Goal: Task Accomplishment & Management: Use online tool/utility

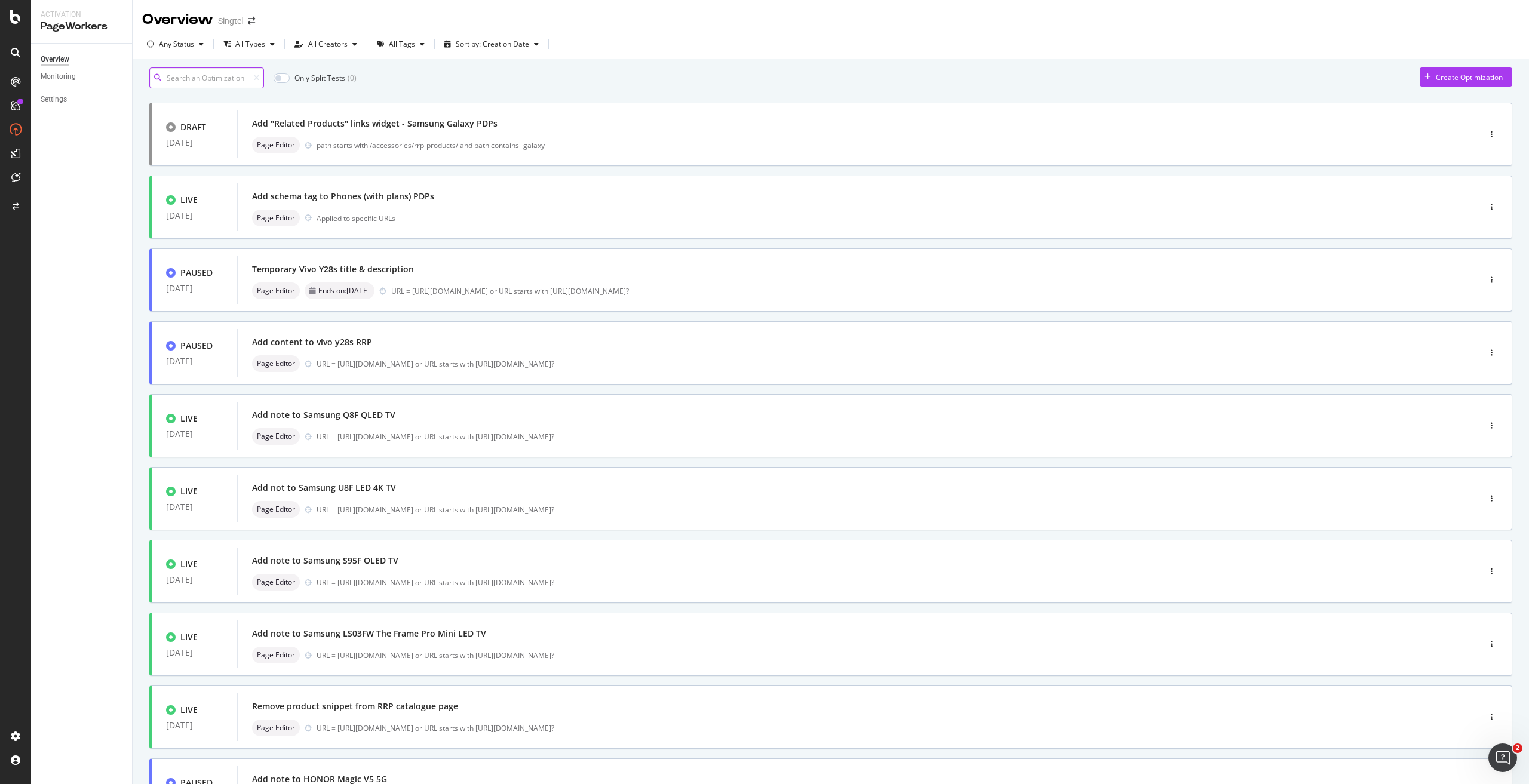
click at [240, 84] on input at bounding box center [207, 77] width 115 height 21
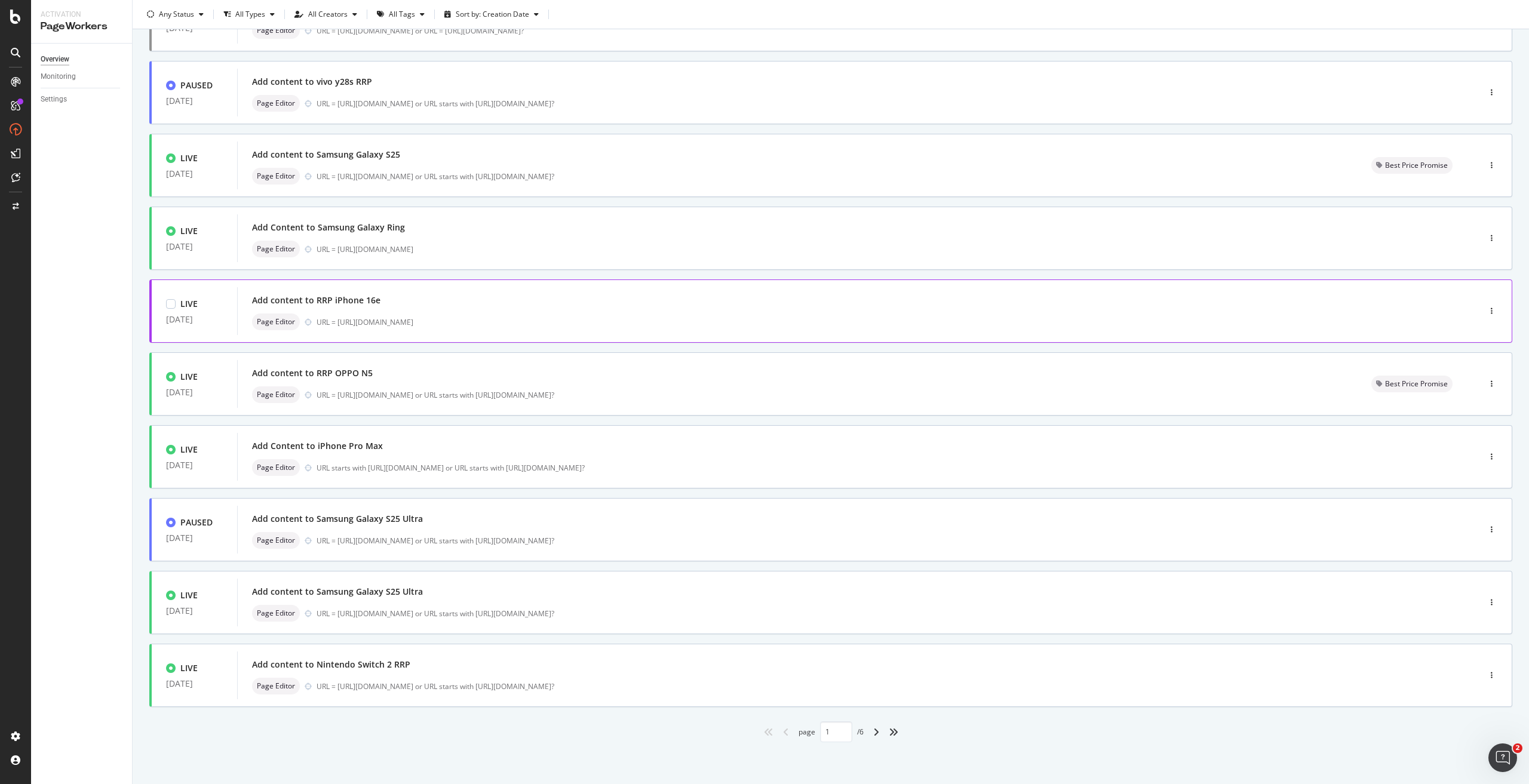
scroll to position [121, 0]
click at [873, 736] on div "angle-right" at bounding box center [875, 731] width 15 height 19
type input "2"
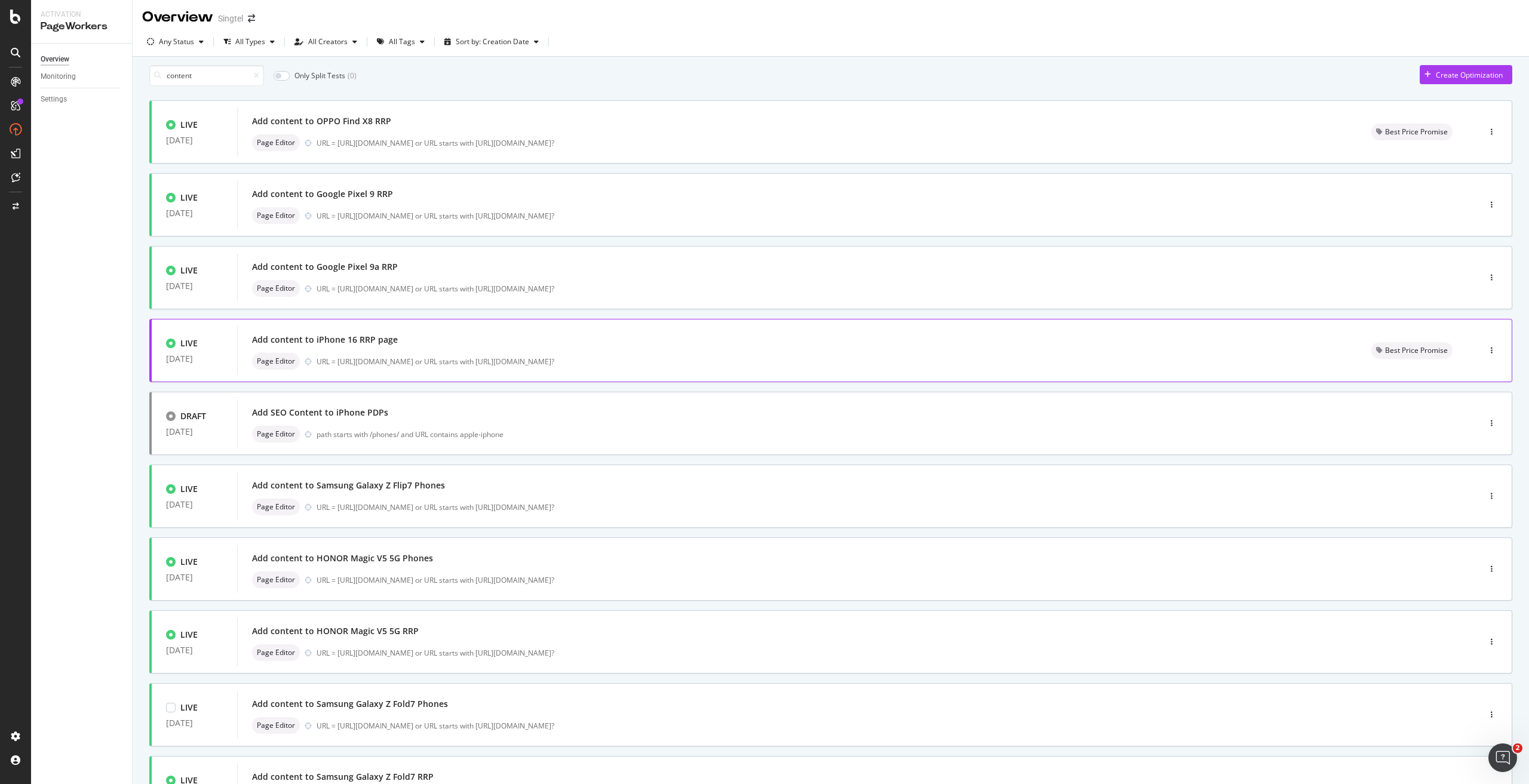
scroll to position [0, 0]
click at [457, 496] on div "Add content to Samsung Galaxy Z Flip7 Phones" at bounding box center [840, 488] width 1177 height 17
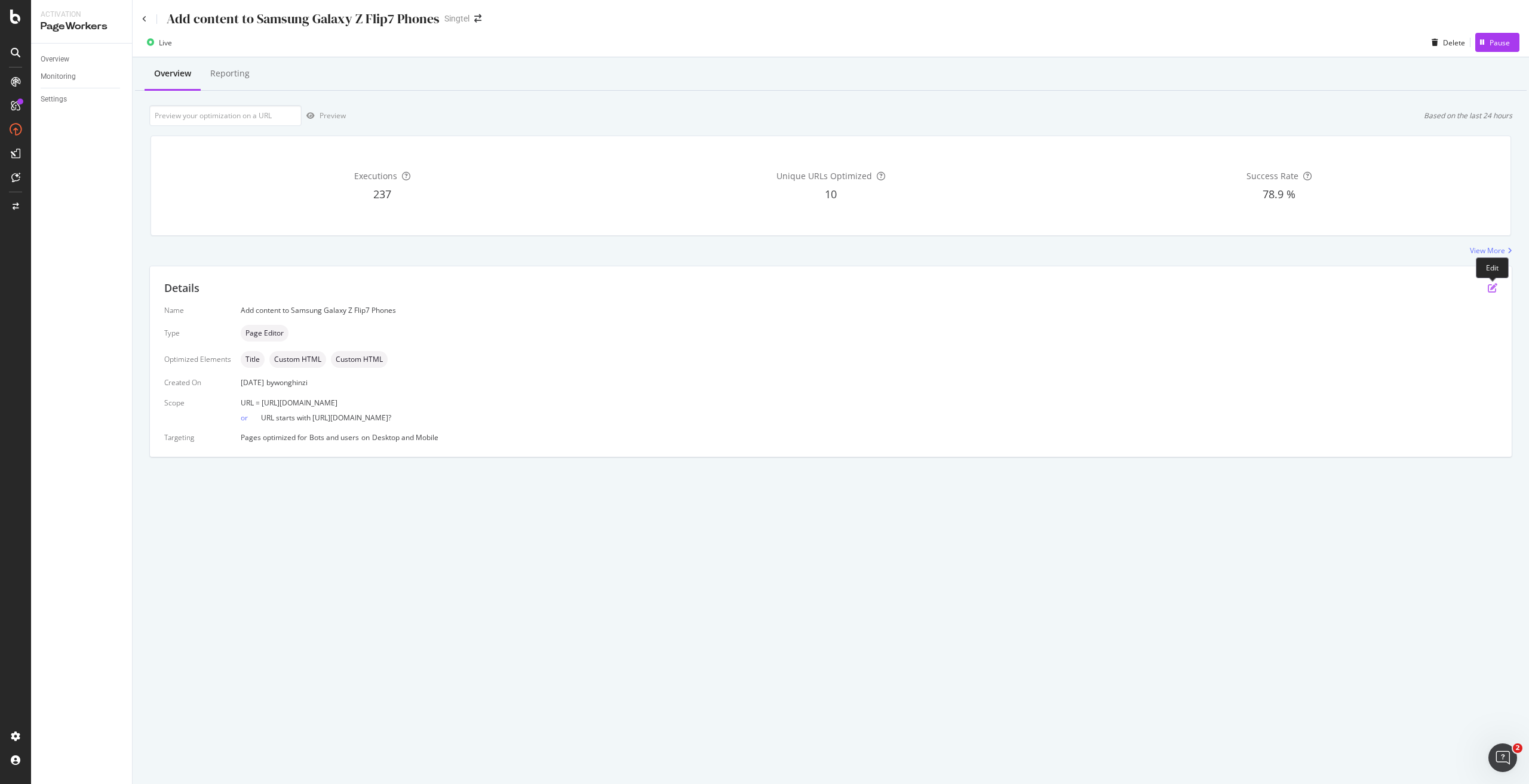
click at [1489, 287] on icon "pen-to-square" at bounding box center [1492, 288] width 9 height 9
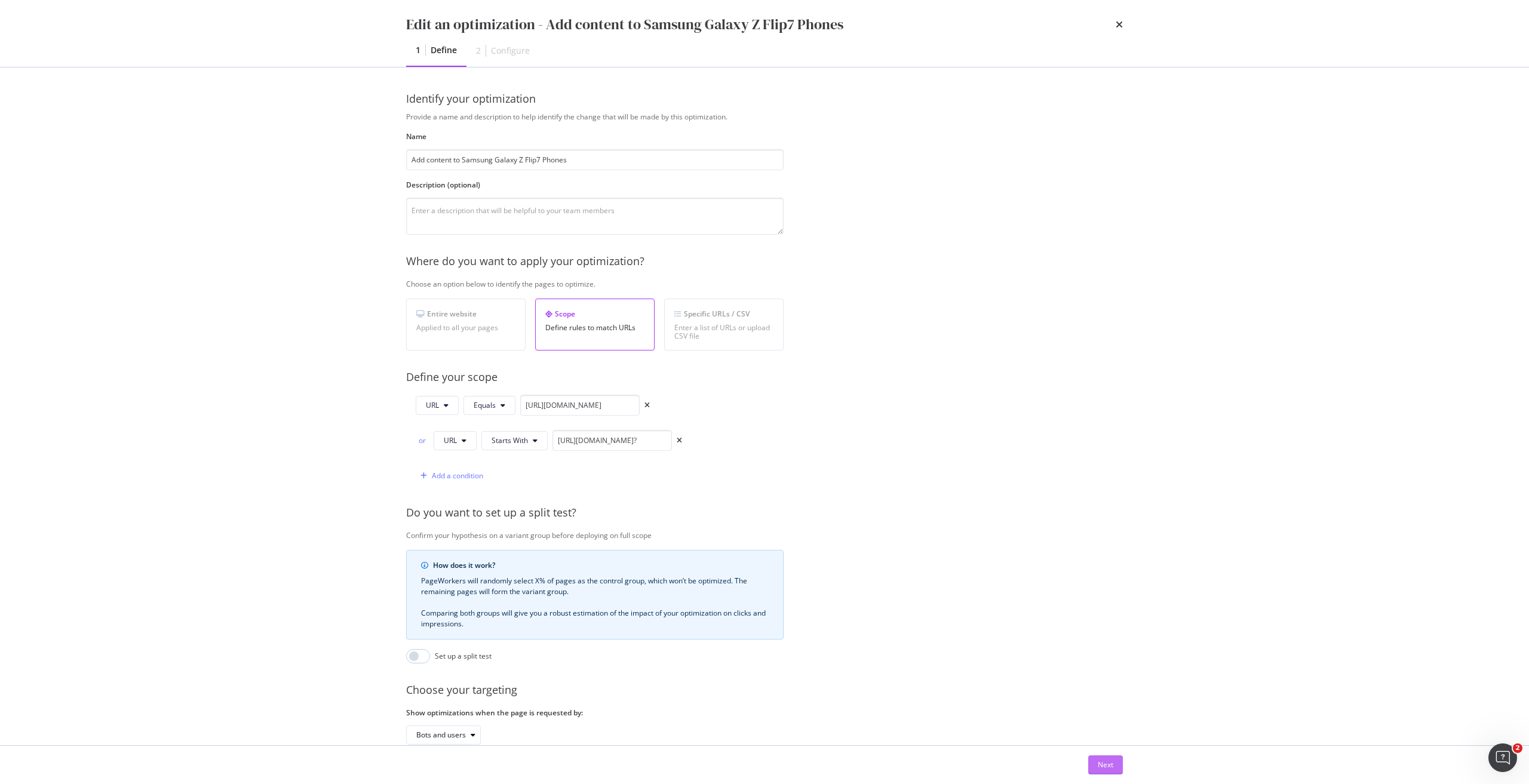
click at [1105, 760] on div "Next" at bounding box center [1105, 764] width 15 height 10
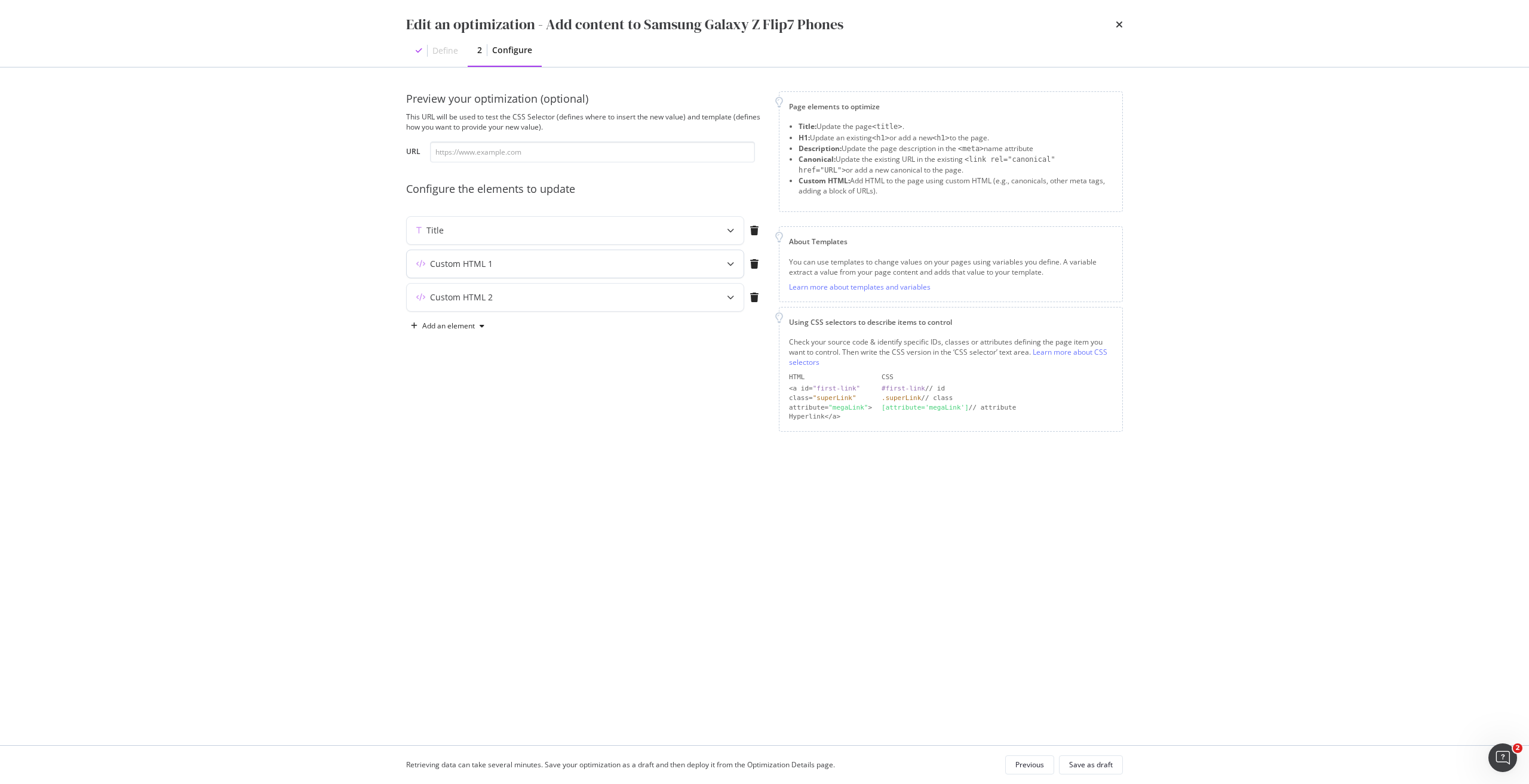
click at [615, 250] on div "Custom HTML 1" at bounding box center [575, 263] width 337 height 28
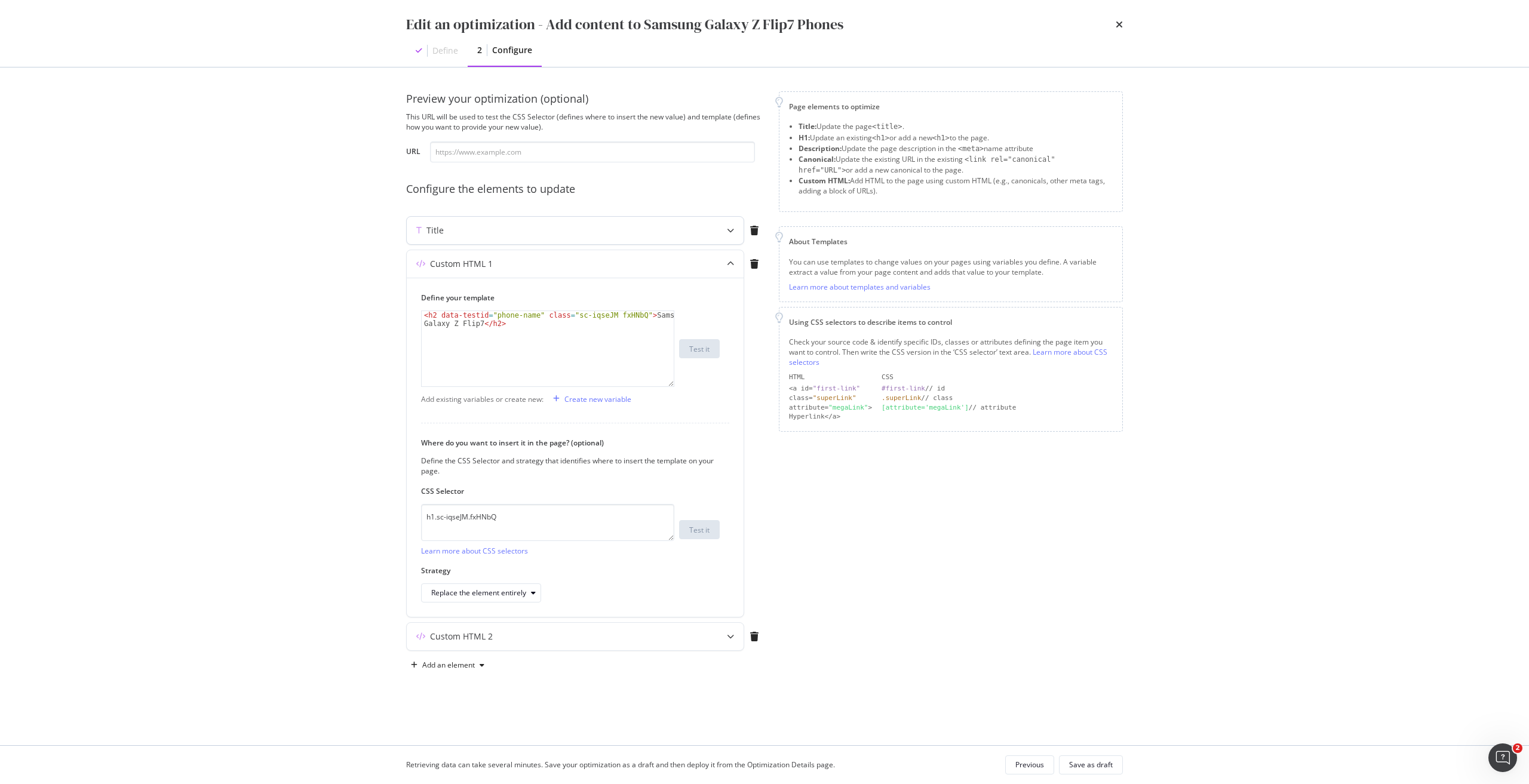
click at [585, 235] on div "Title" at bounding box center [551, 230] width 290 height 12
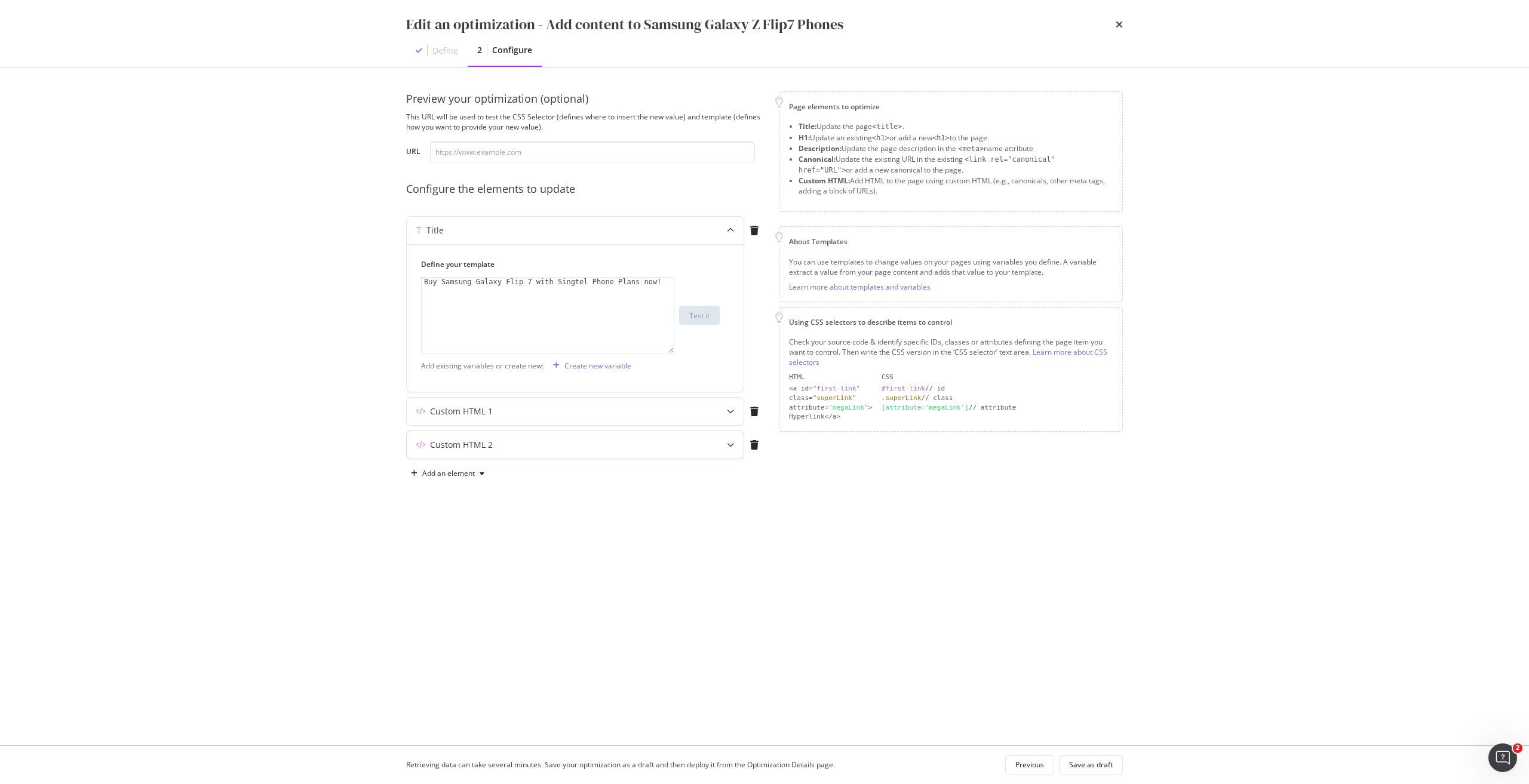
click at [517, 431] on div "Custom HTML 2" at bounding box center [575, 445] width 337 height 28
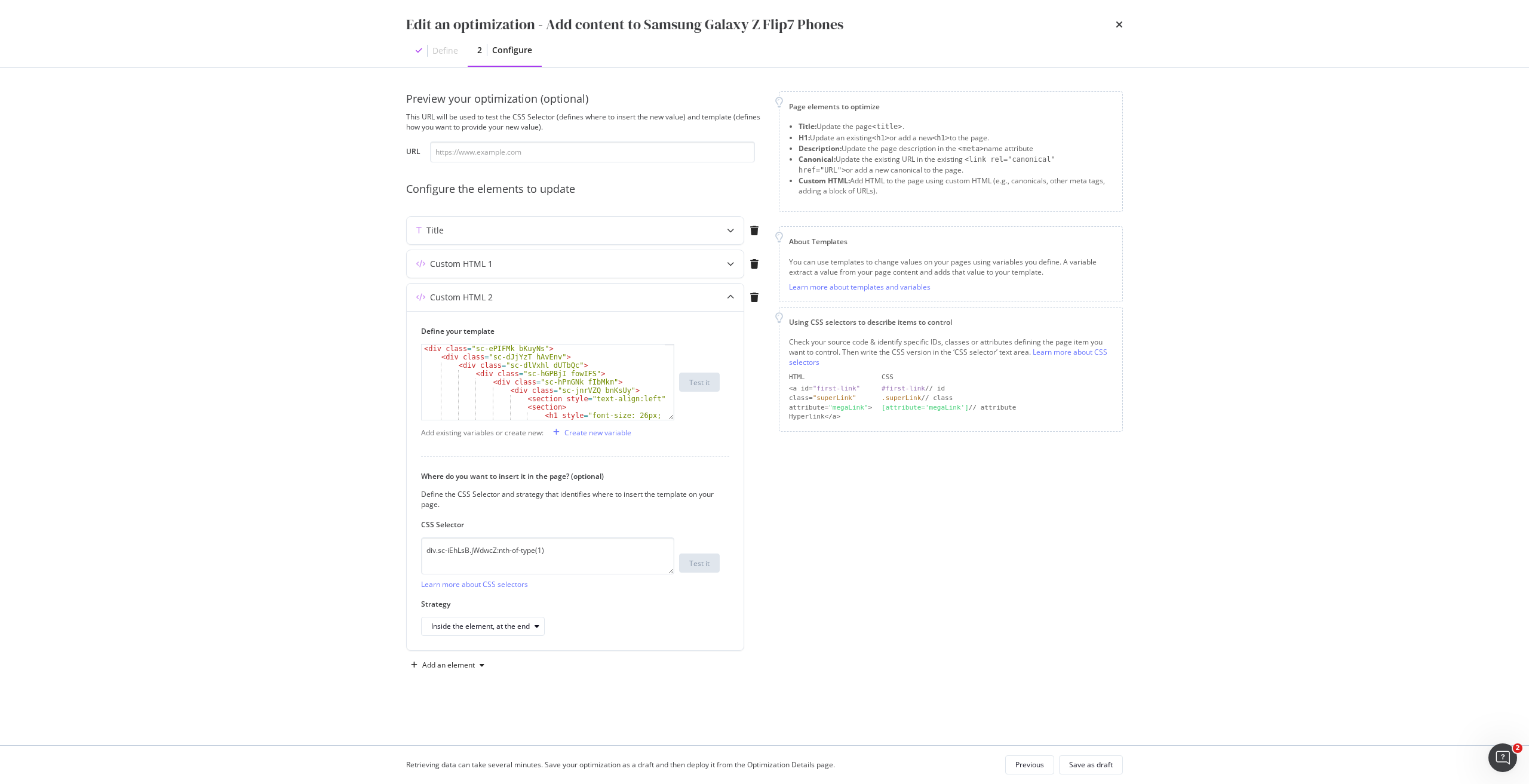
click at [1119, 18] on div "times" at bounding box center [1119, 24] width 7 height 20
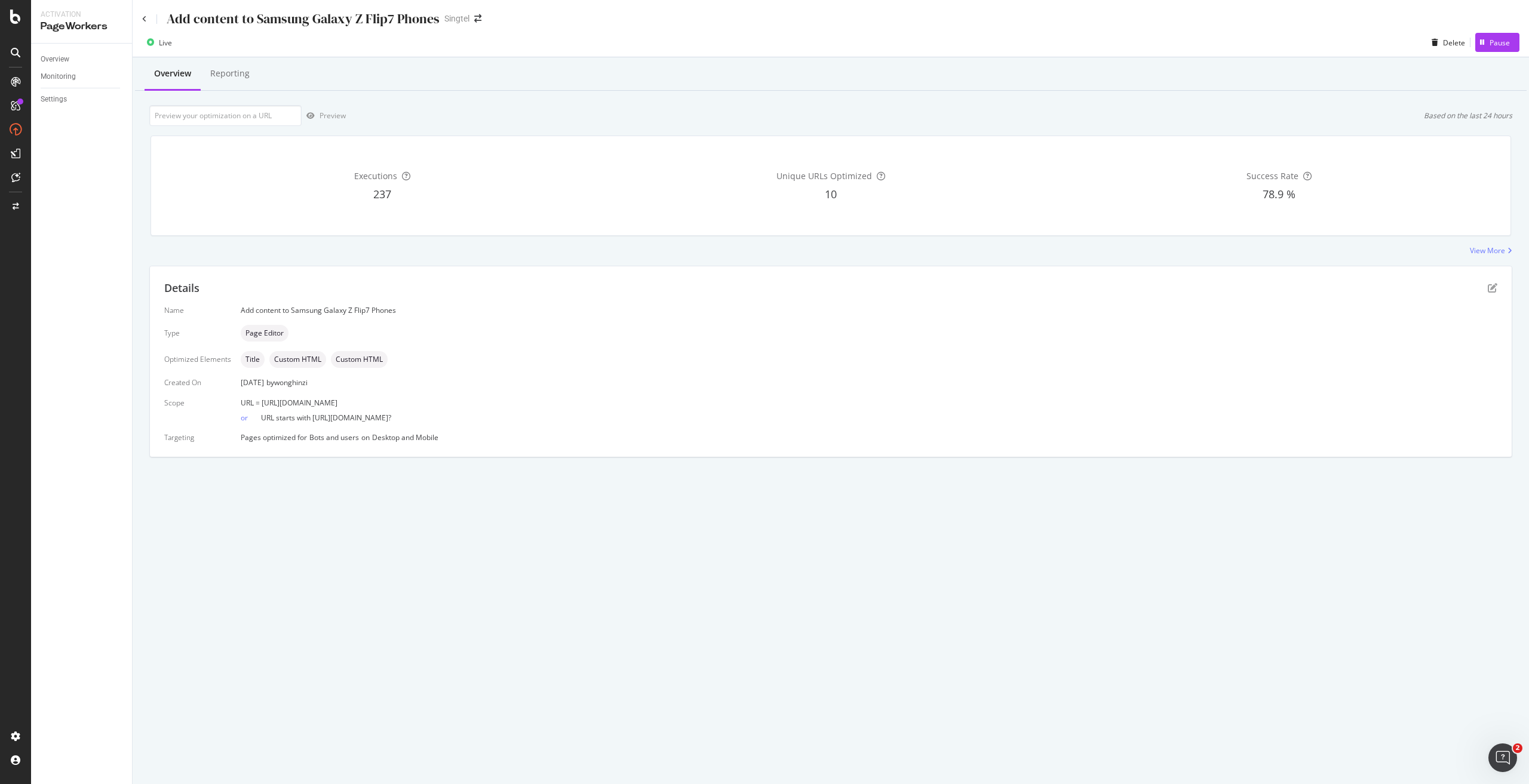
drag, startPoint x: 470, startPoint y: 399, endPoint x: 260, endPoint y: 394, distance: 210.1
click at [260, 394] on div "Name Add content to Samsung Galaxy Z Flip7 Phones Type Page Editor Optimized El…" at bounding box center [831, 374] width 1333 height 137
copy span "https://shop.singtel.com/phones/samsung-galaxy-z-flip7"
click at [146, 18] on icon at bounding box center [144, 19] width 5 height 7
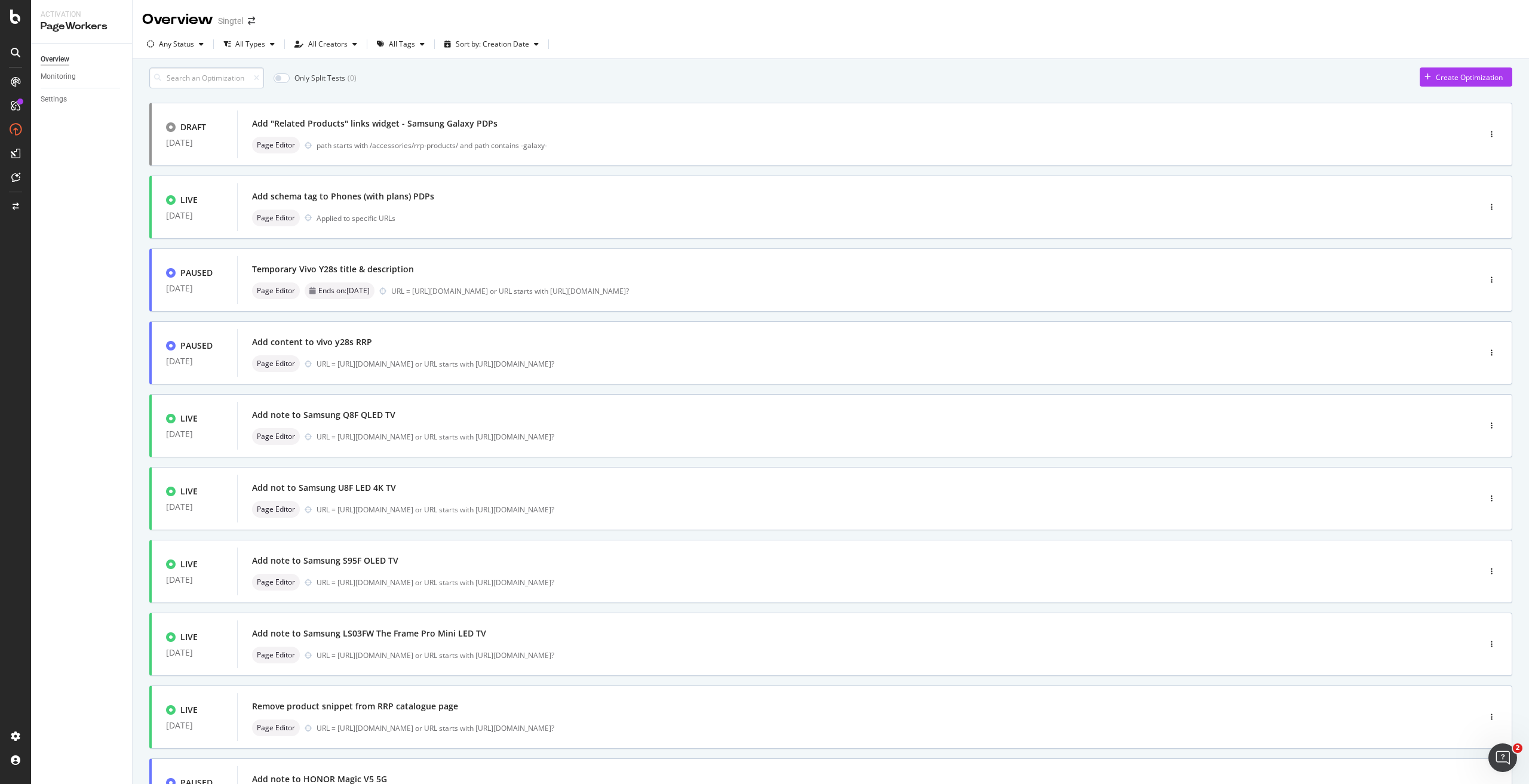
click at [226, 79] on input at bounding box center [207, 77] width 115 height 21
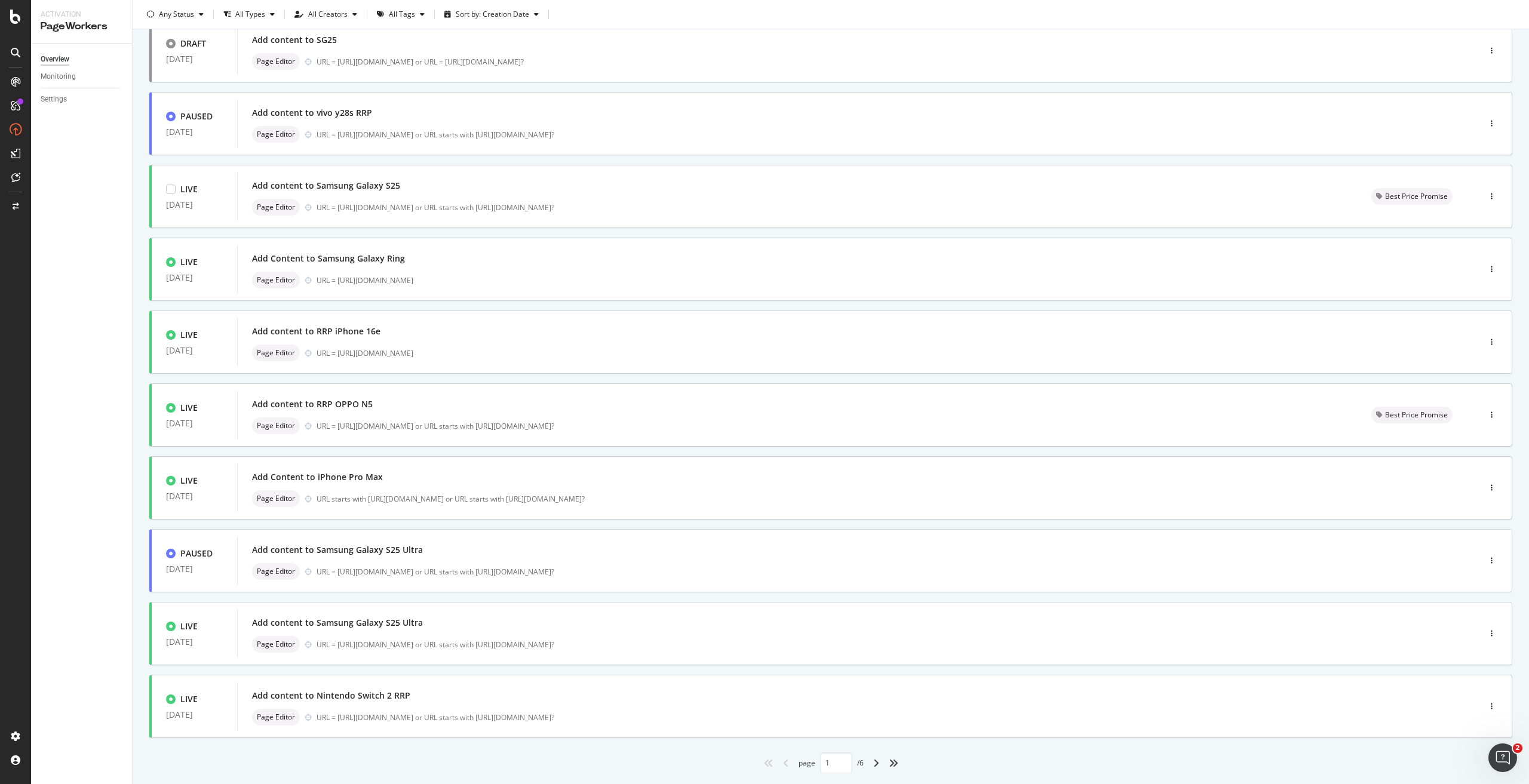
scroll to position [121, 0]
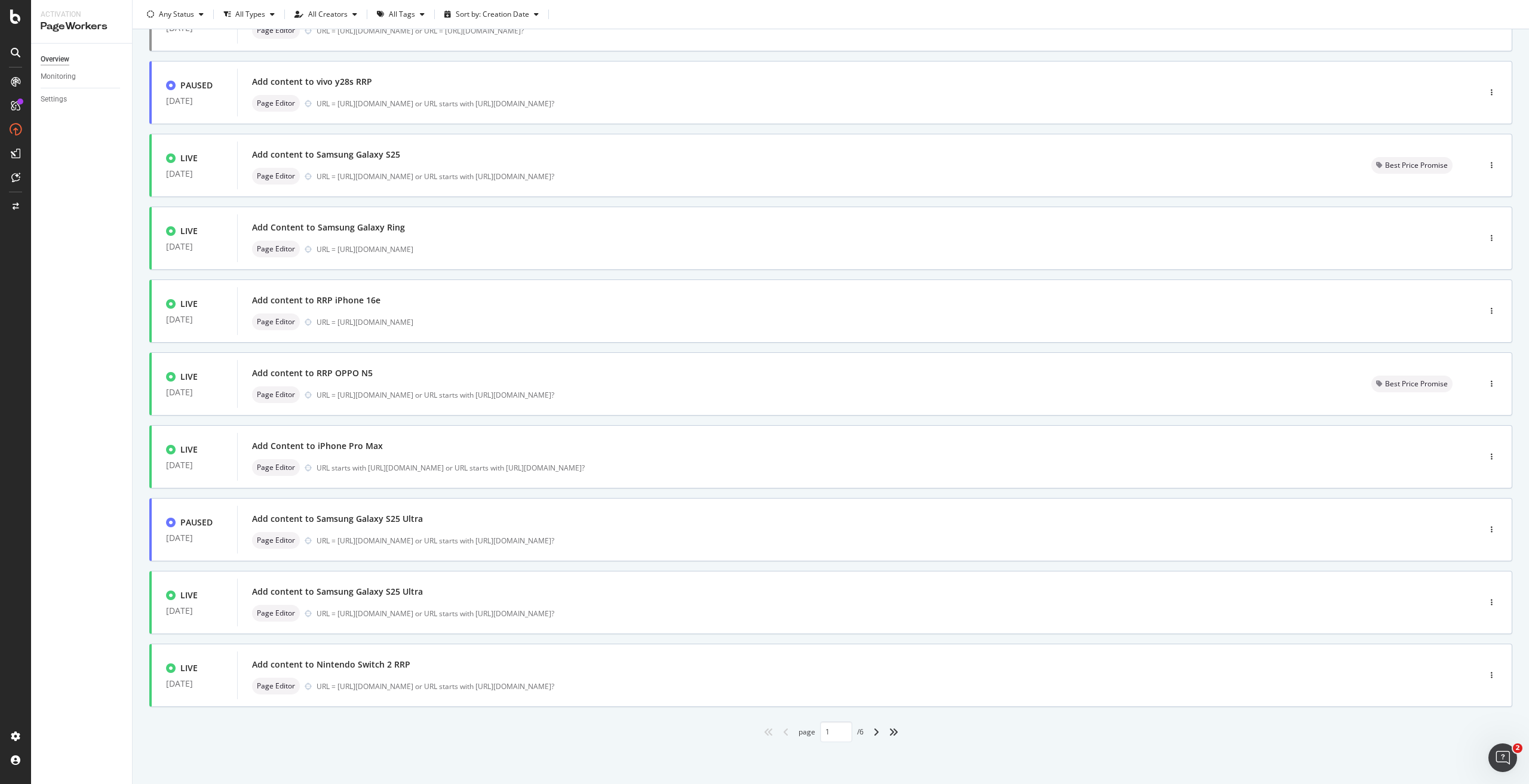
click at [873, 723] on div "angle-right" at bounding box center [875, 731] width 15 height 19
type input "2"
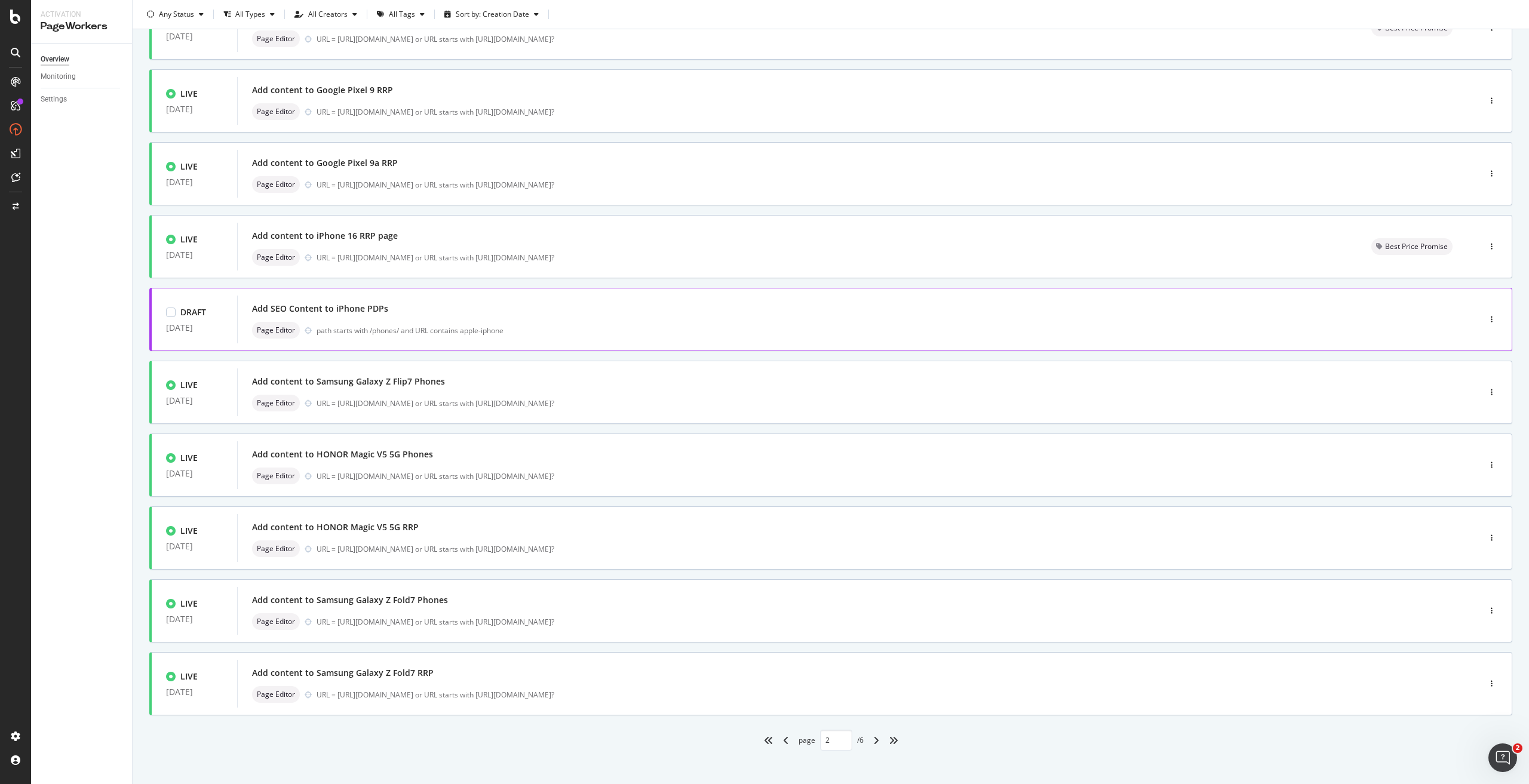
scroll to position [119, 0]
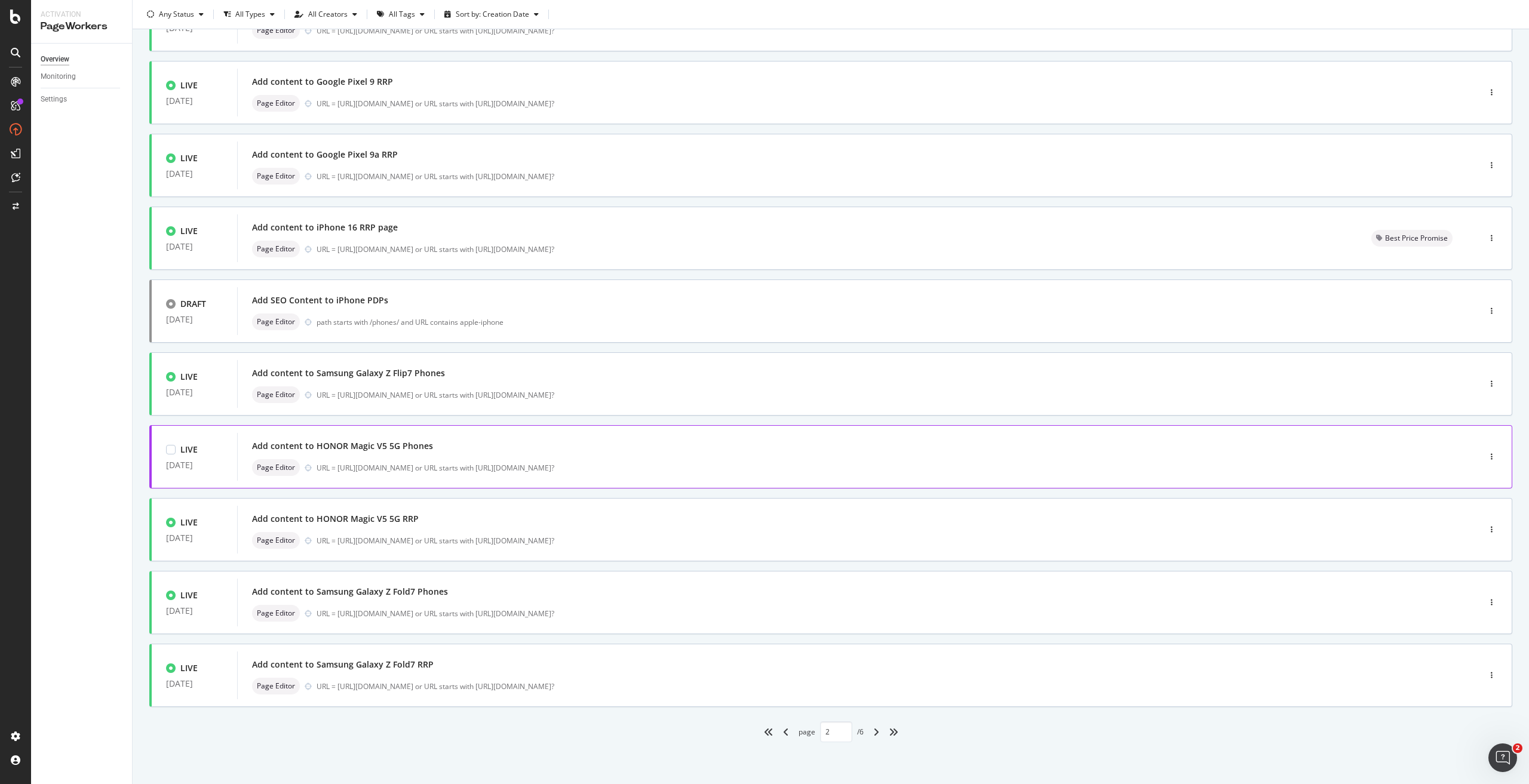
click at [305, 451] on div "Add content to HONOR Magic V5 5G Phones" at bounding box center [342, 446] width 181 height 12
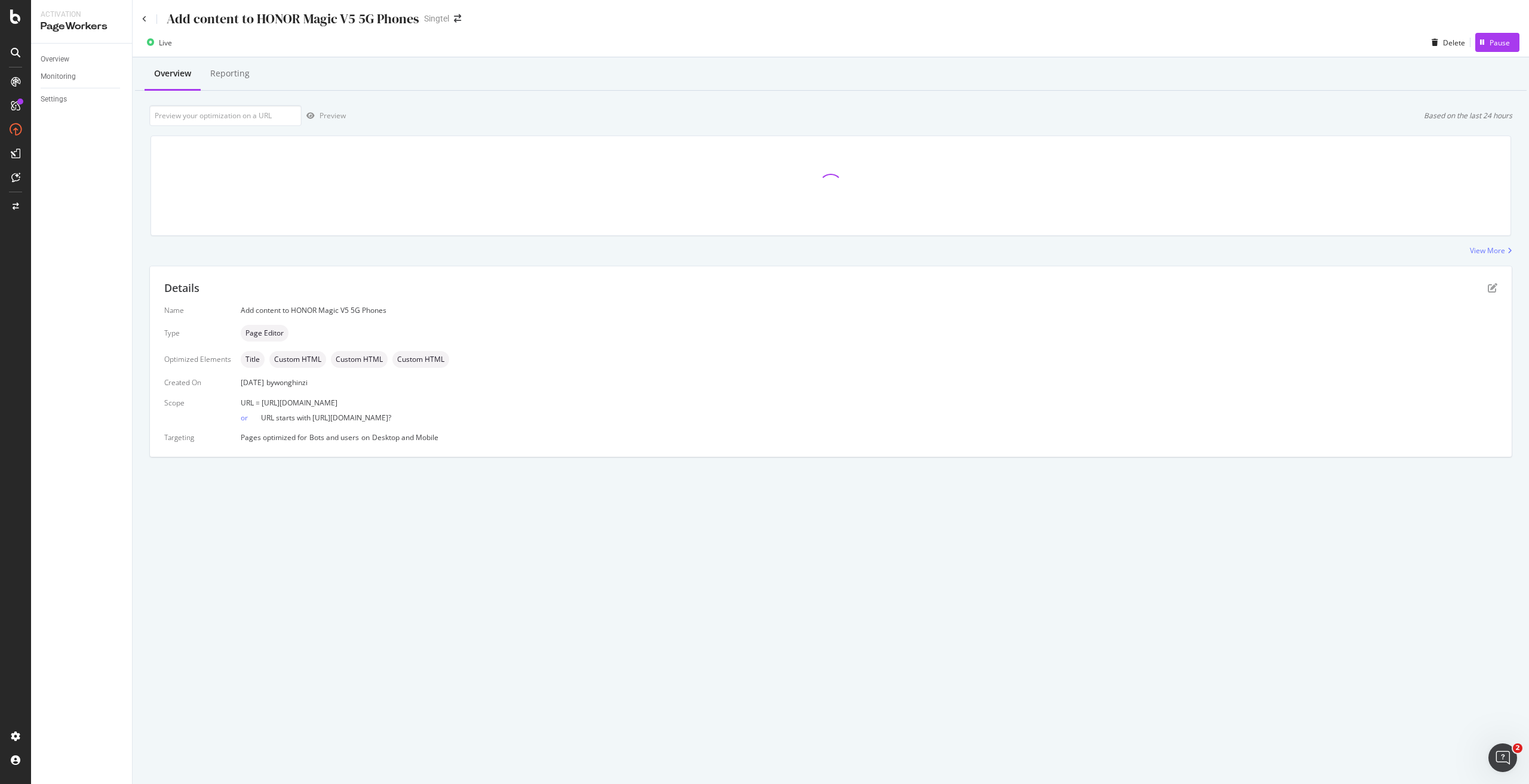
click at [1485, 290] on div "Details" at bounding box center [831, 288] width 1333 height 15
click at [1487, 290] on div "Details" at bounding box center [831, 288] width 1333 height 15
click at [1489, 288] on icon "pen-to-square" at bounding box center [1492, 288] width 9 height 9
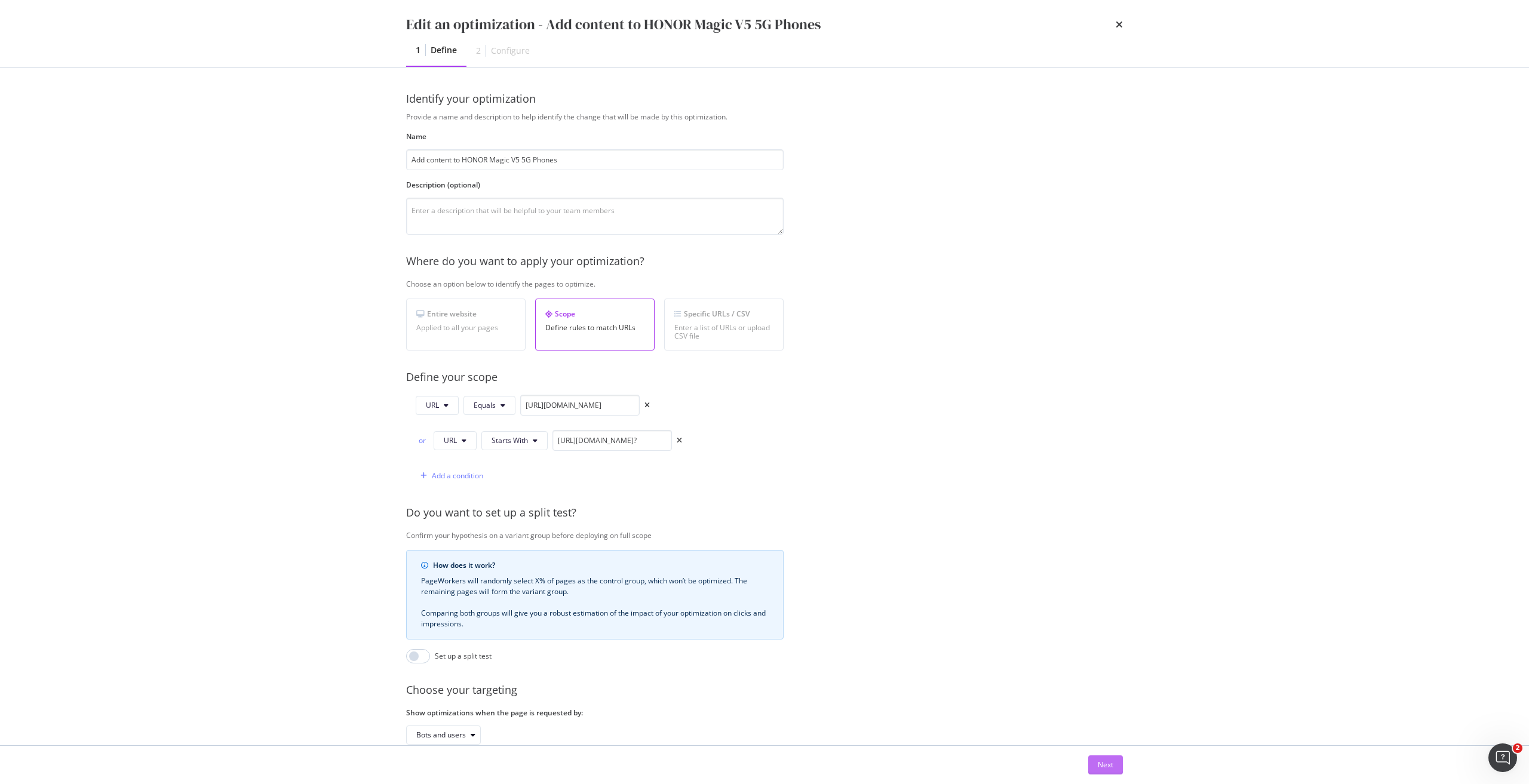
click at [1117, 763] on button "Next" at bounding box center [1105, 764] width 34 height 19
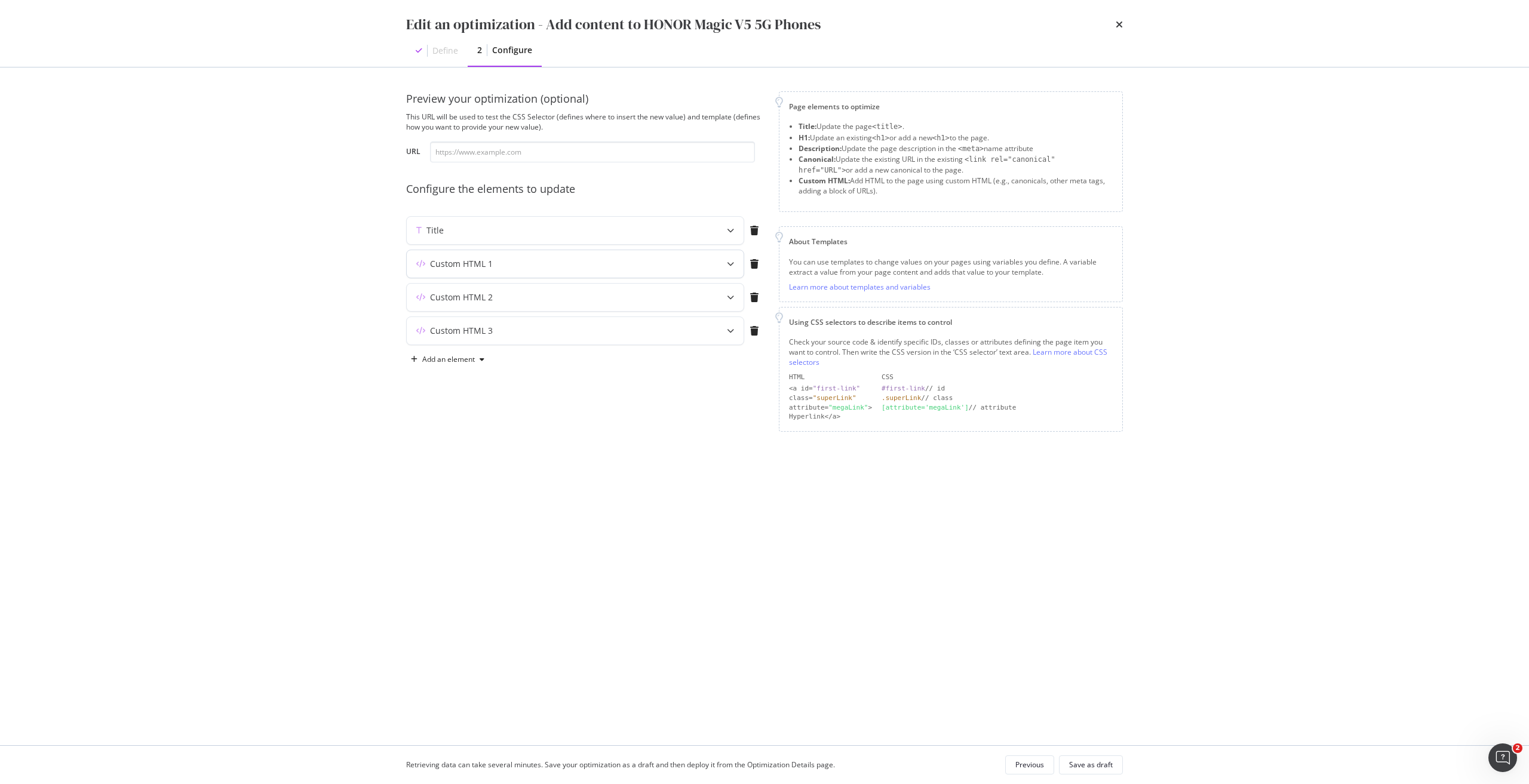
click at [611, 270] on div "Custom HTML 1" at bounding box center [575, 263] width 337 height 28
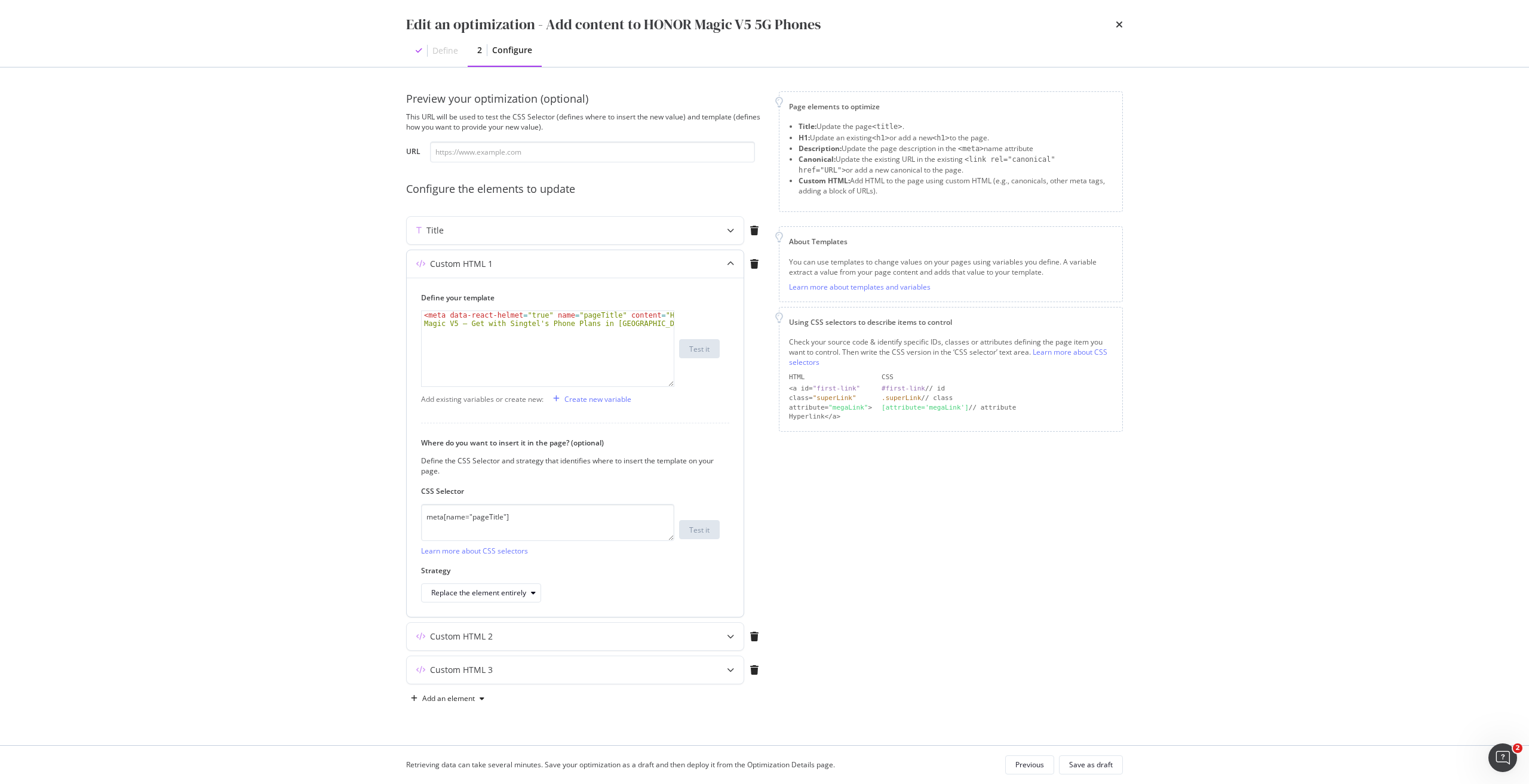
click at [611, 270] on div "Custom HTML 1" at bounding box center [575, 263] width 337 height 28
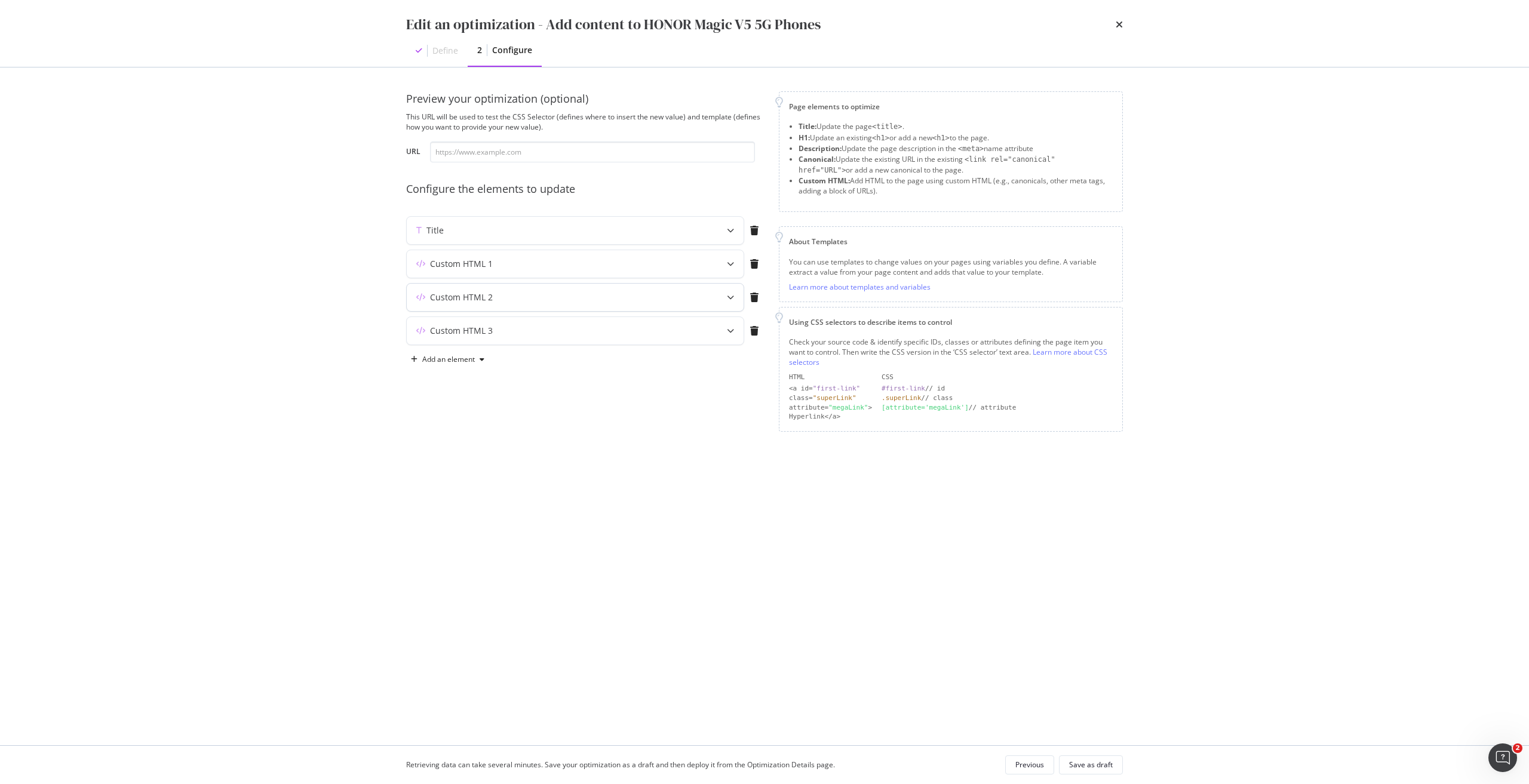
click at [599, 297] on div "Custom HTML 2" at bounding box center [551, 297] width 290 height 12
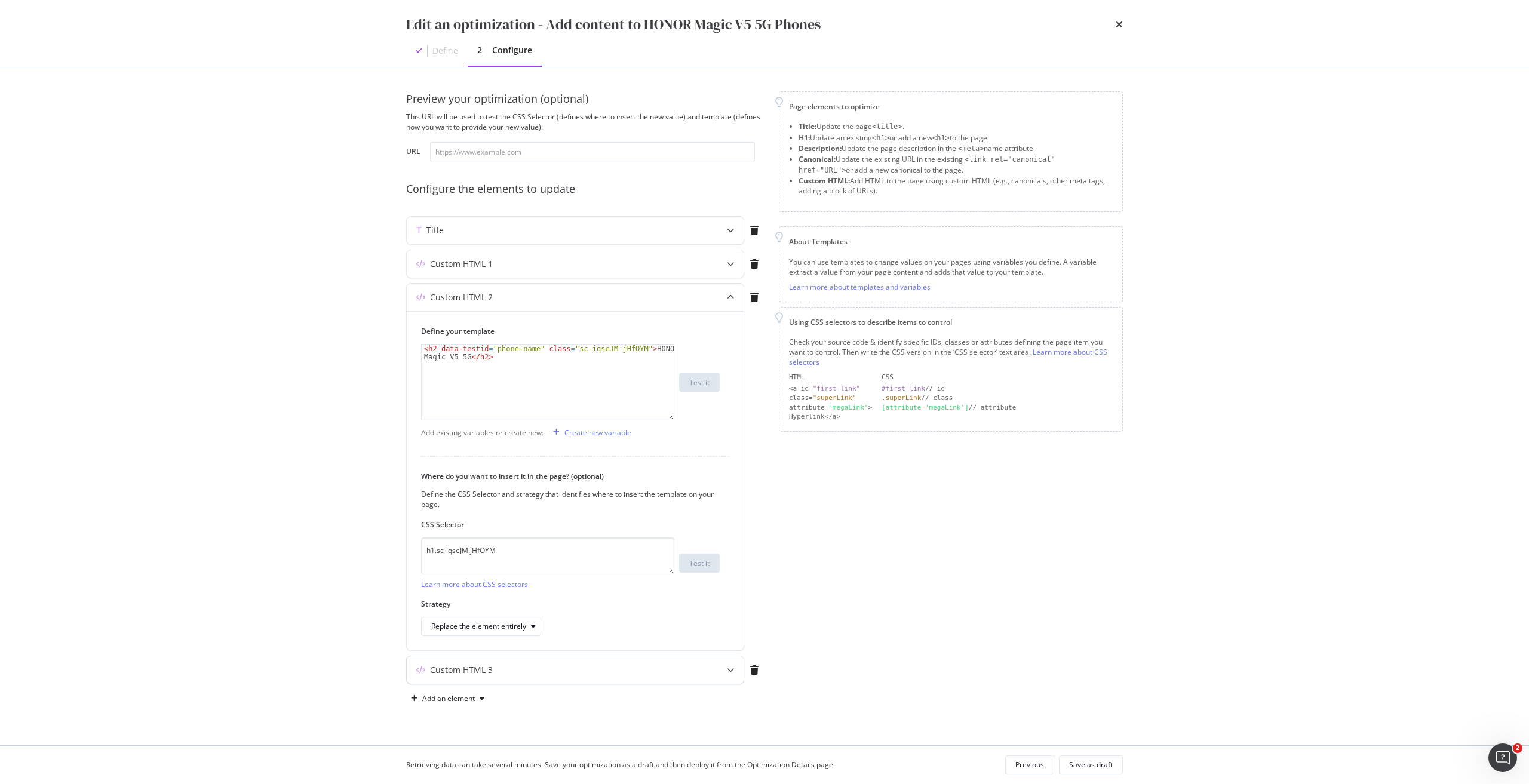
click at [523, 667] on div "Custom HTML 3" at bounding box center [551, 669] width 290 height 12
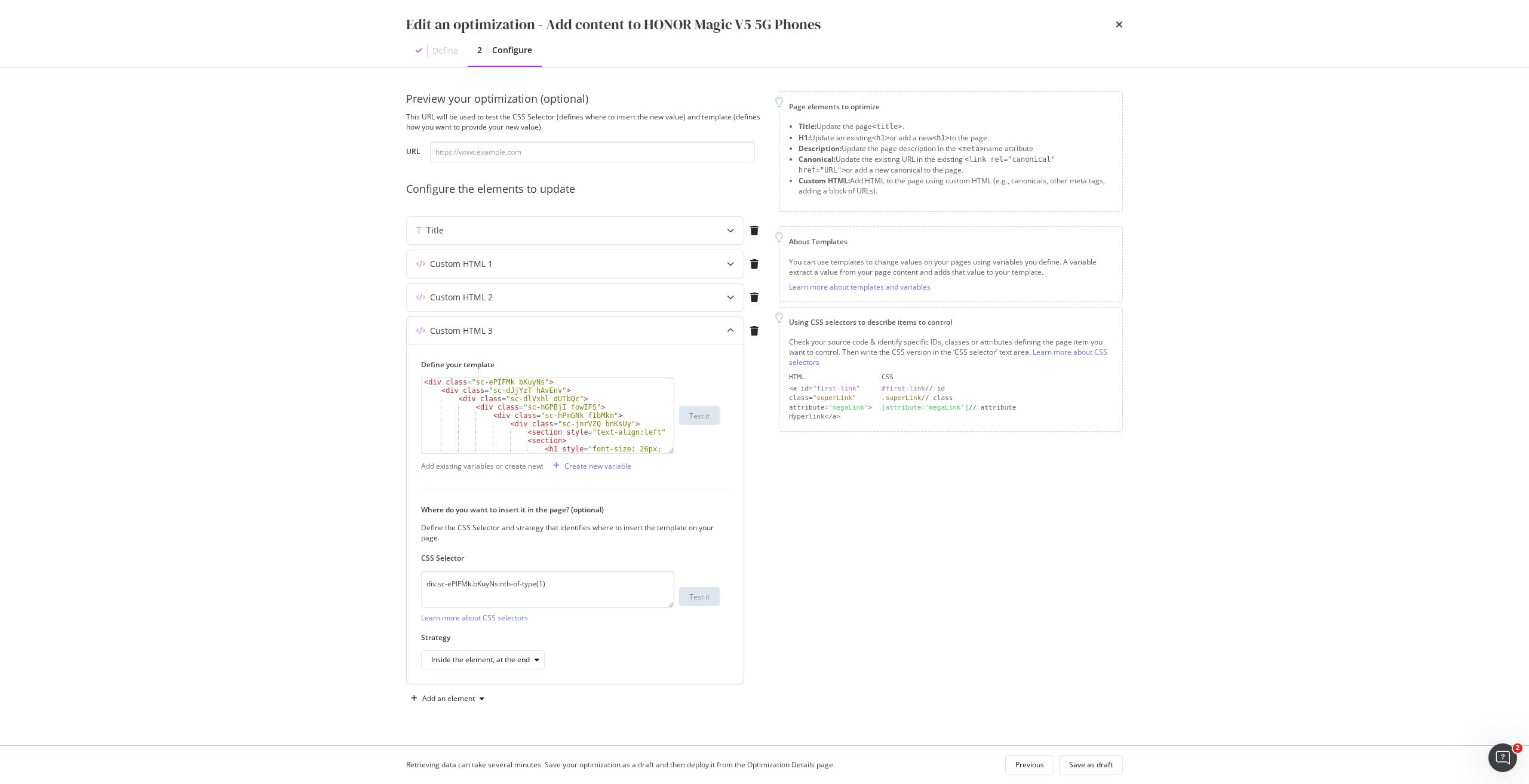
scroll to position [36, 0]
type textarea "<h1 style="font-size: 26px; font-weight: 700;">Get the All-New Honor Magic V5 –…"
click at [563, 431] on div "< div class = "sc-hPmGNk fIbMkm" > < div class = "sc-jnrVZQ bnKsUy" > < section…" at bounding box center [543, 421] width 243 height 92
drag, startPoint x: 580, startPoint y: 580, endPoint x: 254, endPoint y: 578, distance: 326.0
click at [254, 578] on div "Edit an optimization - Add content to HONOR Magic V5 5G Phones Define 2 Configu…" at bounding box center [764, 392] width 1529 height 784
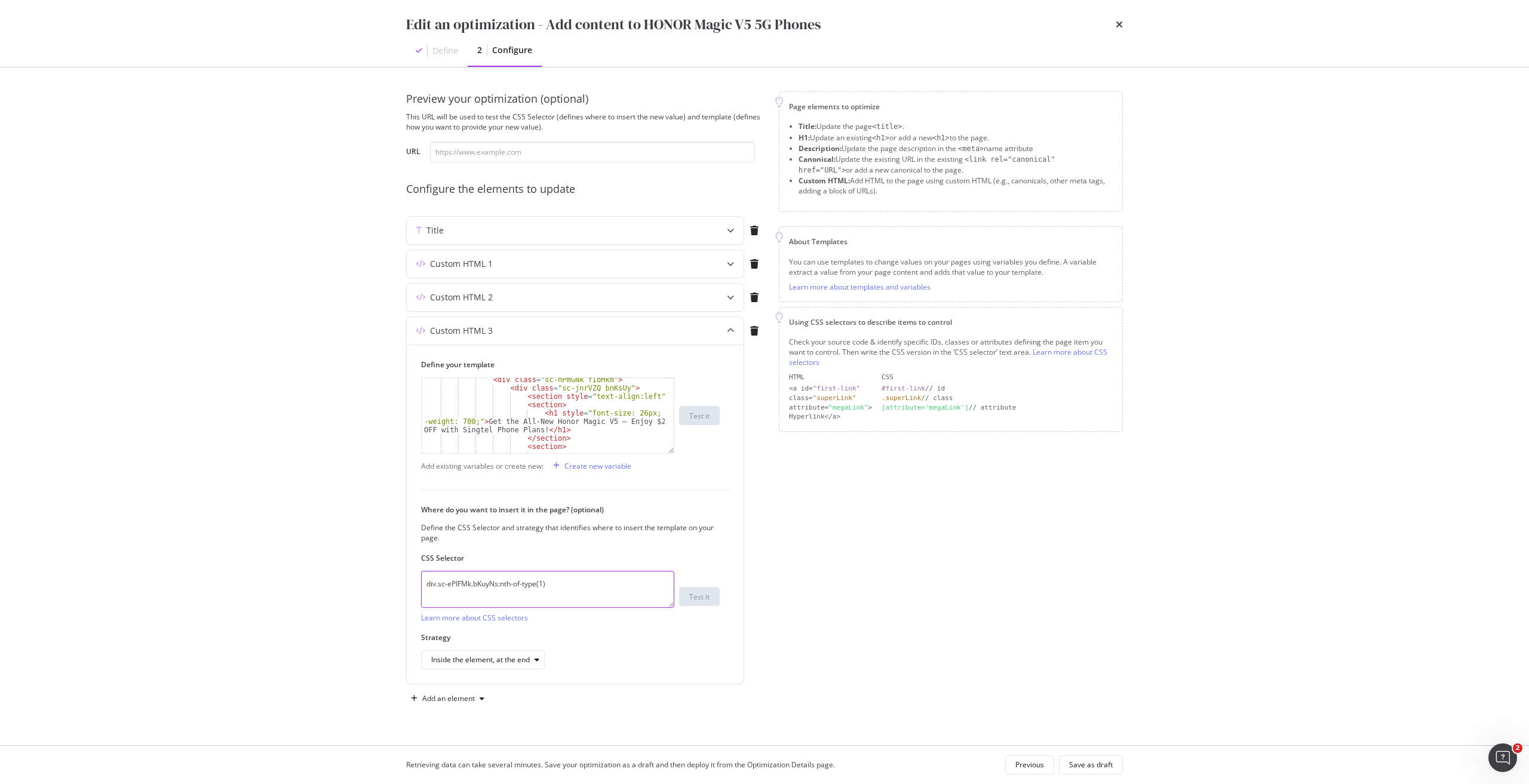
type textarea "v"
paste textarea "div.sc-iEhLsB.jWdwcZ:nth-of-type(1)"
type textarea "div.sc-iEhLsB.jWdwcZ:nth-of-type(1)"
click at [668, 292] on div "Custom HTML 2" at bounding box center [551, 297] width 290 height 12
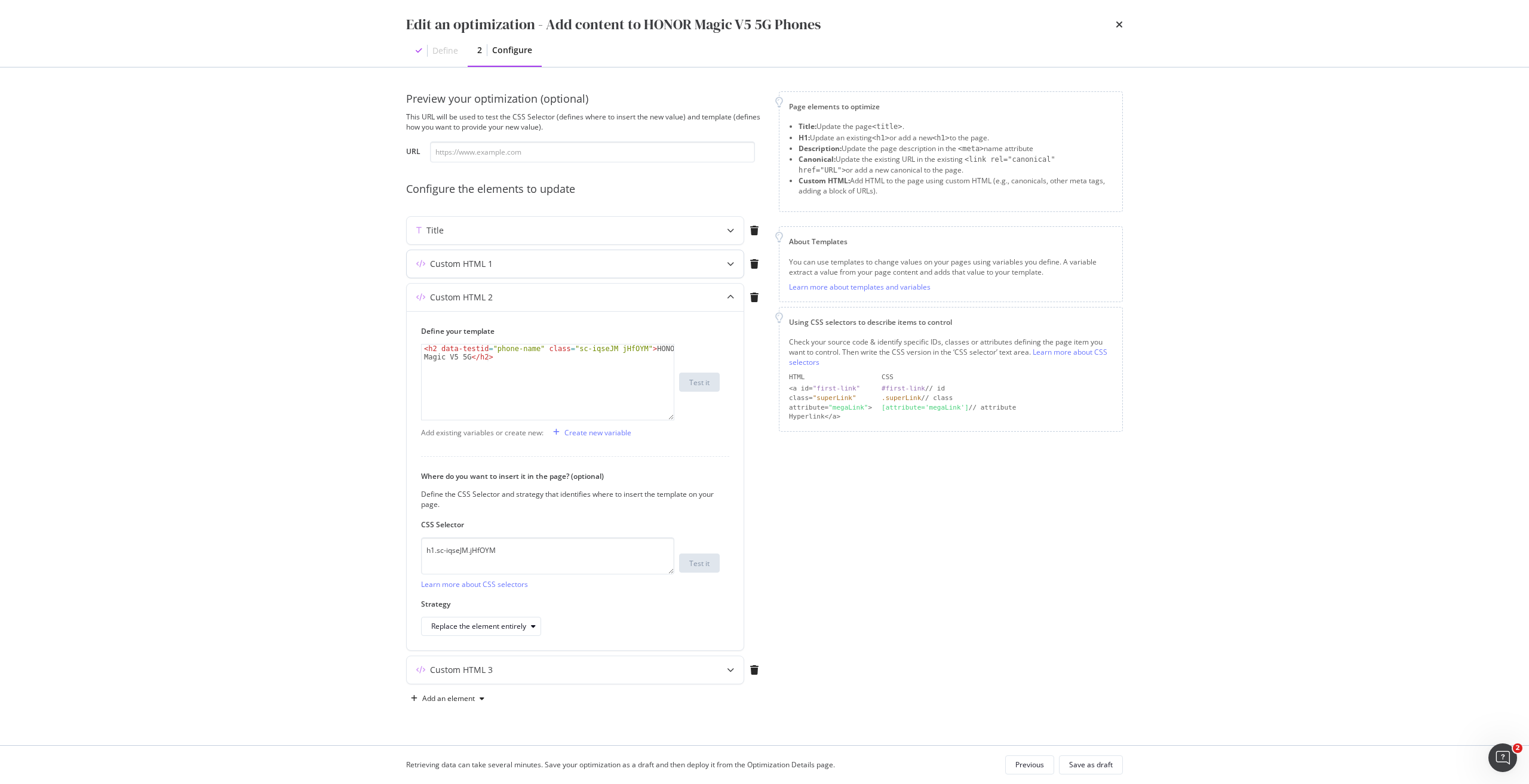
click at [625, 264] on div "Custom HTML 1" at bounding box center [551, 264] width 290 height 12
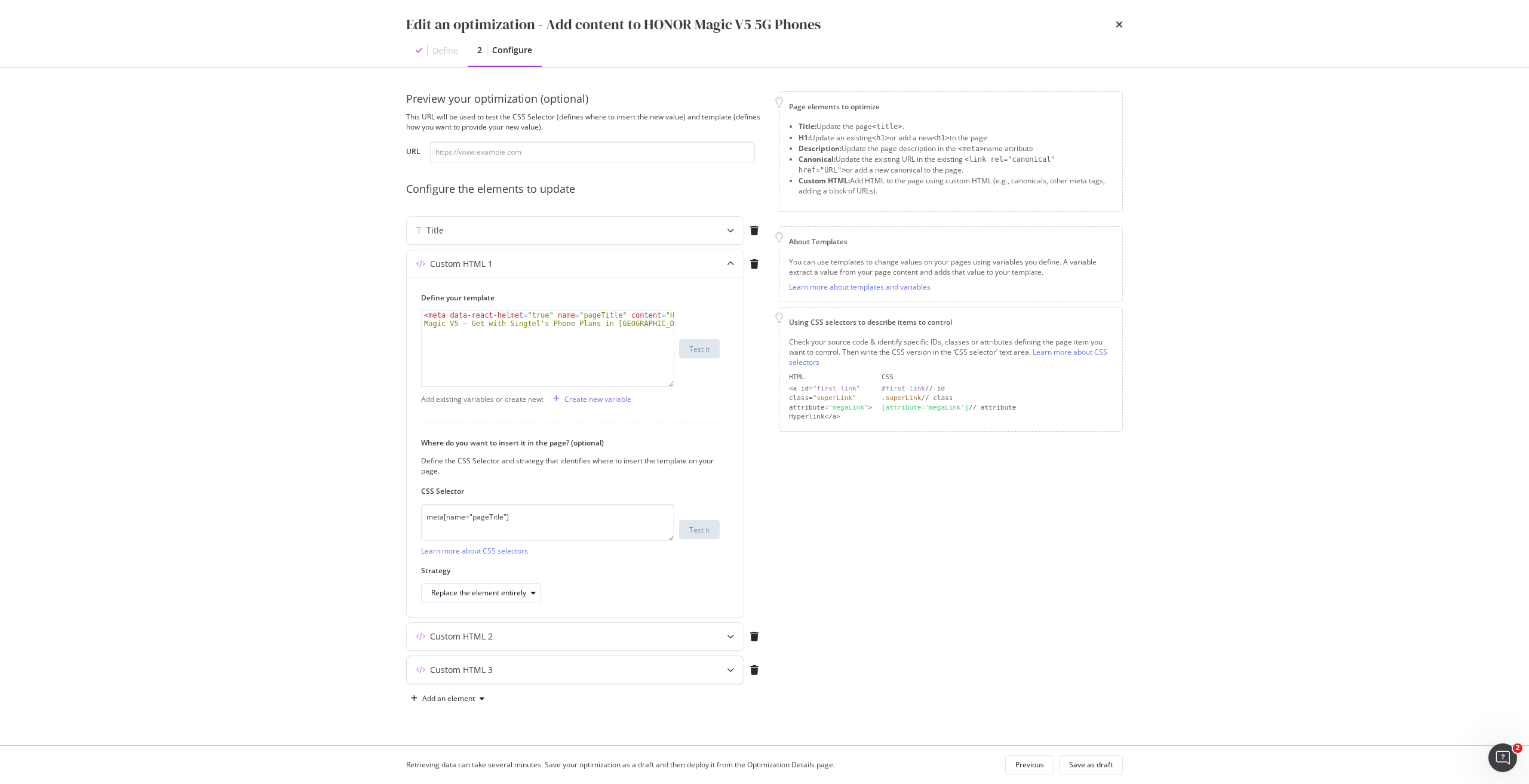
click at [522, 663] on div "Custom HTML 3" at bounding box center [575, 669] width 337 height 28
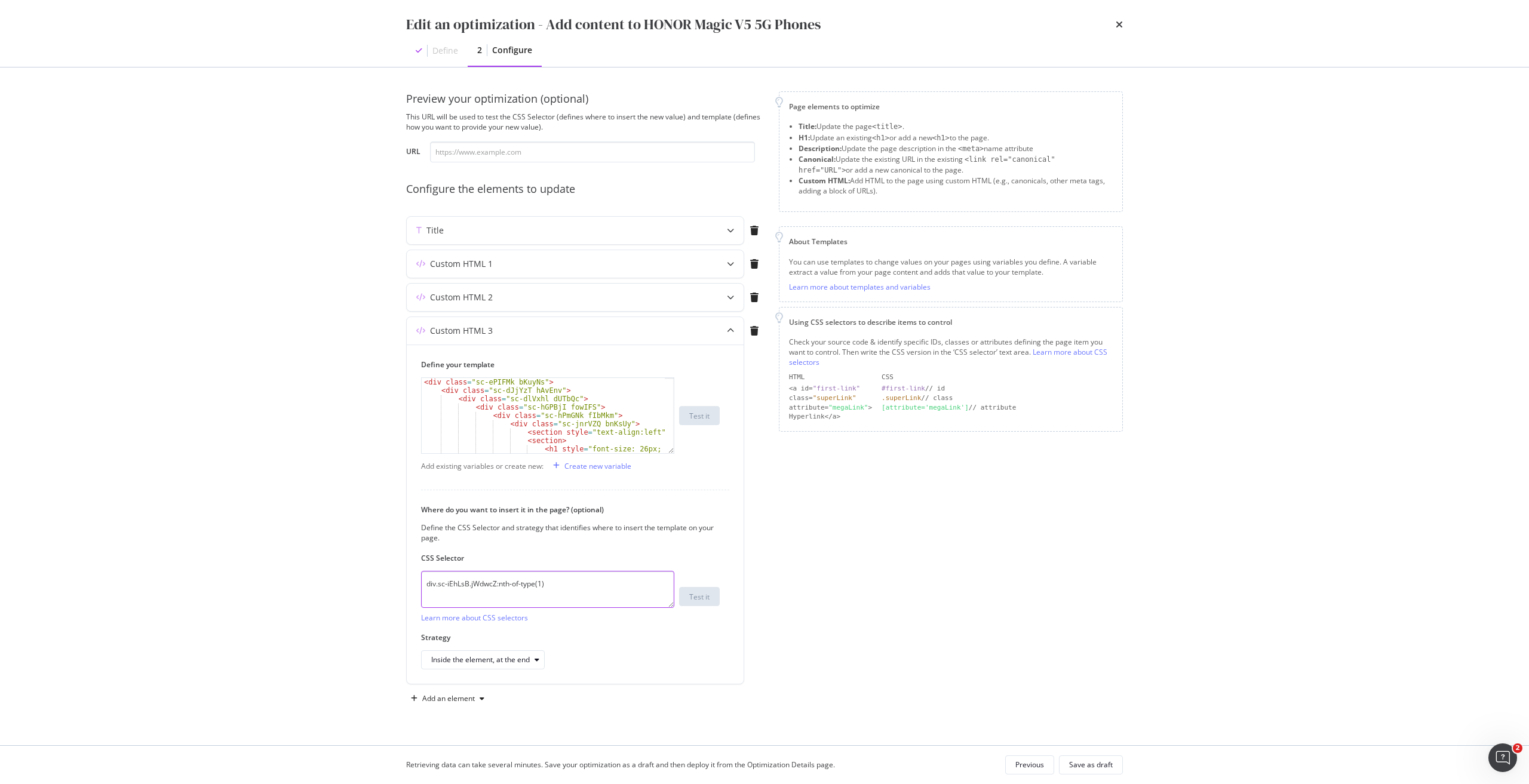
drag, startPoint x: 562, startPoint y: 579, endPoint x: 342, endPoint y: 590, distance: 220.3
click at [342, 590] on div "Edit an optimization - Add content to HONOR Magic V5 5G Phones Define 2 Configu…" at bounding box center [764, 392] width 1529 height 784
paste textarea "h1.sc-iqseJM.fxHNbQ"
click at [525, 662] on div "Inside the element, at the end" at bounding box center [480, 659] width 98 height 7
click at [803, 585] on div "Page elements to optimize Title: Update the page <title> . H1: Update an existi…" at bounding box center [951, 399] width 344 height 616
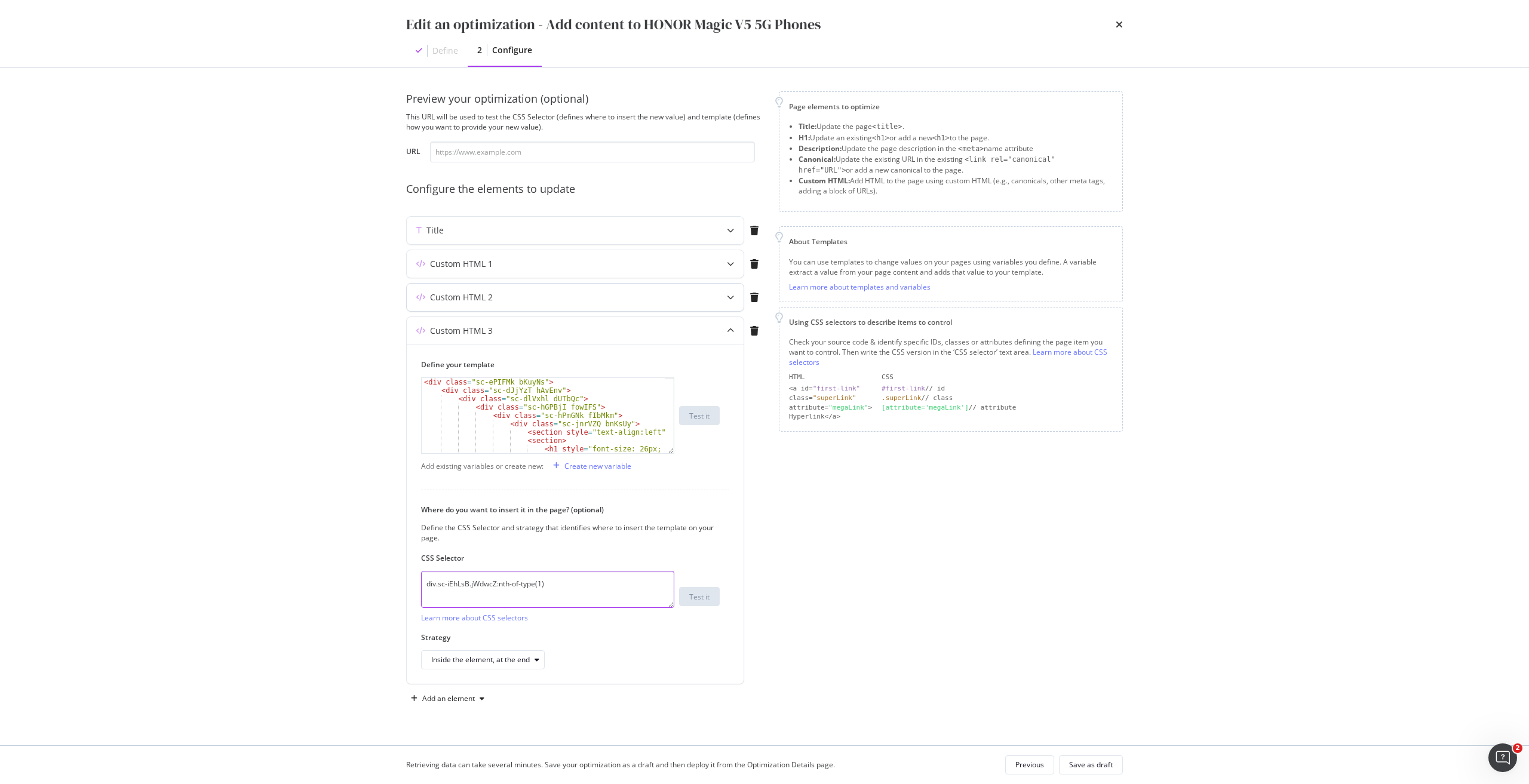
type textarea "div.sc-iEhLsB.jWdwcZ:nth-of-type(1)"
click at [611, 297] on div "Custom HTML 2" at bounding box center [551, 297] width 290 height 12
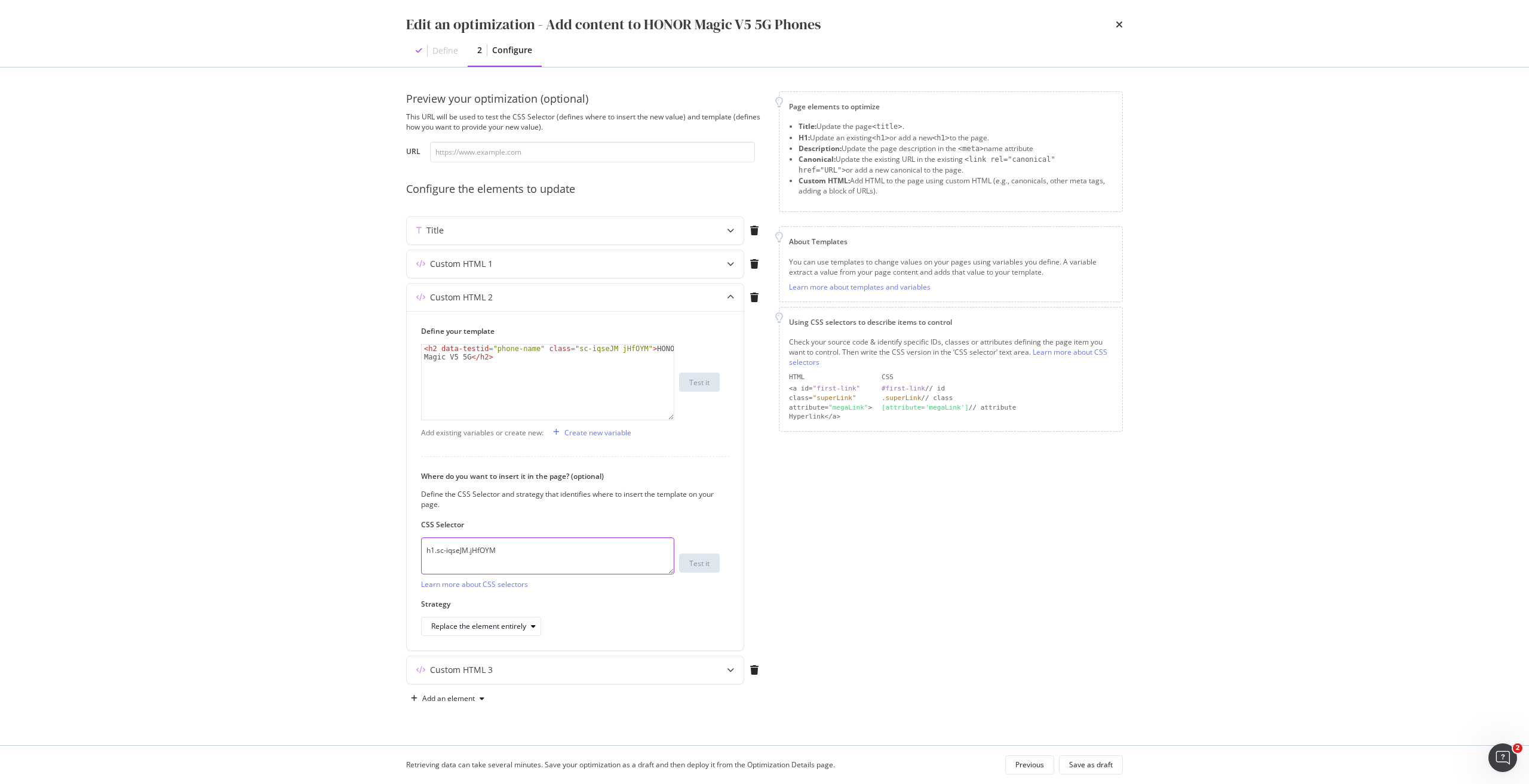
drag, startPoint x: 538, startPoint y: 550, endPoint x: 345, endPoint y: 548, distance: 193.0
click at [345, 548] on div "Edit an optimization - Add content to HONOR Magic V5 5G Phones Define 2 Configu…" at bounding box center [764, 392] width 1529 height 784
type textarea "v"
paste textarea "h1.sc-iqseJM.fxHNbQ"
type textarea "h1.sc-iqseJM.fxHNbQ"
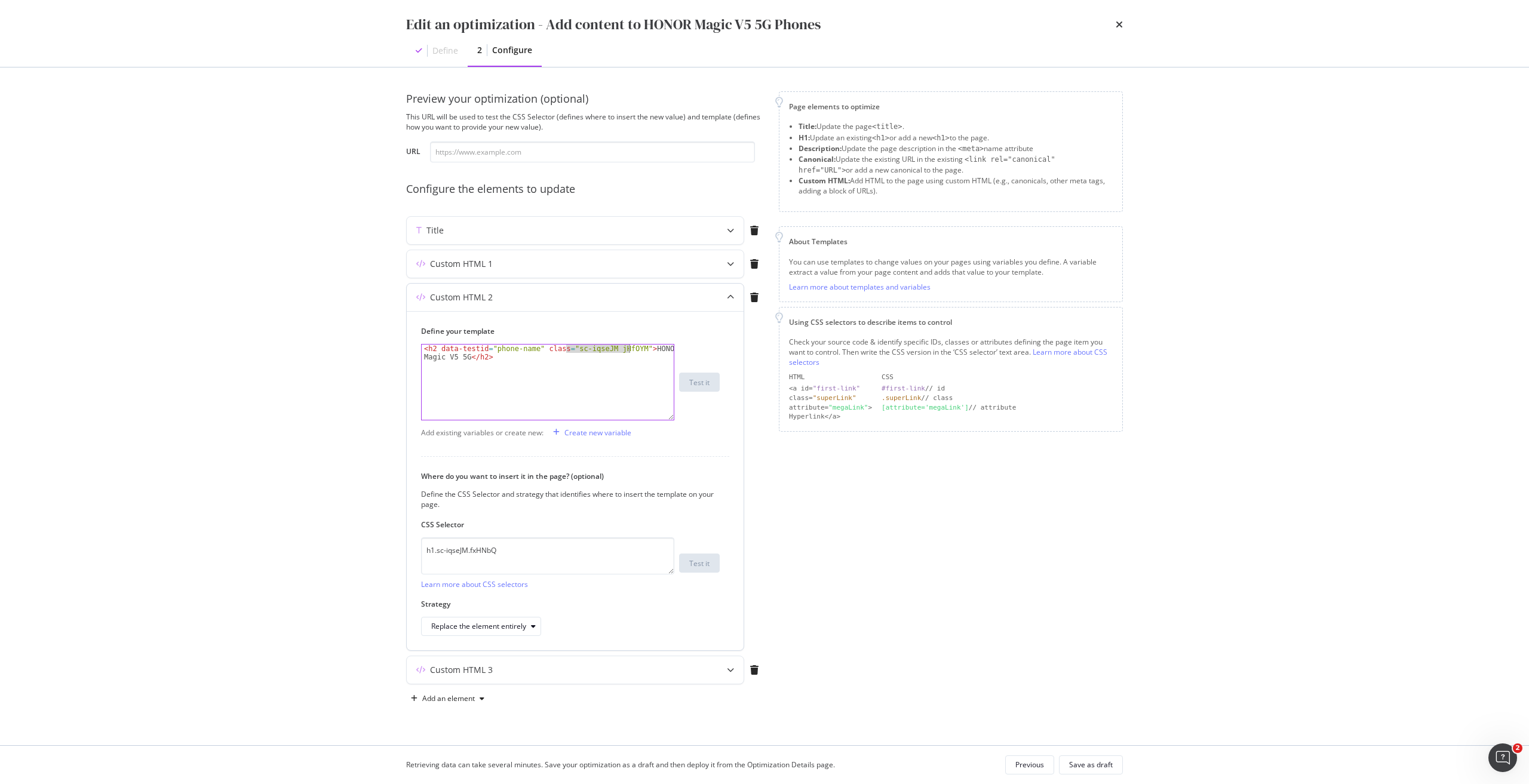
drag, startPoint x: 567, startPoint y: 351, endPoint x: 629, endPoint y: 348, distance: 62.1
click at [629, 348] on div "< h2 data-testid = "phone-name" class = "sc-iqseJM jHfOYM" > HONOR Magic V5 5G …" at bounding box center [548, 398] width 252 height 108
paste textarea "fxHNbQ"
type textarea "<h2 data-testid="phone-name" class="sc-iqseJM fxHNbQ">HONOR Magic V5 5G</h2>"
click at [585, 669] on div "Custom HTML 3" at bounding box center [551, 669] width 290 height 12
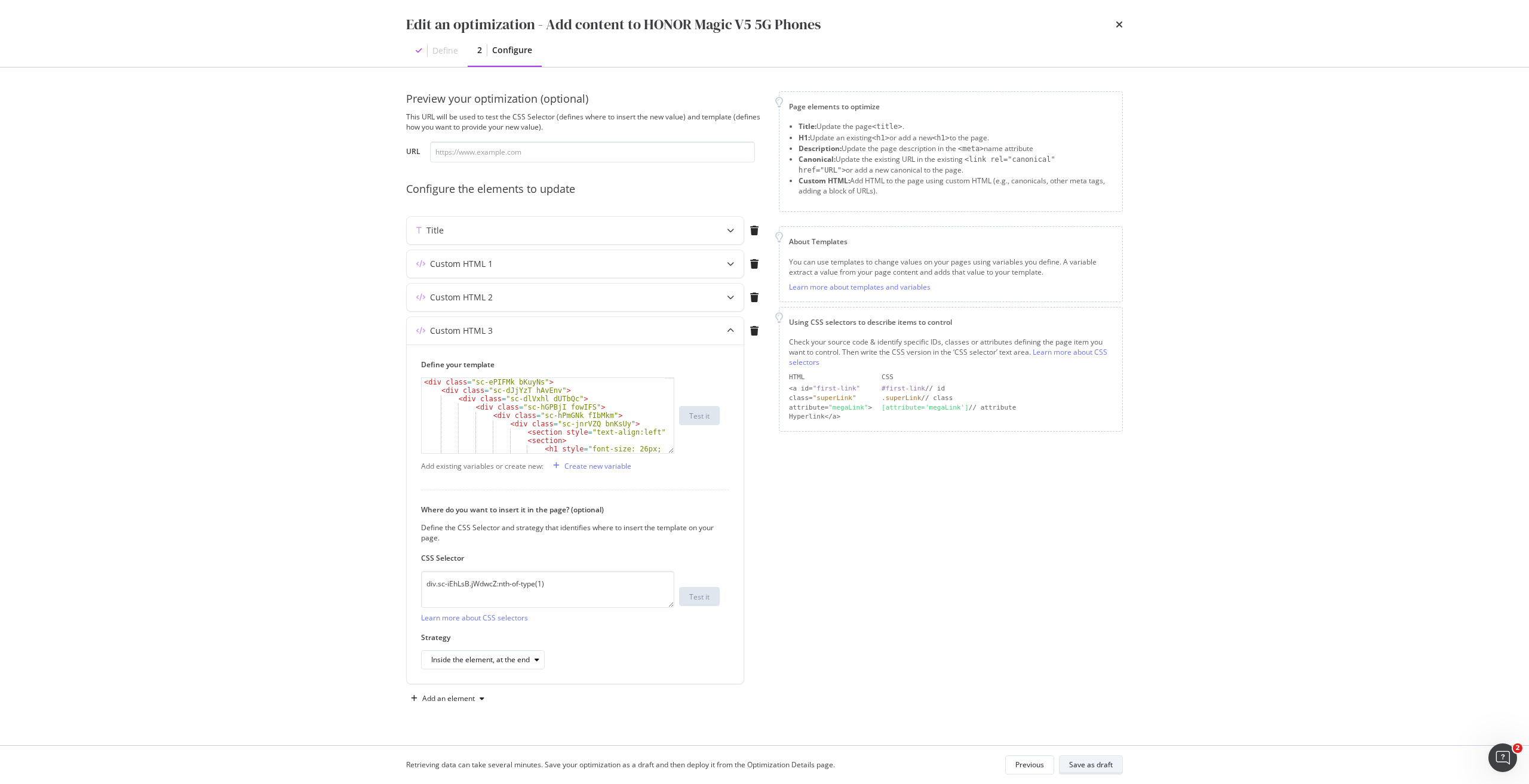
click at [1105, 765] on div "Save as draft" at bounding box center [1090, 764] width 44 height 10
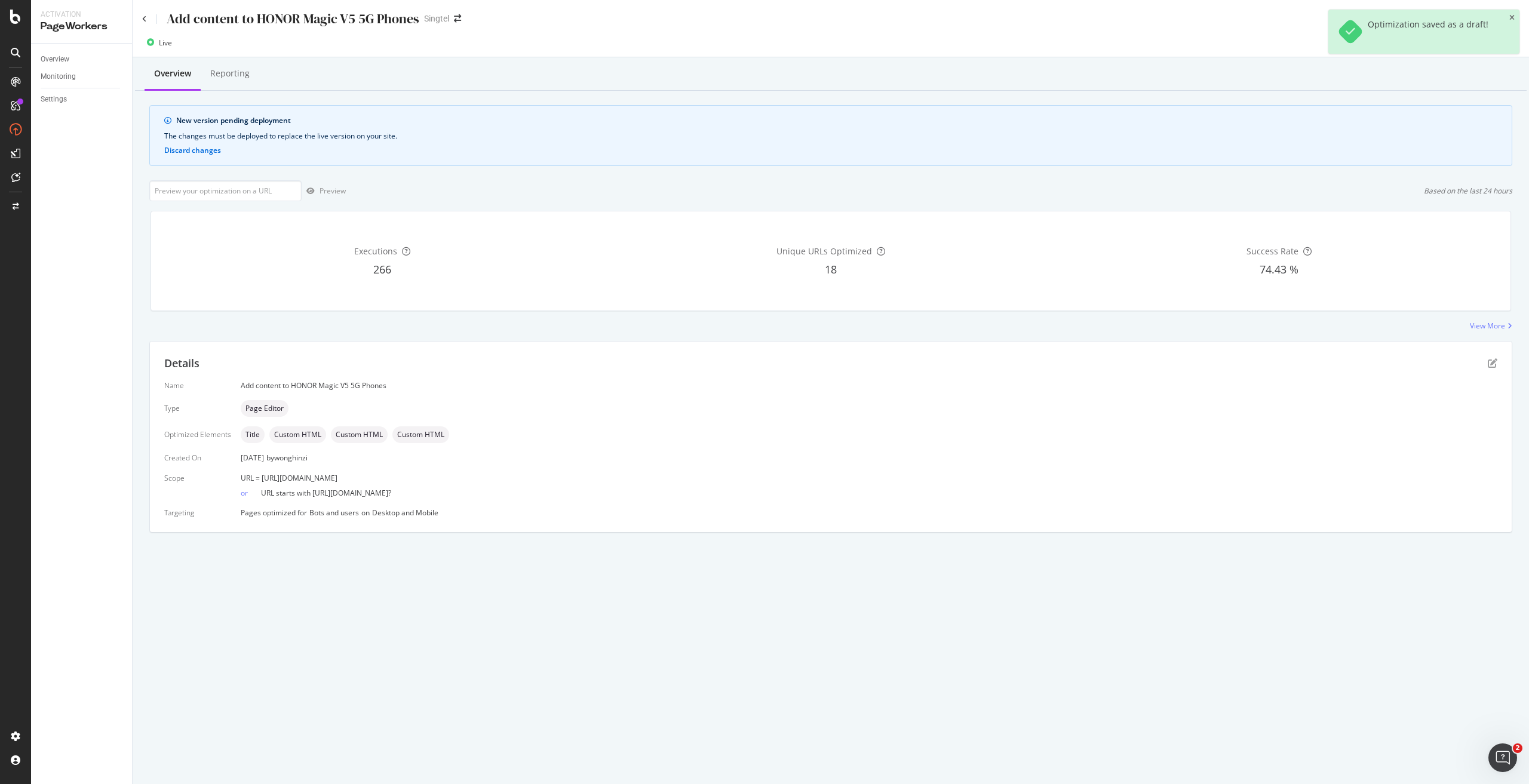
drag, startPoint x: 475, startPoint y: 474, endPoint x: 259, endPoint y: 476, distance: 216.0
click at [259, 476] on div "URL = https://shop.singtel.com/phones/honor-magic-v5-5g" at bounding box center [869, 478] width 1256 height 10
copy span "https://shop.singtel.com/phones/honor-magic-v5-5g"
click at [232, 189] on input "url" at bounding box center [226, 191] width 152 height 21
paste input "https://shop.singtel.com/phones/honor-magic-v5-5g"
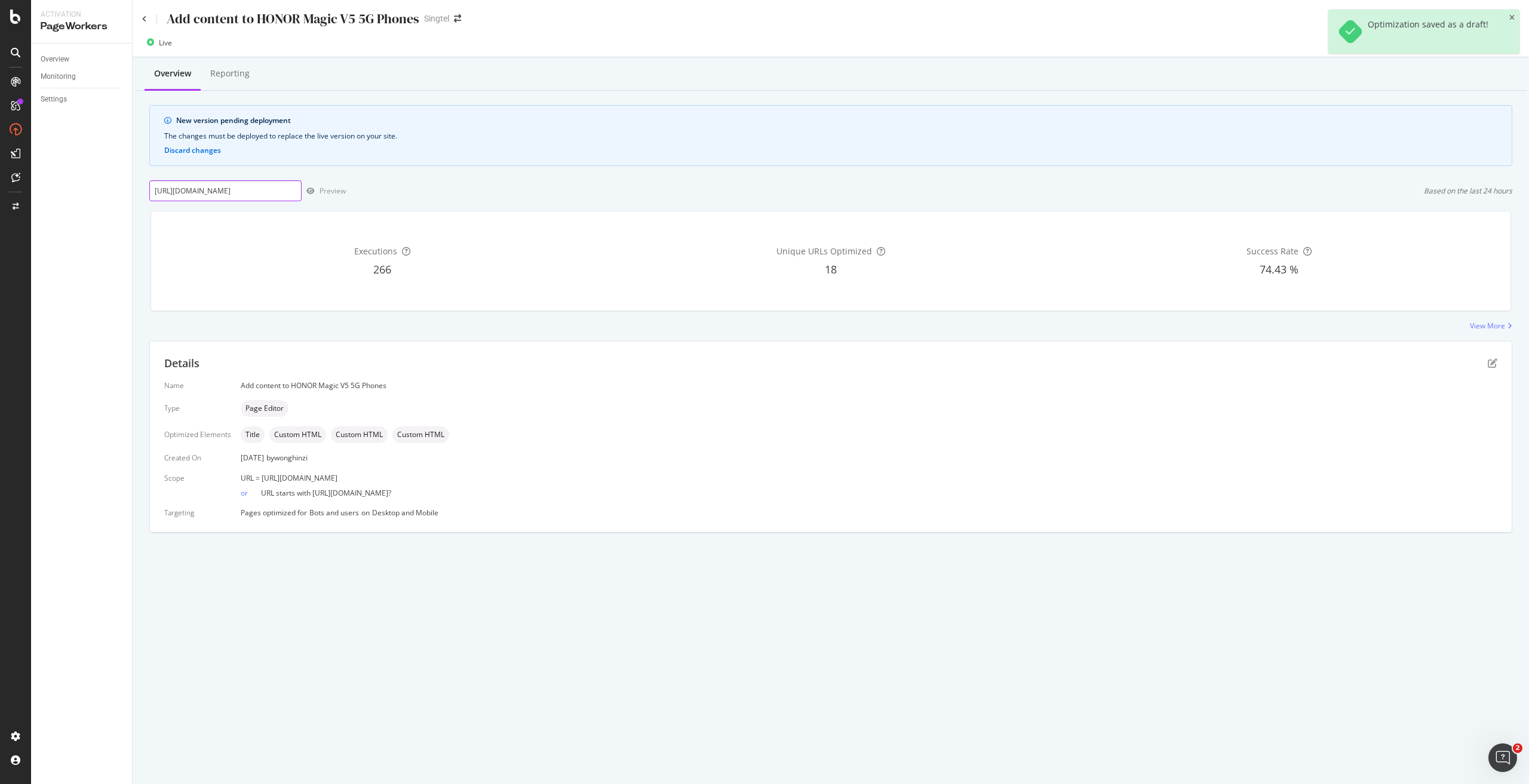
scroll to position [0, 32]
type input "https://shop.singtel.com/phones/honor-magic-v5-5g"
click at [315, 193] on div "button" at bounding box center [311, 191] width 18 height 7
click at [1432, 44] on icon "button" at bounding box center [1431, 42] width 9 height 7
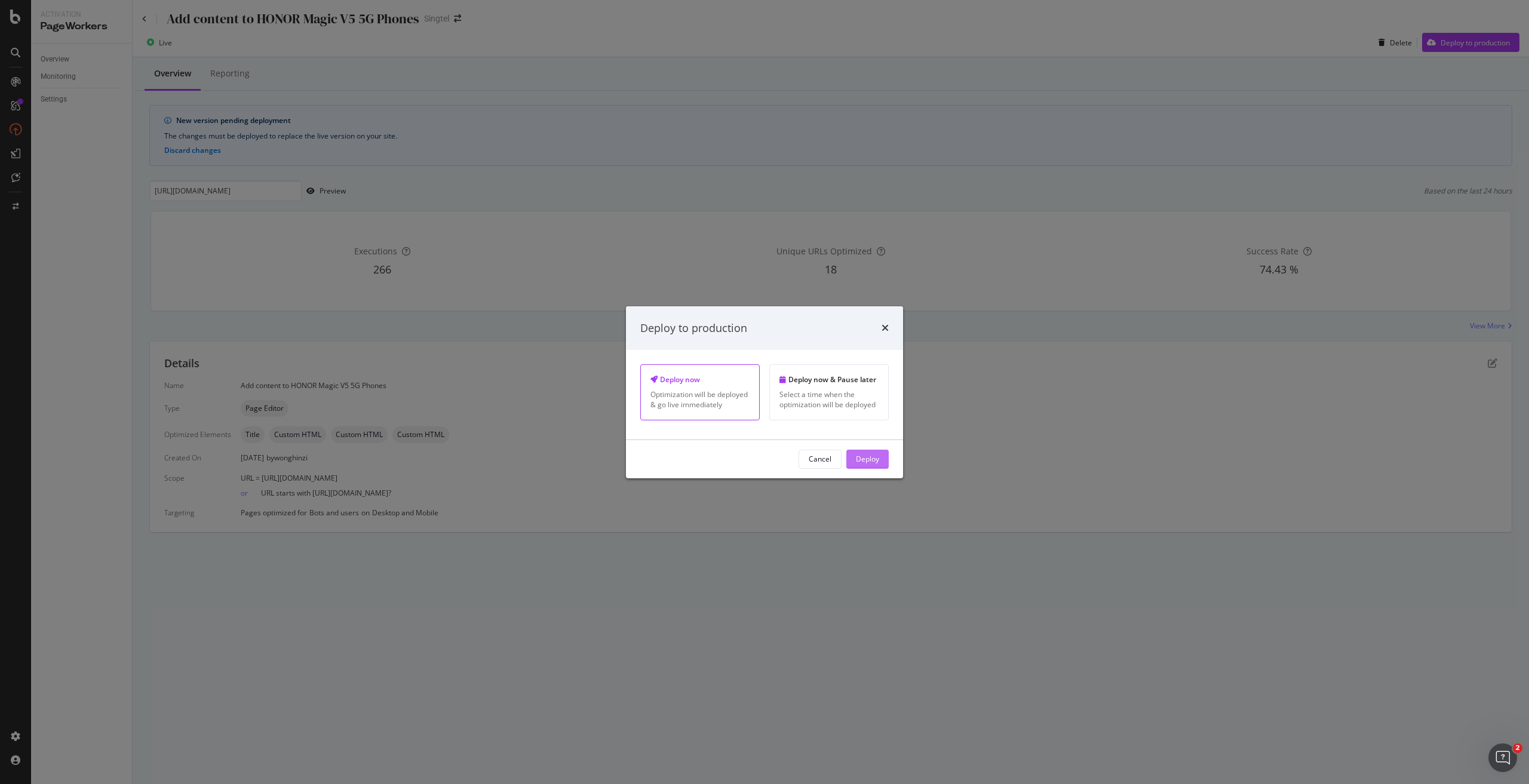
click at [863, 451] on div "Deploy" at bounding box center [867, 459] width 24 height 18
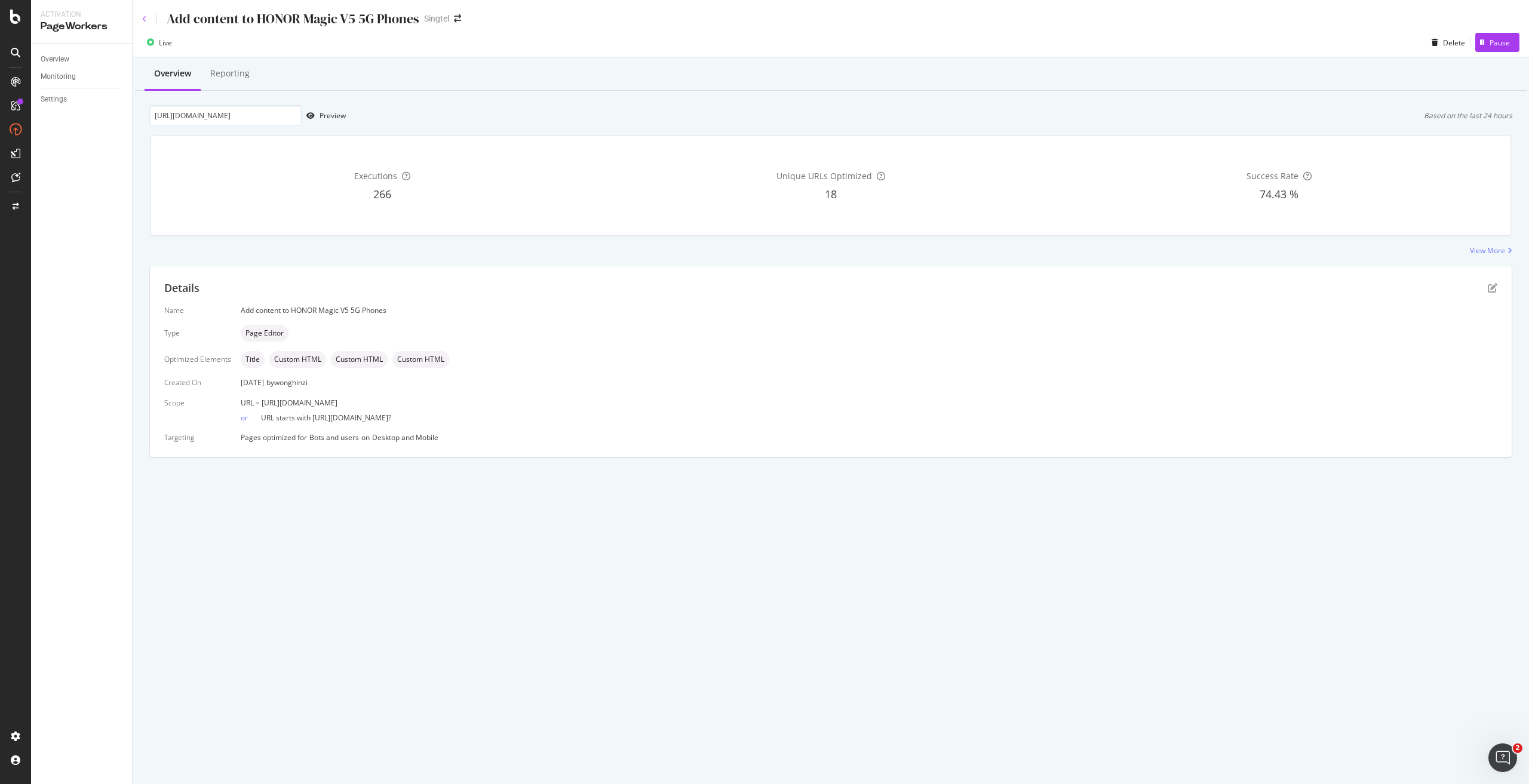
click at [145, 22] on icon at bounding box center [144, 19] width 5 height 7
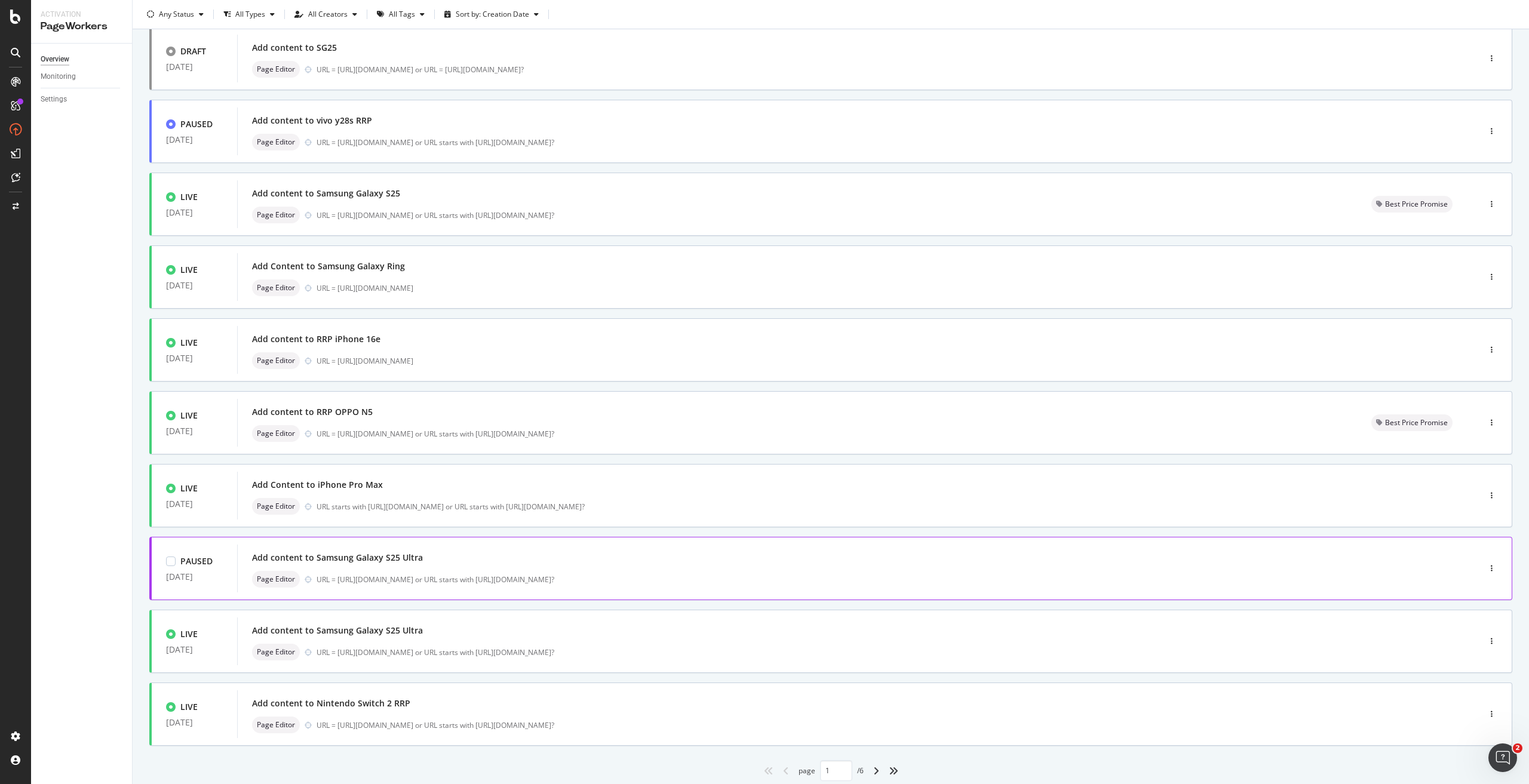
scroll to position [121, 0]
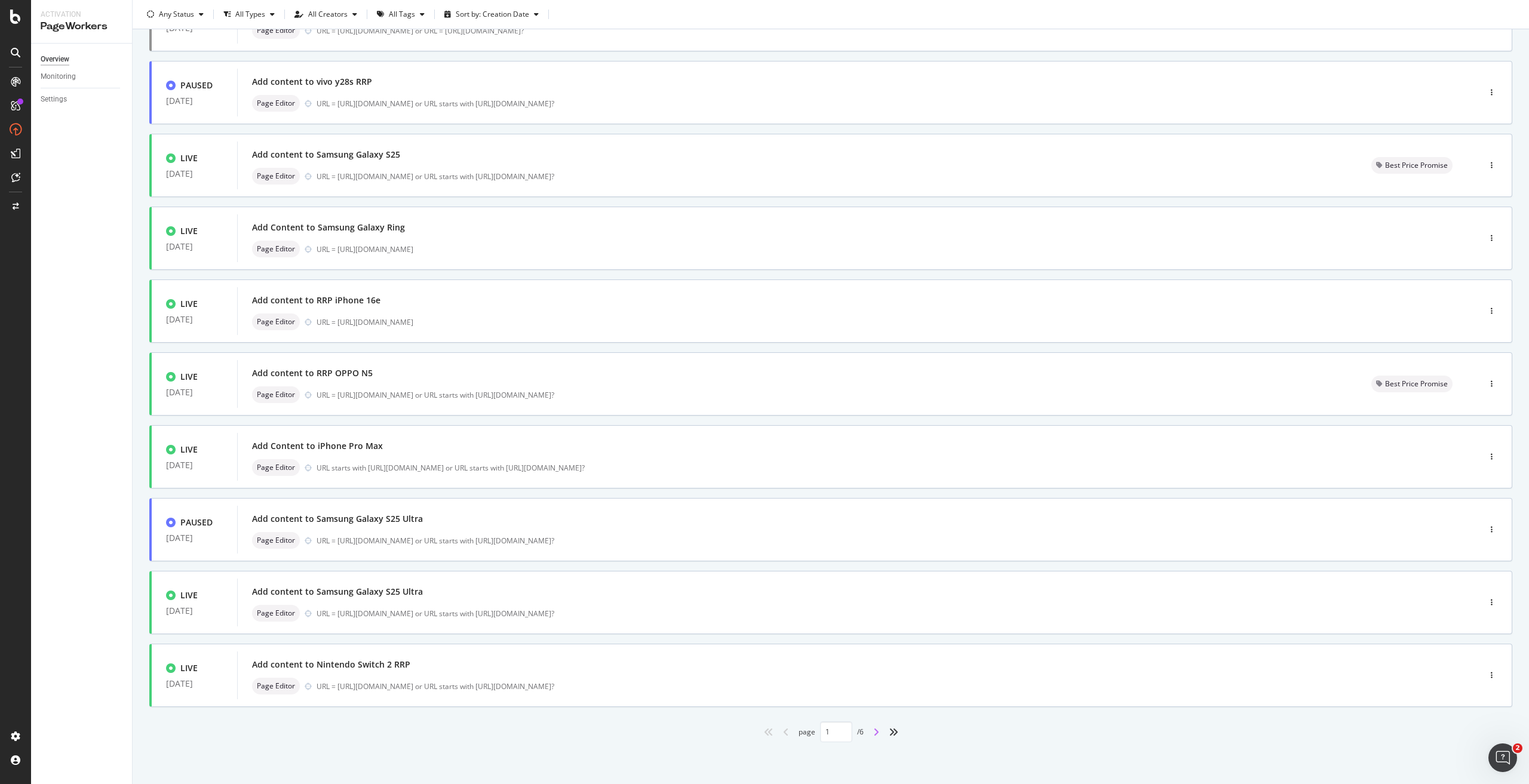
click at [873, 728] on icon "angle-right" at bounding box center [876, 731] width 6 height 9
click at [784, 731] on div "angle-left" at bounding box center [786, 731] width 15 height 19
click at [873, 725] on div "angle-right" at bounding box center [875, 731] width 15 height 19
click at [1486, 531] on div "button" at bounding box center [1491, 529] width 11 height 7
click at [1472, 611] on div "Delete" at bounding box center [1464, 610] width 22 height 10
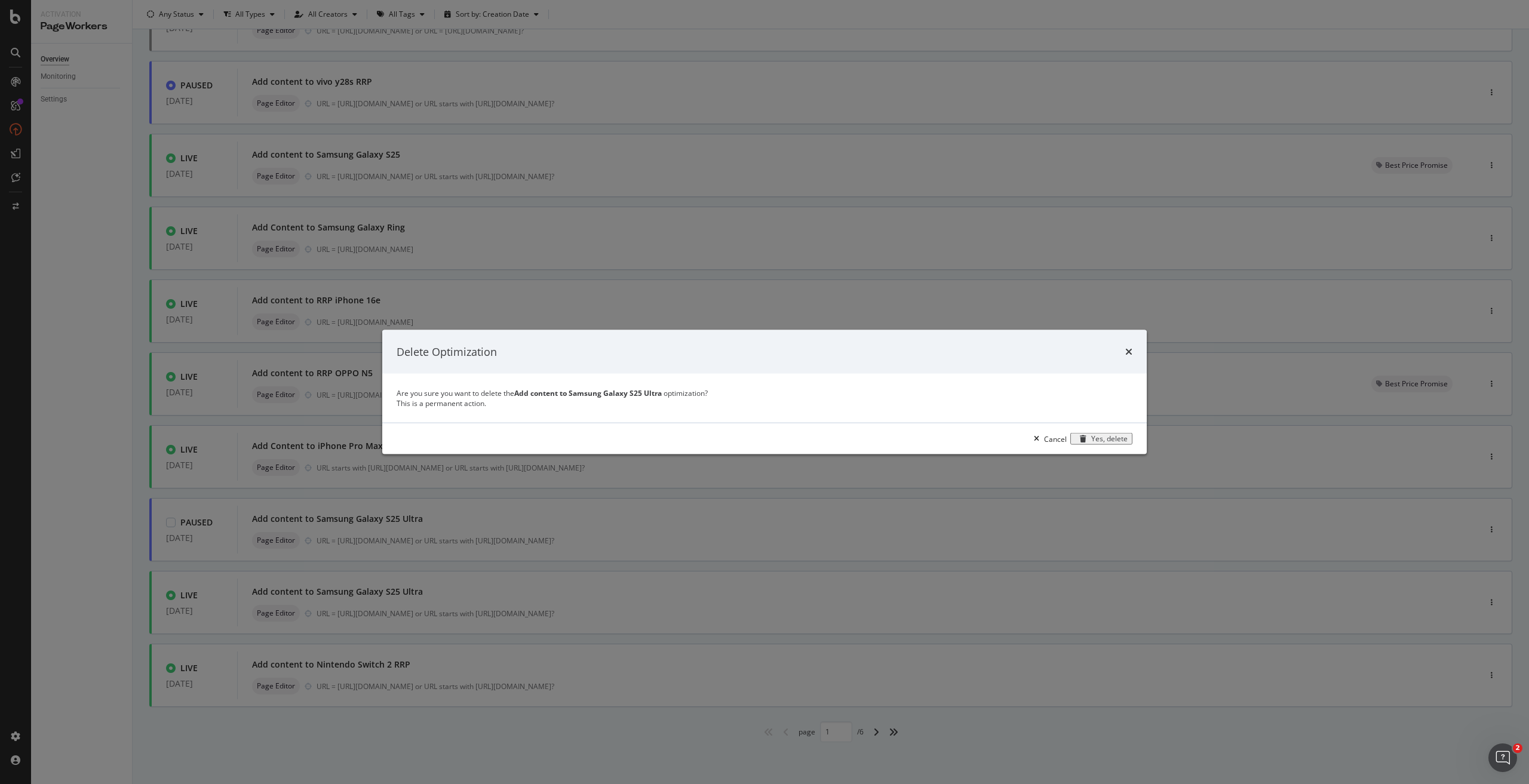
click at [1091, 443] on div "Yes, delete" at bounding box center [1109, 438] width 36 height 8
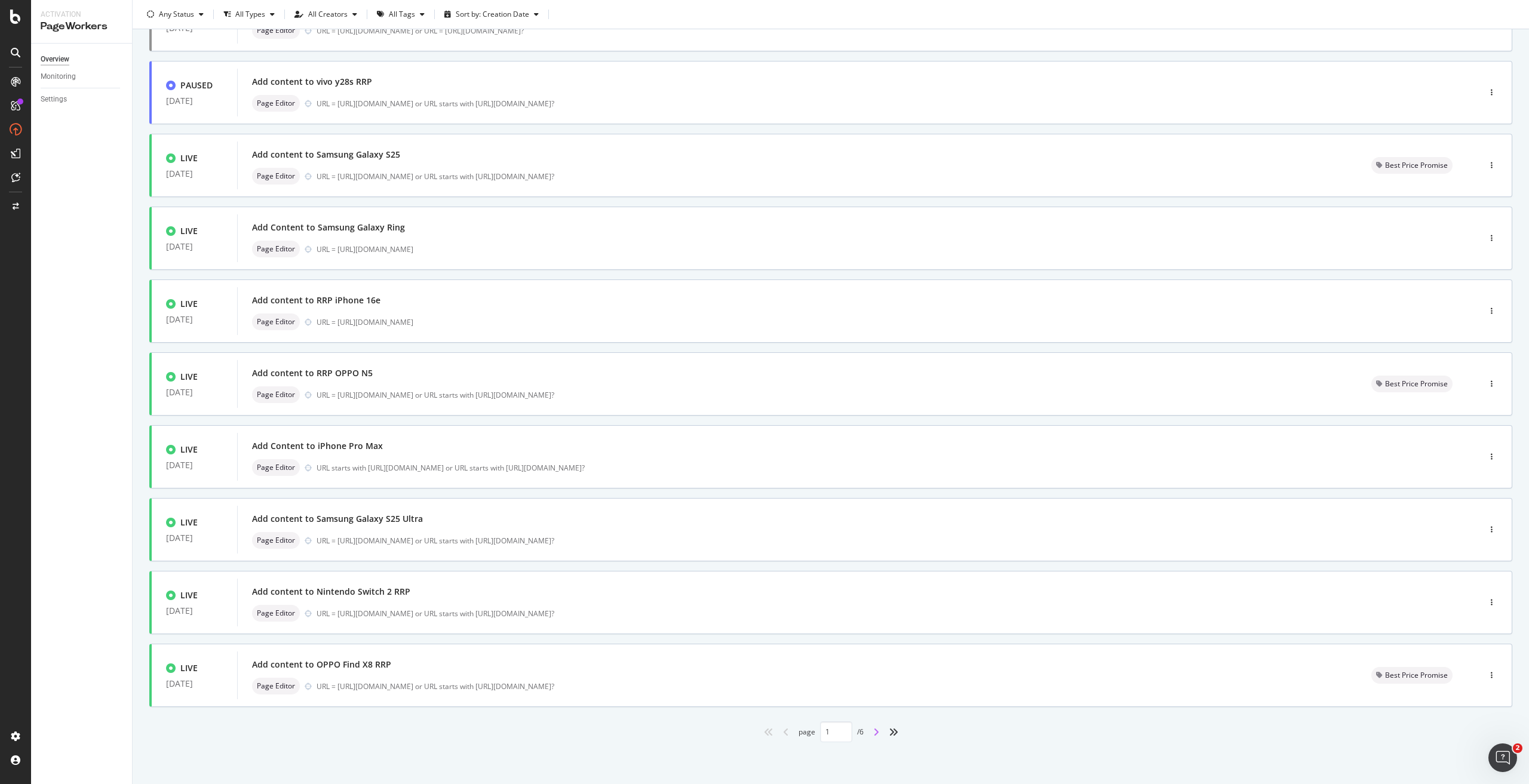
click at [873, 733] on icon "angle-right" at bounding box center [876, 731] width 6 height 9
click at [873, 730] on icon "angle-right" at bounding box center [876, 731] width 6 height 9
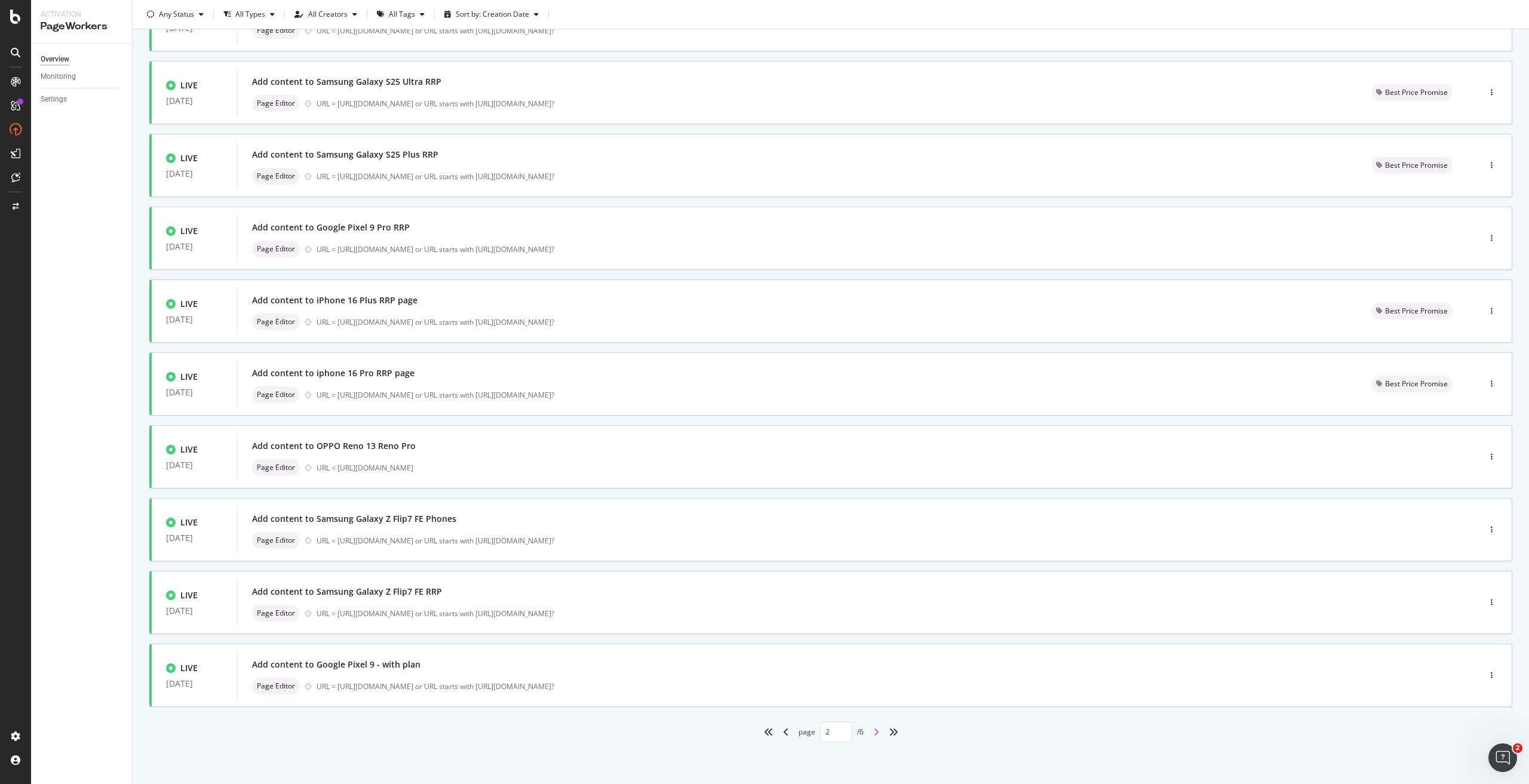
type input "3"
click at [1486, 457] on div "button" at bounding box center [1491, 457] width 11 height 7
click at [400, 444] on div "Add content to OPPO Reno 13 Reno Pro" at bounding box center [334, 446] width 164 height 12
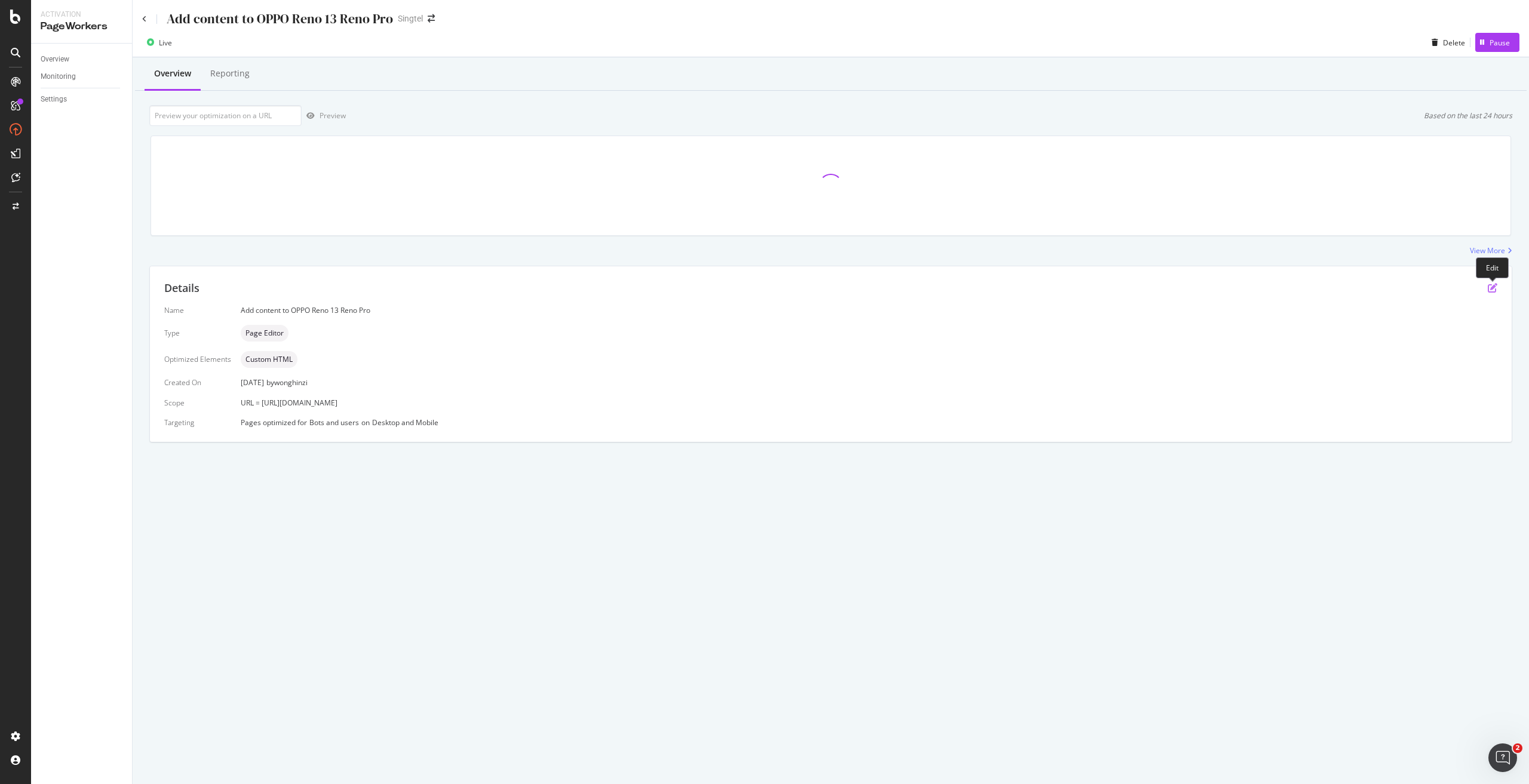
click at [1490, 288] on icon "pen-to-square" at bounding box center [1492, 288] width 9 height 9
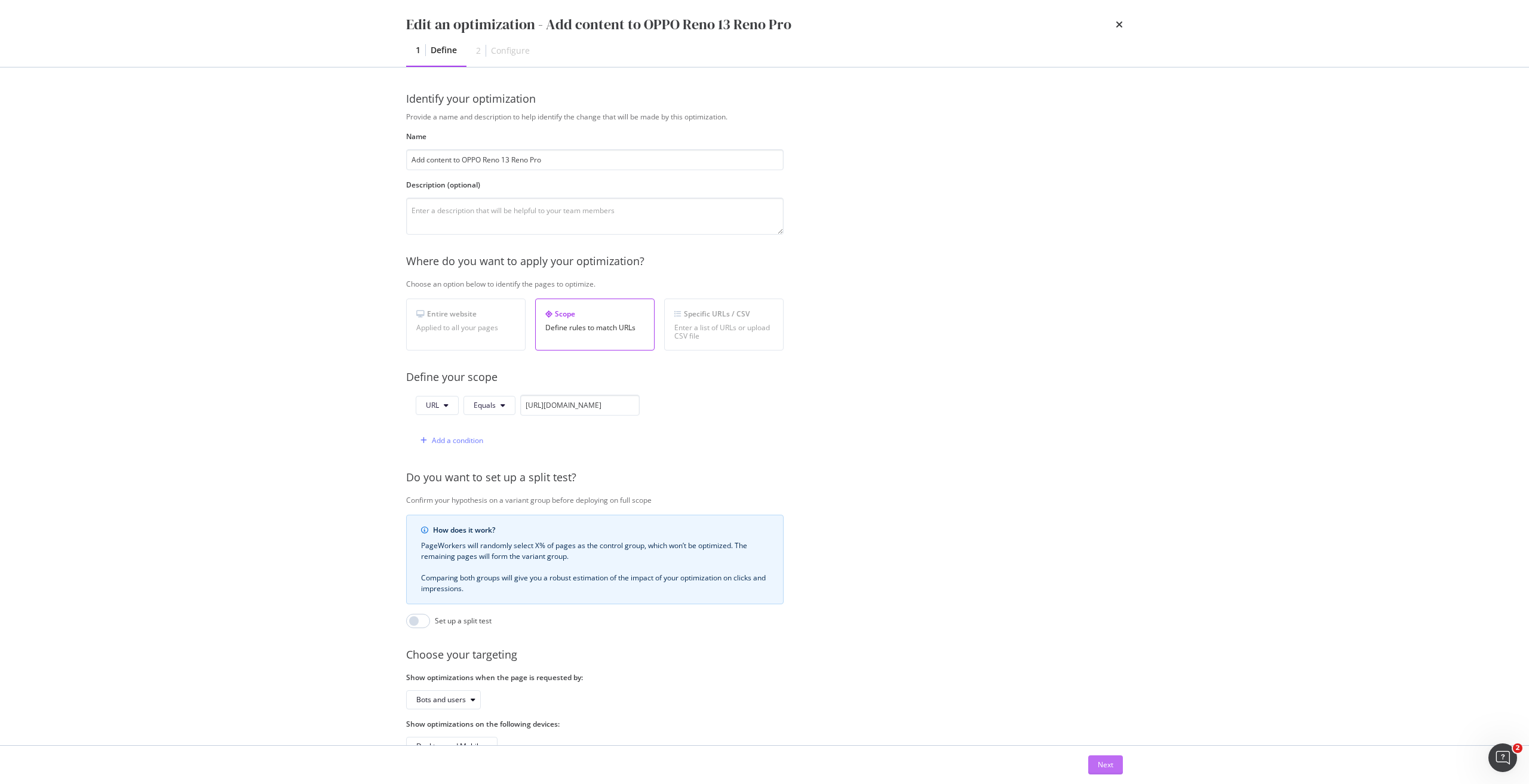
click at [1109, 764] on div "Next" at bounding box center [1105, 764] width 15 height 10
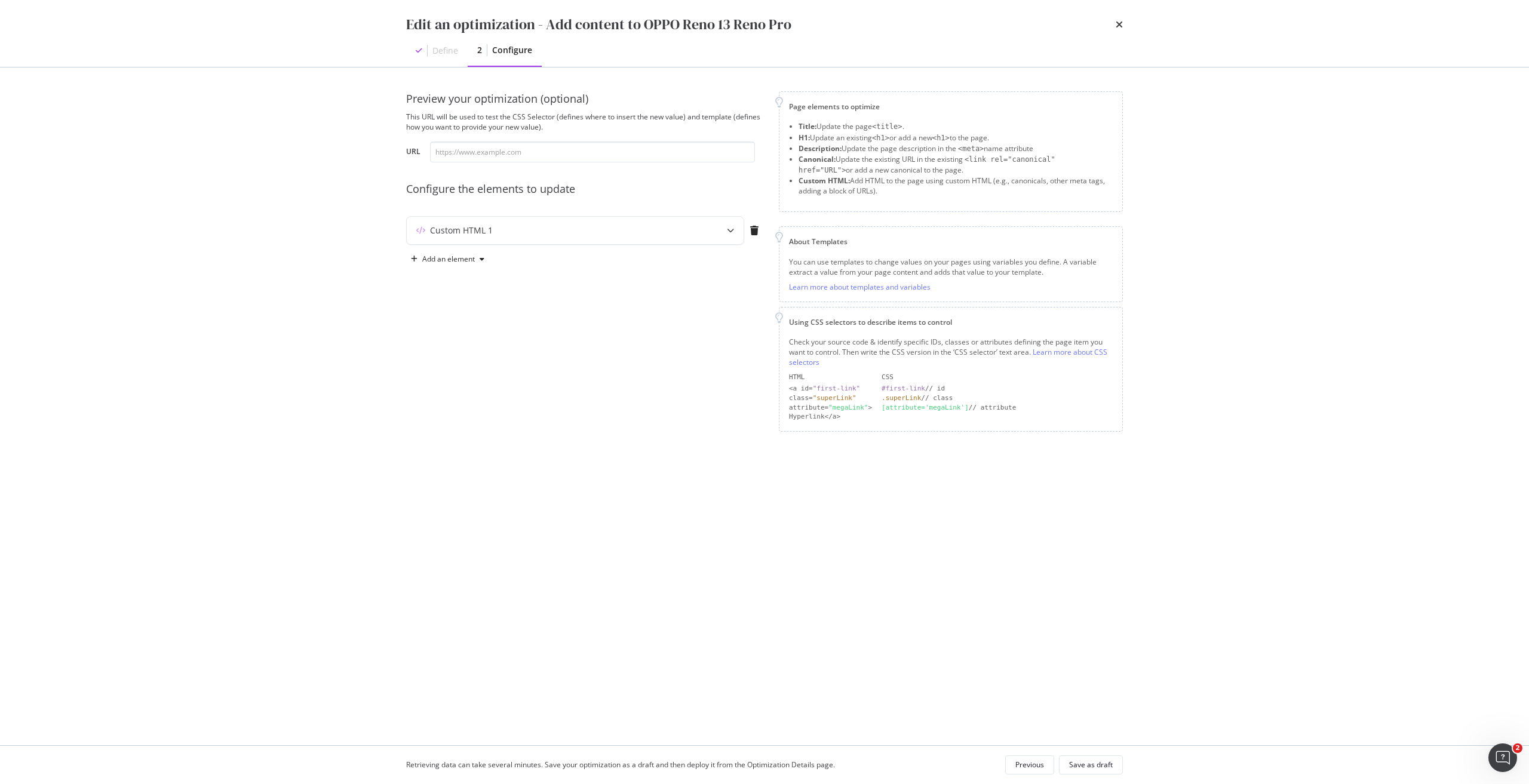
click at [1036, 764] on div "Previous" at bounding box center [1029, 764] width 29 height 10
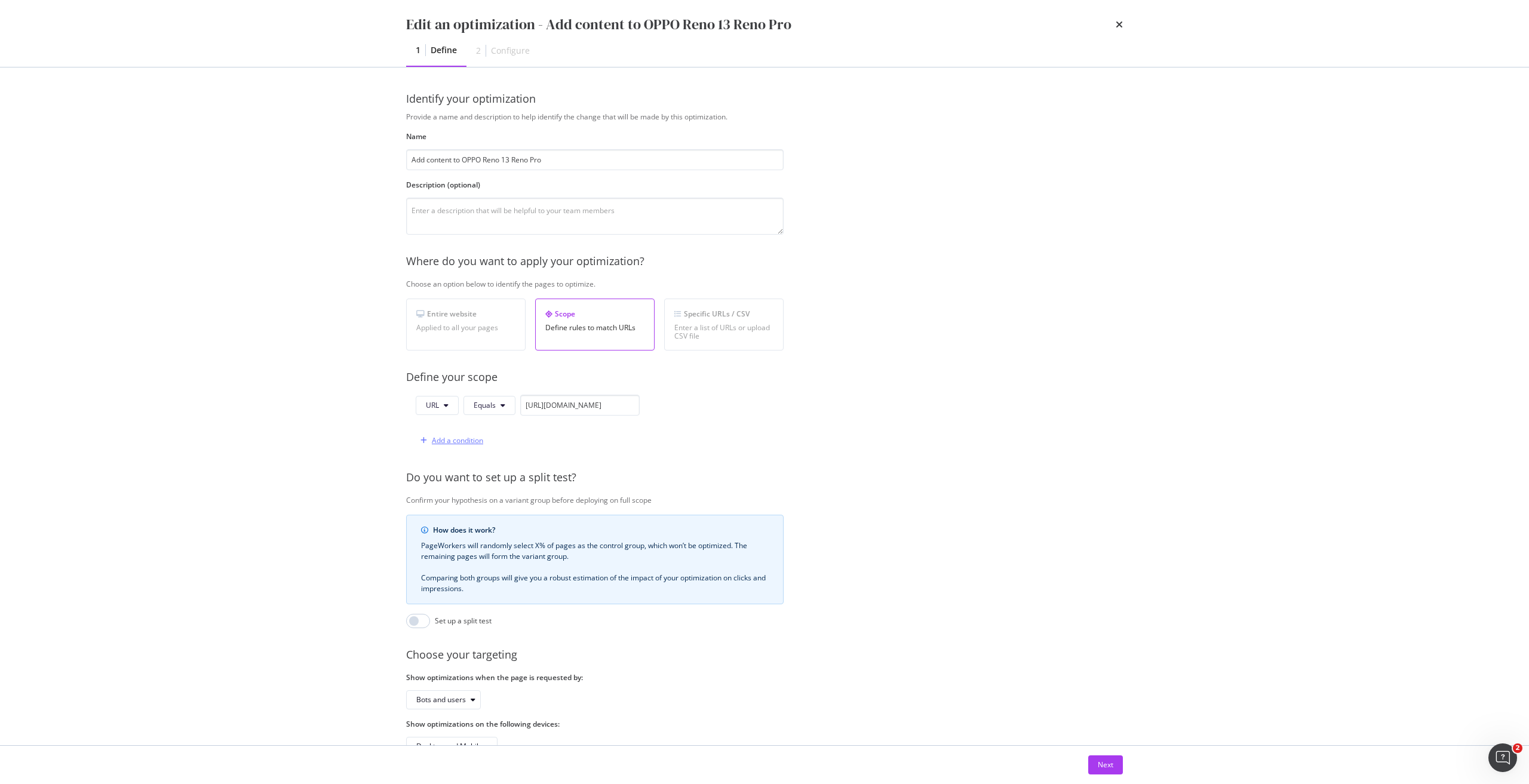
click at [465, 443] on div "Add a condition" at bounding box center [458, 440] width 51 height 10
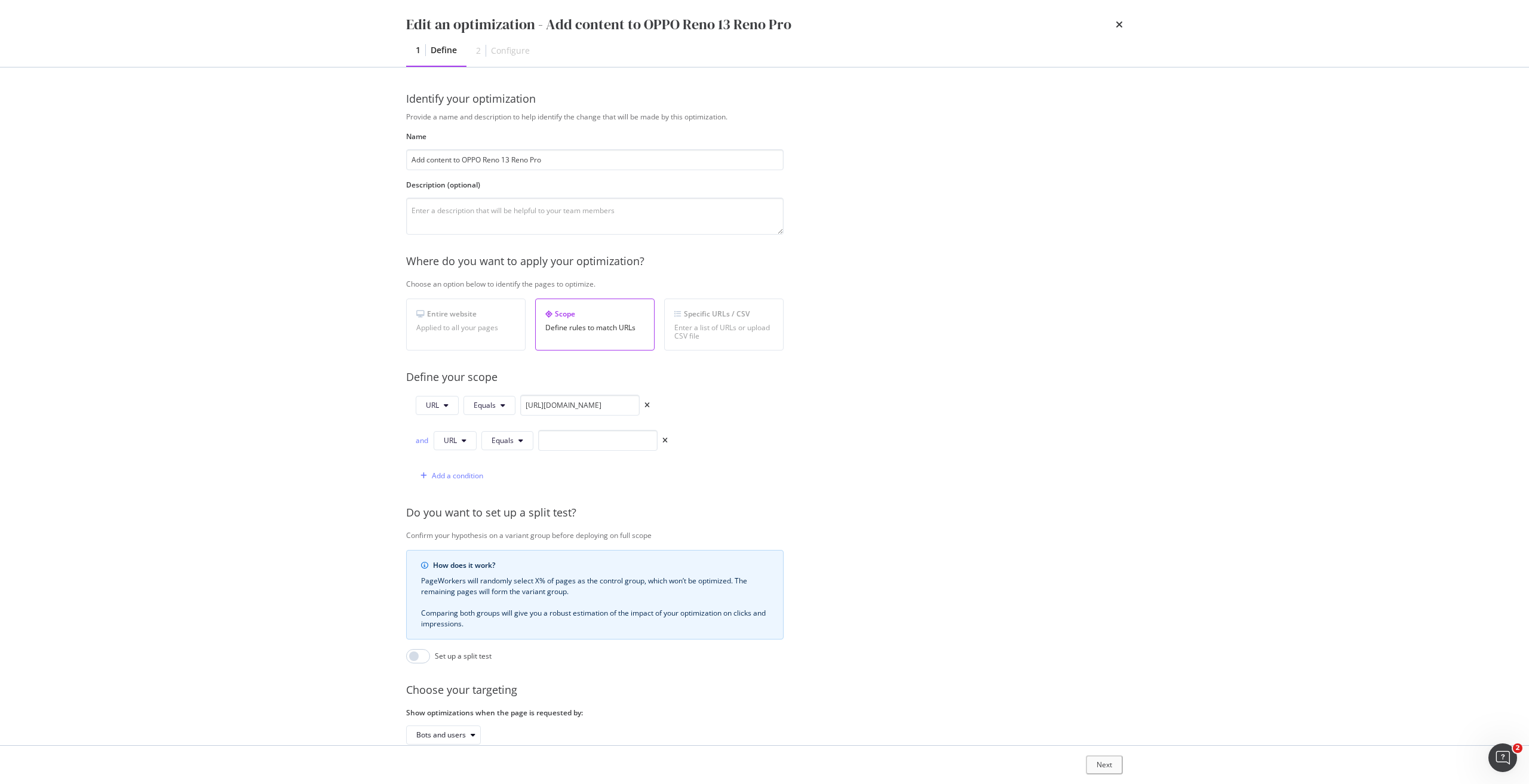
click at [417, 438] on div "and" at bounding box center [422, 440] width 13 height 10
click at [495, 444] on span "Equals" at bounding box center [502, 440] width 22 height 10
click at [526, 488] on span "Starts With" at bounding box center [526, 486] width 71 height 11
click at [581, 395] on div "Provide a name and description to help identify the change that will be made by…" at bounding box center [764, 451] width 716 height 679
click at [580, 411] on input "[URL][DOMAIN_NAME]" at bounding box center [580, 405] width 119 height 21
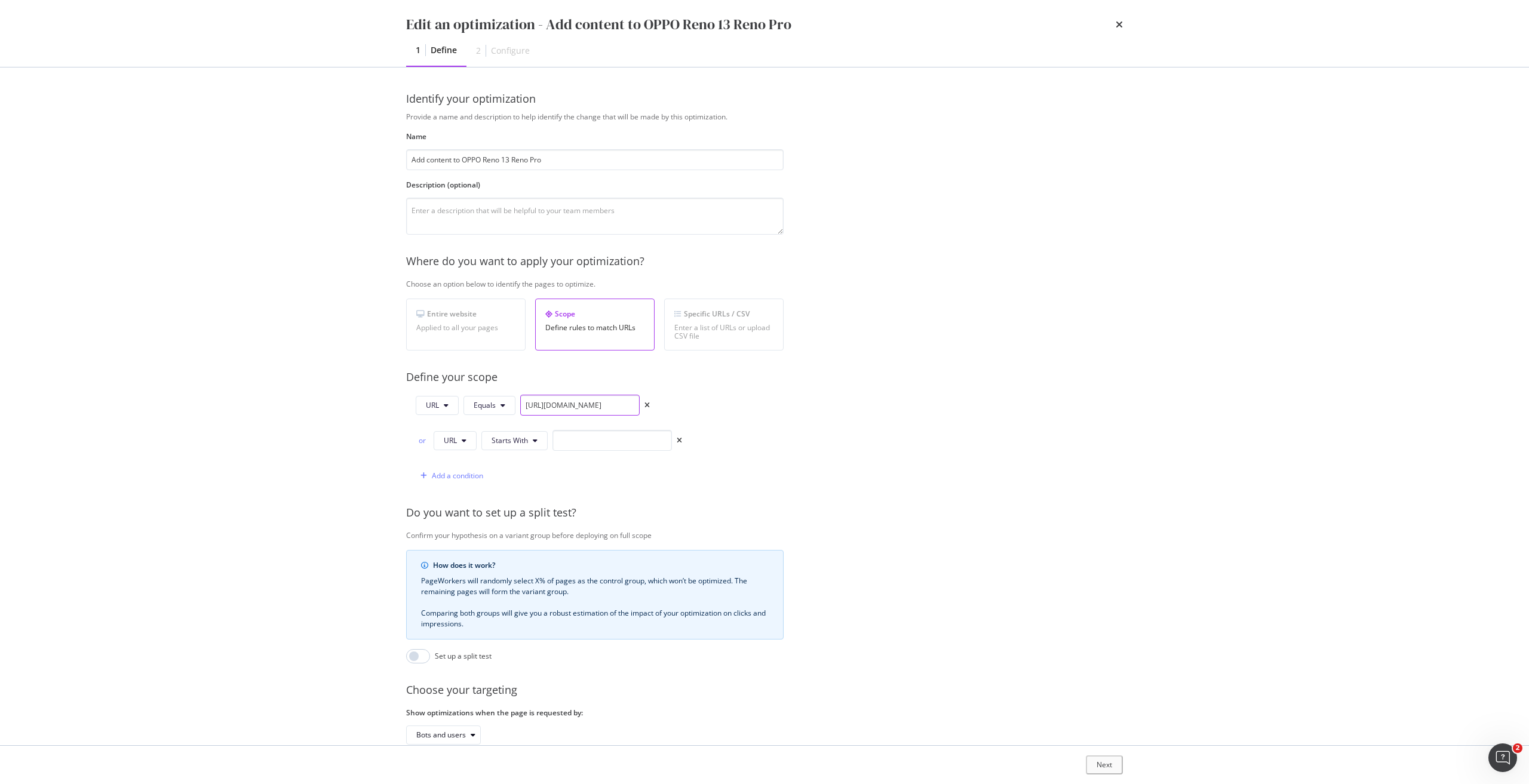
click at [580, 411] on input "[URL][DOMAIN_NAME]" at bounding box center [580, 405] width 119 height 21
type input "[URL][DOMAIN_NAME]"
click at [598, 444] on input "modal" at bounding box center [612, 440] width 119 height 21
paste input "[URL][DOMAIN_NAME]"
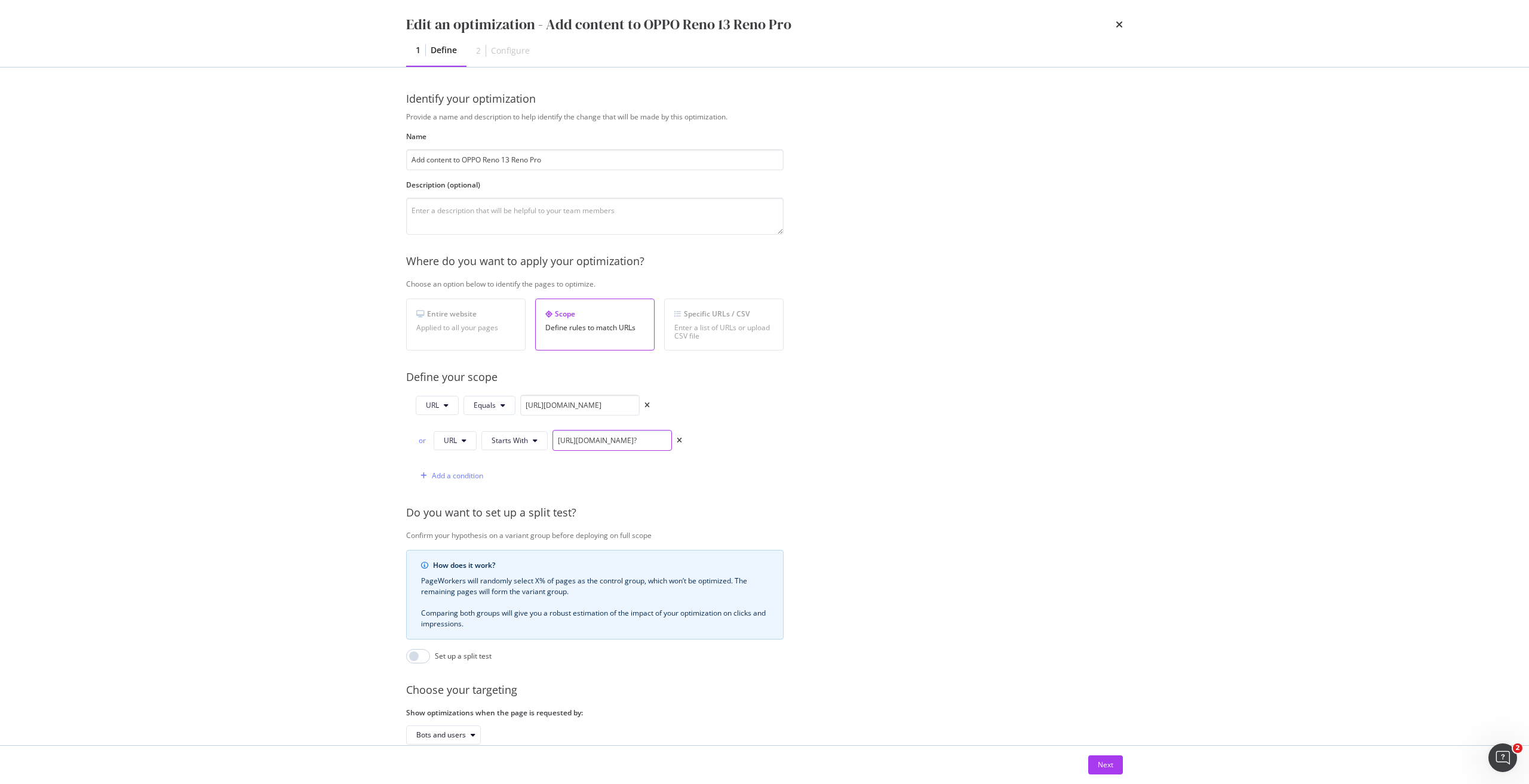
scroll to position [0, 73]
type input "https://shop.singtel.com/phones/oppo-reno13-pro-5g?"
click at [1110, 766] on div "Next" at bounding box center [1105, 764] width 15 height 10
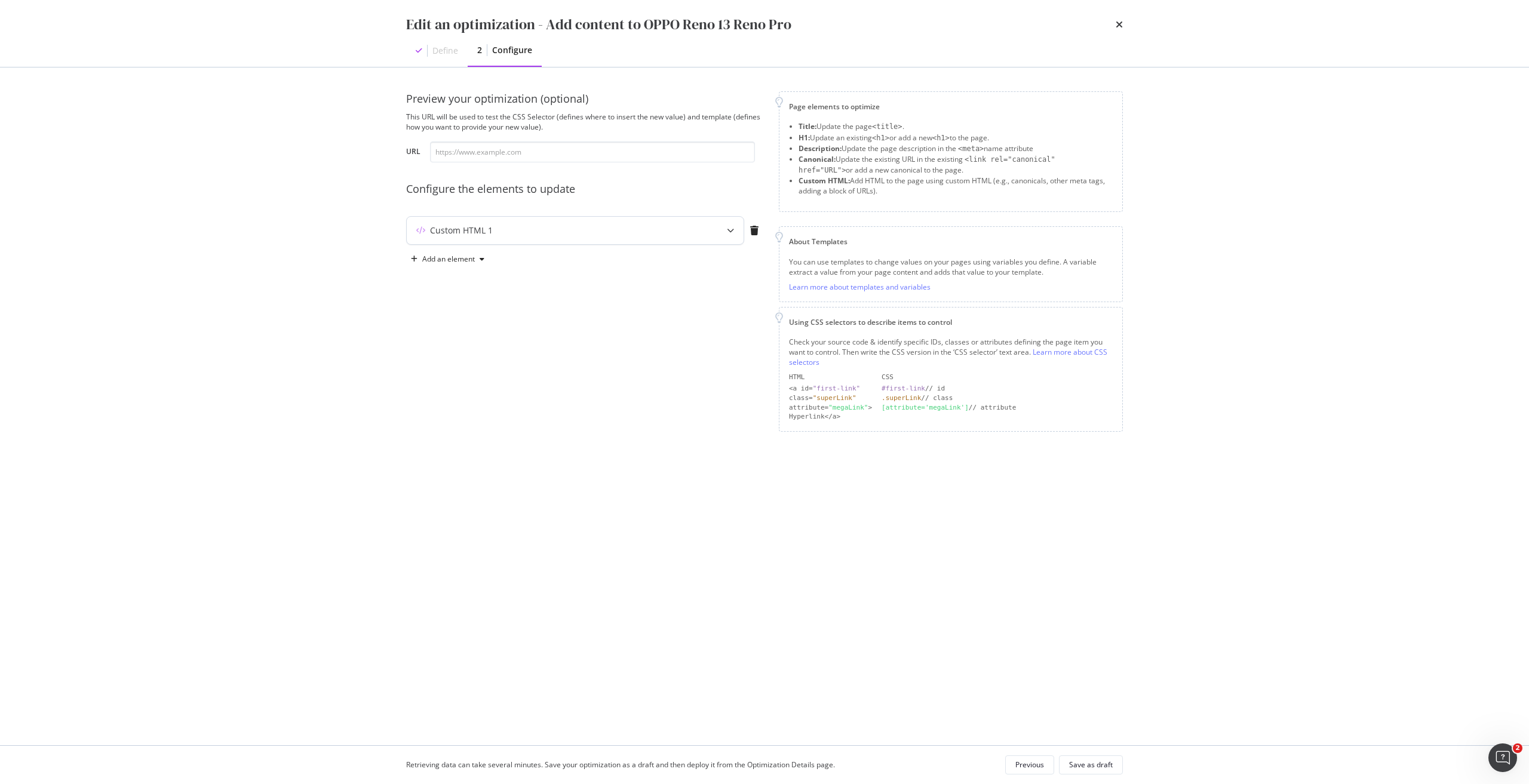
click at [684, 224] on div "Custom HTML 1" at bounding box center [551, 230] width 290 height 12
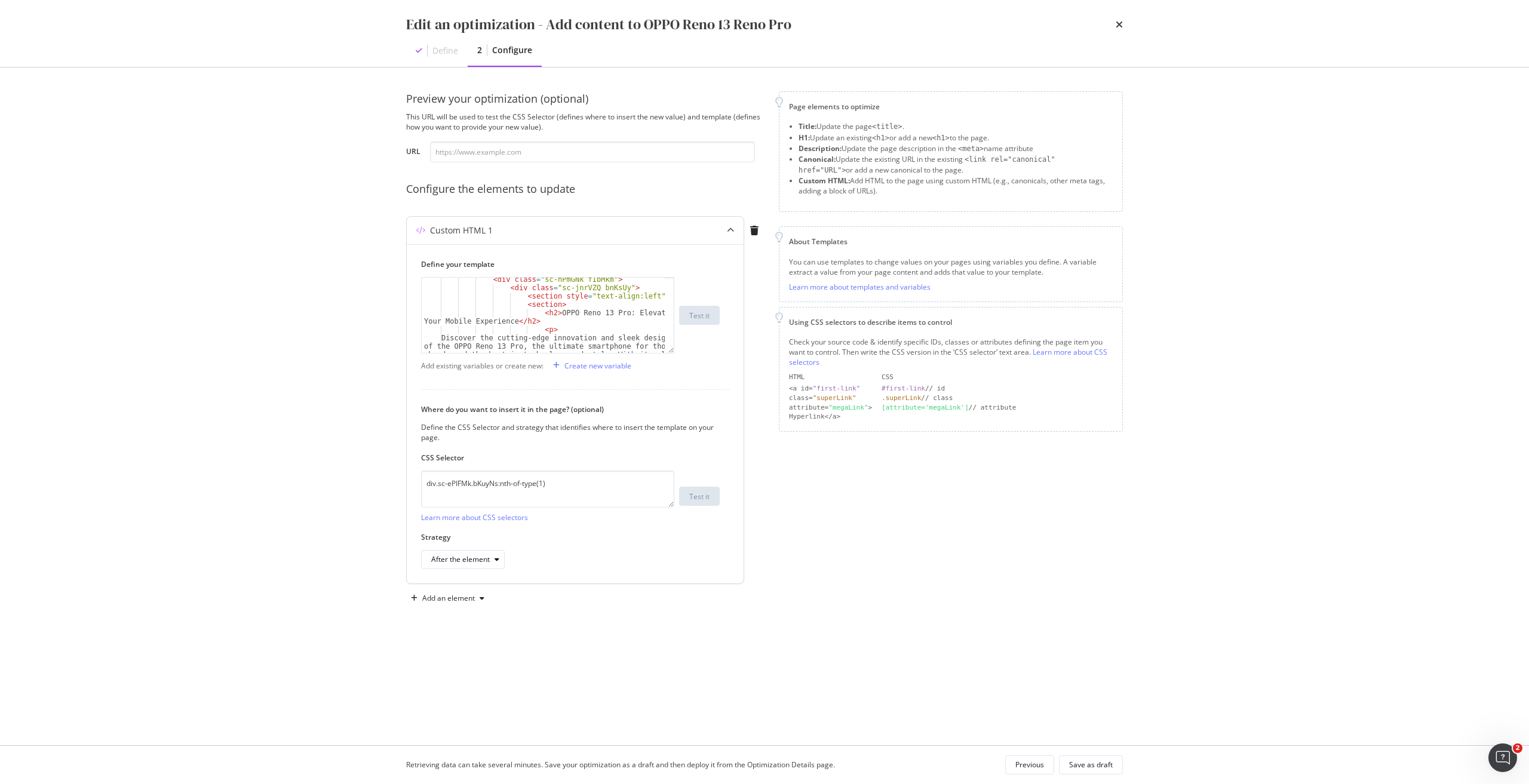
scroll to position [36, 0]
click at [544, 310] on div "< div class = "sc-hPmGNk fIbMkm" > < div class = "sc-jnrVZQ bnKsUy" > < section…" at bounding box center [543, 355] width 243 height 159
click at [523, 324] on div "< div class = "sc-hPmGNk fIbMkm" > < div class = "sc-jnrVZQ bnKsUy" > < section…" at bounding box center [543, 355] width 243 height 159
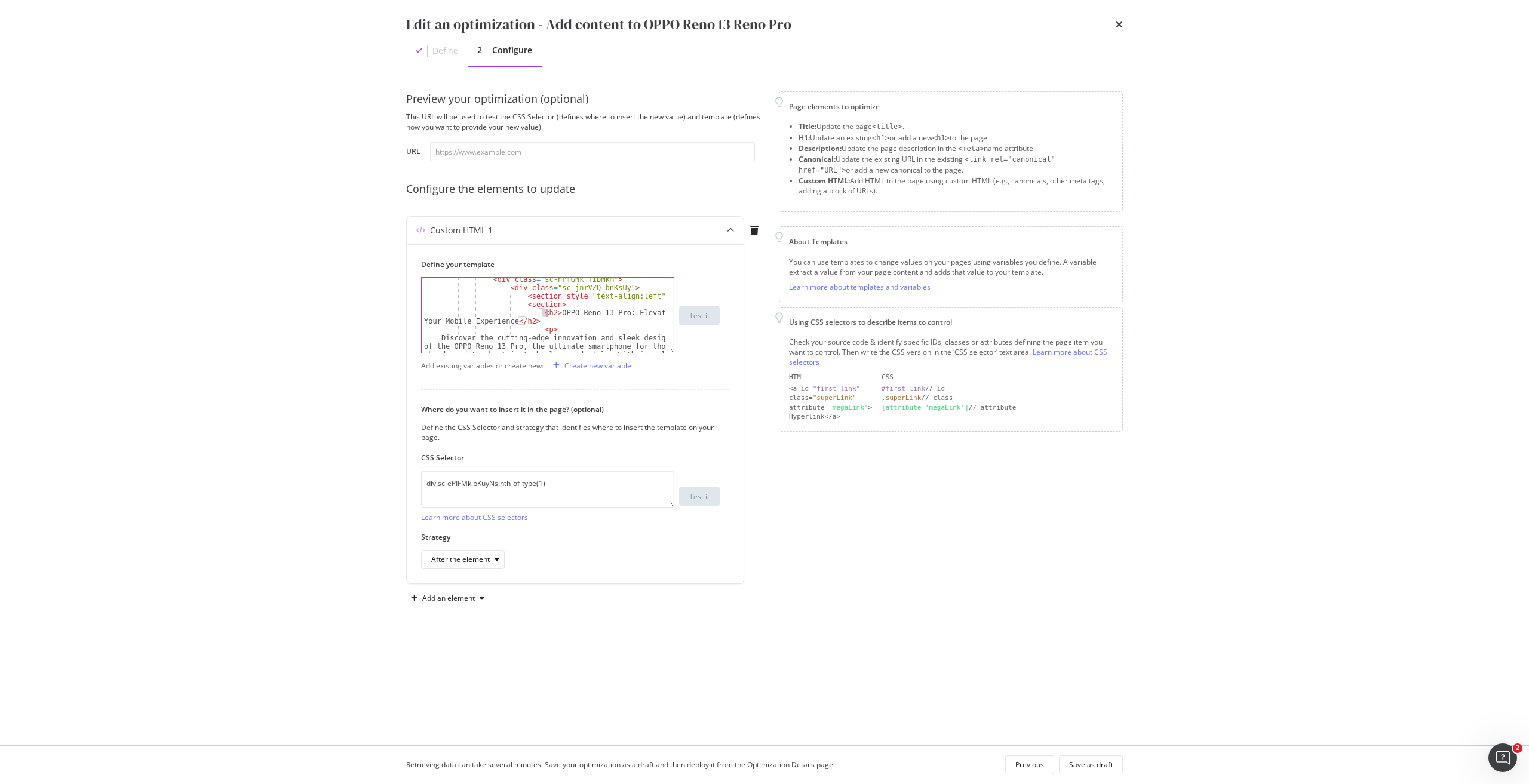
type textarea "<h2>OPPO Reno 13 Pro: Elevate Your Mobile Experience</h2>"
drag, startPoint x: 558, startPoint y: 480, endPoint x: 263, endPoint y: 471, distance: 295.1
click at [263, 471] on div "Edit an optimization - Add content to OPPO Reno 13 Reno Pro Define 2 Configure …" at bounding box center [764, 392] width 1529 height 784
paste textarea "iEhLsB.jWdwcZ"
type textarea "div.sc-iEhLsB.jWdwcZ:nth-of-type(1)"
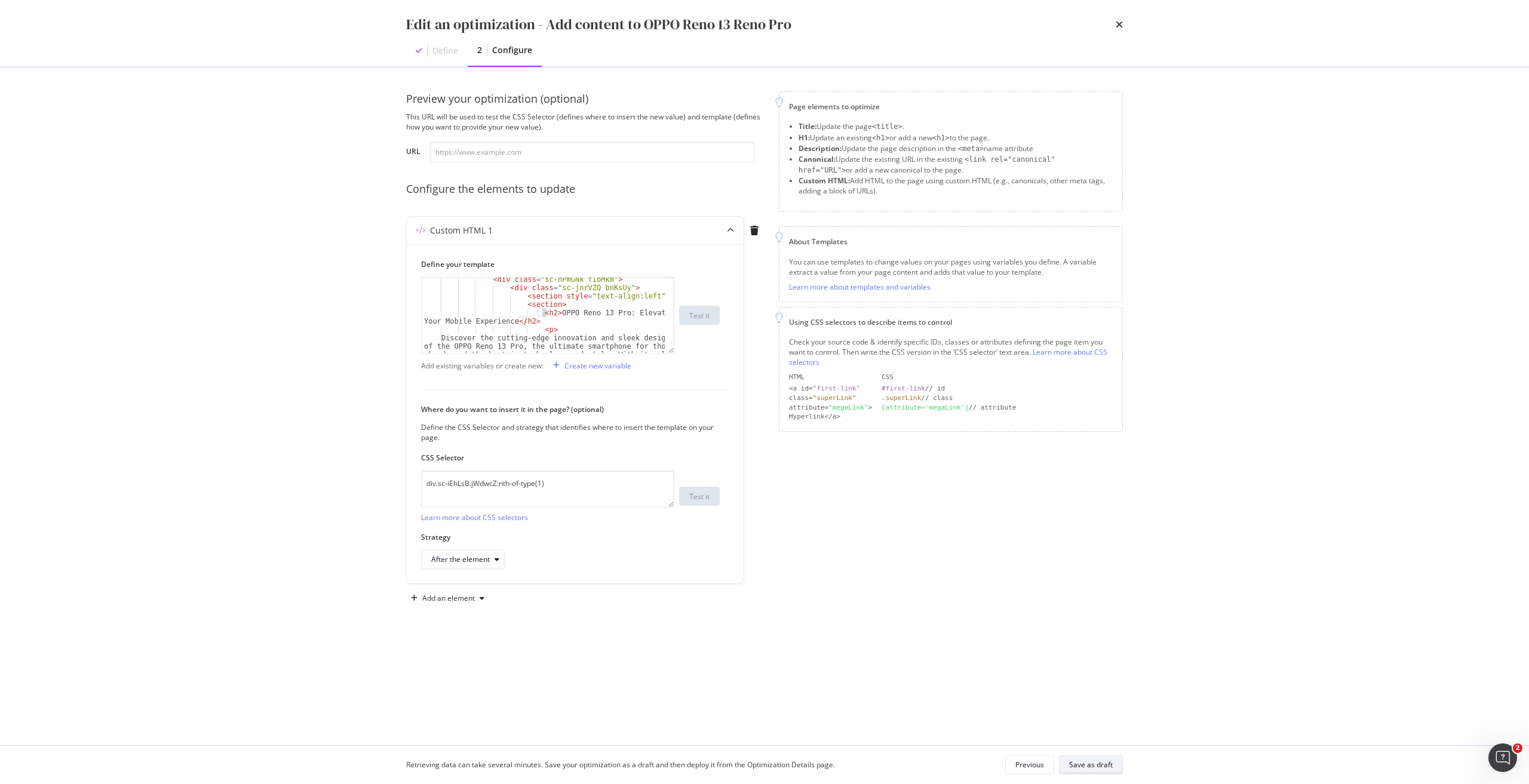
click at [1085, 760] on div "Save as draft" at bounding box center [1090, 764] width 44 height 10
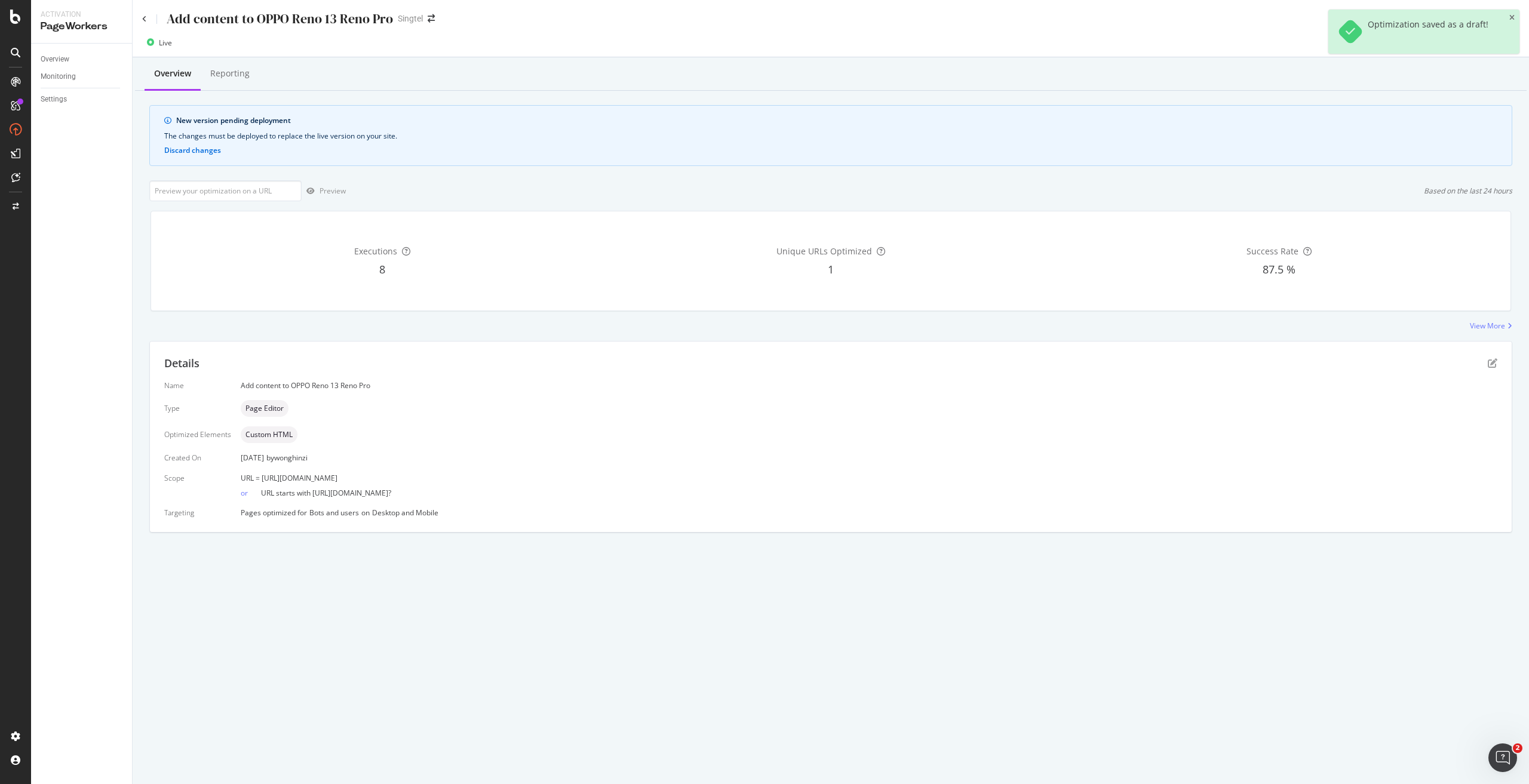
drag, startPoint x: 464, startPoint y: 478, endPoint x: 259, endPoint y: 480, distance: 205.0
click at [259, 480] on div "URL = https://shop.singtel.com/phones/oppo-reno13-pro-5g" at bounding box center [869, 478] width 1256 height 10
copy span "[URL][DOMAIN_NAME]"
click at [249, 195] on input "url" at bounding box center [226, 191] width 152 height 21
paste input "[URL][DOMAIN_NAME]"
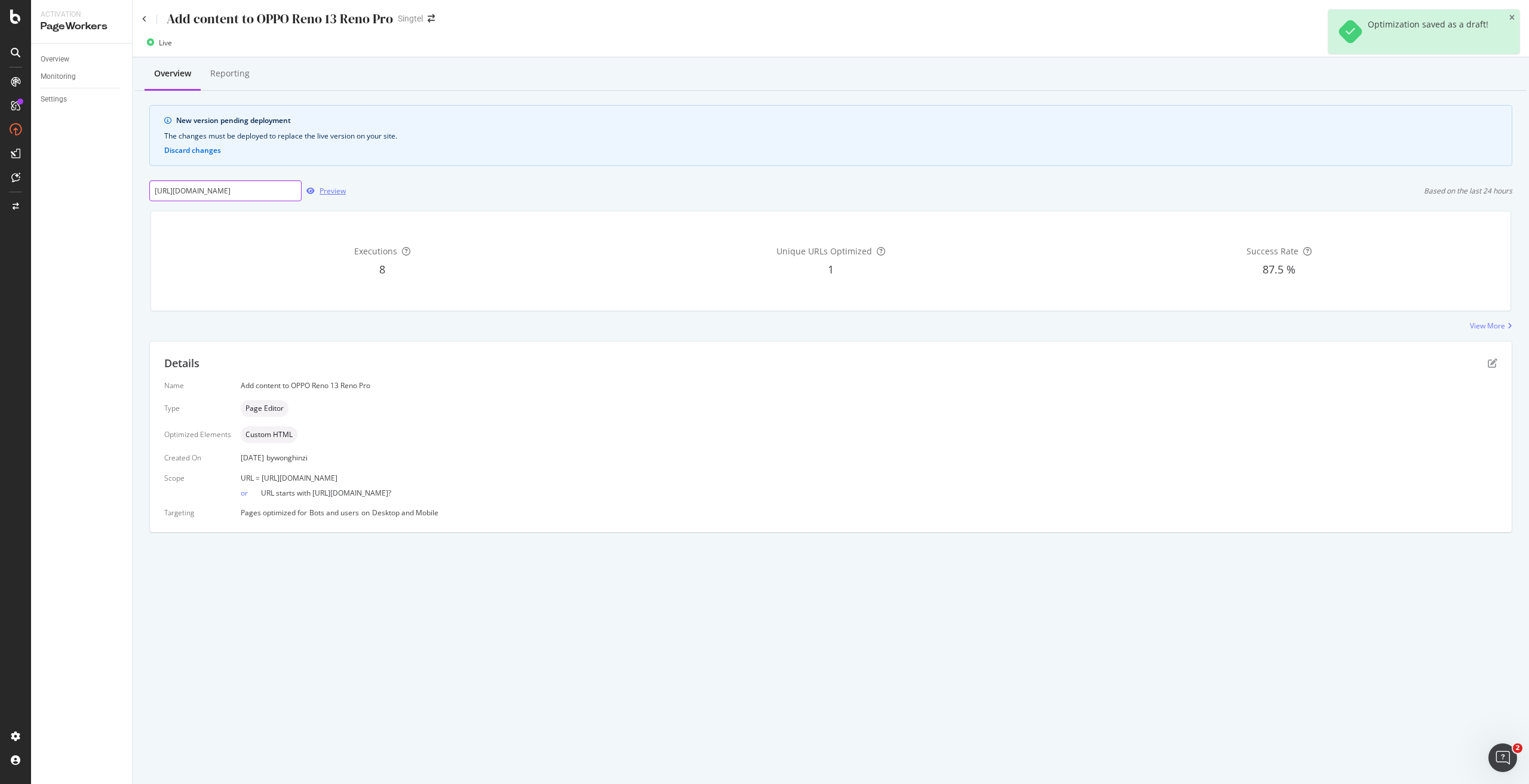
scroll to position [0, 37]
type input "[URL][DOMAIN_NAME]"
click at [328, 191] on div "Preview" at bounding box center [332, 191] width 26 height 10
click at [1487, 361] on icon "pen-to-square" at bounding box center [1492, 363] width 9 height 9
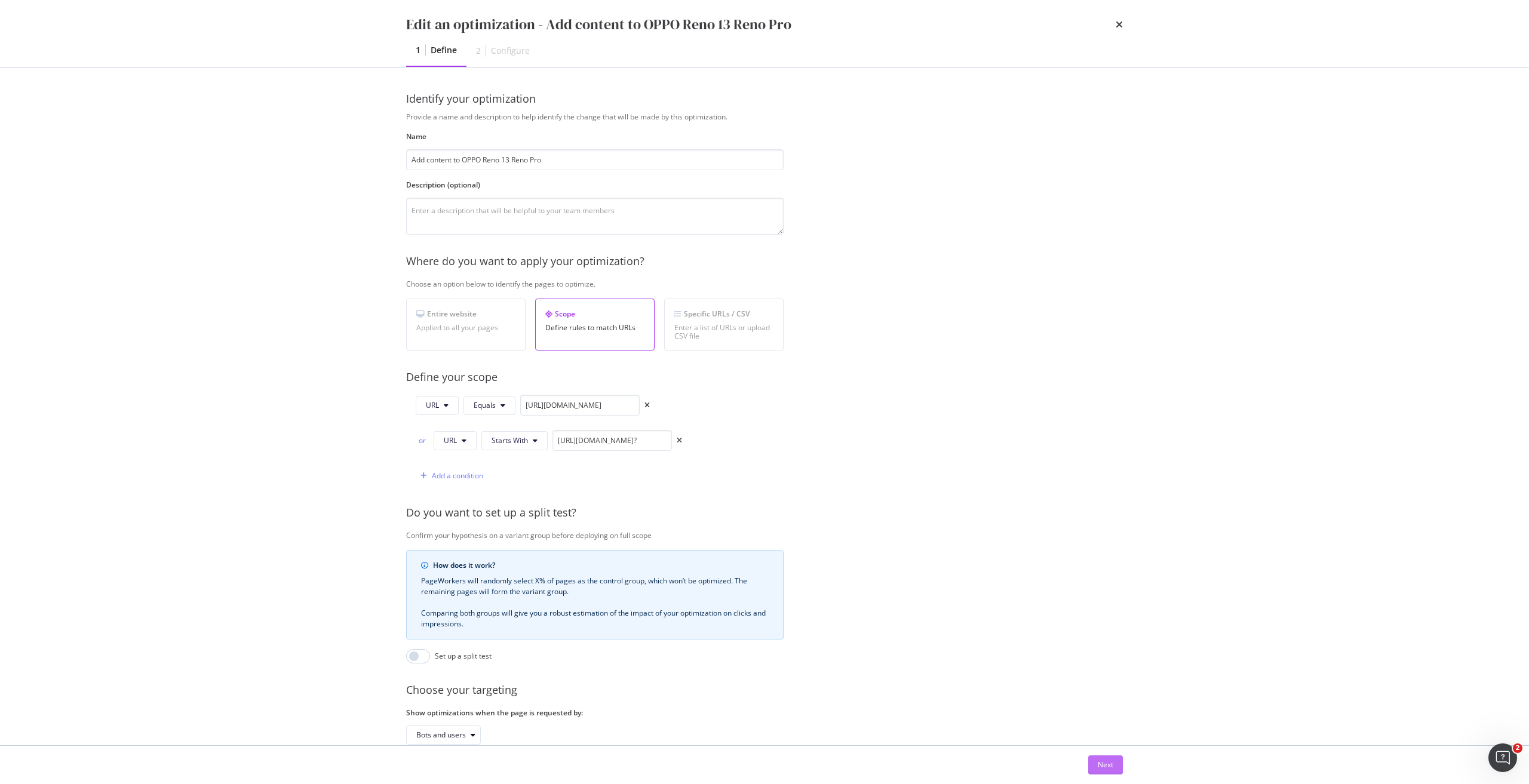
click at [1108, 761] on div "Next" at bounding box center [1105, 764] width 15 height 10
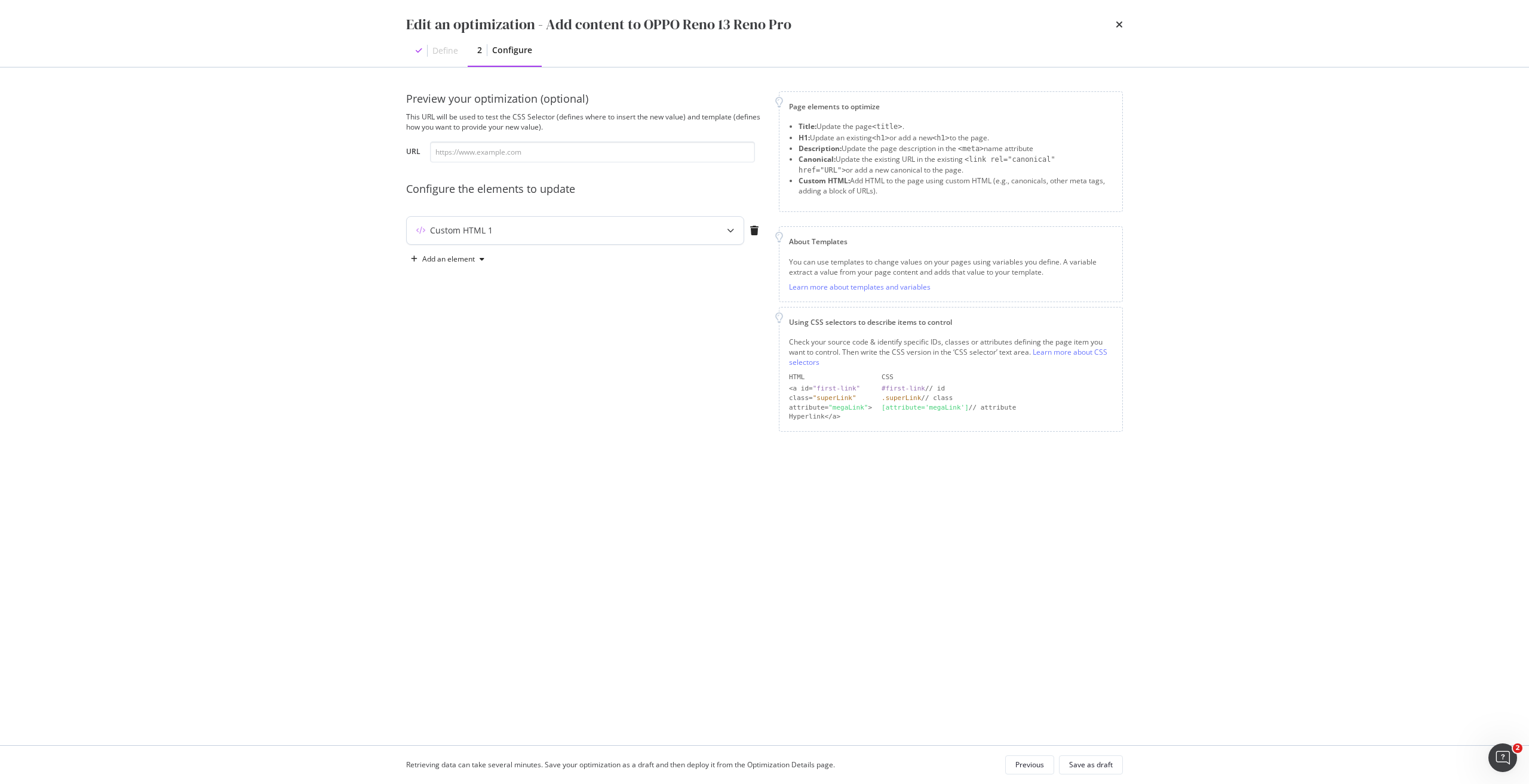
click at [633, 232] on div "Custom HTML 1" at bounding box center [551, 230] width 290 height 12
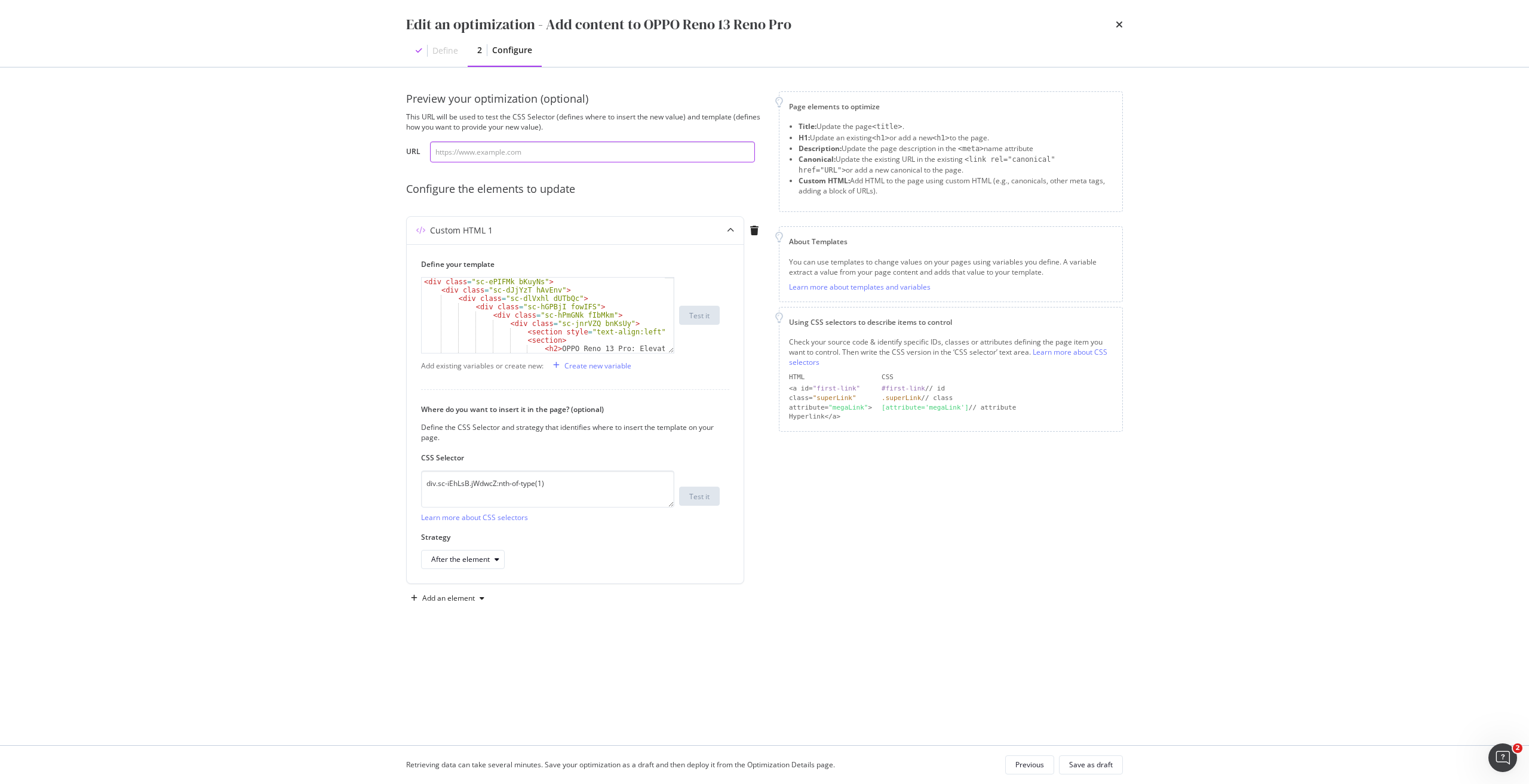
click at [551, 152] on input "modal" at bounding box center [592, 152] width 325 height 21
paste input "[URL][DOMAIN_NAME]"
type input "[URL][DOMAIN_NAME]"
click at [706, 504] on div "Test it" at bounding box center [699, 496] width 20 height 17
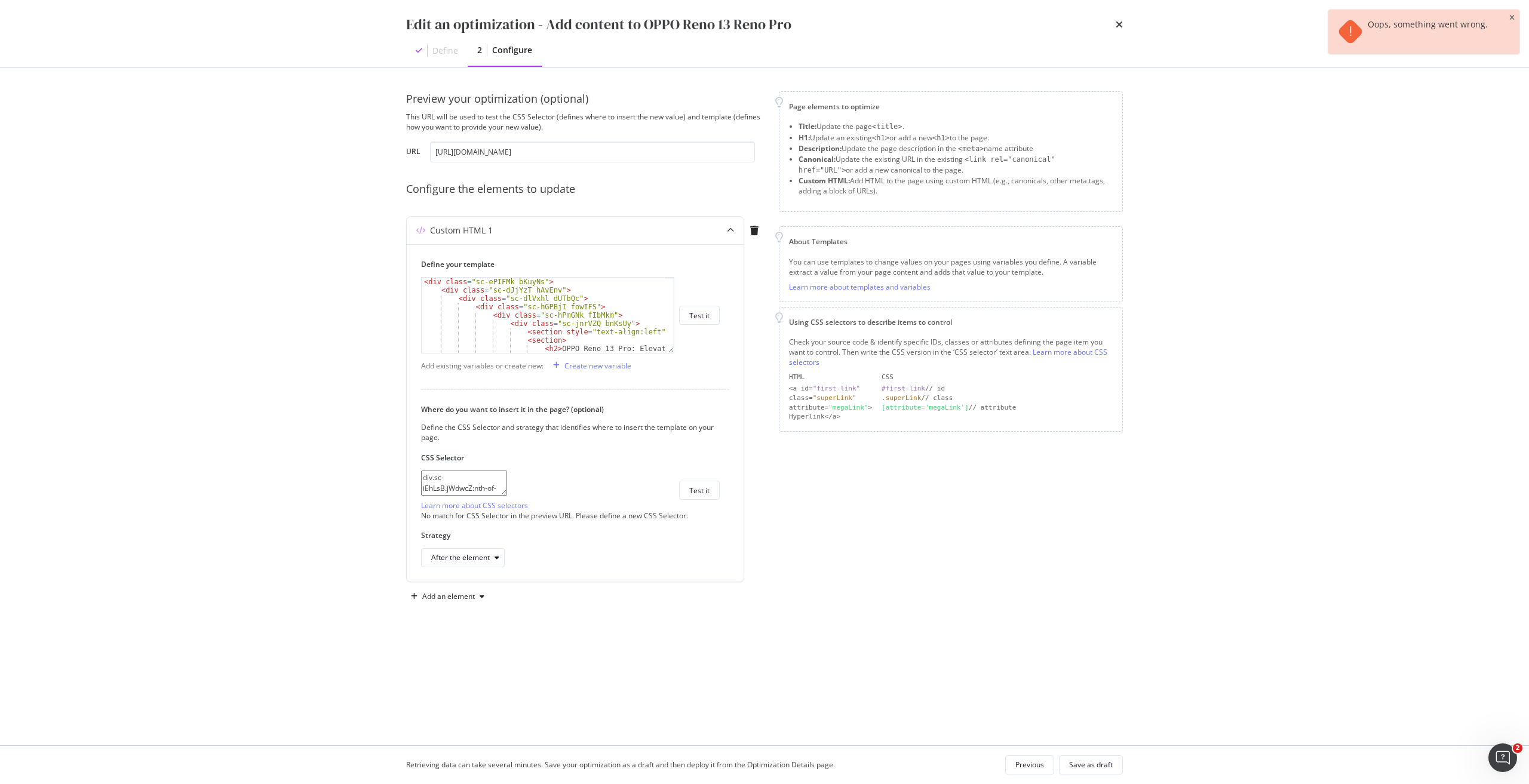
drag, startPoint x: 563, startPoint y: 488, endPoint x: 396, endPoint y: 492, distance: 167.0
click at [396, 492] on div "Preview your optimization (optional) This URL will be used to test the CSS Sele…" at bounding box center [764, 406] width 764 height 678
click at [586, 153] on input "[URL][DOMAIN_NAME]" at bounding box center [592, 152] width 325 height 21
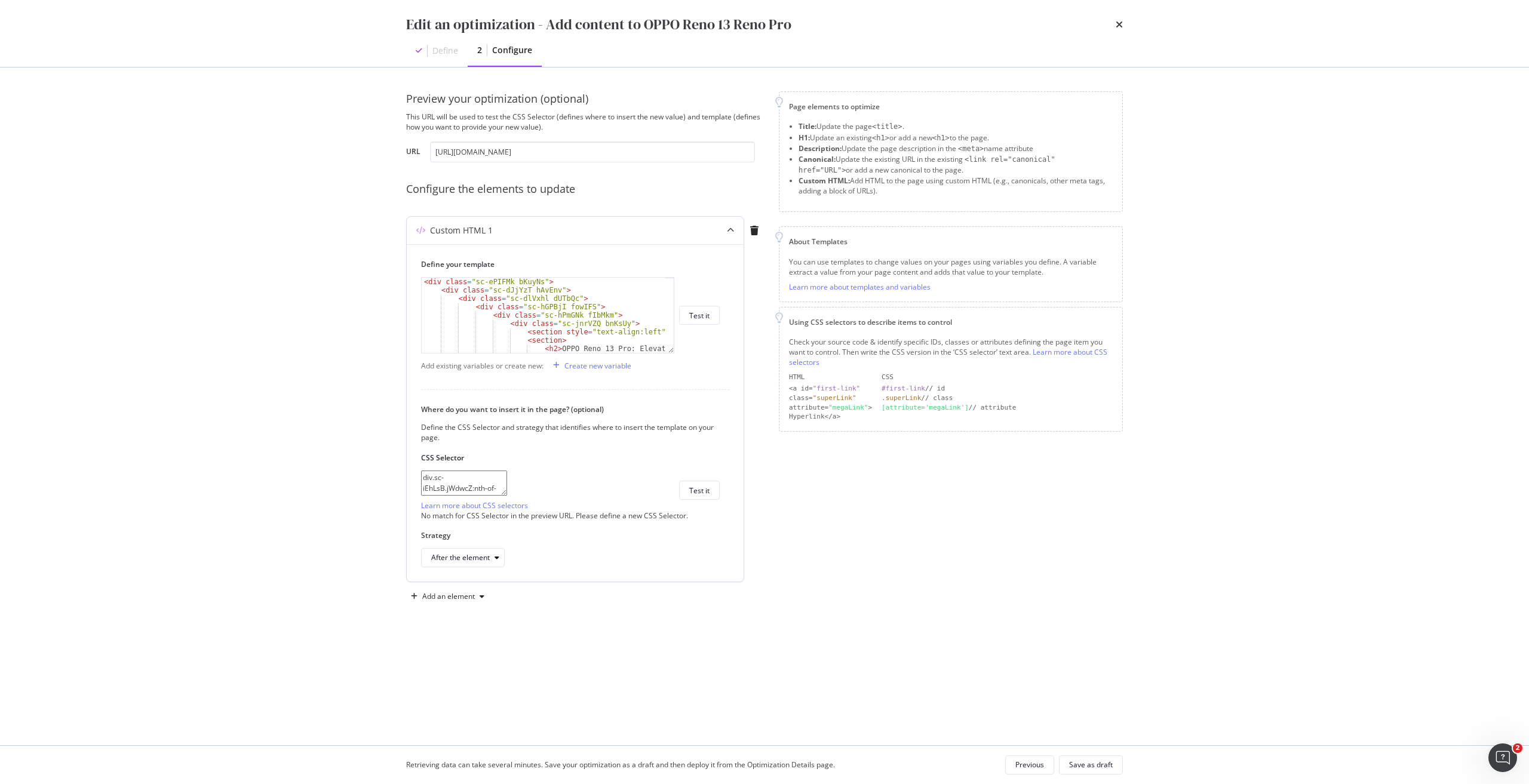
click at [507, 492] on textarea "div.sc-iEhLsB.jWdwcZ:nth-of-type(1)" at bounding box center [464, 482] width 86 height 25
click at [688, 316] on button "Test it" at bounding box center [699, 315] width 40 height 19
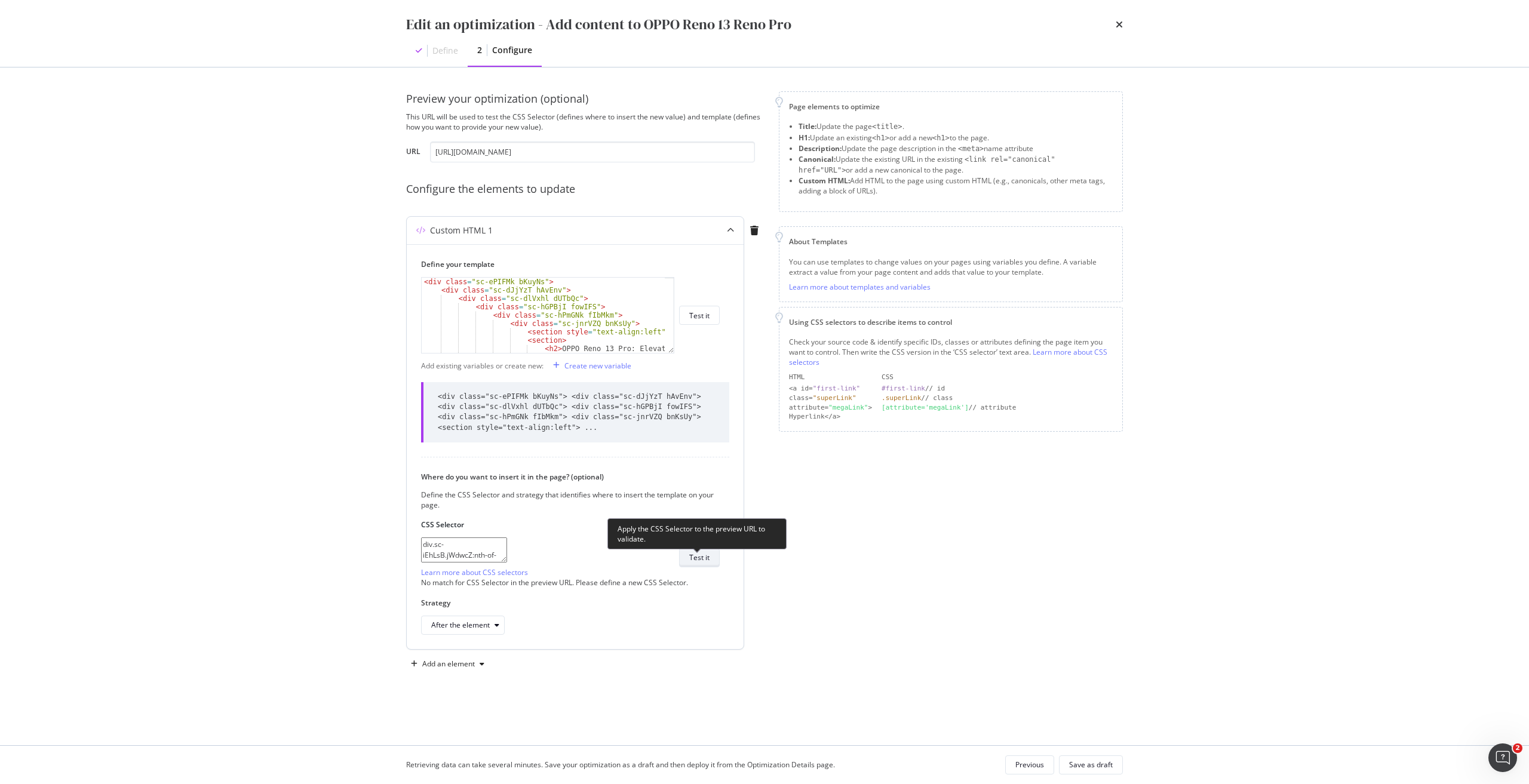
click at [709, 558] on button "Test it" at bounding box center [699, 557] width 40 height 19
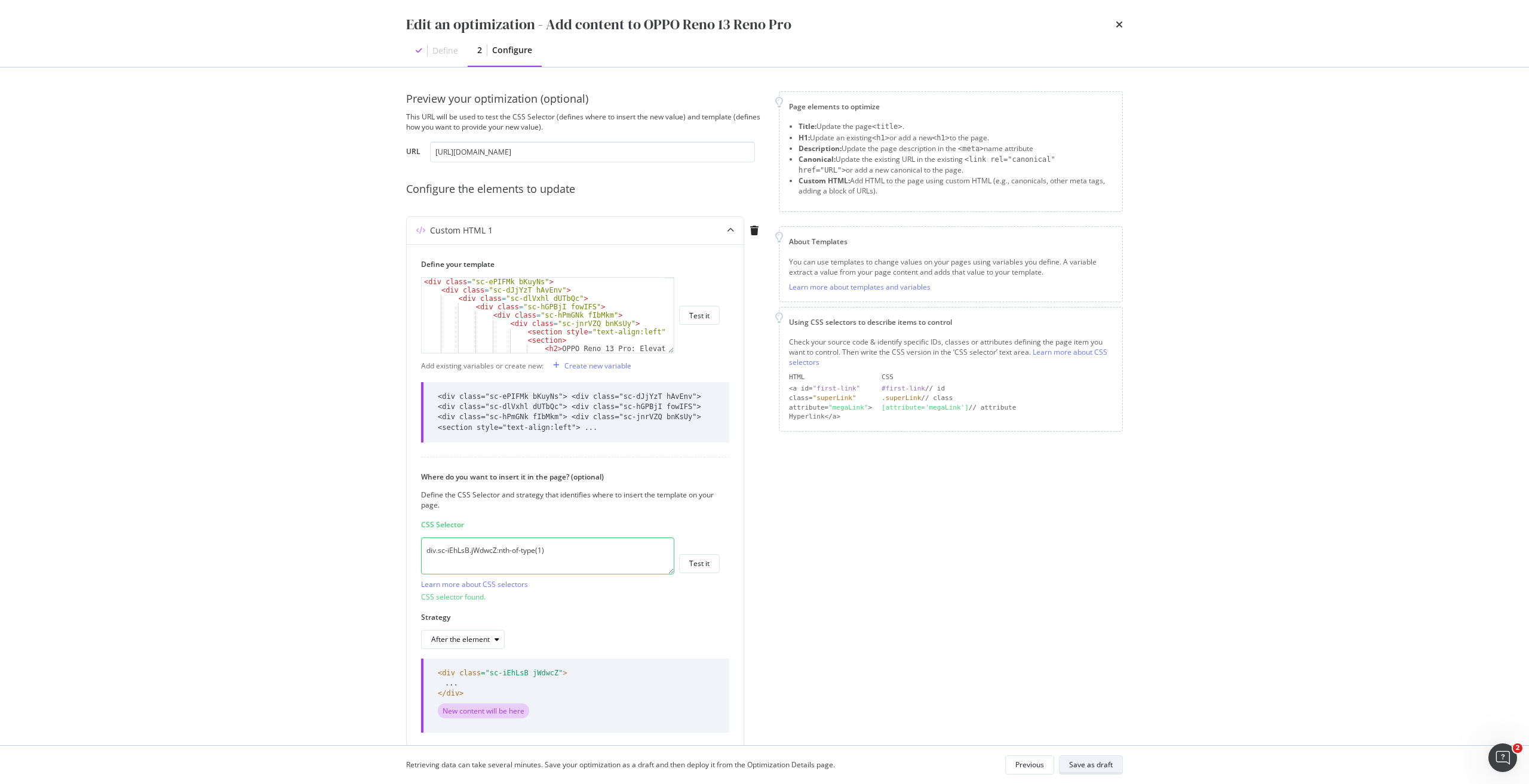
click at [1085, 759] on div "Save as draft" at bounding box center [1090, 764] width 44 height 10
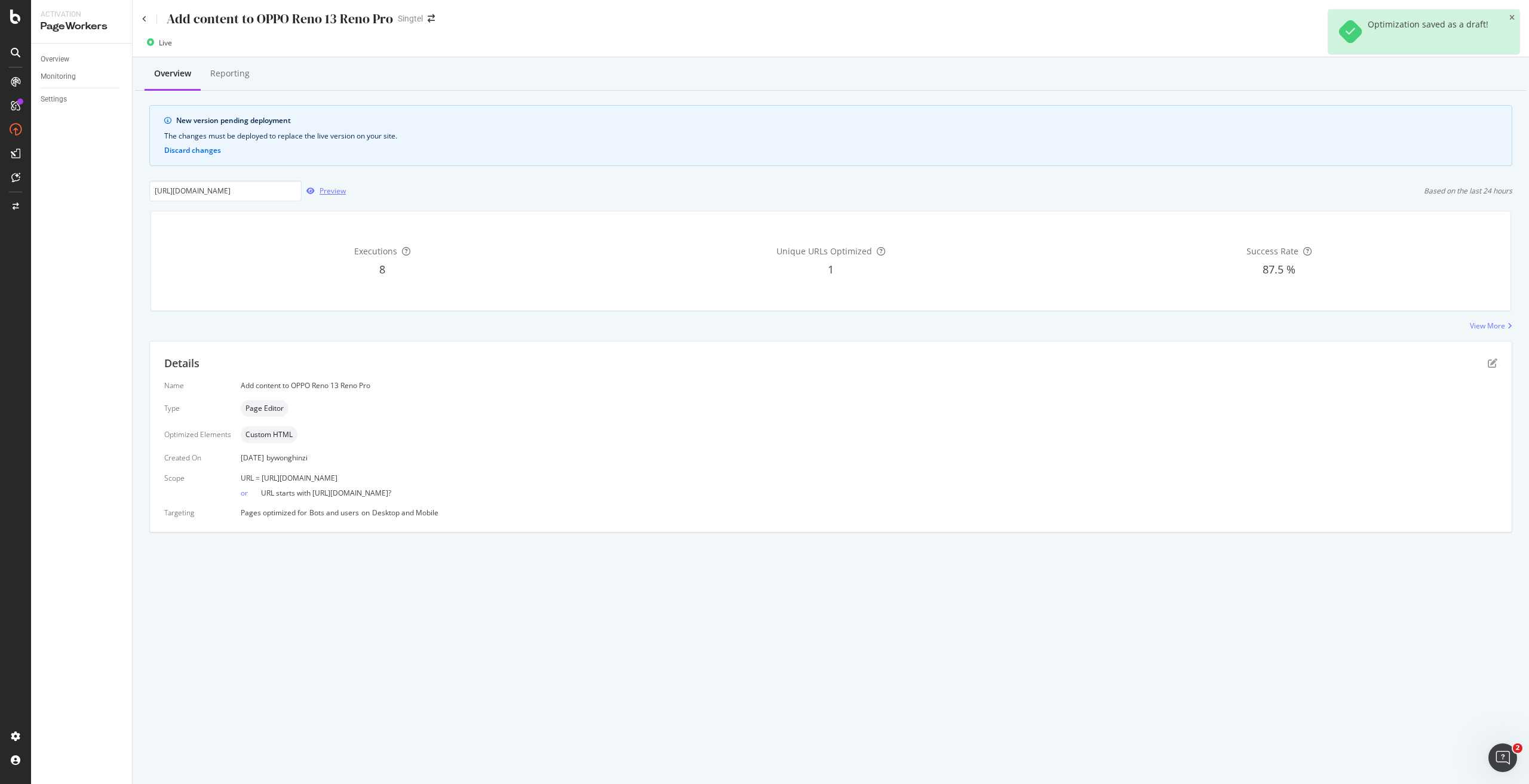
click at [325, 188] on div "Preview" at bounding box center [332, 191] width 26 height 10
click at [1495, 363] on icon "pen-to-square" at bounding box center [1492, 363] width 9 height 9
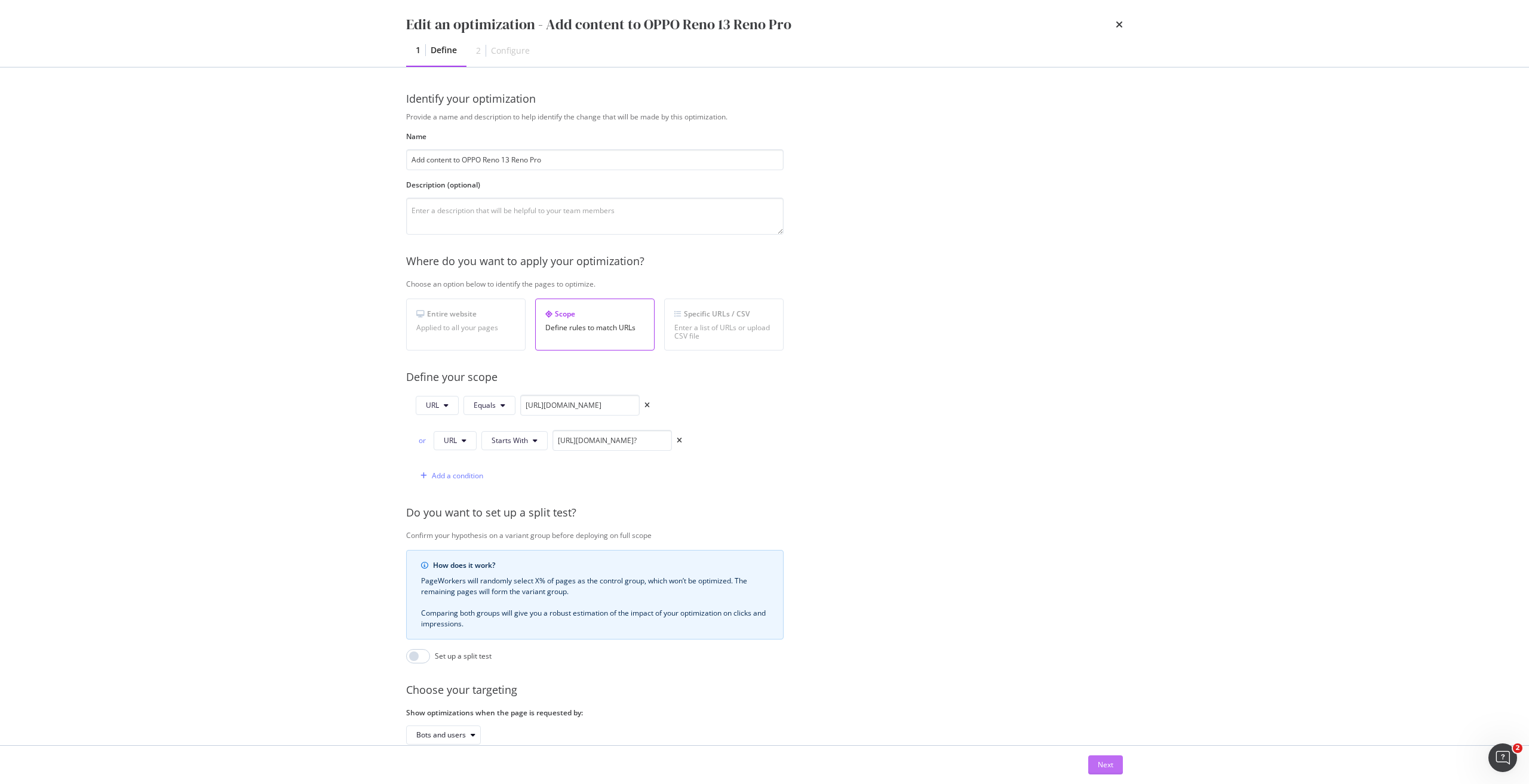
click at [1115, 758] on button "Next" at bounding box center [1105, 764] width 34 height 19
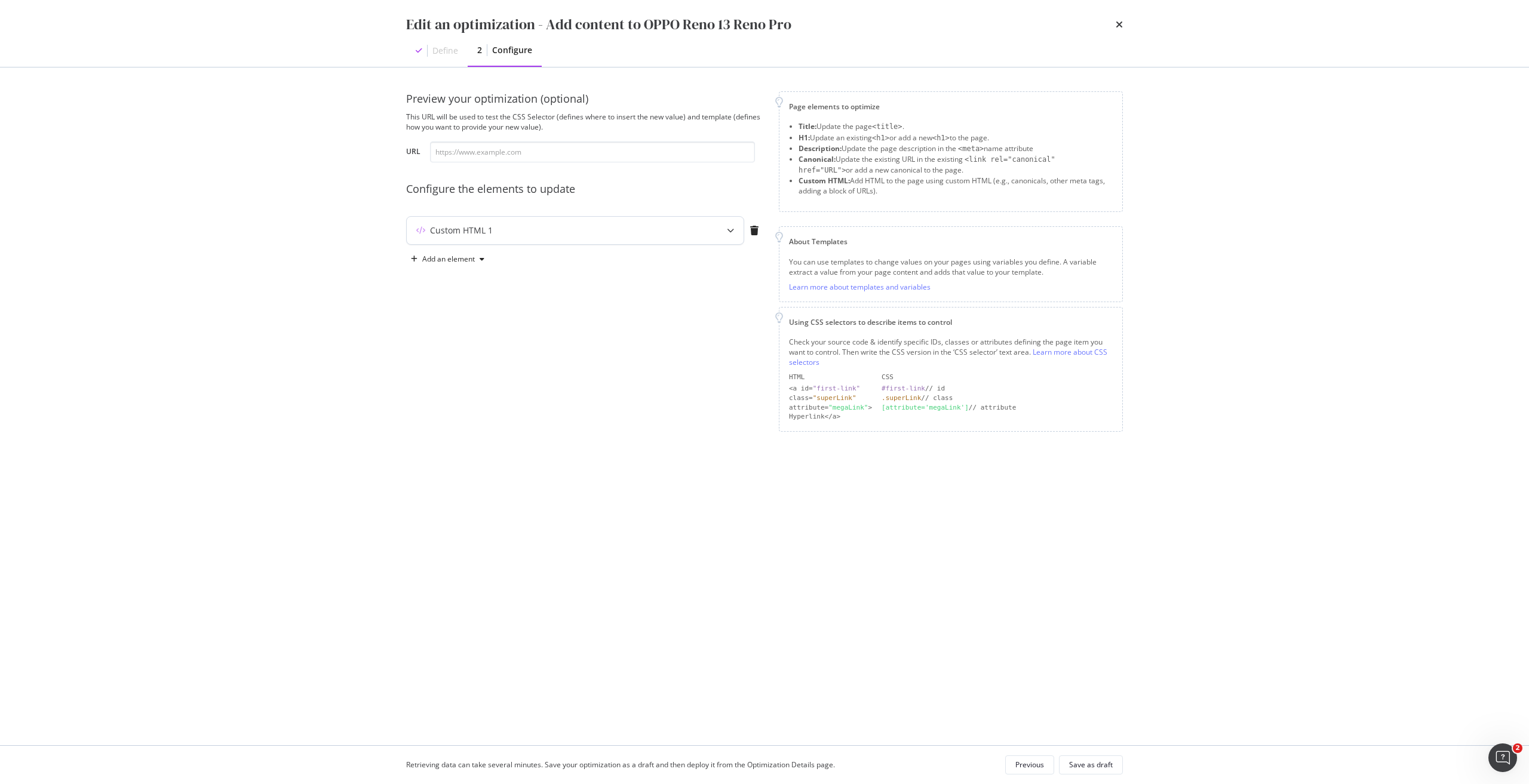
click at [499, 234] on div "Custom HTML 1" at bounding box center [551, 230] width 290 height 12
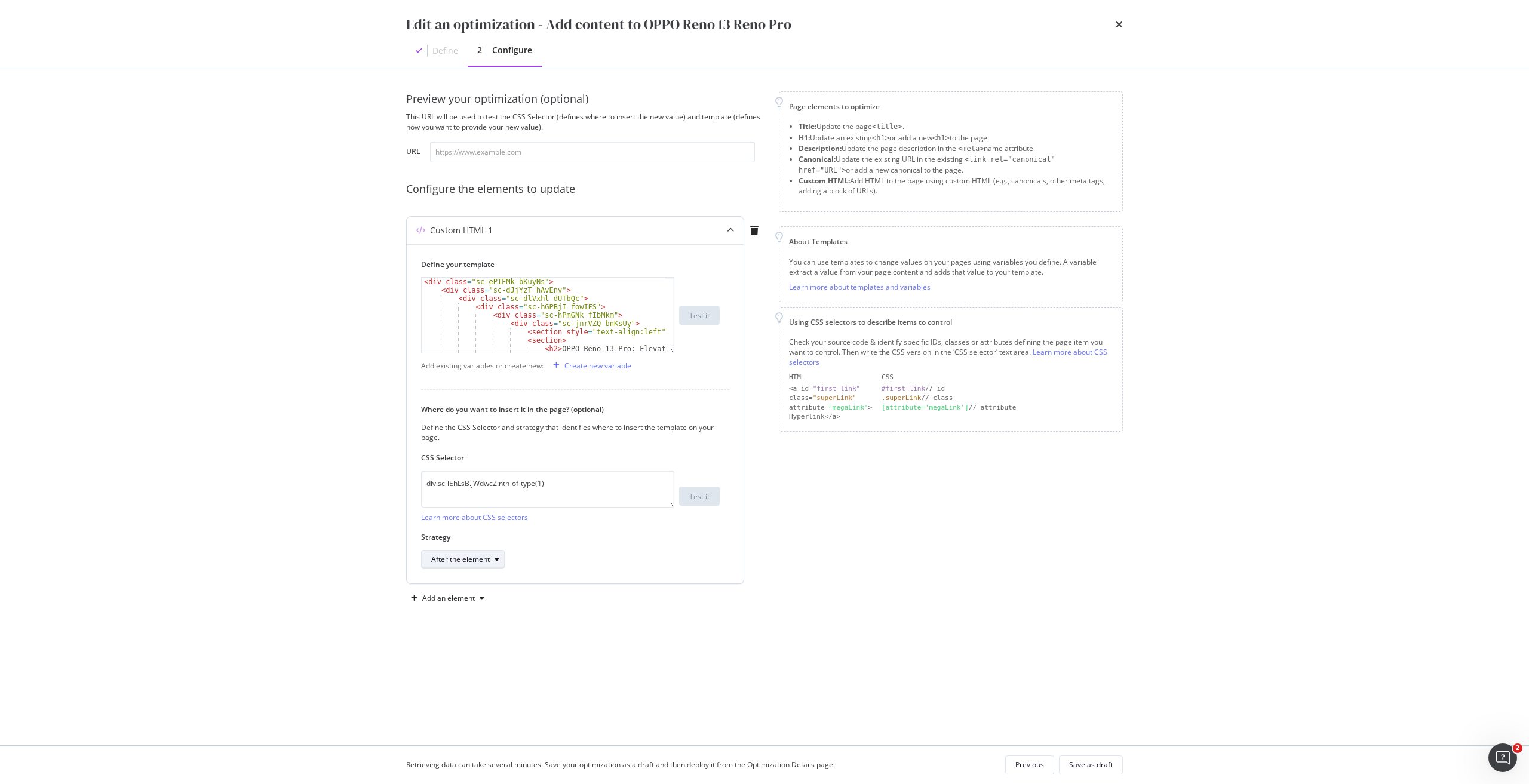
click at [464, 561] on div "After the element" at bounding box center [460, 559] width 59 height 7
click at [486, 599] on div "Inside the element, at the end" at bounding box center [485, 599] width 98 height 10
click at [1098, 770] on div "Save as draft" at bounding box center [1090, 764] width 44 height 17
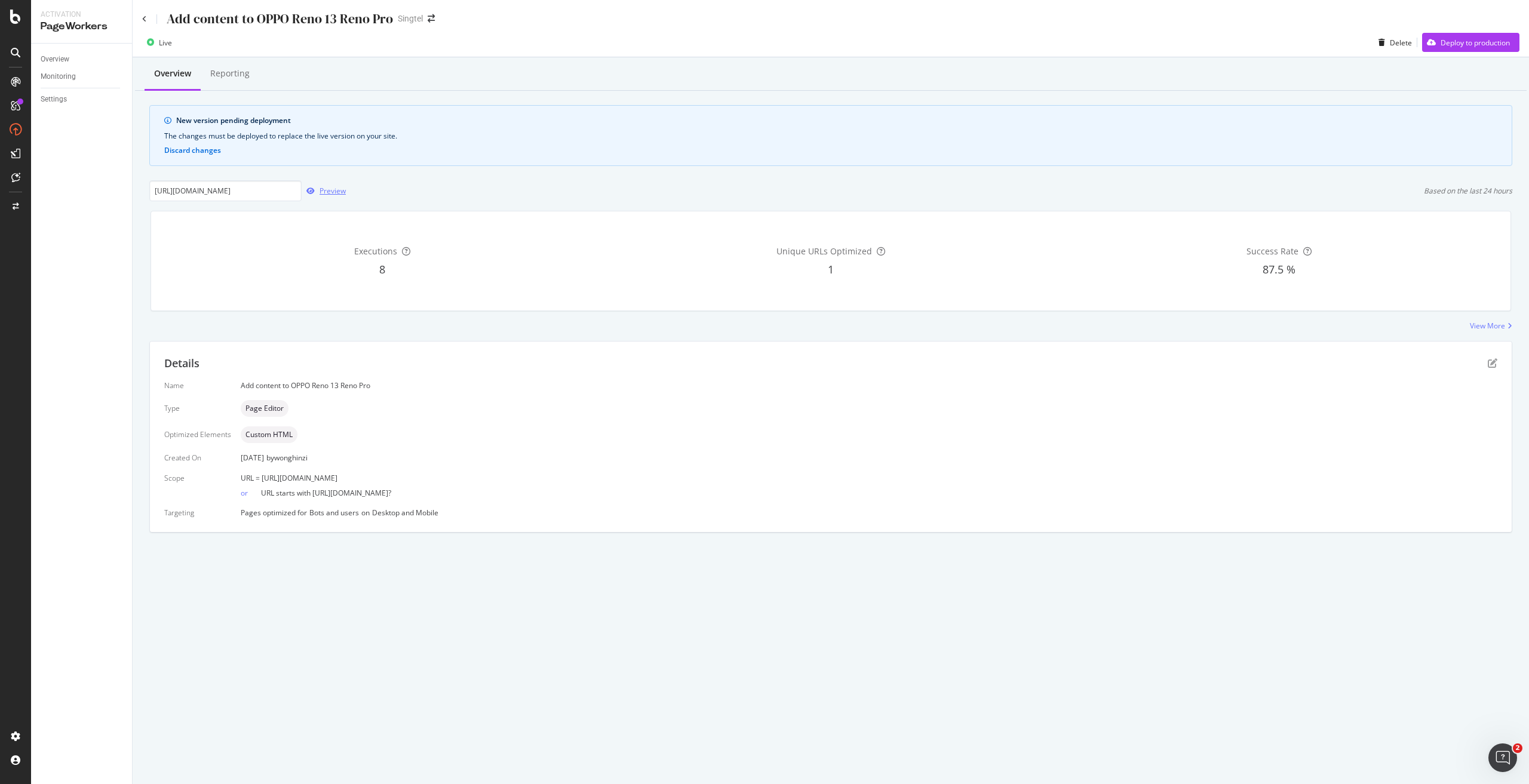
click at [315, 193] on div "button" at bounding box center [311, 191] width 18 height 7
click at [1470, 44] on div "Deploy to production" at bounding box center [1474, 42] width 69 height 10
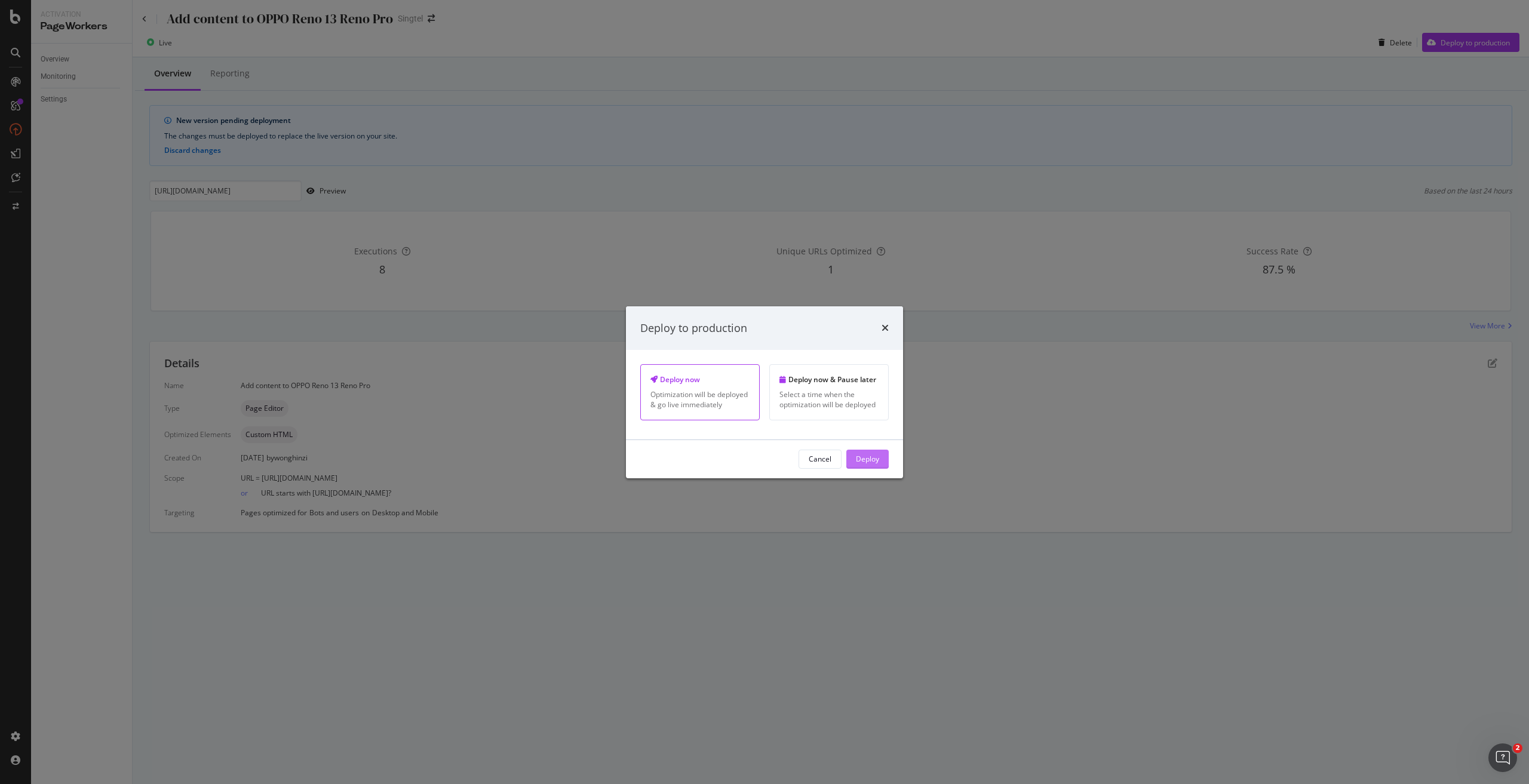
click at [859, 453] on div "Deploy" at bounding box center [867, 458] width 24 height 10
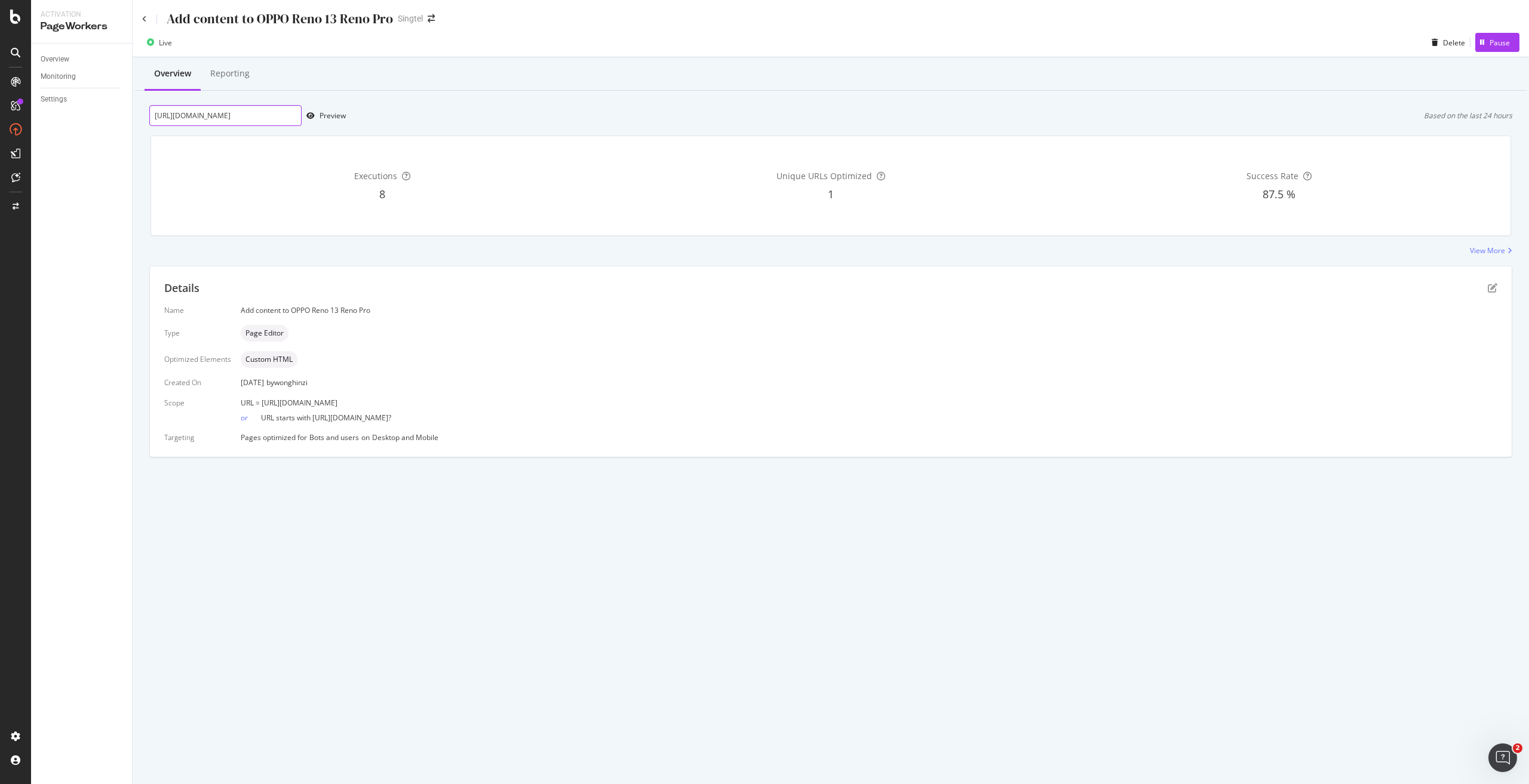
click at [244, 118] on input "[URL][DOMAIN_NAME]" at bounding box center [226, 115] width 152 height 21
click at [673, 647] on div "Add content to OPPO Reno 13 Reno Pro Singtel Live Delete Pause Overview Reporti…" at bounding box center [831, 392] width 1396 height 784
click at [144, 22] on icon at bounding box center [144, 19] width 5 height 7
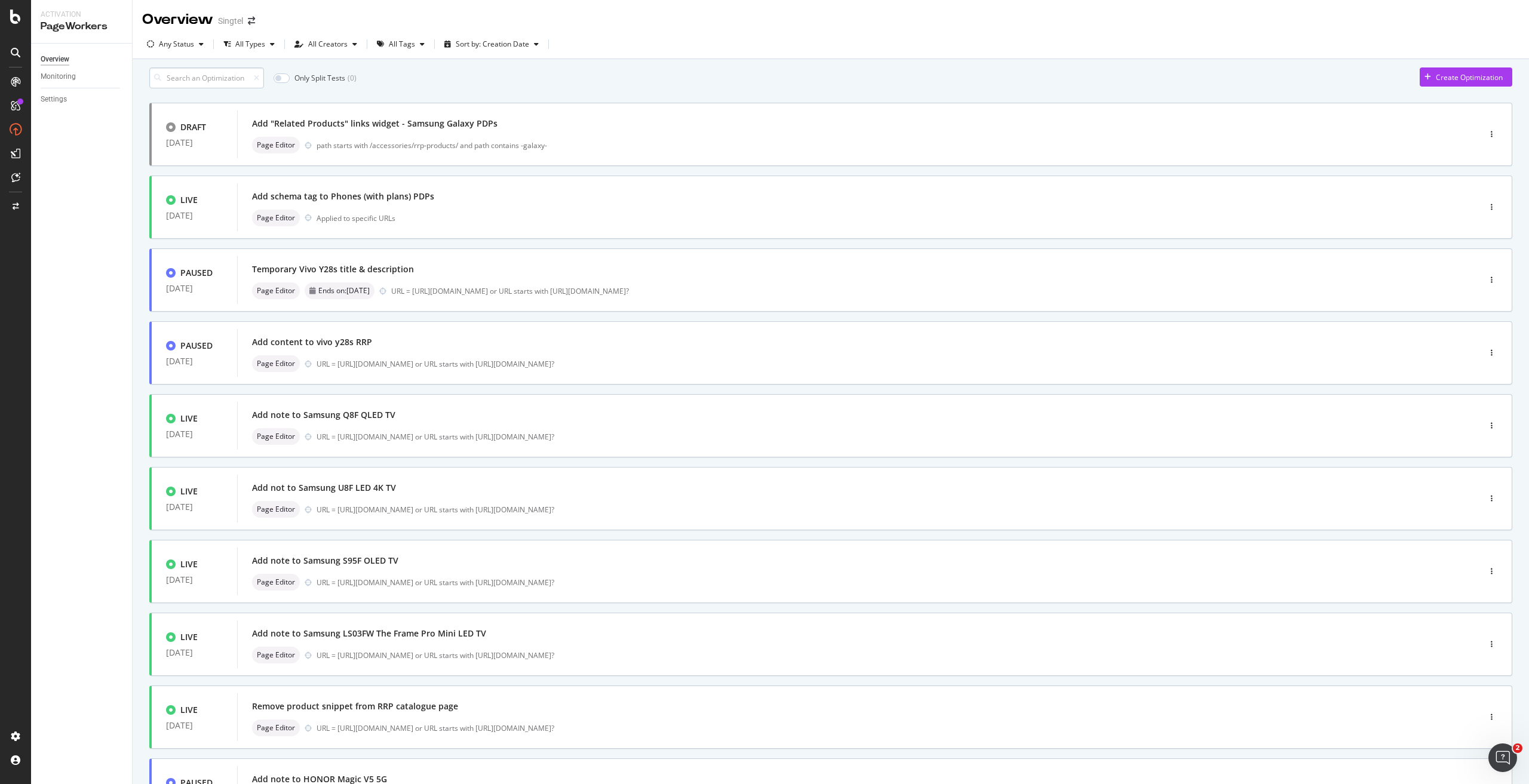
click at [232, 86] on input at bounding box center [207, 77] width 115 height 21
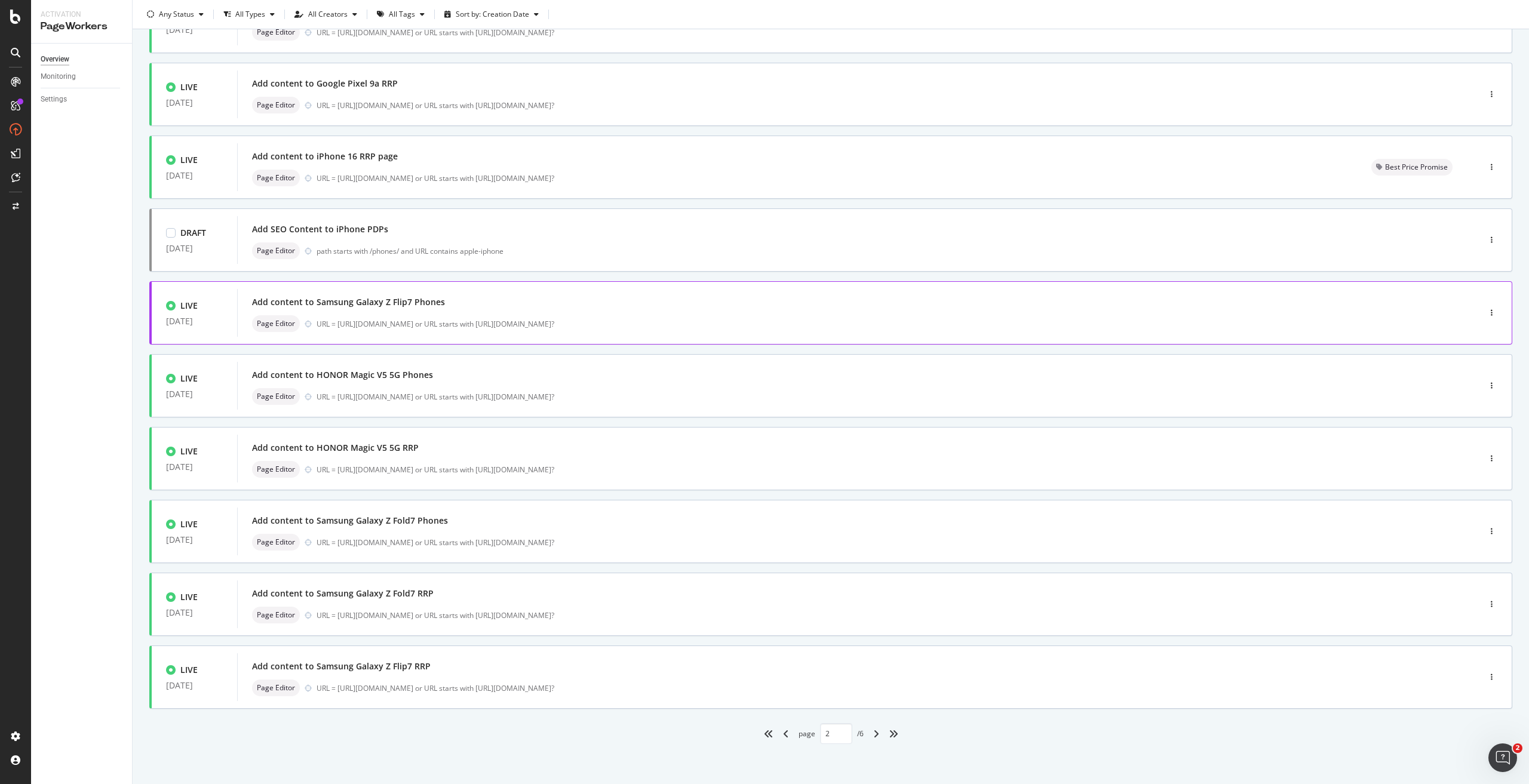
scroll to position [119, 0]
click at [499, 525] on div "Add content to Samsung Galaxy Z Fold7 Phones" at bounding box center [840, 519] width 1177 height 17
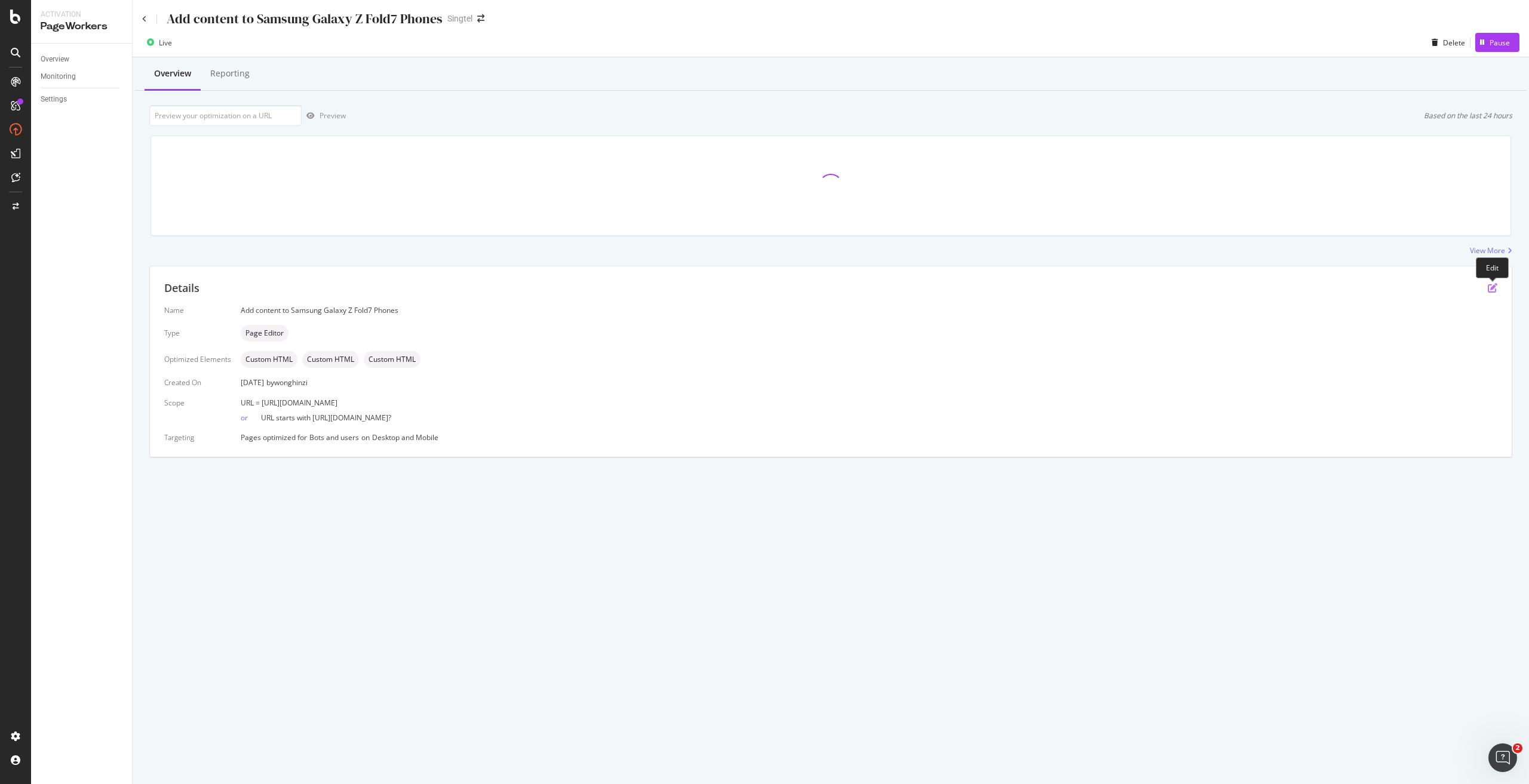
click at [1493, 288] on icon "pen-to-square" at bounding box center [1492, 288] width 9 height 9
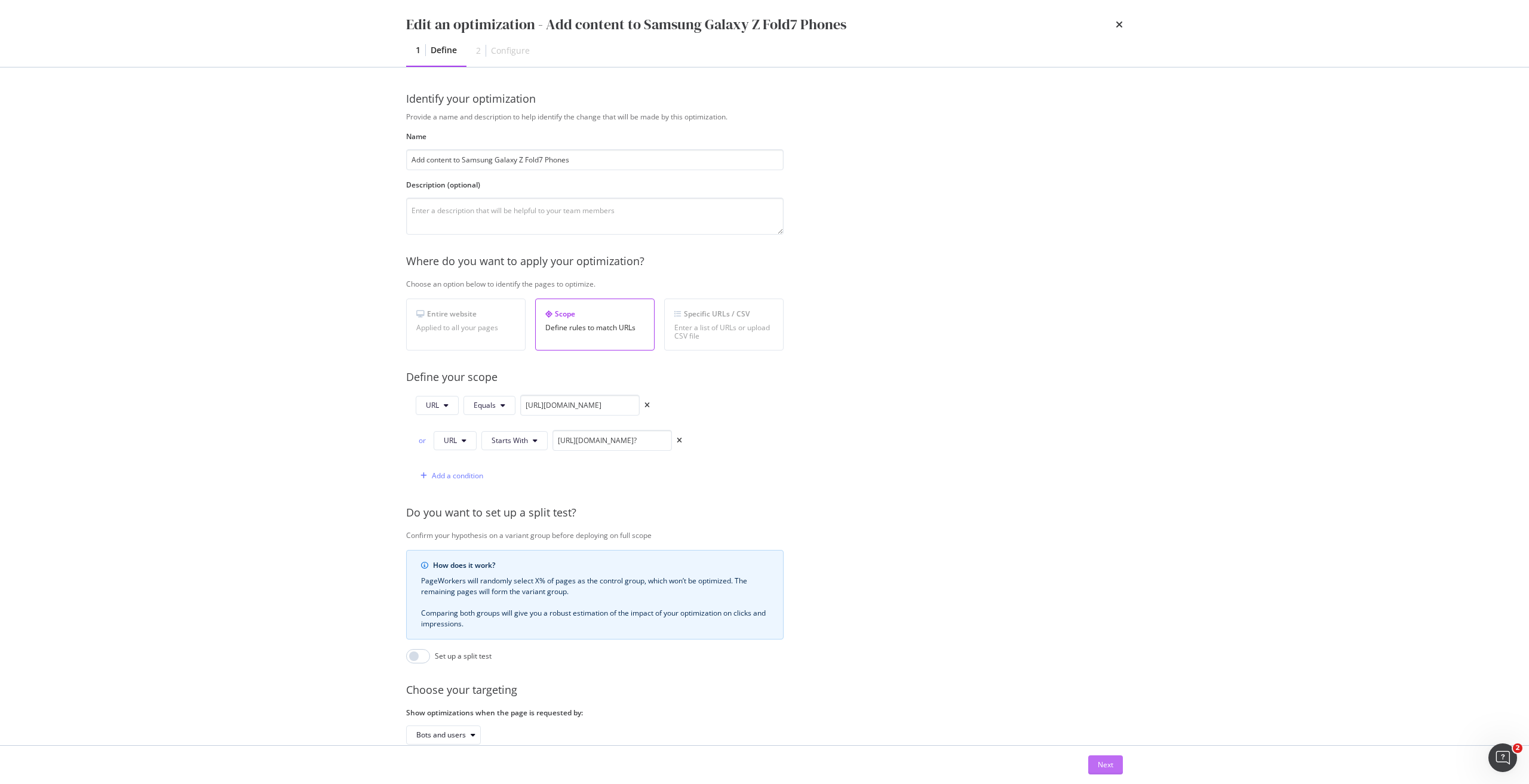
click at [1104, 765] on div "Next" at bounding box center [1105, 764] width 15 height 10
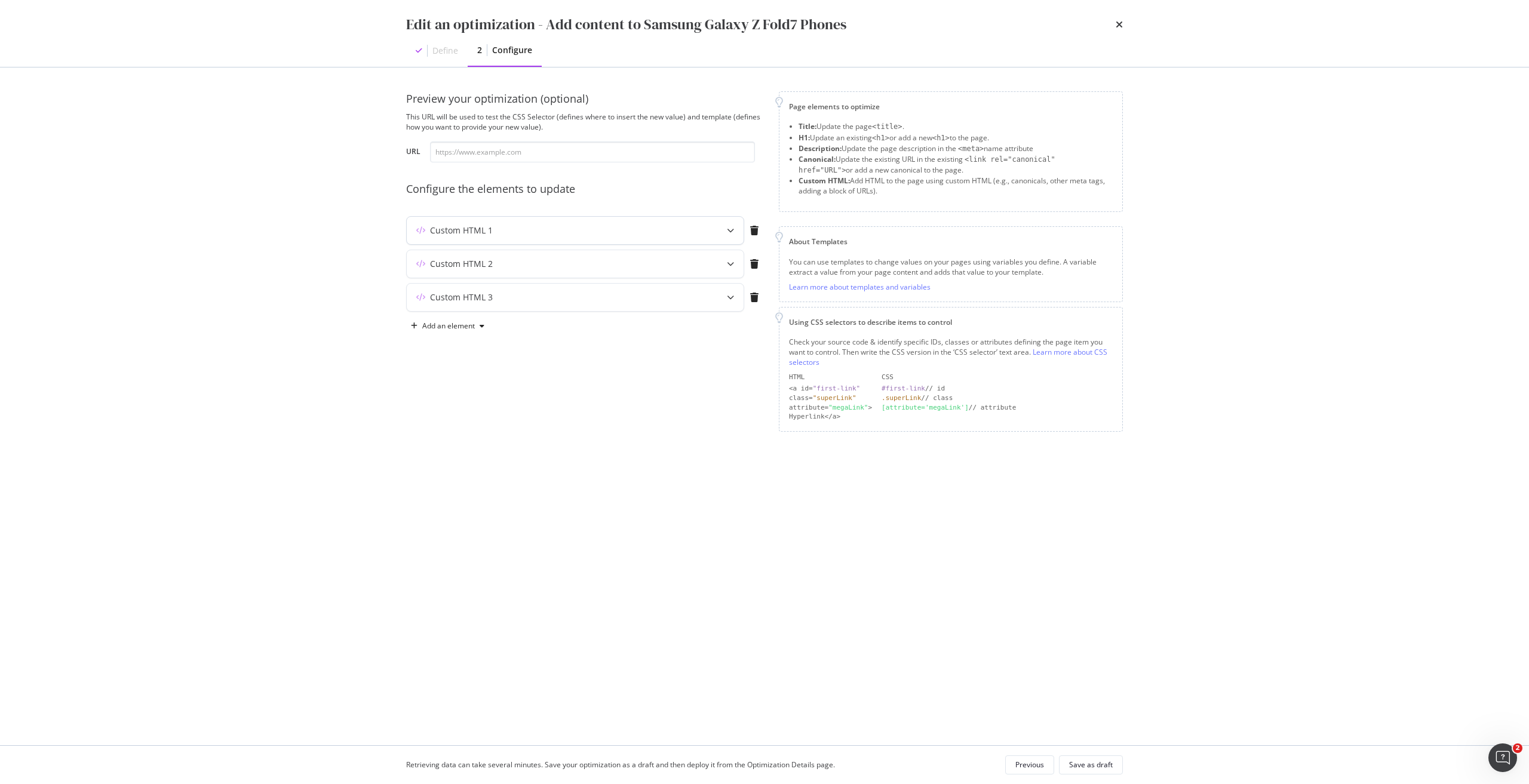
click at [697, 228] on div "Custom HTML 1" at bounding box center [575, 230] width 337 height 28
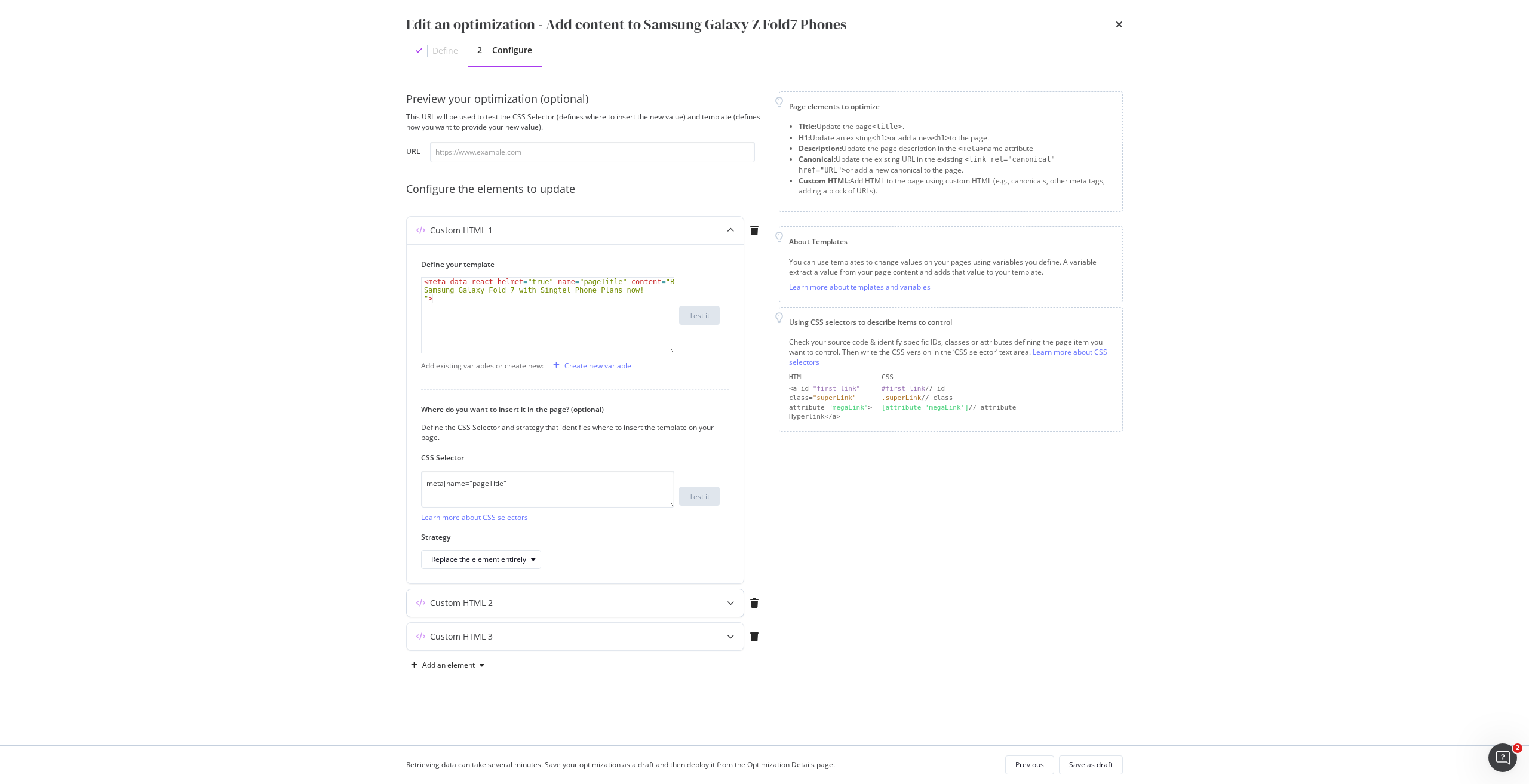
click at [520, 600] on div "Custom HTML 2" at bounding box center [551, 603] width 290 height 12
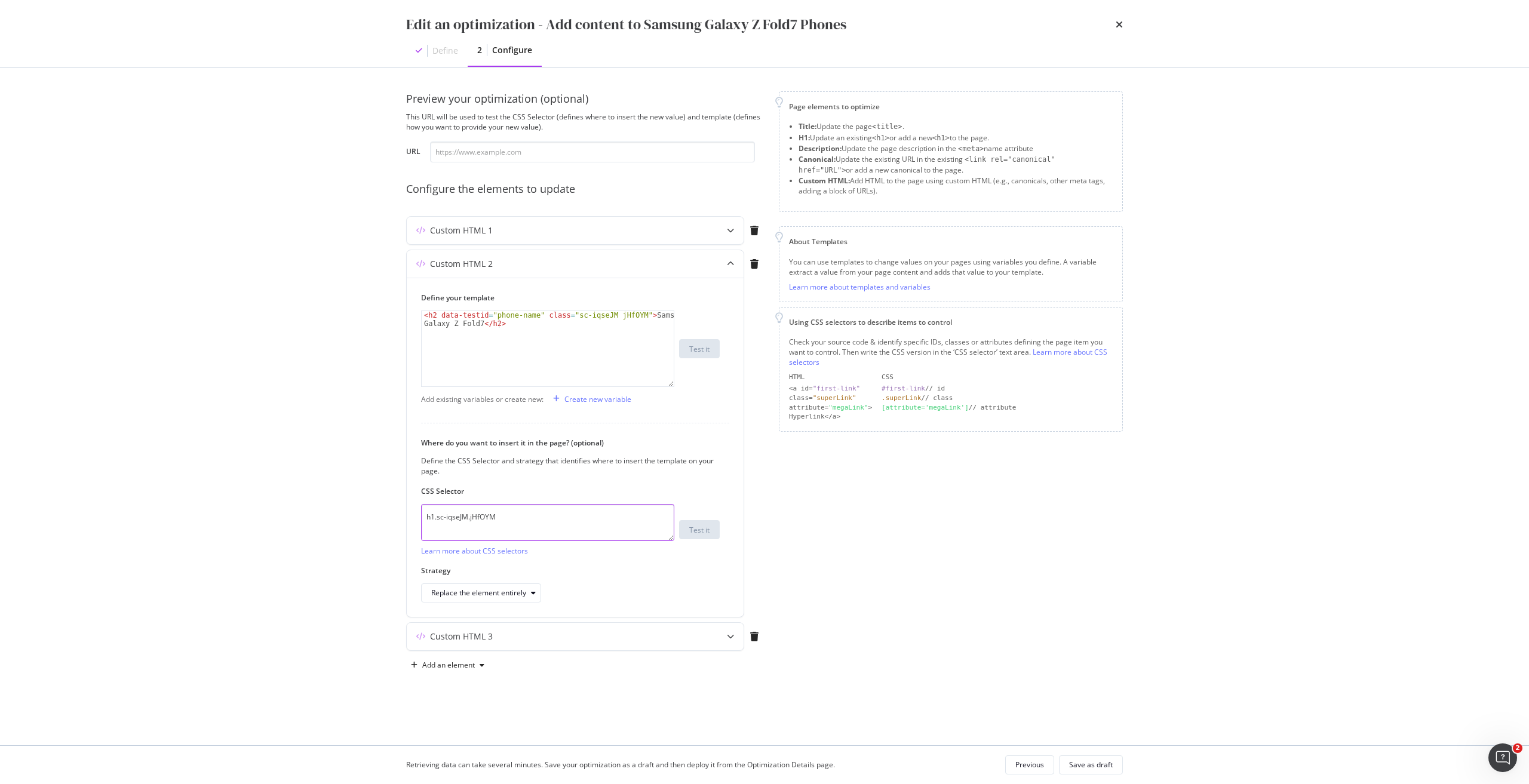
drag, startPoint x: 511, startPoint y: 521, endPoint x: 365, endPoint y: 521, distance: 146.0
click at [365, 521] on div "Edit an optimization - Add content to Samsung Galaxy Z Fold7 Phones Define 2 Co…" at bounding box center [764, 392] width 1529 height 784
paste textarea "ttps://[DOMAIN_NAME][URL]"
click at [541, 526] on textarea "h1.sc-iqseJM.jHfOYM" at bounding box center [548, 522] width 253 height 37
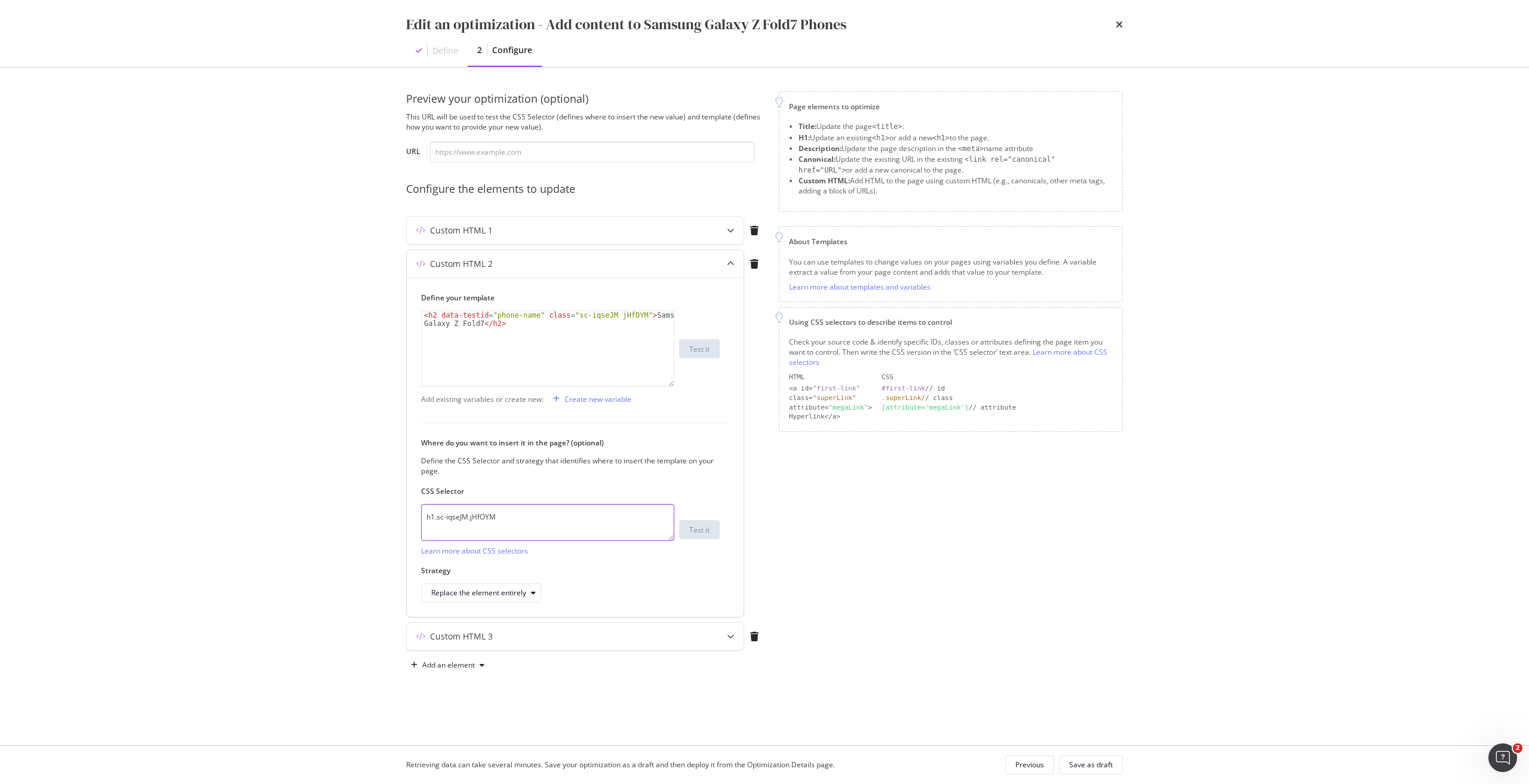
click at [541, 526] on textarea "h1.sc-iqseJM.jHfOYM" at bounding box center [548, 522] width 253 height 37
paste textarea "fxHNbQ"
type textarea "h1.sc-iqseJM.fxHNbQ"
drag, startPoint x: 565, startPoint y: 316, endPoint x: 629, endPoint y: 317, distance: 64.0
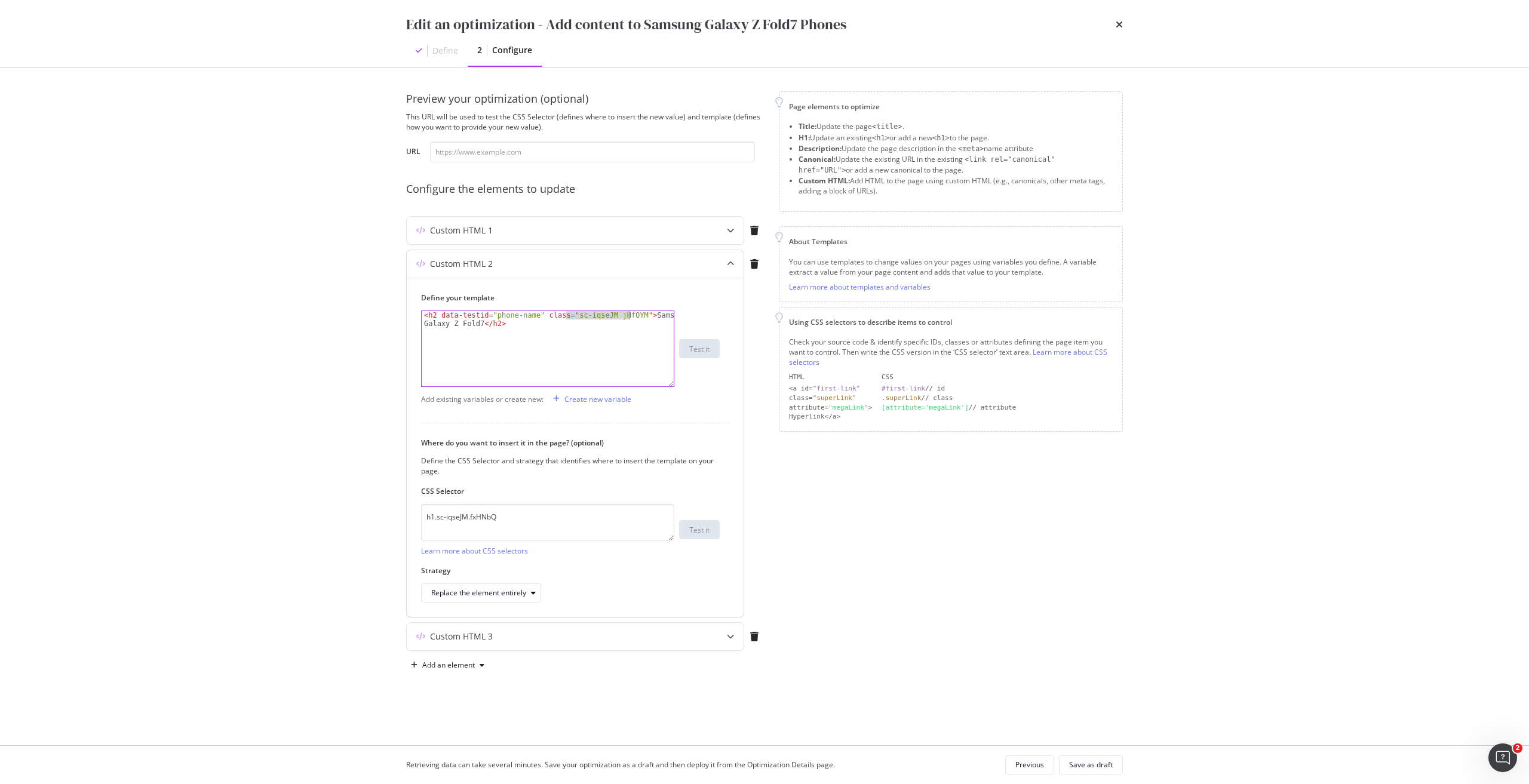
click at [629, 317] on div "< h2 data-testid = "phone-name" class = "sc-iqseJM jHfOYM" > Samsung Galaxy Z F…" at bounding box center [548, 365] width 252 height 108
paste textarea "sc-iqseJM fxHNbQ"
type textarea "<h2 data-testid="phone-name" class="sc-iqseJM fxHNbQ">Samsung Galaxy Z Fold7</h…"
click at [499, 643] on div "Custom HTML 3" at bounding box center [575, 636] width 337 height 28
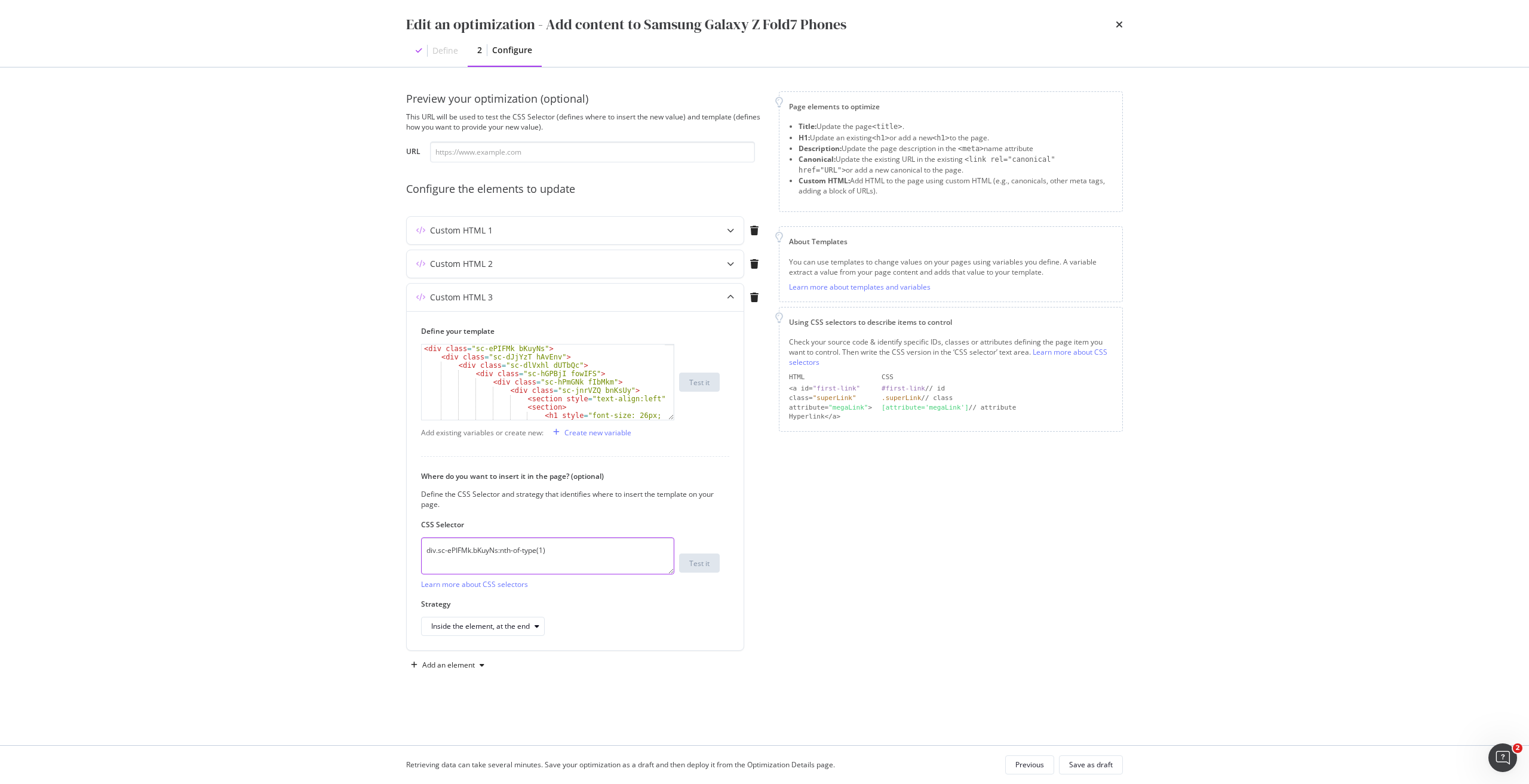
drag, startPoint x: 598, startPoint y: 550, endPoint x: 350, endPoint y: 554, distance: 248.0
click at [352, 554] on div "Edit an optimization - Add content to Samsung Galaxy Z Fold7 Phones Define 2 Co…" at bounding box center [764, 392] width 1529 height 784
paste textarea "iEhLsB.jWdwcZ"
type textarea "div.sc-iEhLsB.jWdwcZ:nth-of-type(1)"
click at [1106, 761] on div "Save as draft" at bounding box center [1090, 764] width 44 height 10
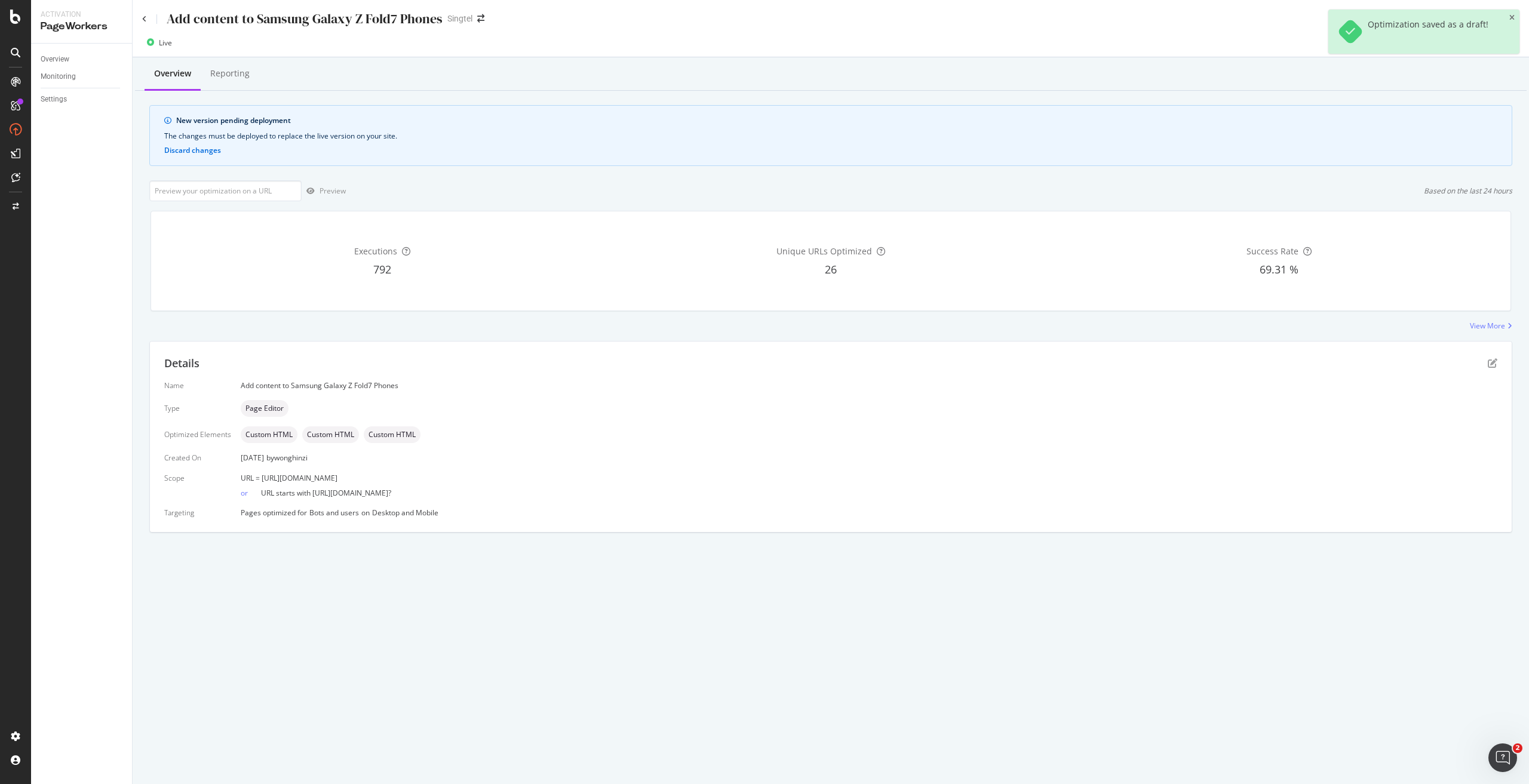
drag, startPoint x: 458, startPoint y: 475, endPoint x: 260, endPoint y: 472, distance: 198.0
click at [260, 473] on div "URL = [URL][DOMAIN_NAME]" at bounding box center [869, 478] width 1256 height 10
copy span "[URL][DOMAIN_NAME]"
click at [209, 192] on input "url" at bounding box center [226, 191] width 152 height 21
paste input "[URL][DOMAIN_NAME]"
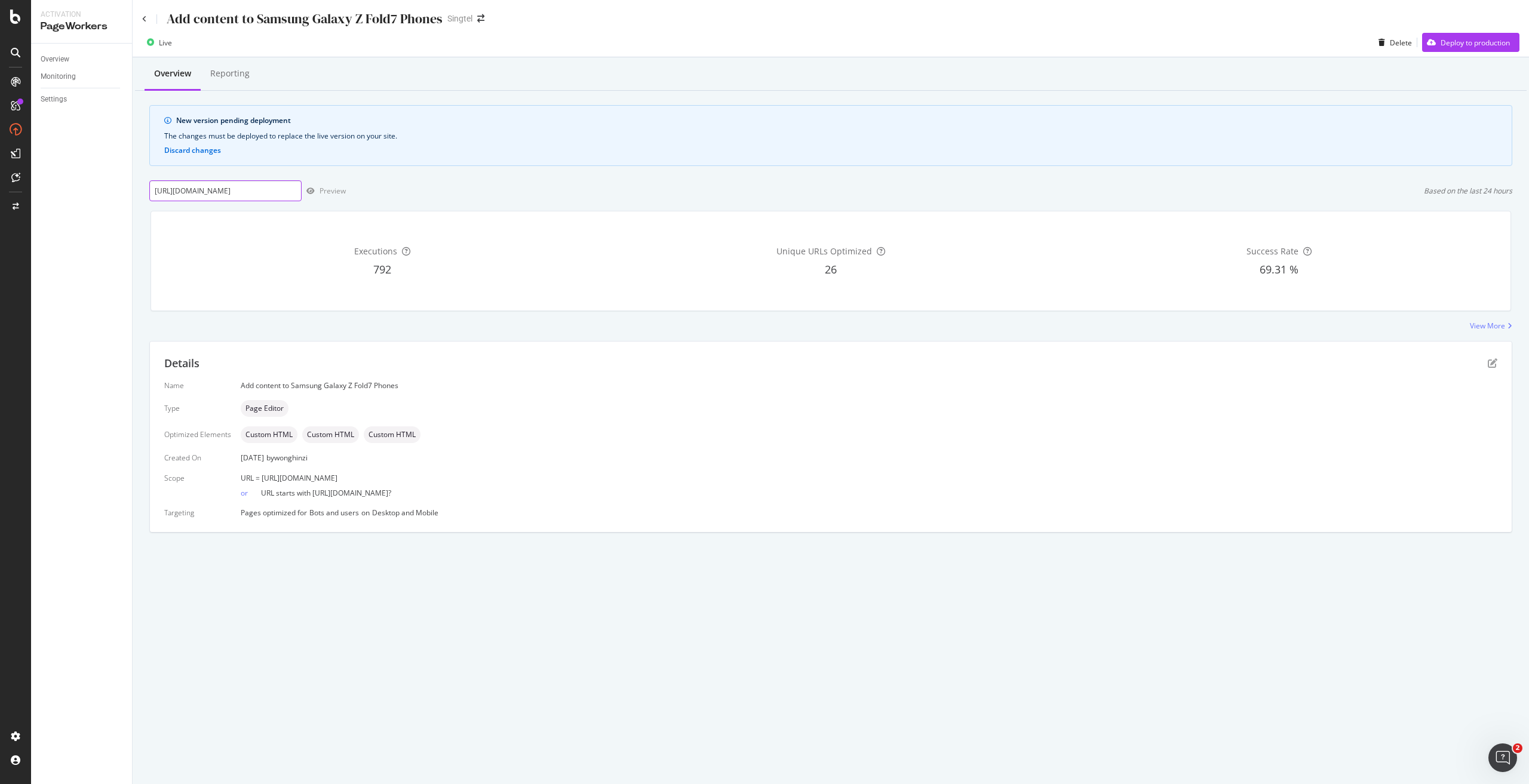
scroll to position [0, 48]
type input "[URL][DOMAIN_NAME]"
click at [336, 191] on div "Preview" at bounding box center [332, 191] width 26 height 10
click at [1494, 361] on icon "pen-to-square" at bounding box center [1492, 363] width 9 height 9
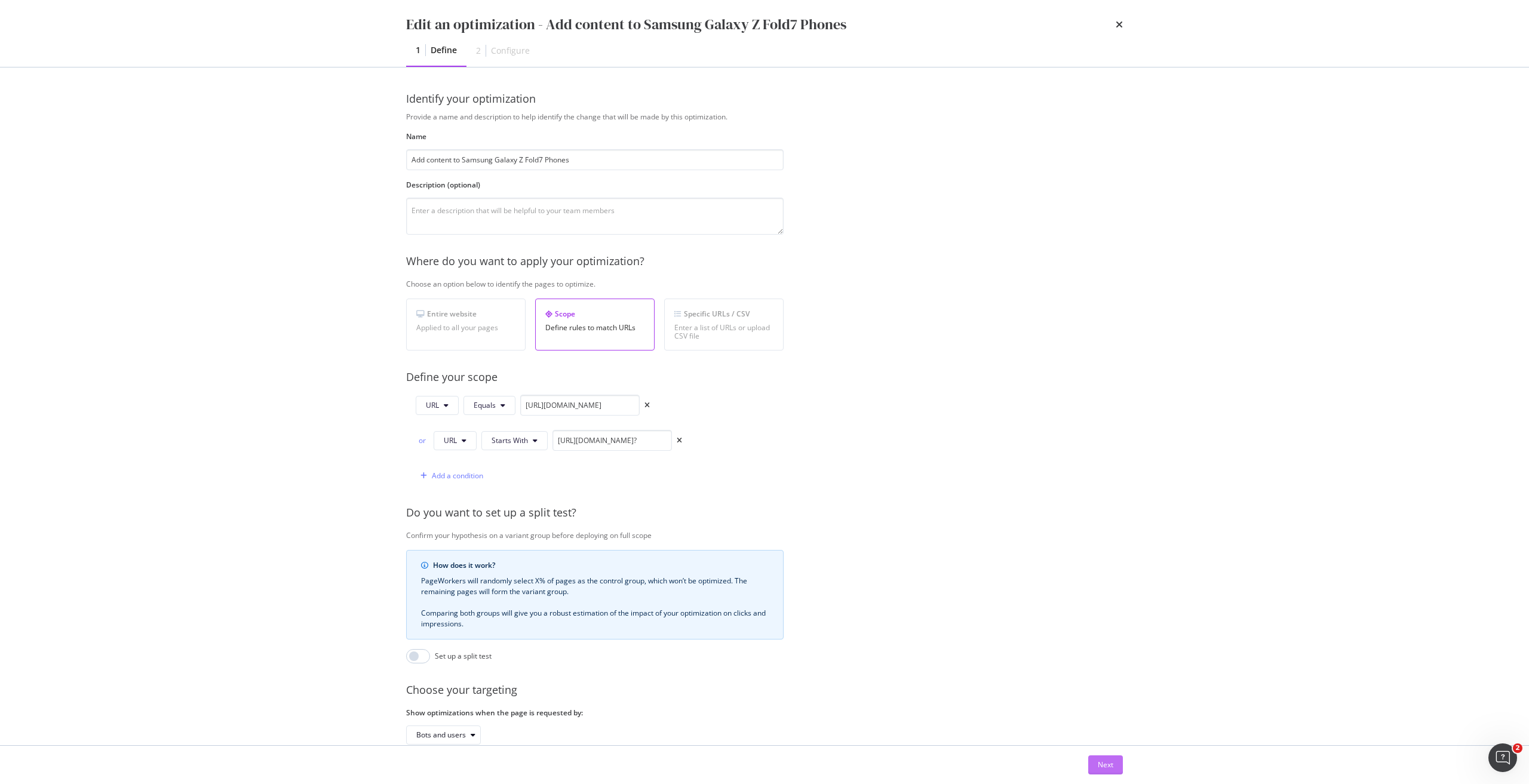
click at [1119, 770] on button "Next" at bounding box center [1105, 764] width 34 height 19
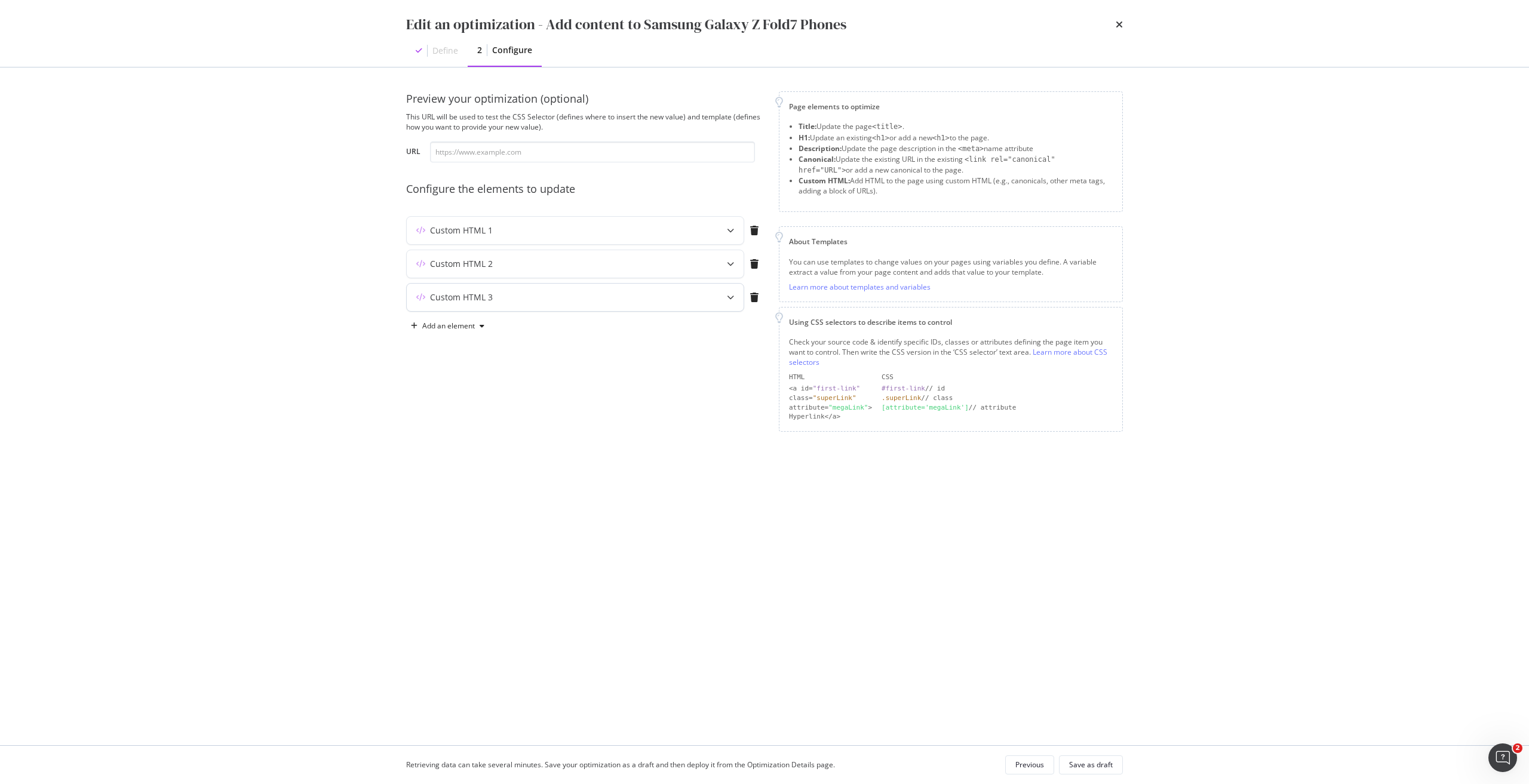
click at [613, 299] on div "Custom HTML 3" at bounding box center [551, 297] width 290 height 12
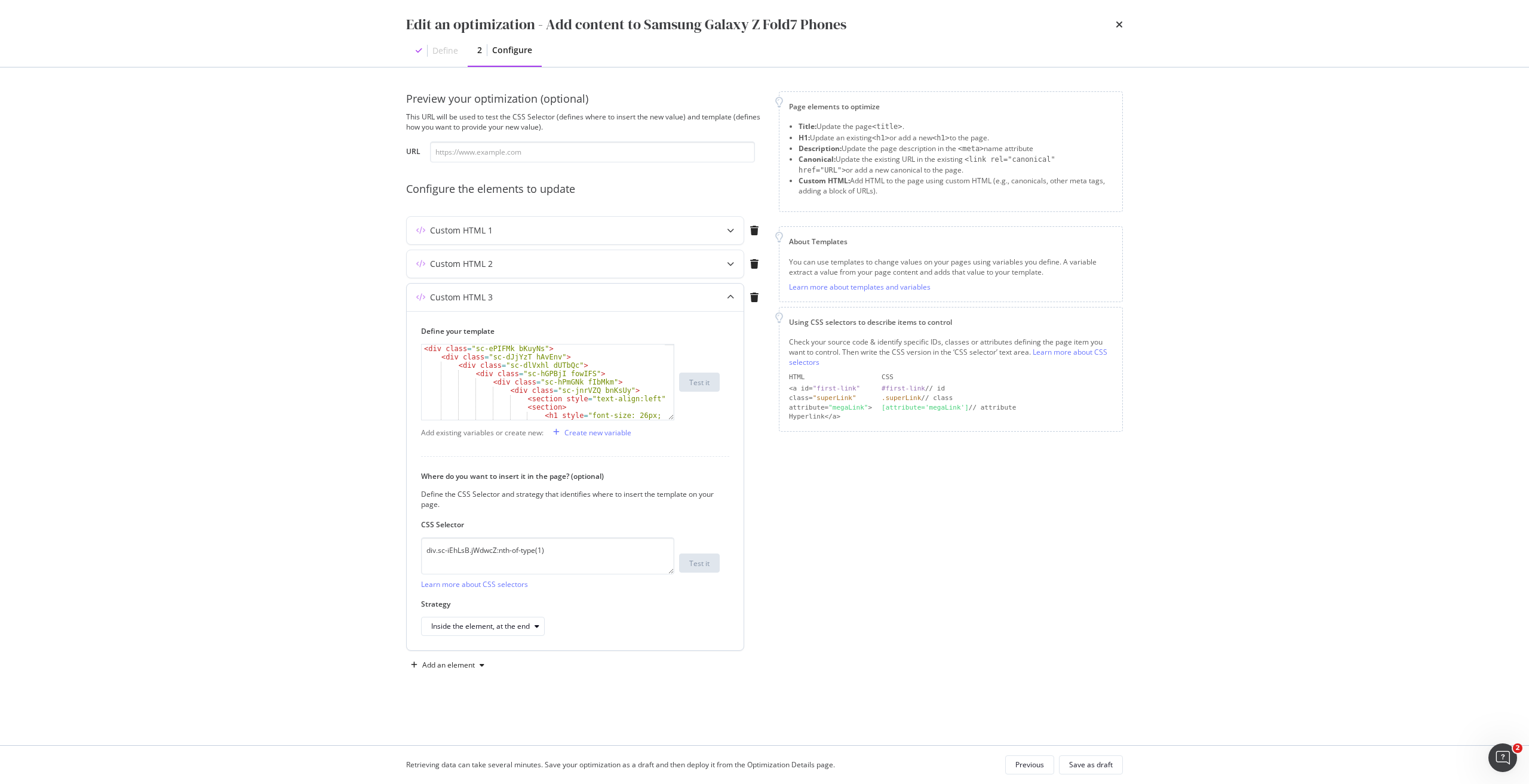
scroll to position [36, 0]
drag, startPoint x: 483, startPoint y: 388, endPoint x: 558, endPoint y: 386, distance: 75.0
click at [558, 386] on div "< div class = "sc-hPmGNk fIbMkm" > < div class = "sc-jnrVZQ bnKsUy" > < section…" at bounding box center [543, 388] width 243 height 92
click at [468, 399] on div "< div class = "sc-hPmGNk fIbMkm" > < div class = "sc-jnrVZQ bnKsUy" > < section…" at bounding box center [543, 388] width 243 height 92
click at [606, 387] on div "< div class = "sc-hPmGNk fIbMkm" > < div class = "sc-jnrVZQ bnKsUy" > < section…" at bounding box center [543, 388] width 243 height 92
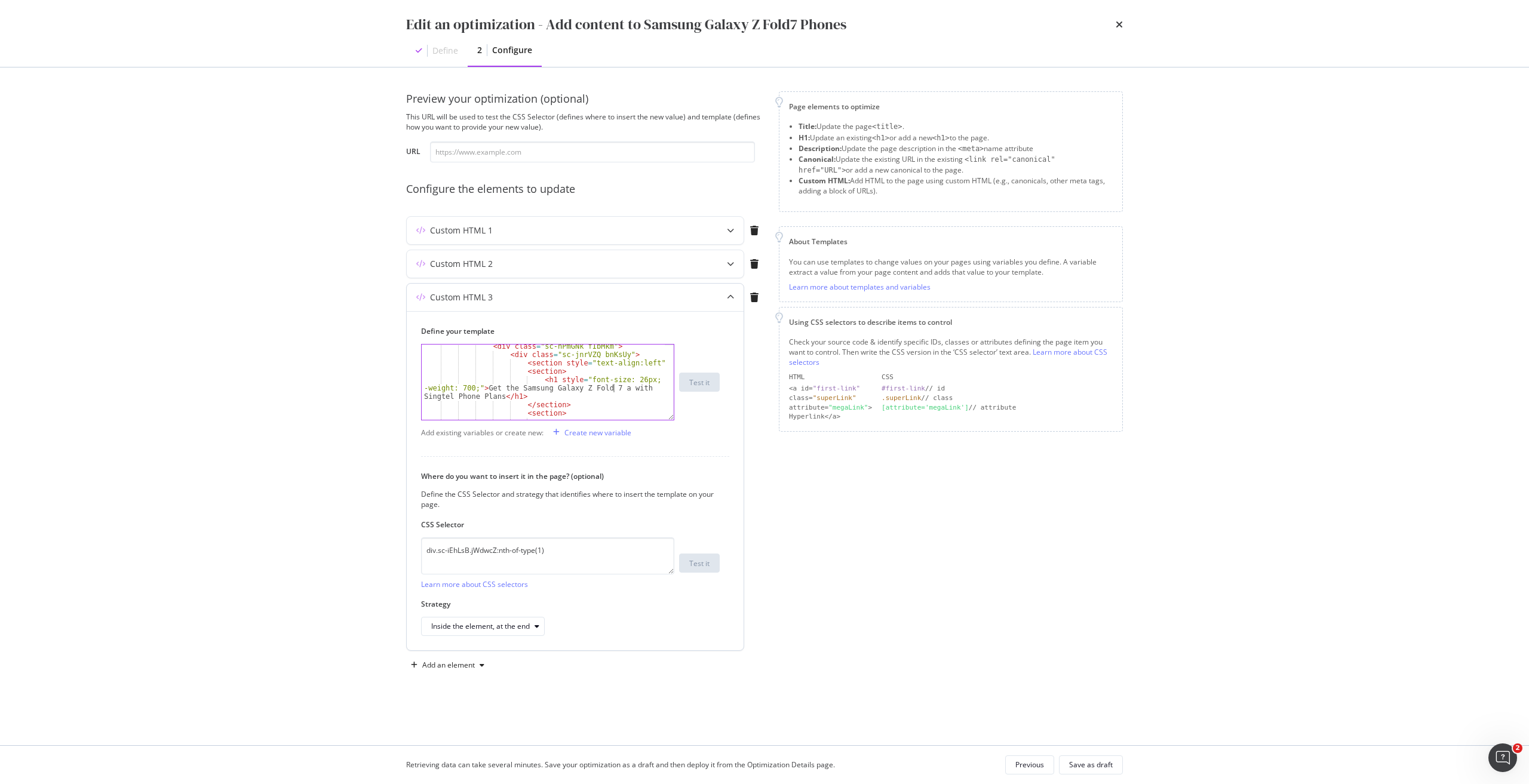
scroll to position [0, 44]
paste textarea "$400 OFF"
click at [601, 408] on div "< section > < p > The Samsung Galaxy Z Fold7 is here to revolutionize your smar…" at bounding box center [543, 383] width 243 height 92
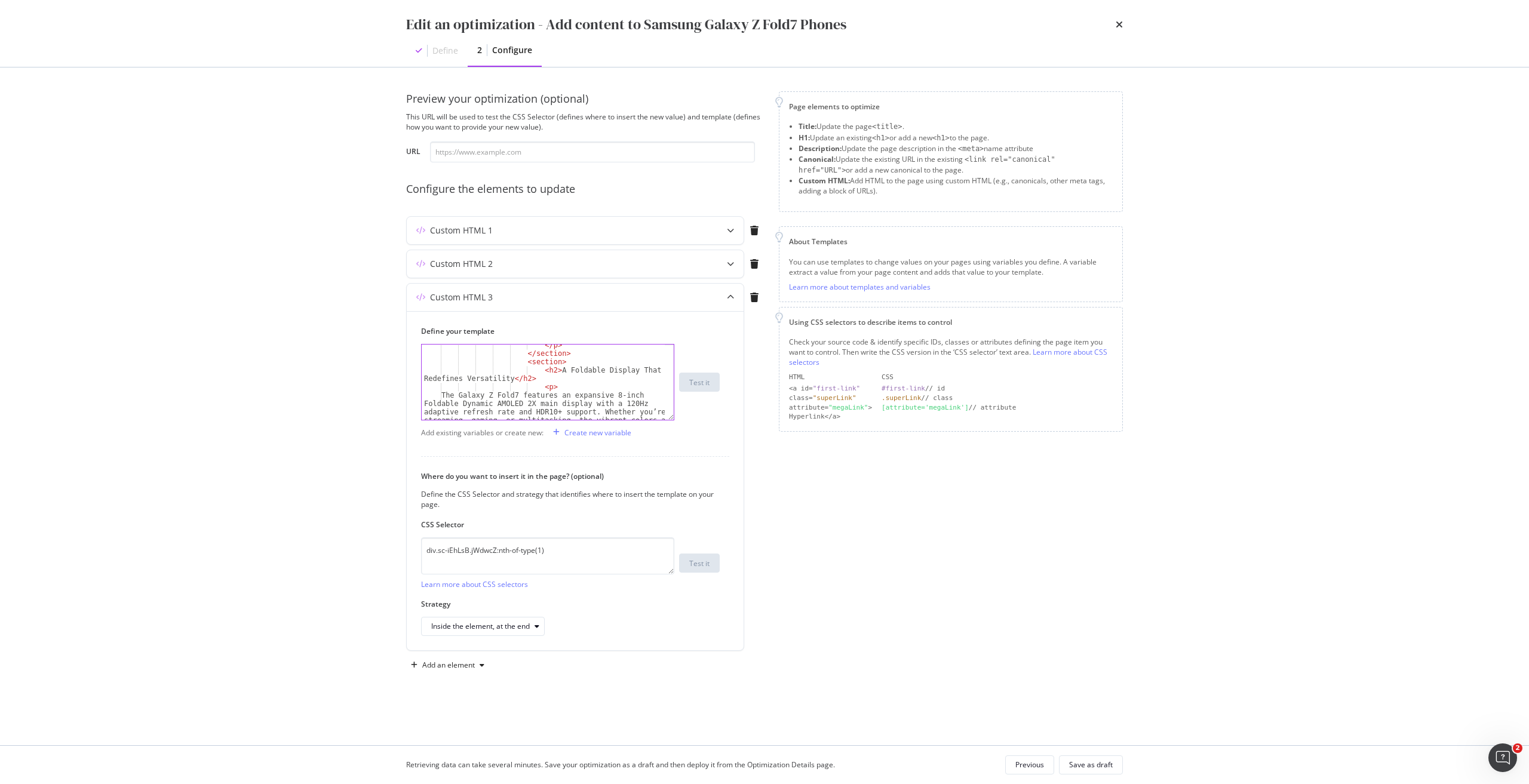
type textarea "Visit <a href="[URL][DOMAIN_NAME]">Singtel's Galaxy Z Series page</a> to find o…"
drag, startPoint x: 588, startPoint y: 554, endPoint x: 311, endPoint y: 564, distance: 277.2
click at [311, 564] on div "Edit an optimization - Add content to Samsung Galaxy Z Fold7 Phones Define 2 Co…" at bounding box center [764, 392] width 1529 height 784
click at [470, 663] on div "Add an element" at bounding box center [449, 665] width 53 height 7
click at [461, 665] on div "Add an element" at bounding box center [449, 665] width 53 height 7
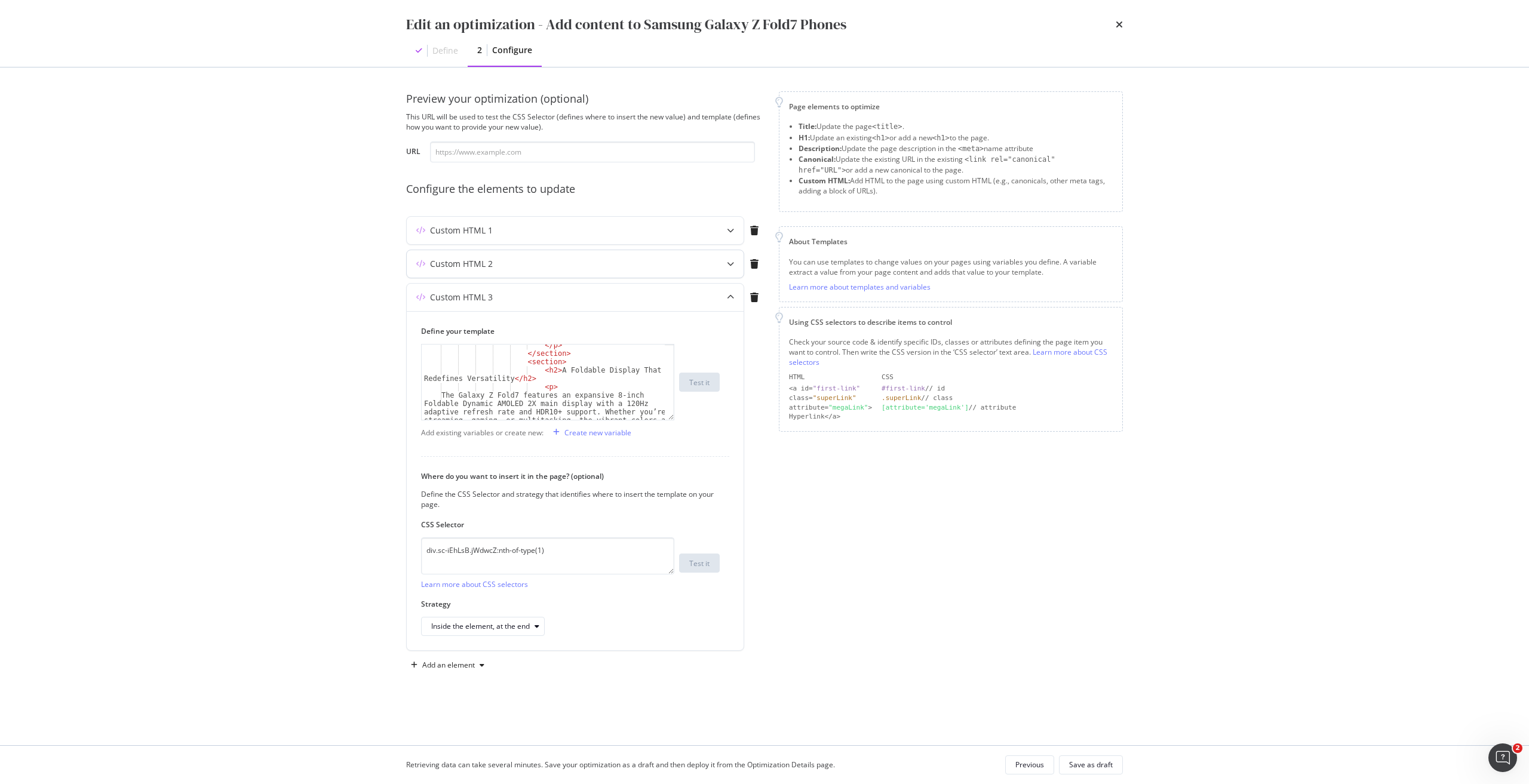
click at [704, 261] on div "Custom HTML 2" at bounding box center [575, 263] width 337 height 28
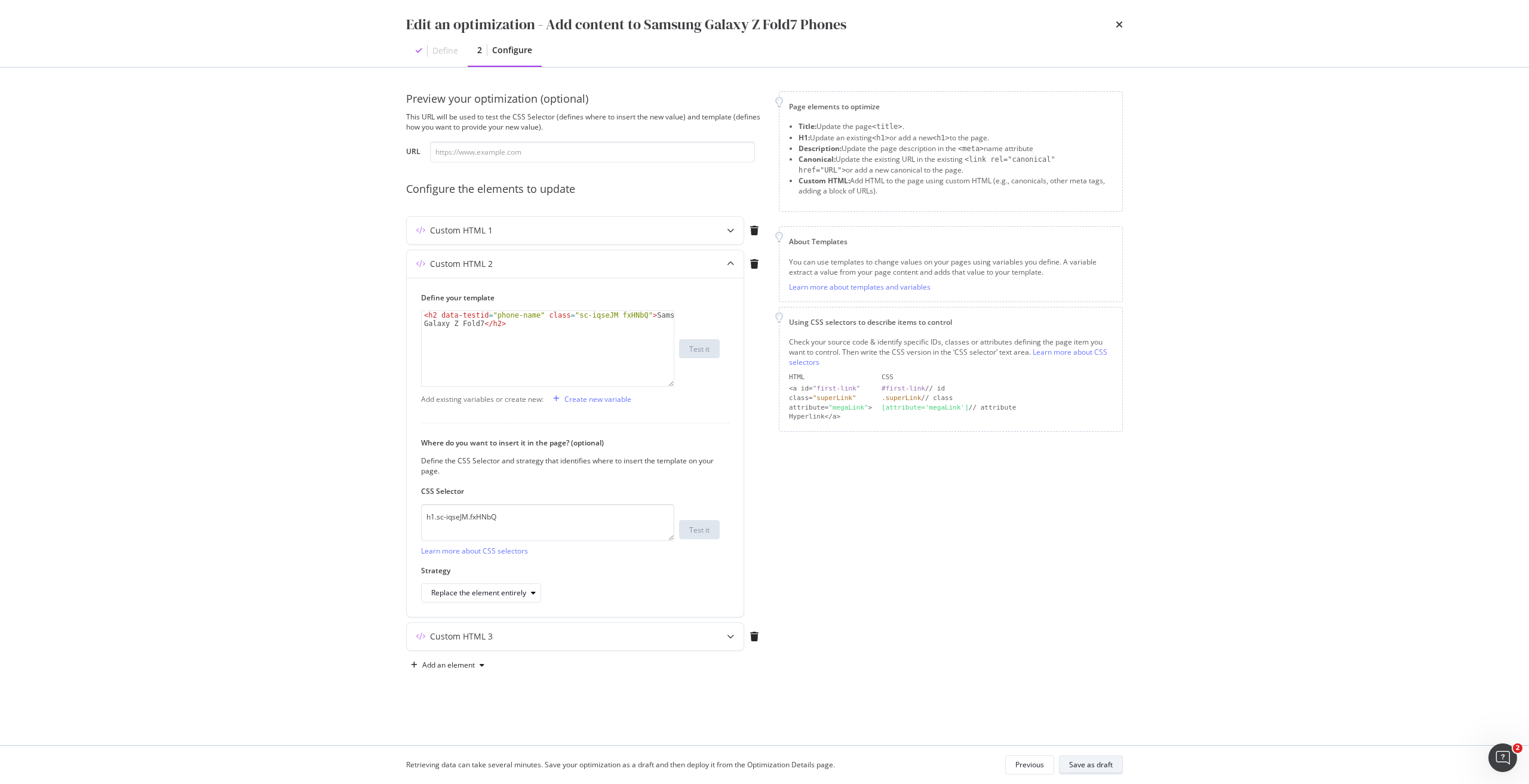
click at [1083, 762] on div "Save as draft" at bounding box center [1090, 764] width 44 height 10
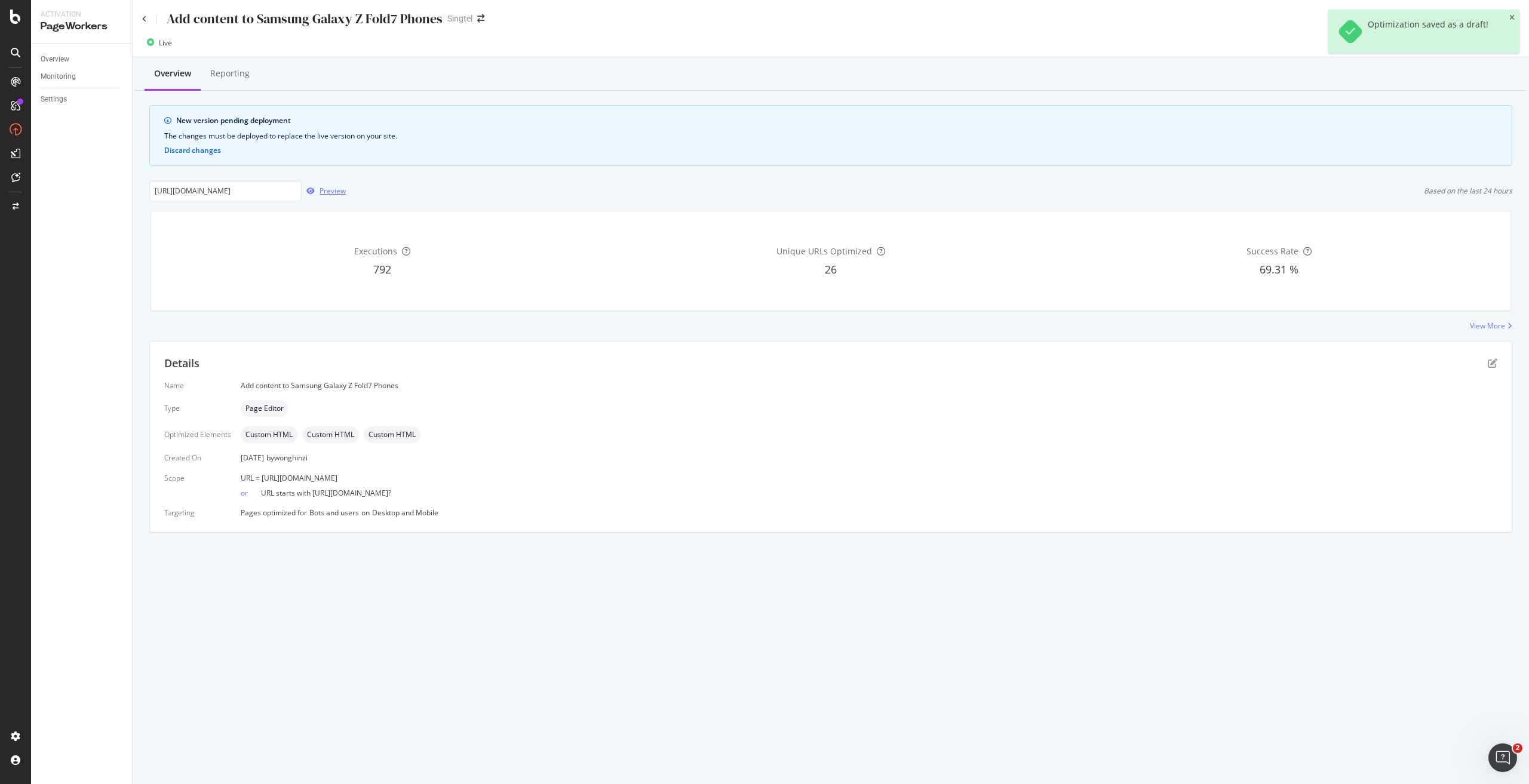
click at [323, 189] on div "Preview" at bounding box center [332, 191] width 26 height 10
click at [1487, 44] on div "Deploy to production" at bounding box center [1474, 42] width 69 height 10
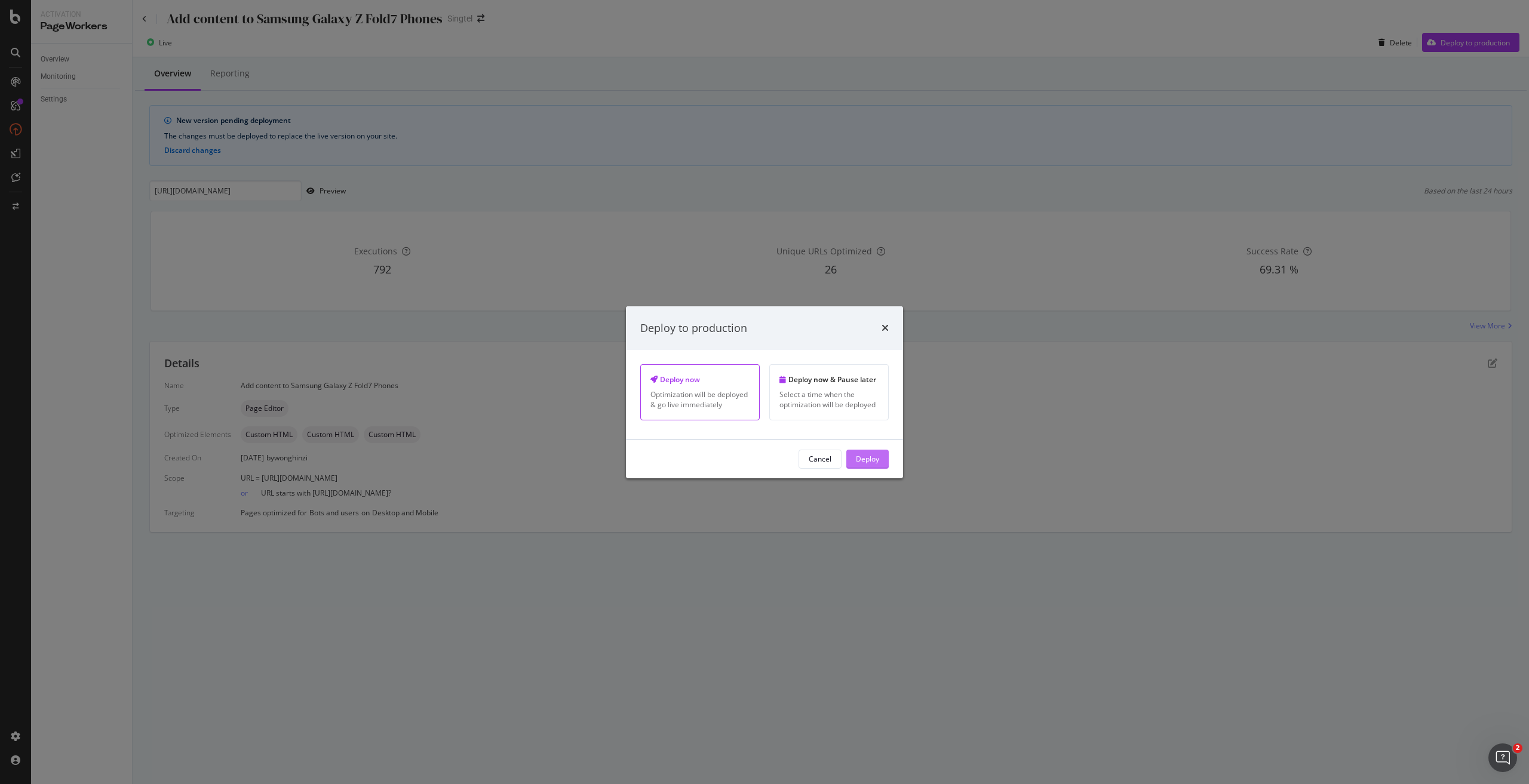
click at [883, 455] on button "Deploy" at bounding box center [867, 459] width 42 height 19
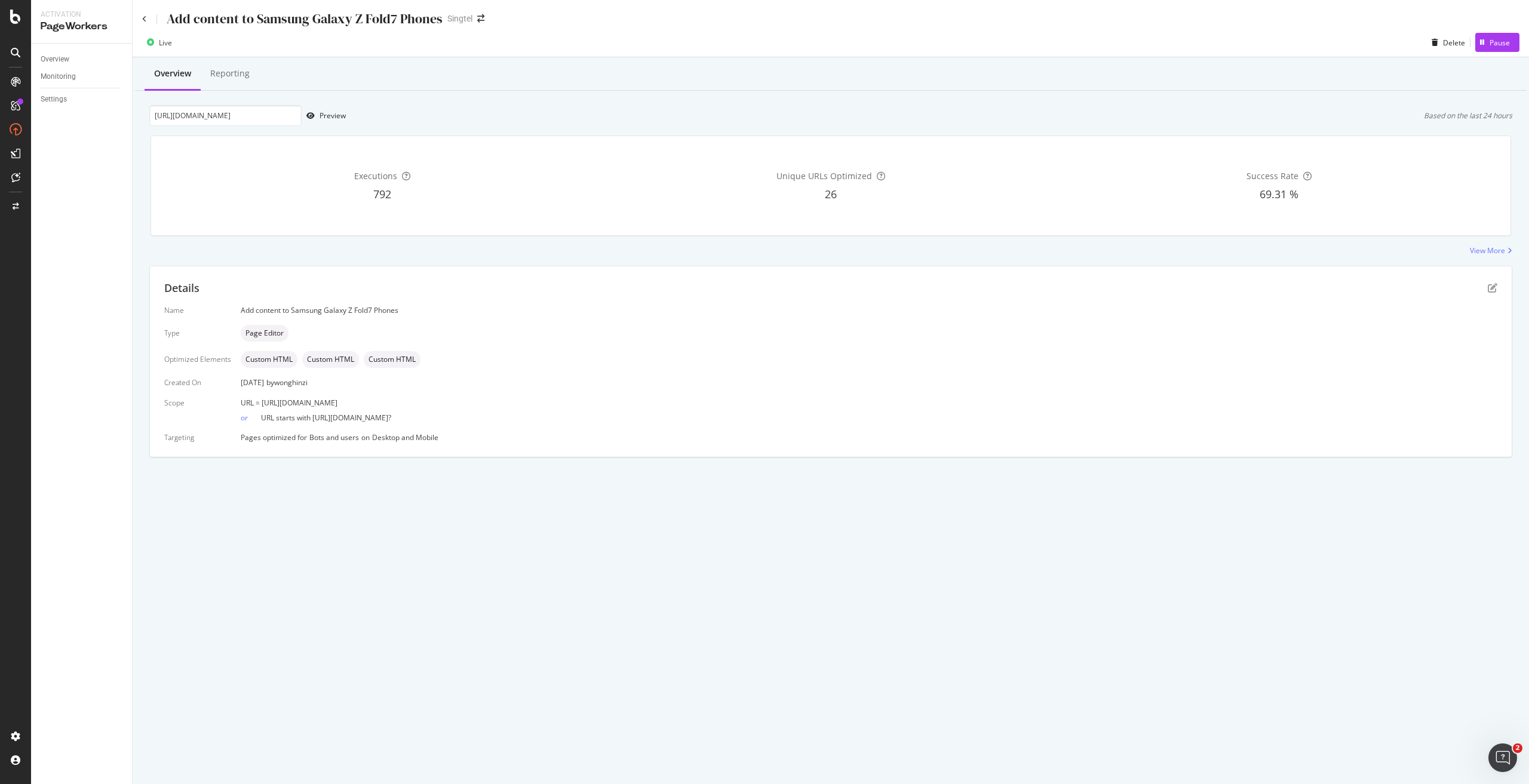
drag, startPoint x: 476, startPoint y: 399, endPoint x: 259, endPoint y: 403, distance: 217.0
click at [259, 403] on div "URL = [URL][DOMAIN_NAME]" at bounding box center [869, 402] width 1256 height 10
copy span "[URL][DOMAIN_NAME]"
click at [222, 117] on input "[URL][DOMAIN_NAME]" at bounding box center [226, 115] width 152 height 21
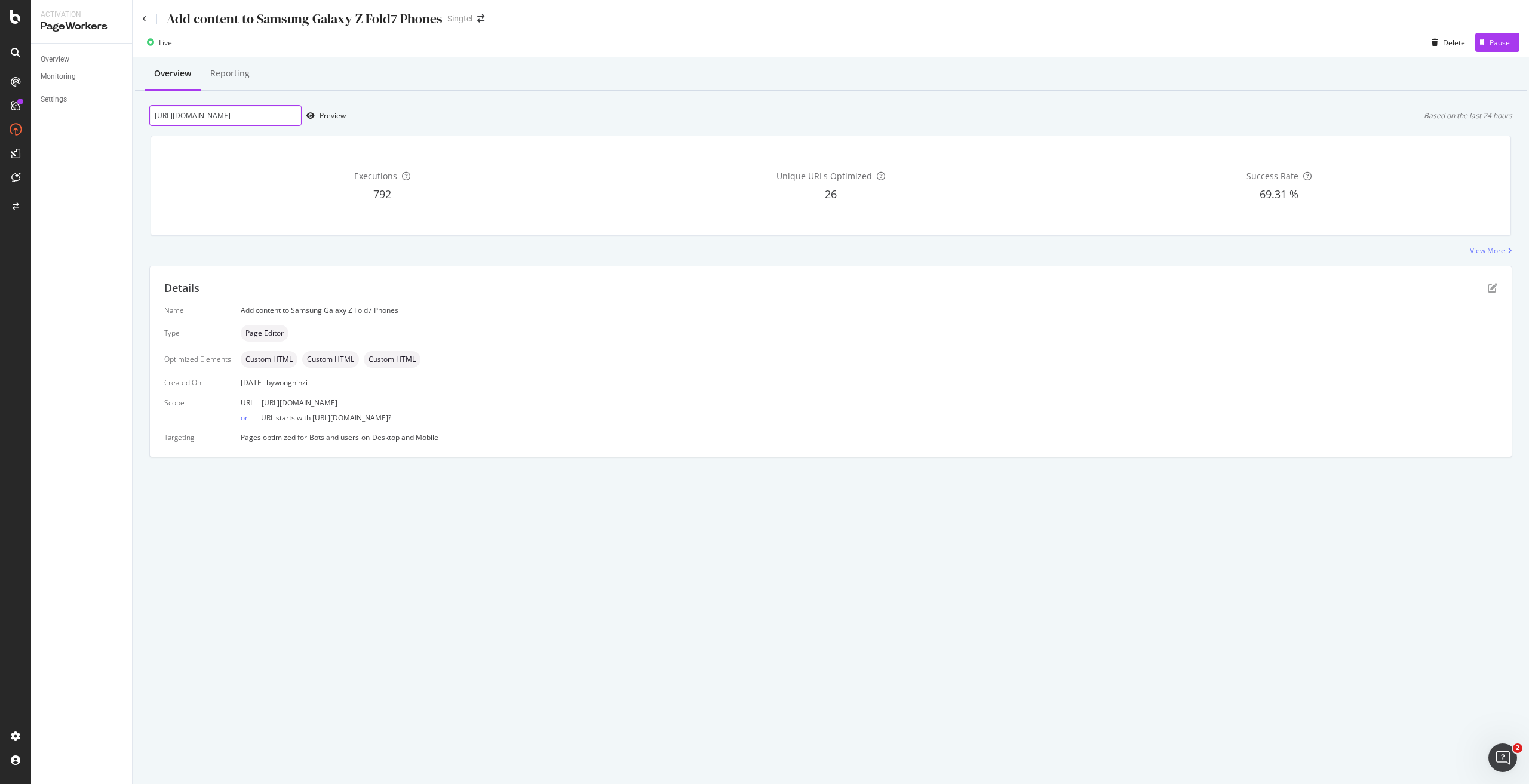
click at [222, 117] on input "[URL][DOMAIN_NAME]" at bounding box center [226, 115] width 152 height 21
click at [146, 17] on icon at bounding box center [144, 19] width 5 height 7
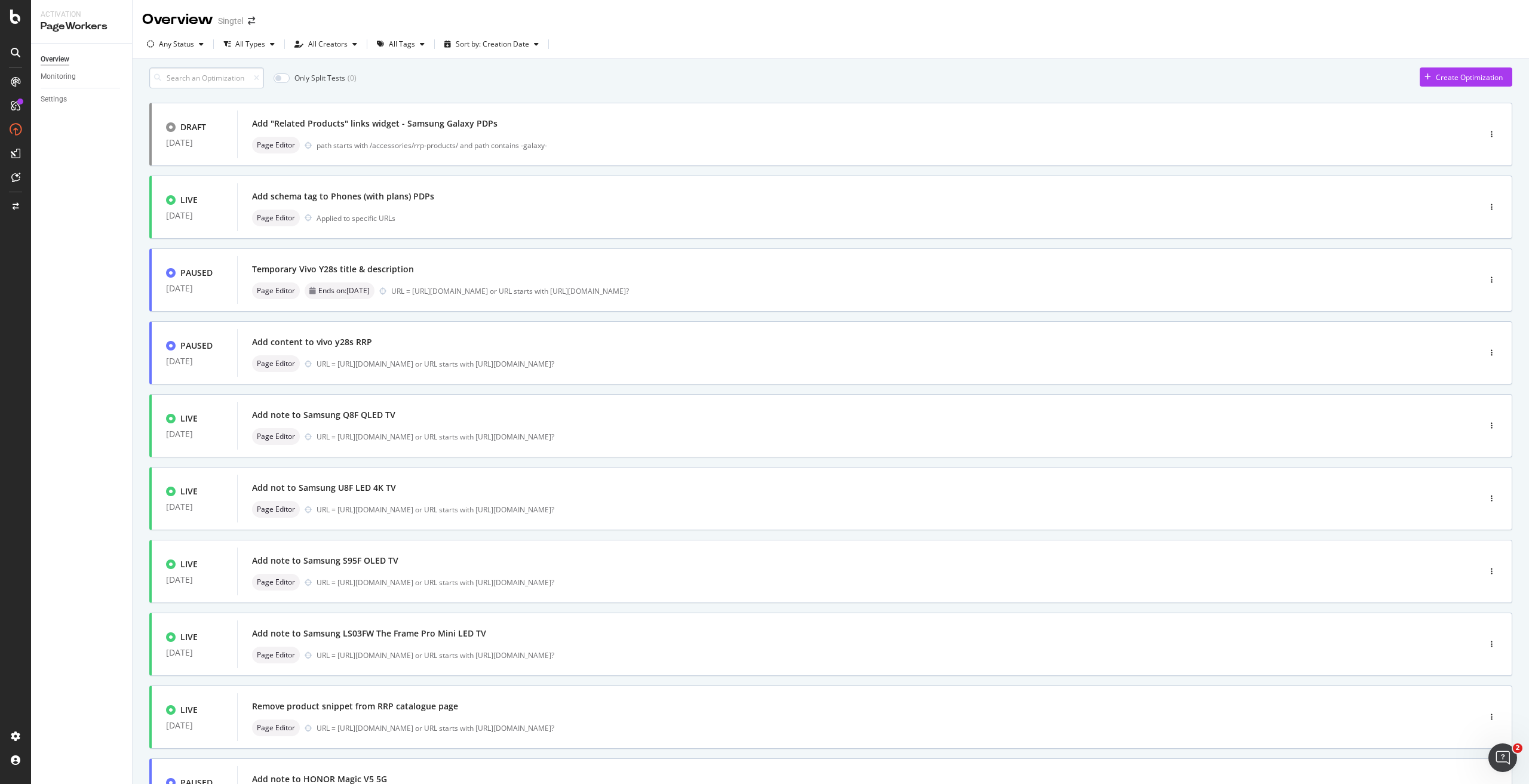
click at [246, 86] on input at bounding box center [207, 77] width 115 height 21
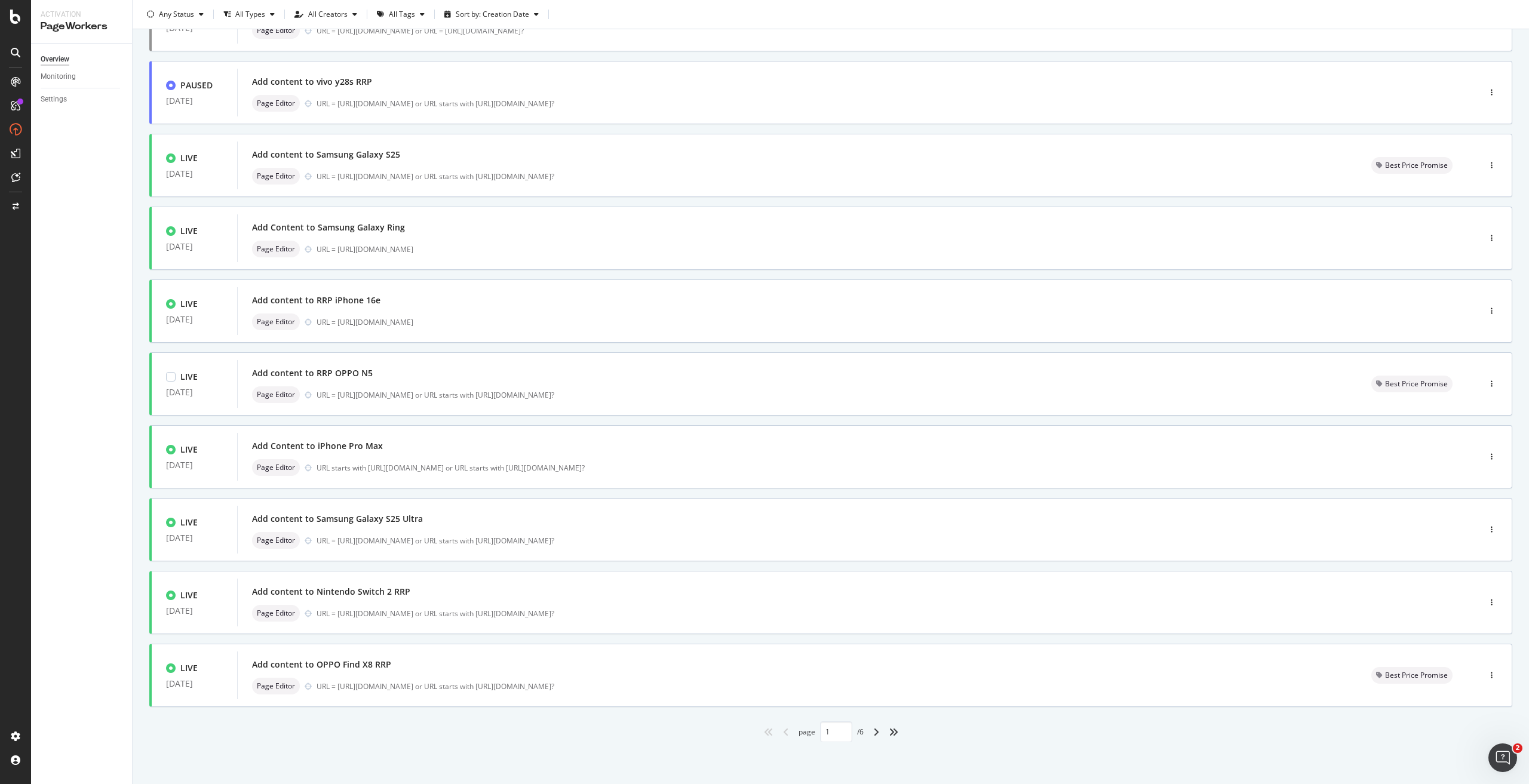
scroll to position [121, 0]
click at [876, 735] on div "angle-right" at bounding box center [875, 731] width 15 height 19
click at [873, 731] on icon "angle-right" at bounding box center [876, 731] width 6 height 9
type input "3"
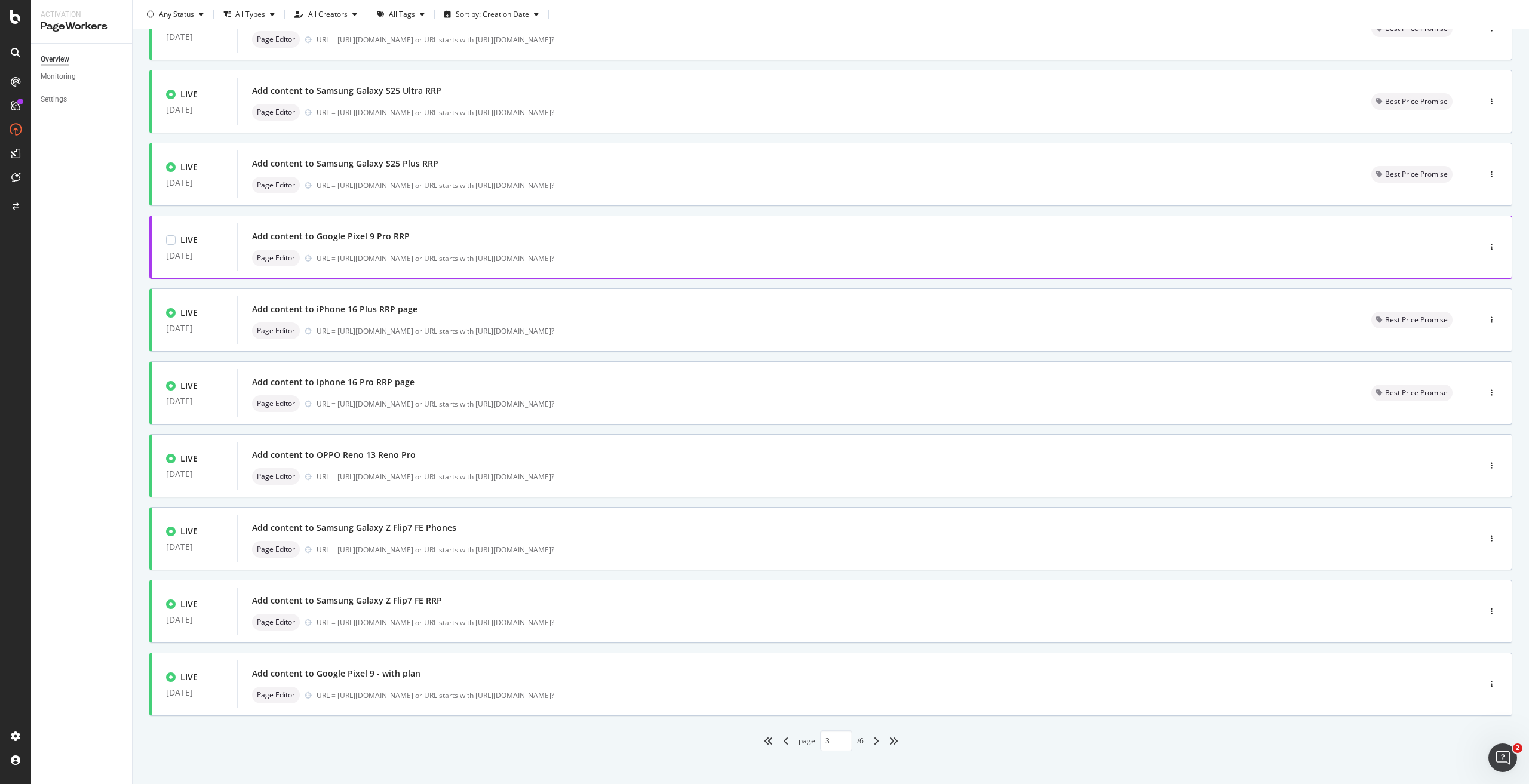
scroll to position [119, 0]
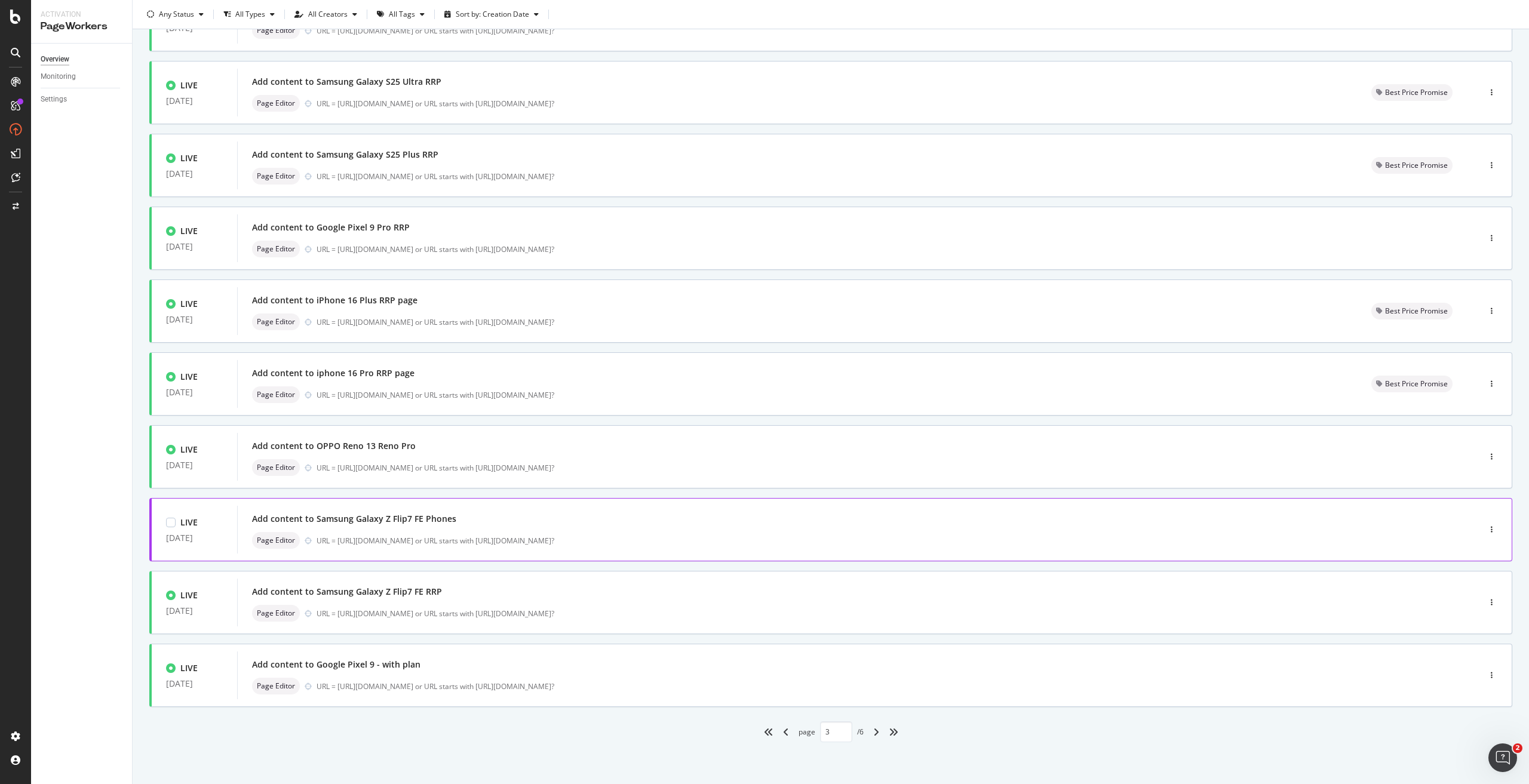
click at [501, 538] on div "URL = [URL][DOMAIN_NAME] or URL starts with [URL][DOMAIN_NAME]?" at bounding box center [873, 540] width 1112 height 10
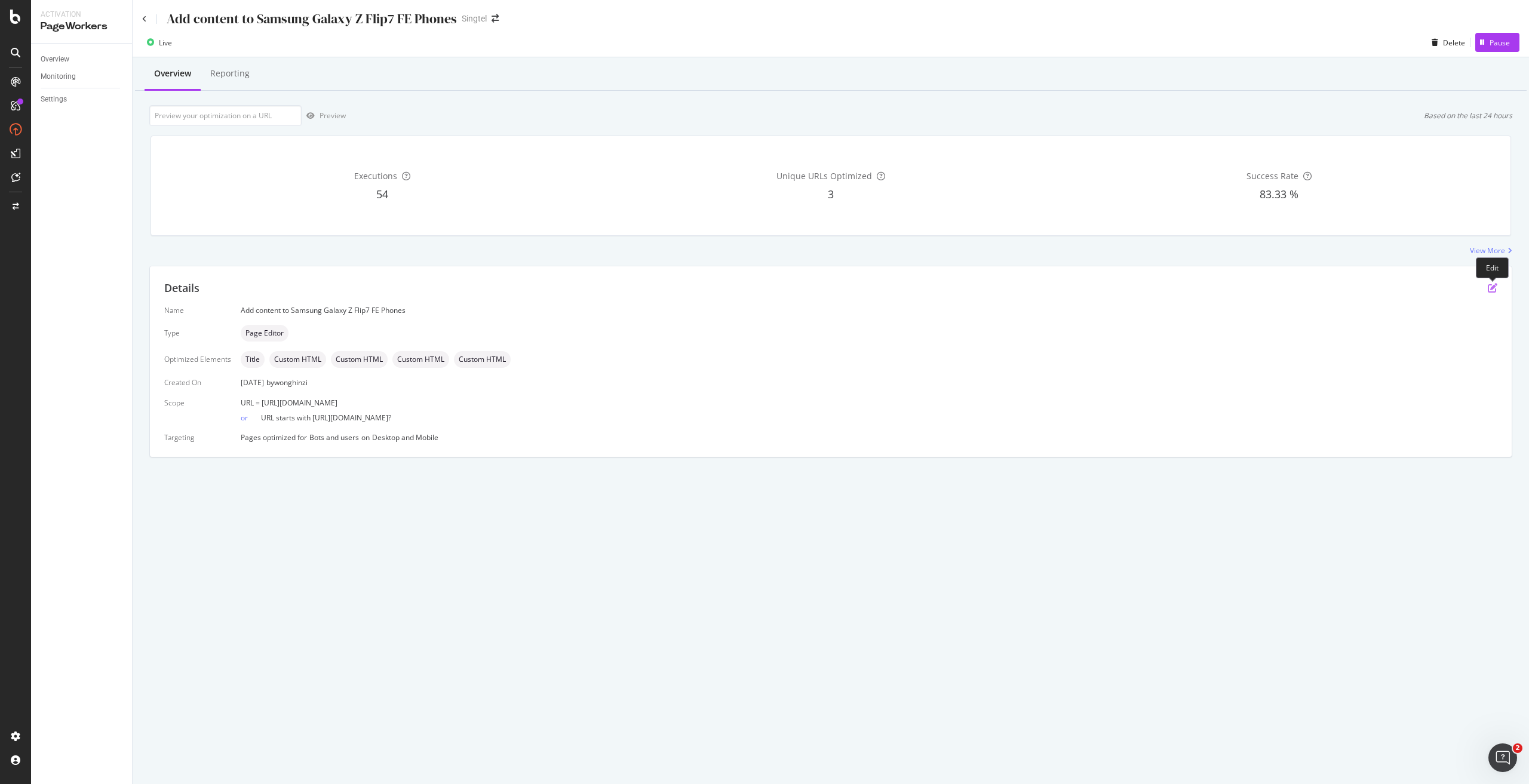
click at [1490, 290] on icon "pen-to-square" at bounding box center [1492, 288] width 9 height 9
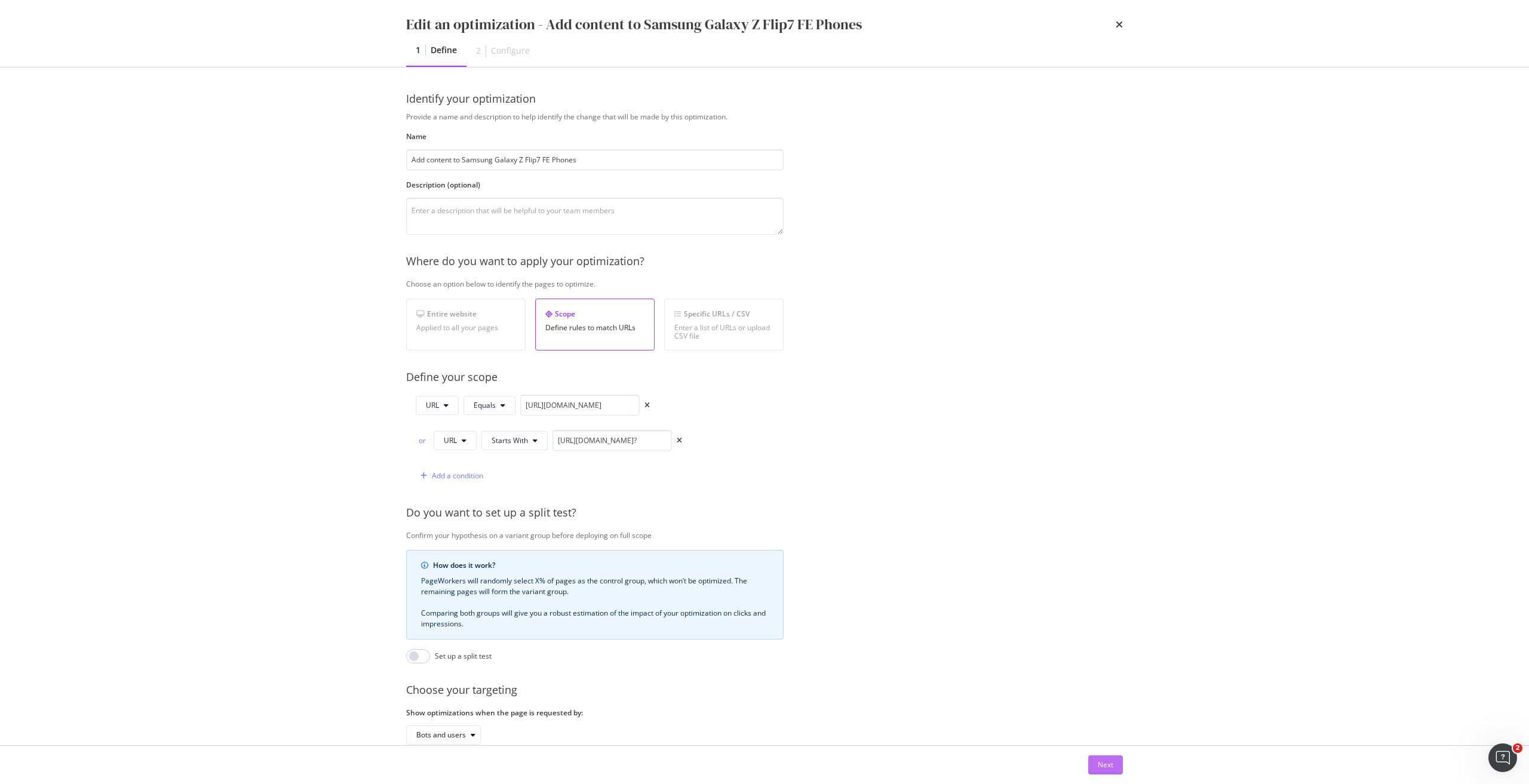
click at [1100, 763] on div "Next" at bounding box center [1105, 764] width 15 height 10
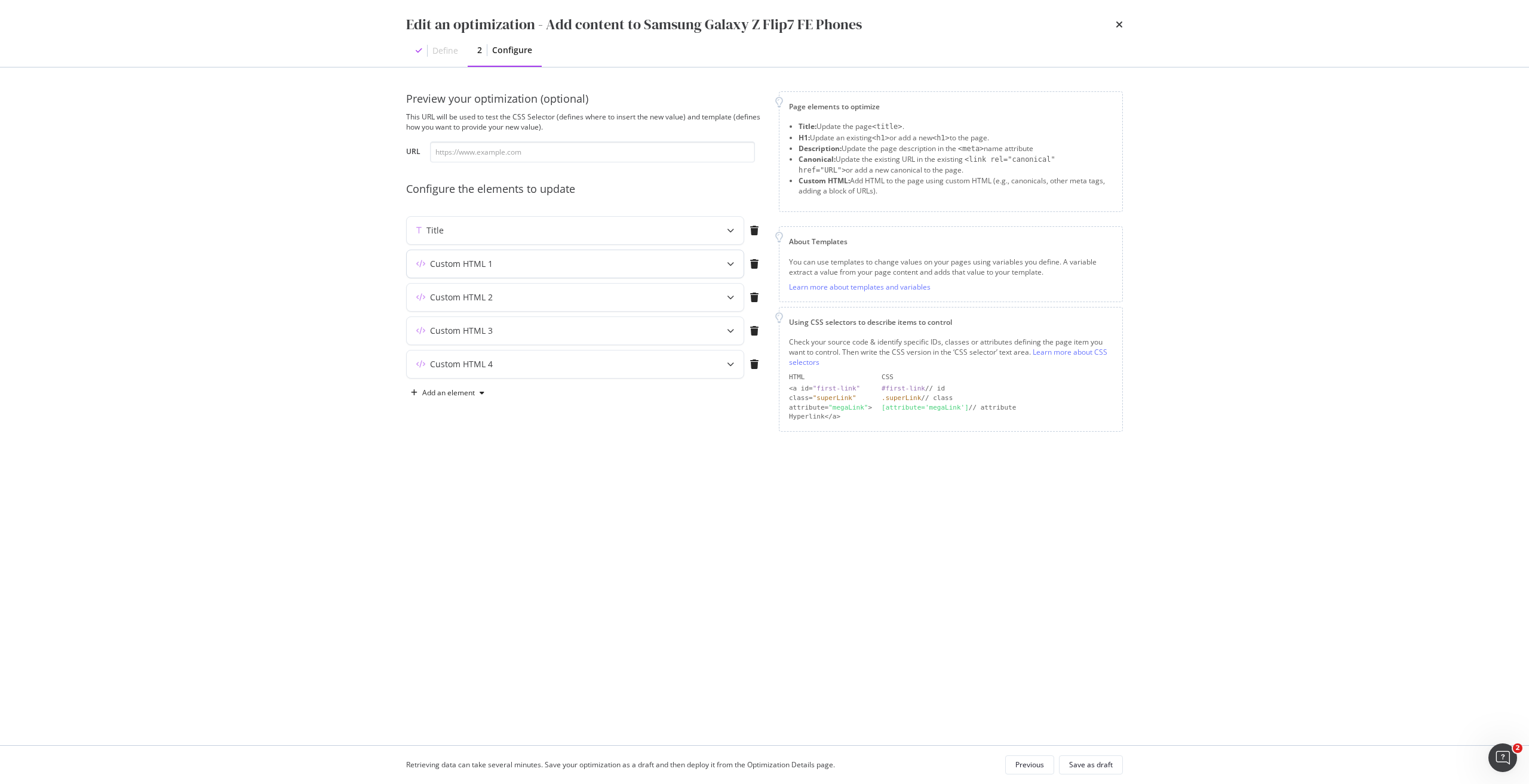
click at [520, 254] on div "Custom HTML 1" at bounding box center [575, 263] width 337 height 28
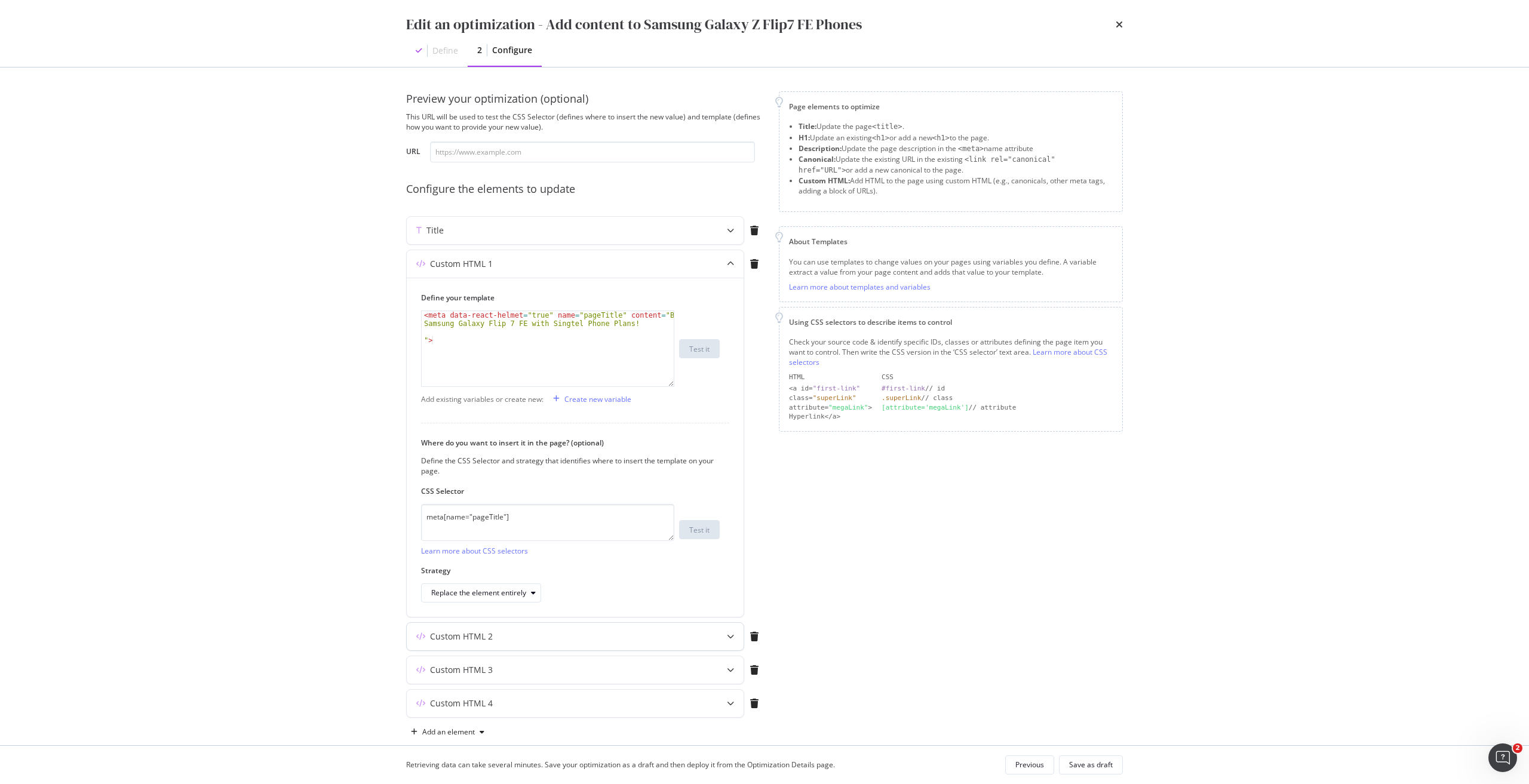
click at [495, 636] on div "Custom HTML 2" at bounding box center [551, 636] width 290 height 12
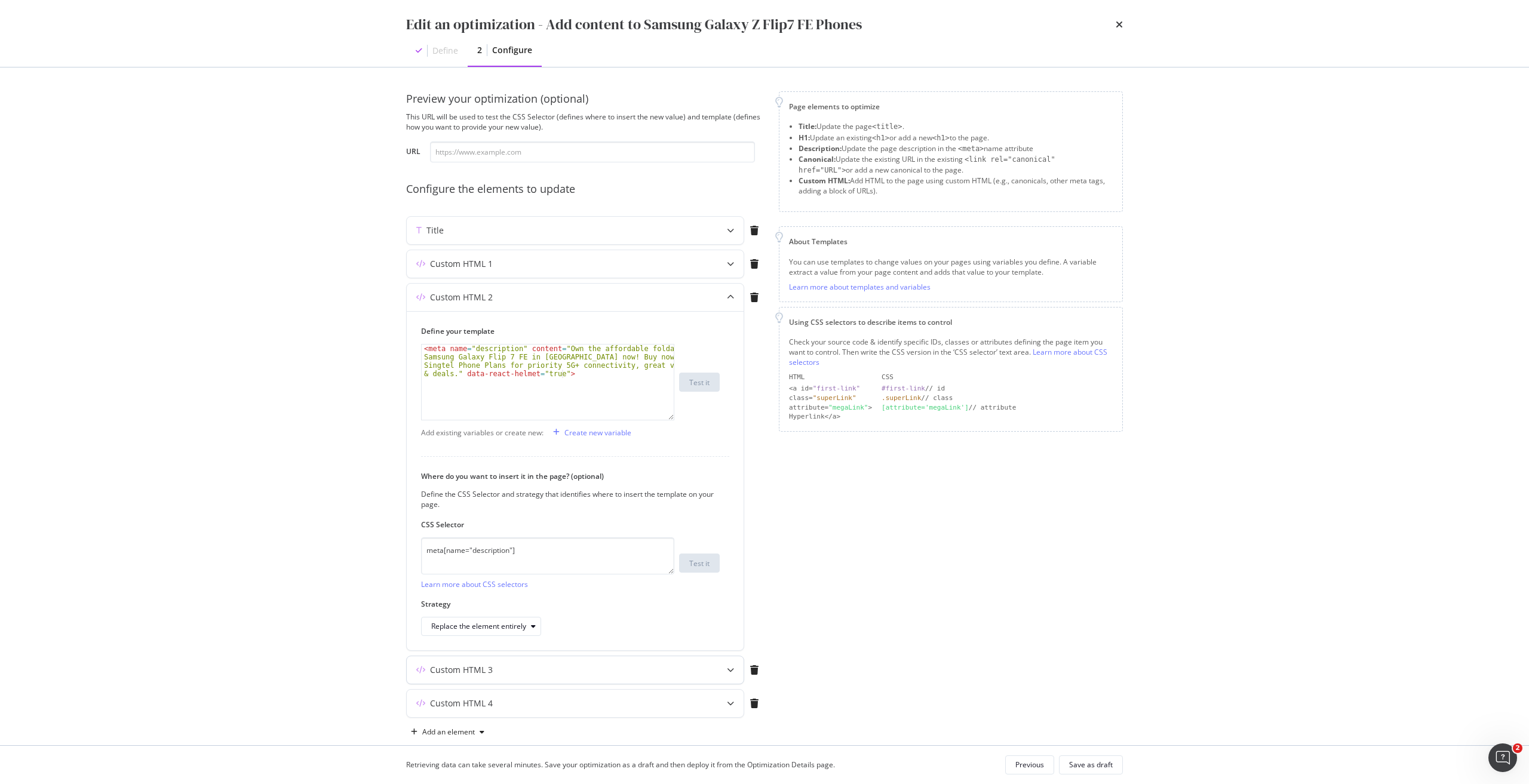
click at [489, 668] on div "Custom HTML 3" at bounding box center [461, 669] width 63 height 12
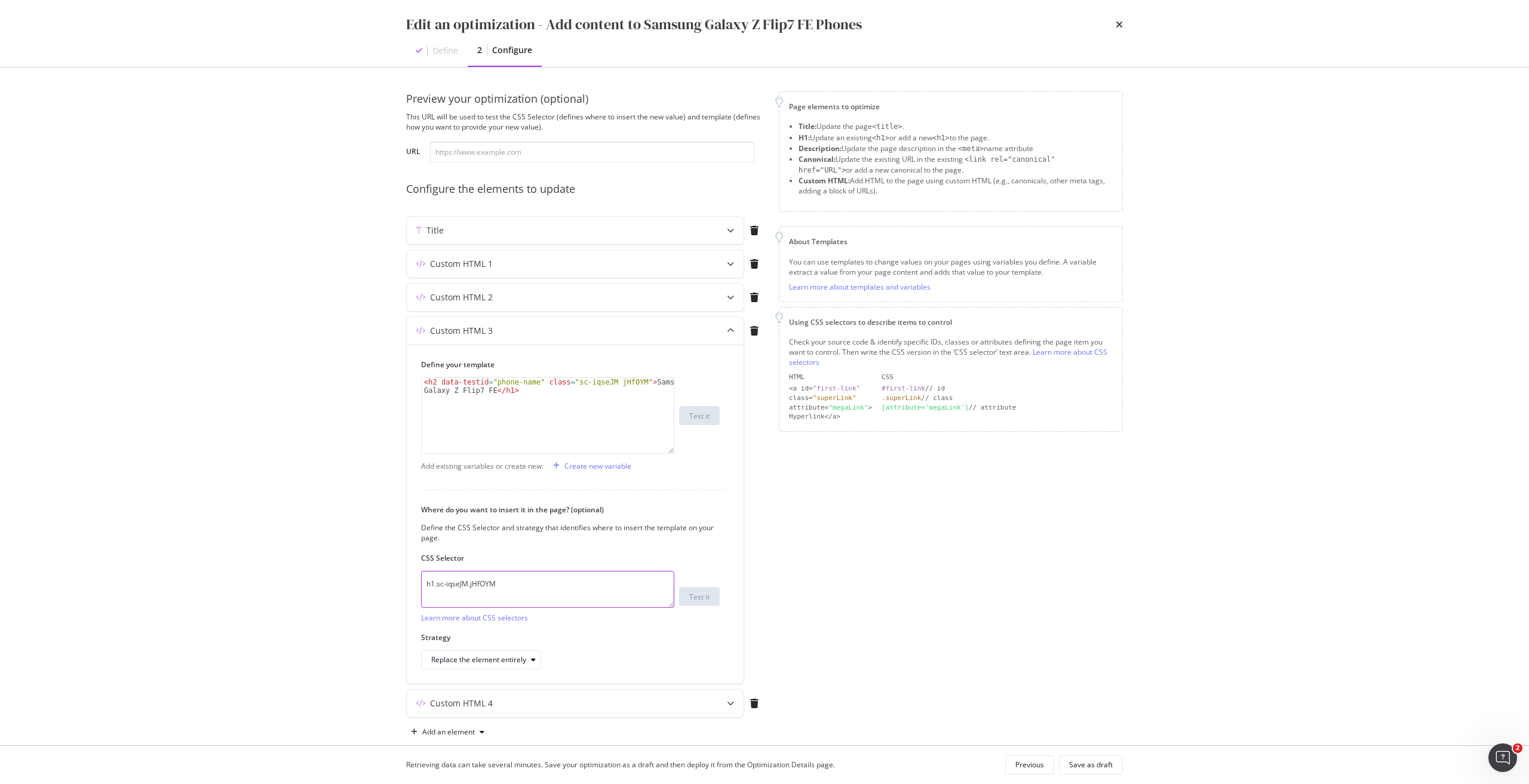
drag, startPoint x: 537, startPoint y: 583, endPoint x: 306, endPoint y: 562, distance: 232.0
click at [306, 562] on div "Edit an optimization - Add content to Samsung Galaxy Z Flip7 FE Phones Define 2…" at bounding box center [764, 392] width 1529 height 784
paste textarea "fxHNbQ"
type textarea "h1.sc-iqseJM.fxHNbQ"
drag, startPoint x: 566, startPoint y: 382, endPoint x: 629, endPoint y: 385, distance: 63.1
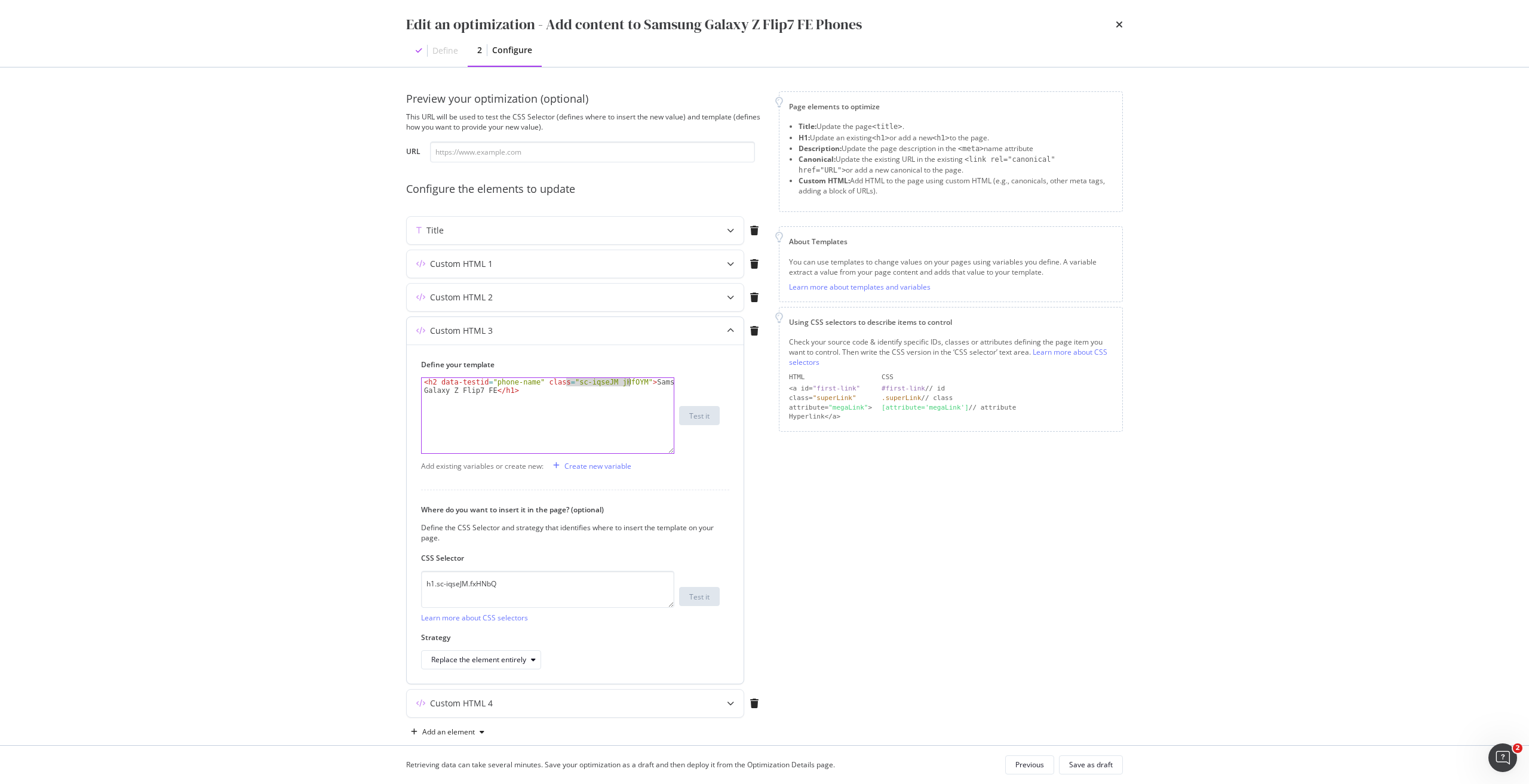
click at [629, 385] on div "< h2 data-testid = "phone-name" class = "sc-iqseJM jHfOYM" > Samsung Galaxy Z F…" at bounding box center [548, 432] width 252 height 108
paste textarea "fxHNbQ"
click at [506, 394] on div "< h2 data-testid = "phone-name" class = "sc-iqseJM fxHNbQ" > Samsung Galaxy Z F…" at bounding box center [548, 432] width 252 height 108
type textarea "<h2 data-testid="phone-name" class="sc-iqseJM fxHNbQ">Samsung Galaxy Z Flip7 FE…"
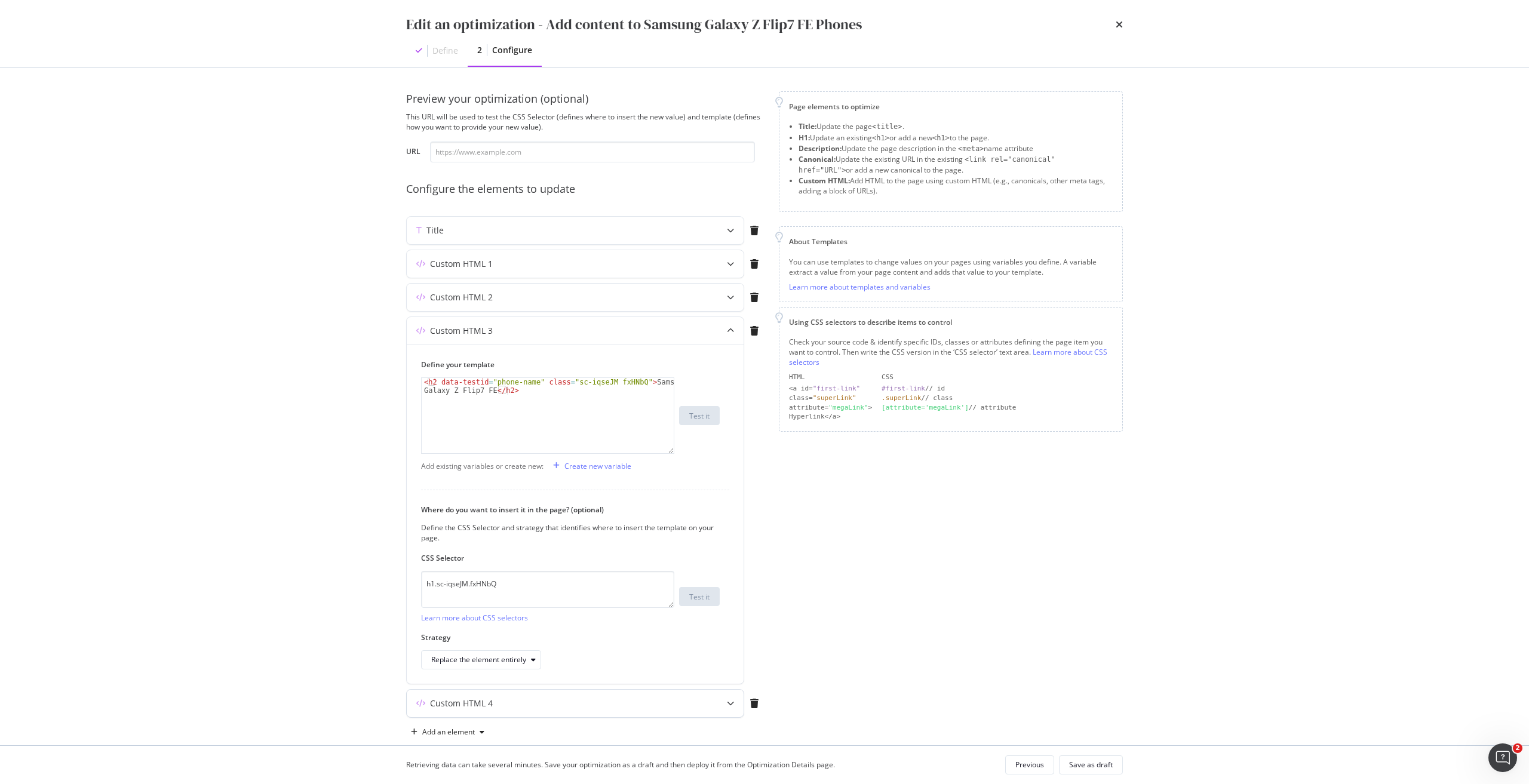
click at [611, 700] on div "Custom HTML 4" at bounding box center [551, 703] width 290 height 12
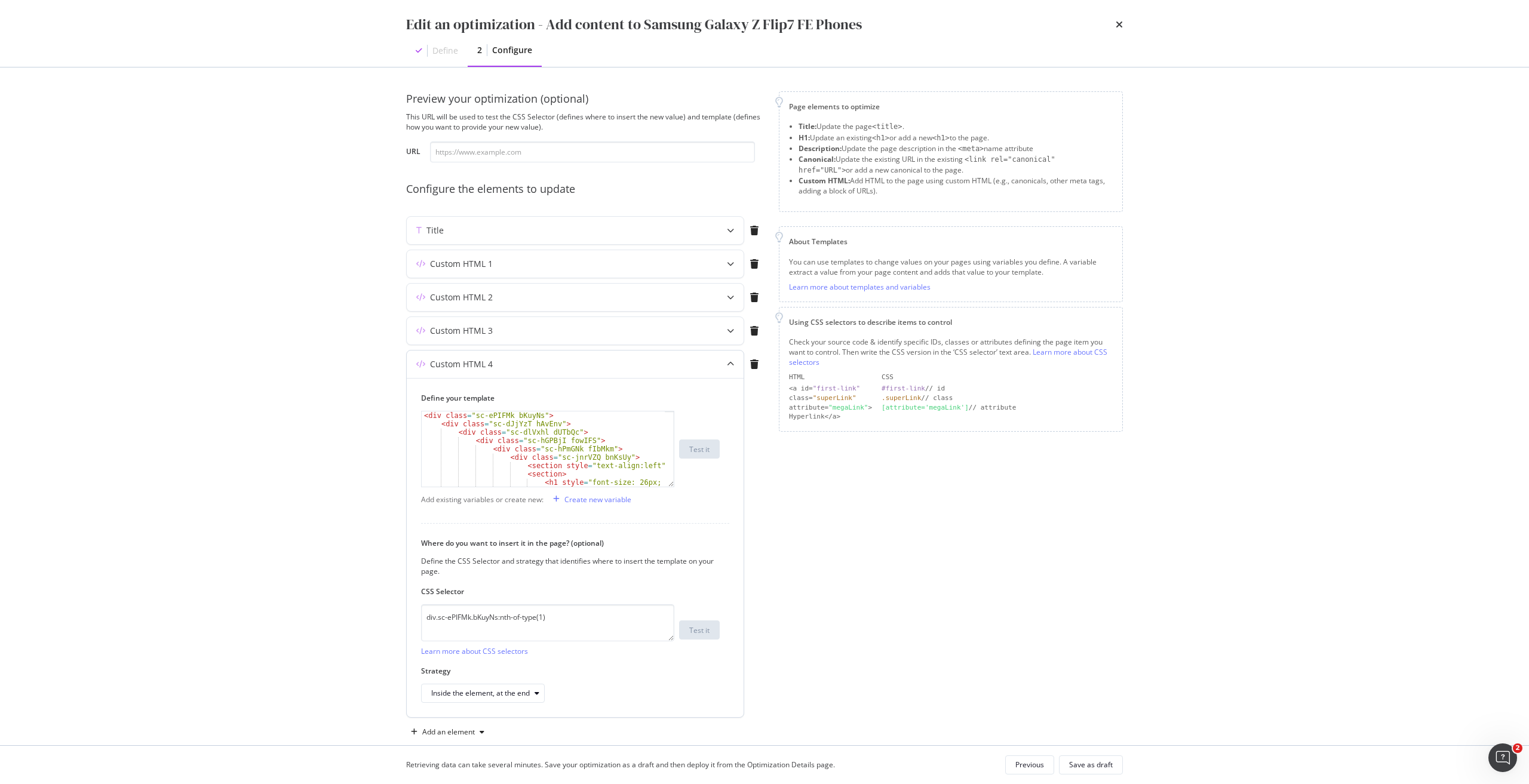
scroll to position [36, 0]
drag, startPoint x: 584, startPoint y: 618, endPoint x: 365, endPoint y: 603, distance: 219.5
click at [365, 603] on div "Edit an optimization - Add content to Samsung Galaxy Z Flip7 FE Phones Define 2…" at bounding box center [764, 392] width 1529 height 784
paste textarea "iEhLsB.jWdwcZ"
type textarea "div.sc-iEhLsB.jWdwcZ:nth-of-type(1)"
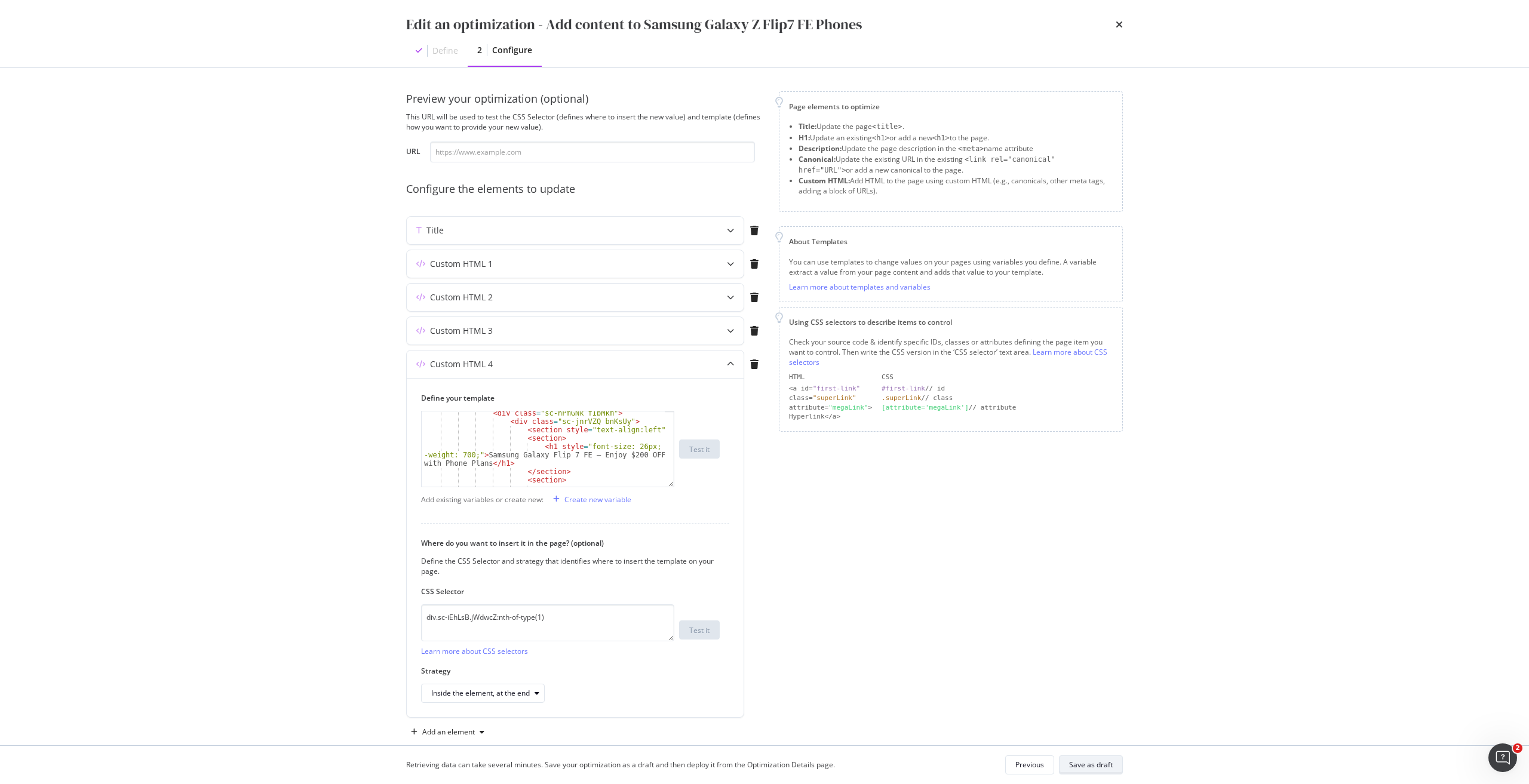
click at [1096, 762] on div "Save as draft" at bounding box center [1090, 764] width 44 height 10
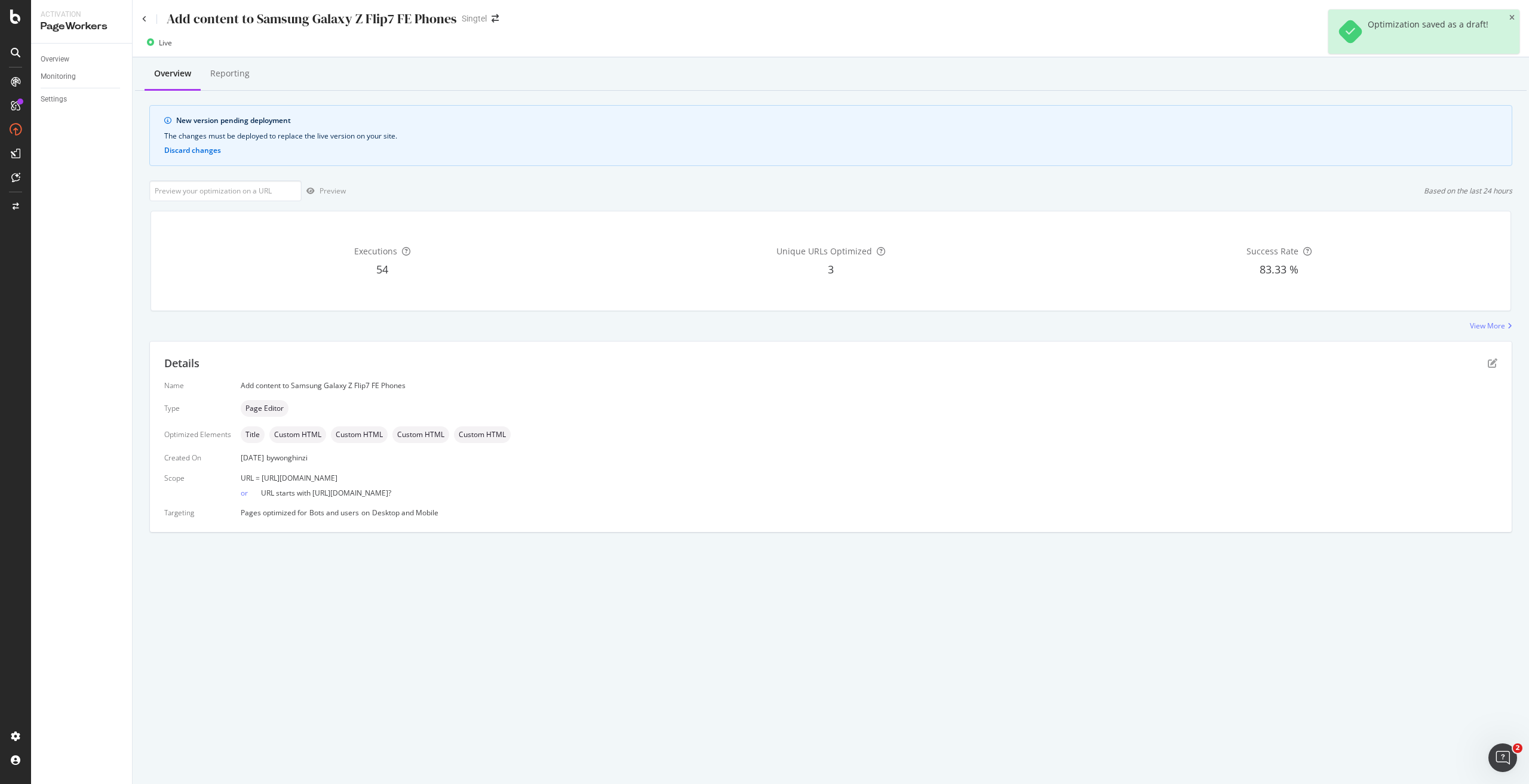
drag, startPoint x: 468, startPoint y: 476, endPoint x: 259, endPoint y: 473, distance: 209.0
click at [259, 473] on div "URL = [URL][DOMAIN_NAME]" at bounding box center [869, 478] width 1256 height 10
copy span "[URL][DOMAIN_NAME]"
click at [254, 191] on input "url" at bounding box center [226, 191] width 152 height 21
paste input "[URL][DOMAIN_NAME]"
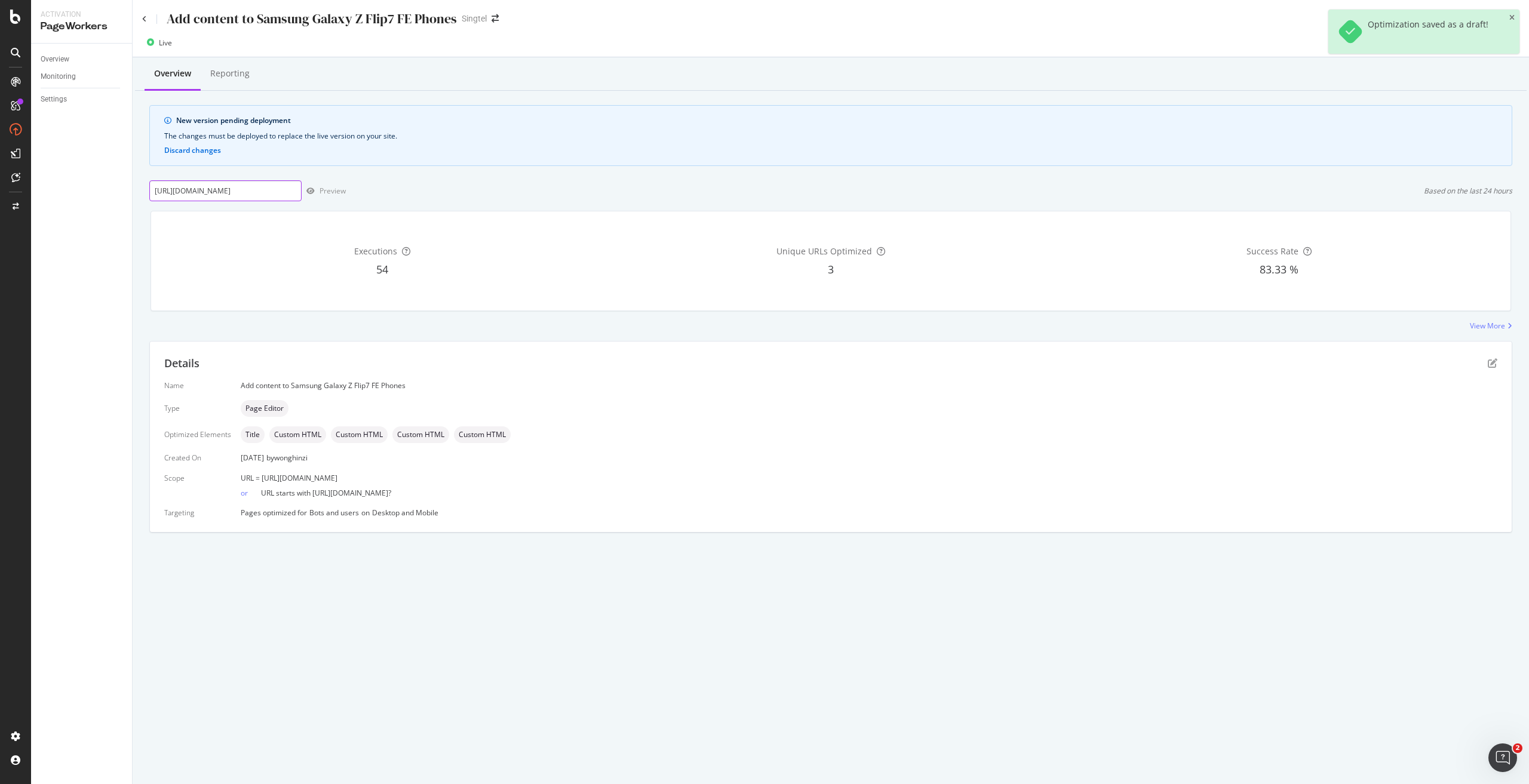
scroll to position [0, 54]
type input "[URL][DOMAIN_NAME]"
click at [334, 183] on div "Preview" at bounding box center [324, 191] width 44 height 18
click at [255, 195] on input "[URL][DOMAIN_NAME]" at bounding box center [226, 191] width 152 height 21
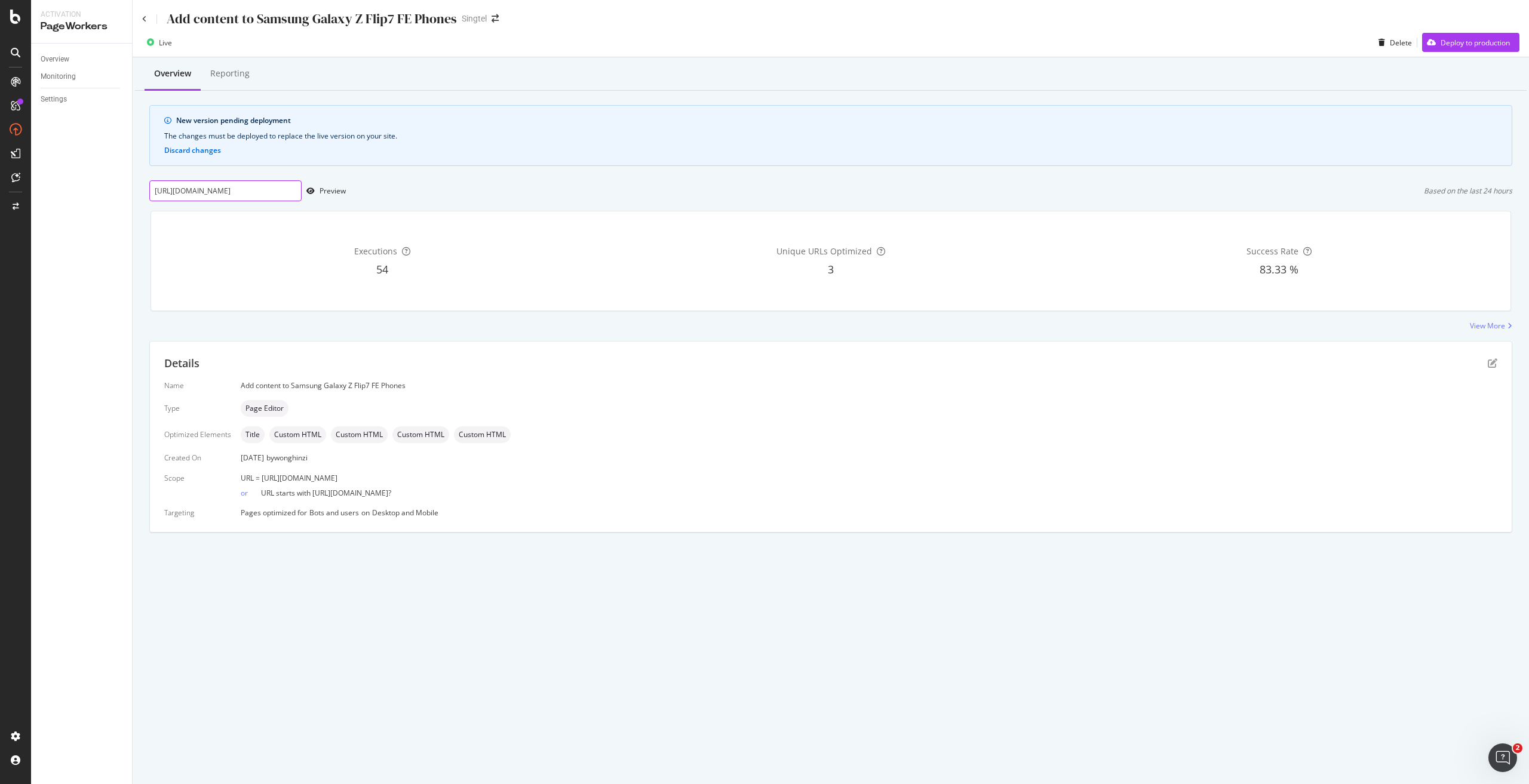
click at [255, 195] on input "[URL][DOMAIN_NAME]" at bounding box center [226, 191] width 152 height 21
click at [1430, 41] on icon "button" at bounding box center [1431, 42] width 9 height 7
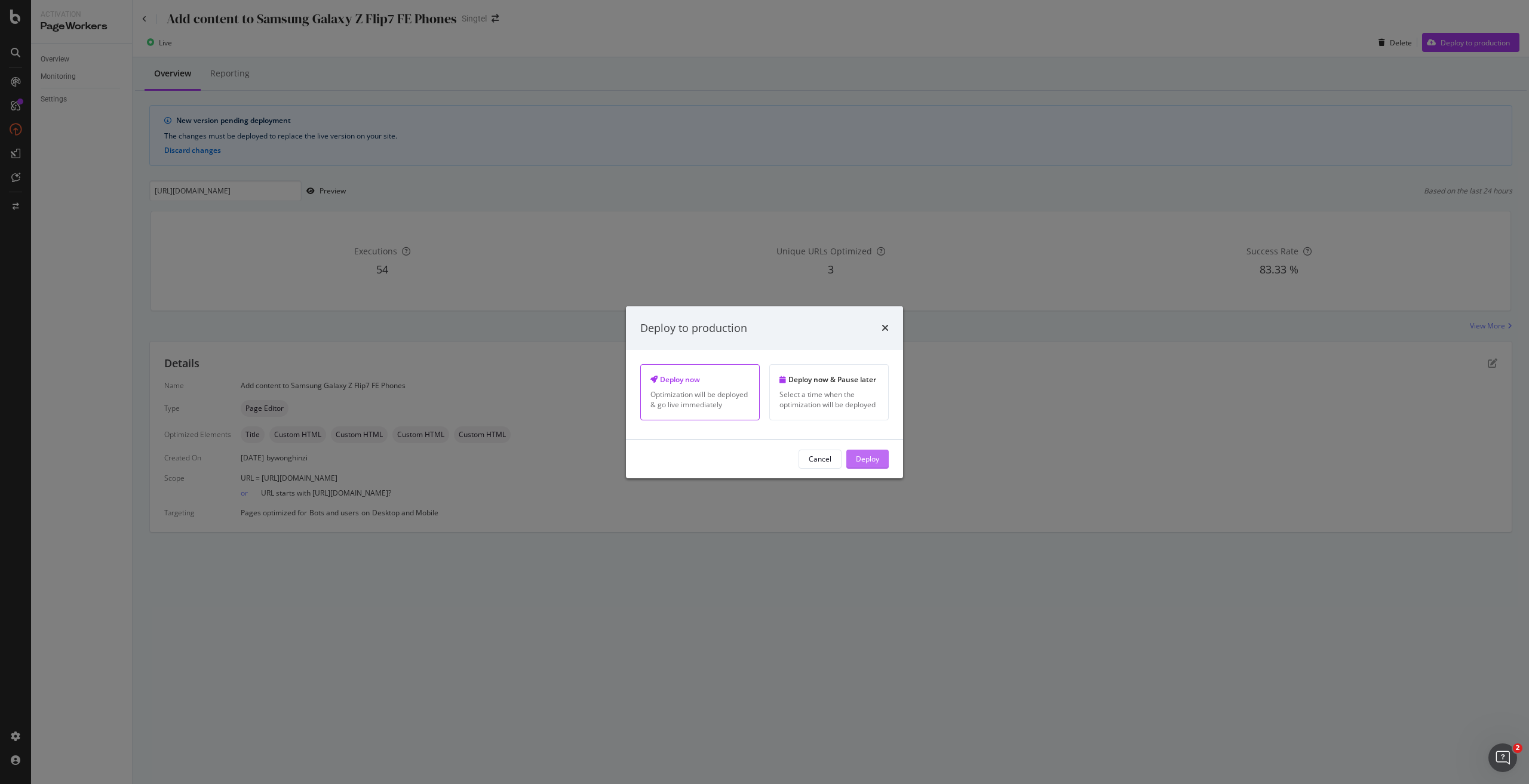
click at [881, 449] on button "Deploy" at bounding box center [867, 459] width 42 height 19
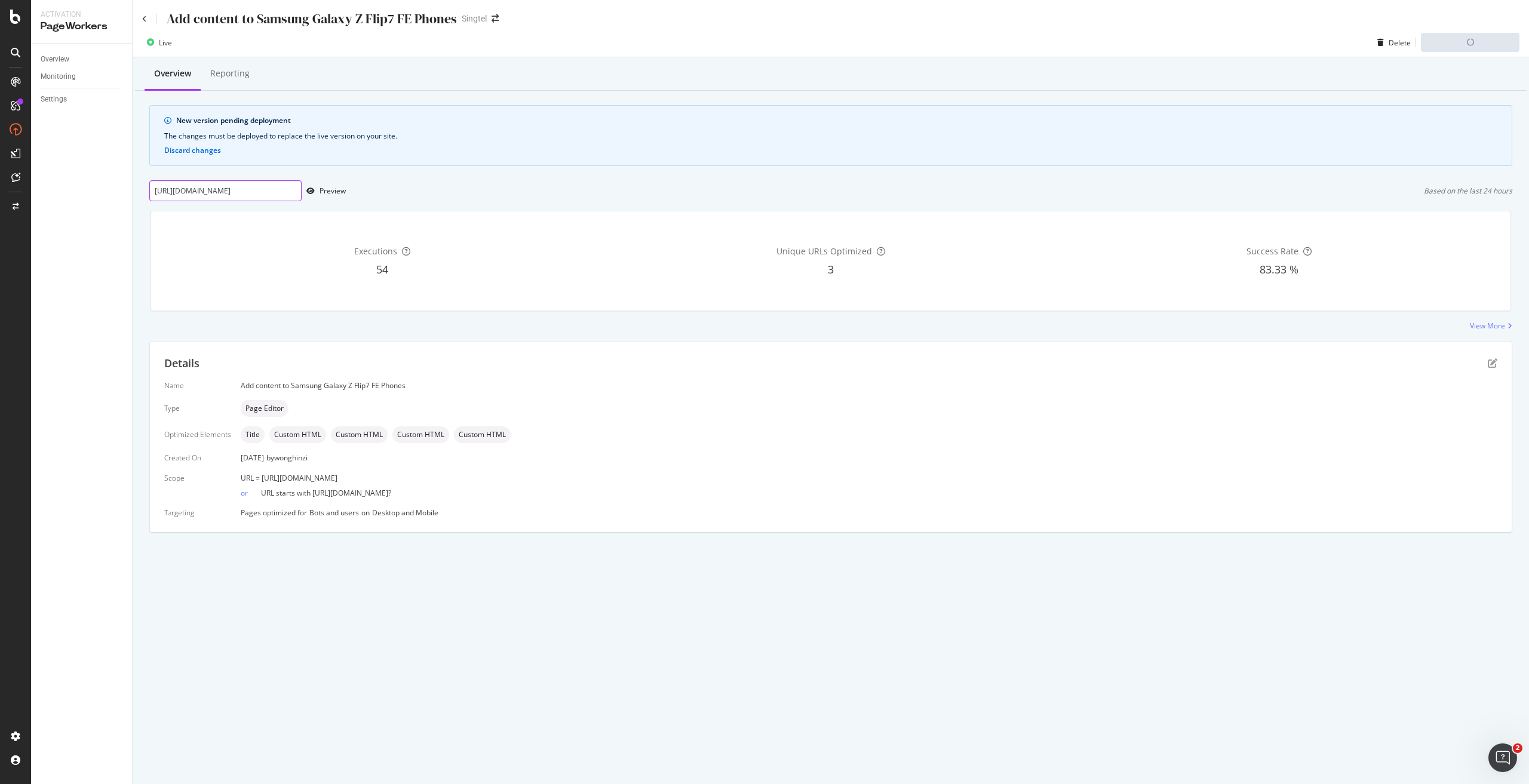
click at [260, 190] on input "[URL][DOMAIN_NAME]" at bounding box center [226, 191] width 152 height 21
click at [260, 190] on div "Overview Reporting New version pending deployment The changes must be deployed …" at bounding box center [831, 315] width 1396 height 517
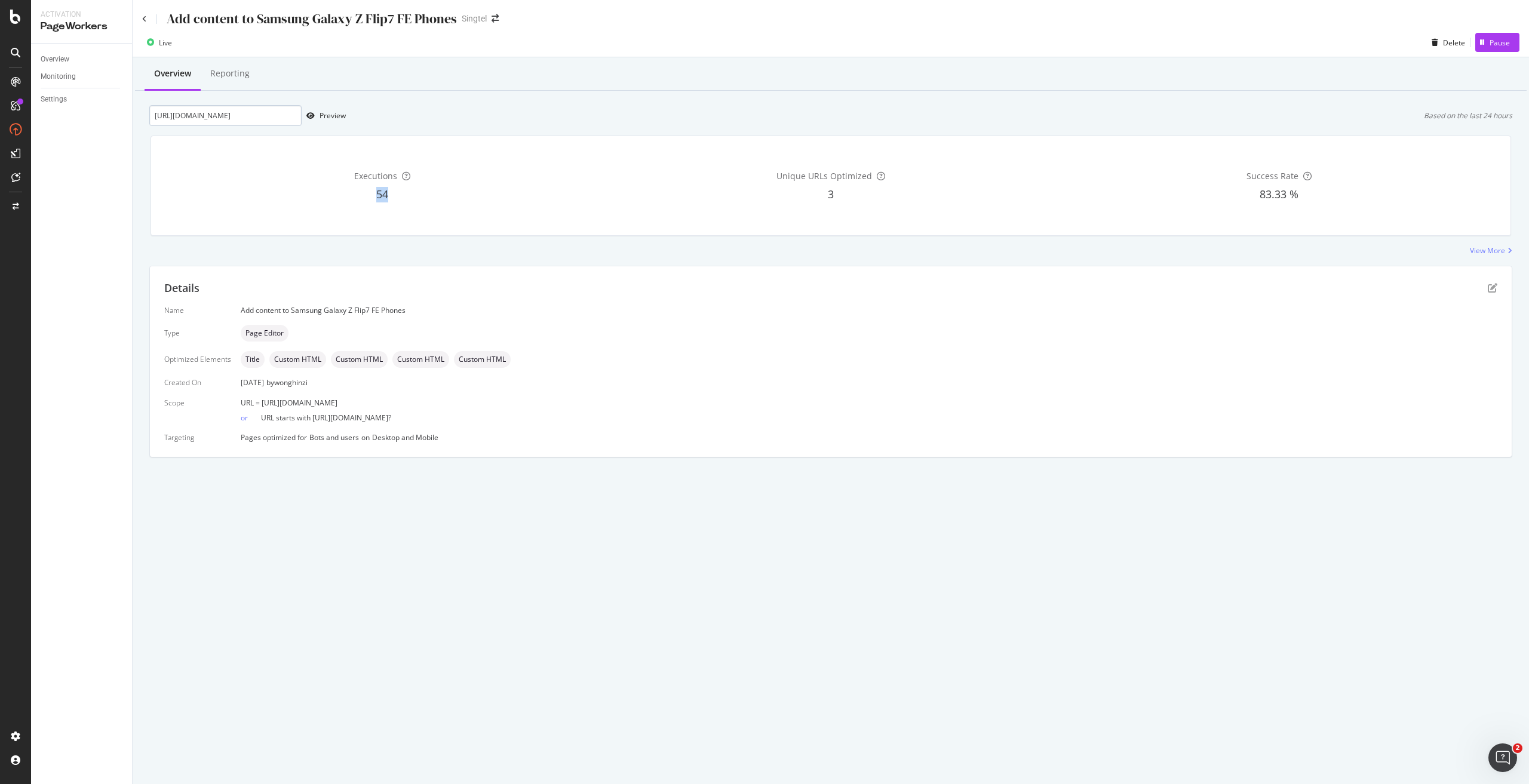
click at [260, 190] on div "54" at bounding box center [382, 194] width 443 height 15
click at [247, 112] on input "[URL][DOMAIN_NAME]" at bounding box center [226, 115] width 152 height 21
click at [920, 616] on div "Add content to Samsung Galaxy Z Flip7 FE Phones Singtel Live Delete Pause Overv…" at bounding box center [831, 392] width 1396 height 784
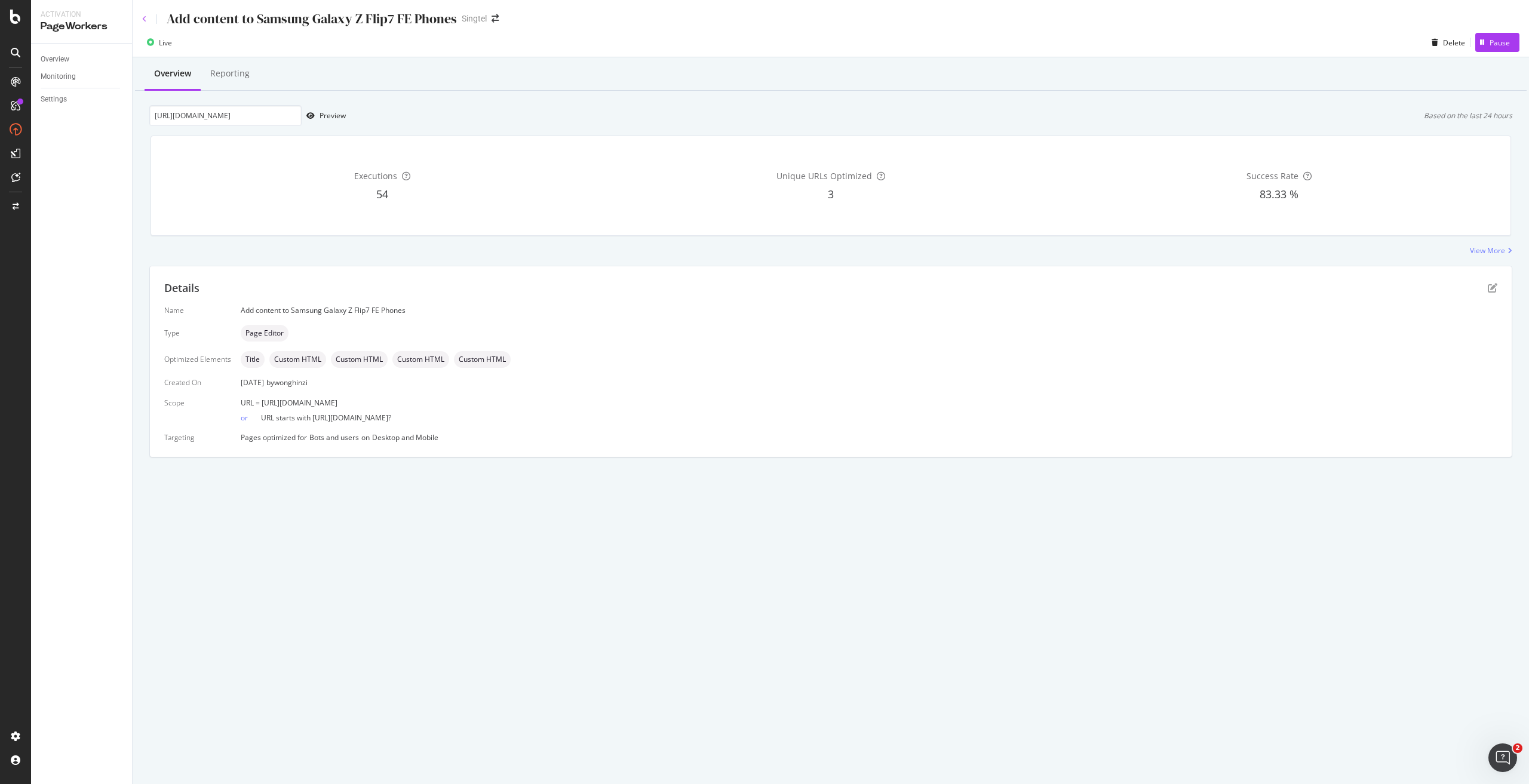
click at [146, 16] on icon at bounding box center [144, 19] width 5 height 7
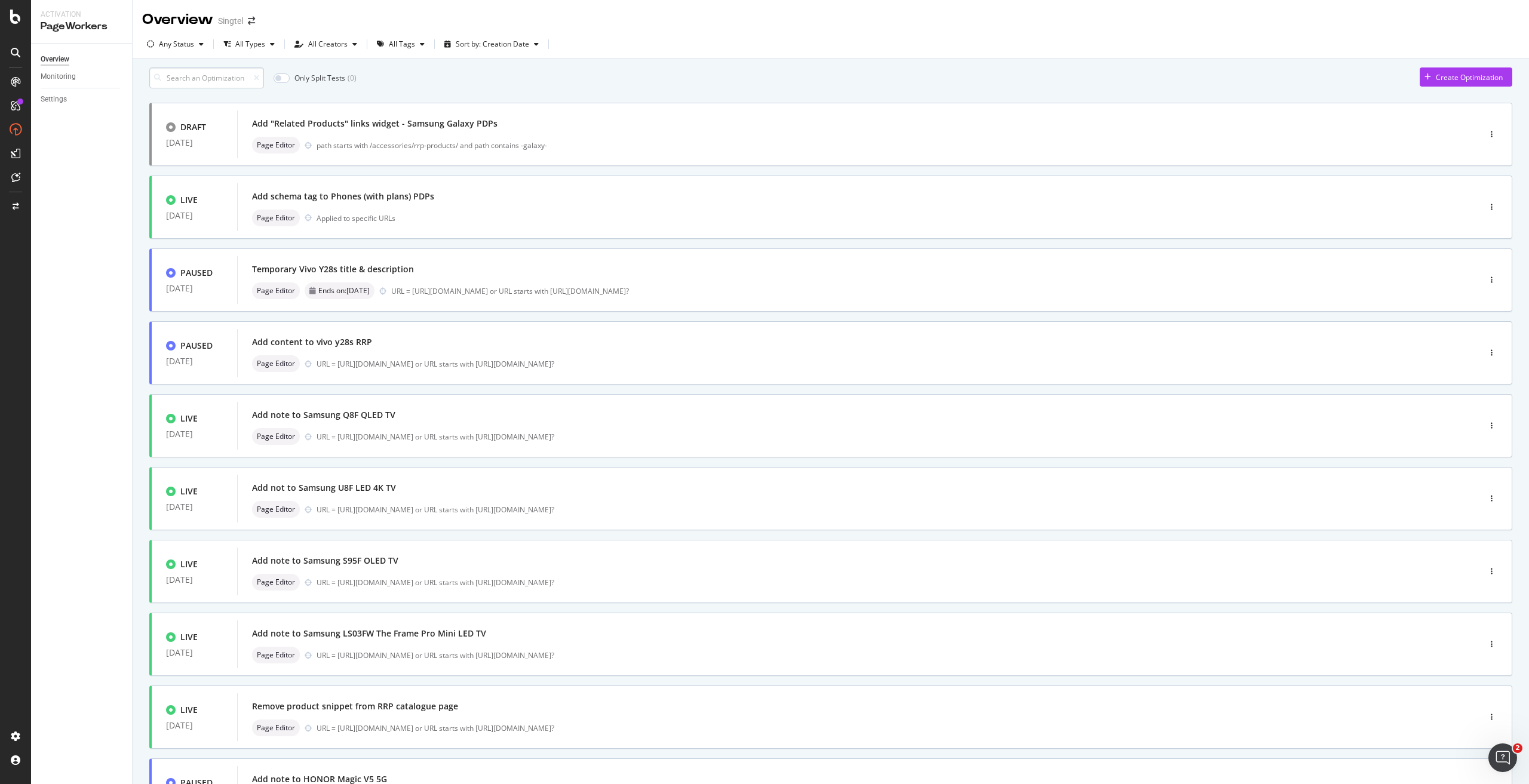
click at [216, 79] on input at bounding box center [207, 77] width 115 height 21
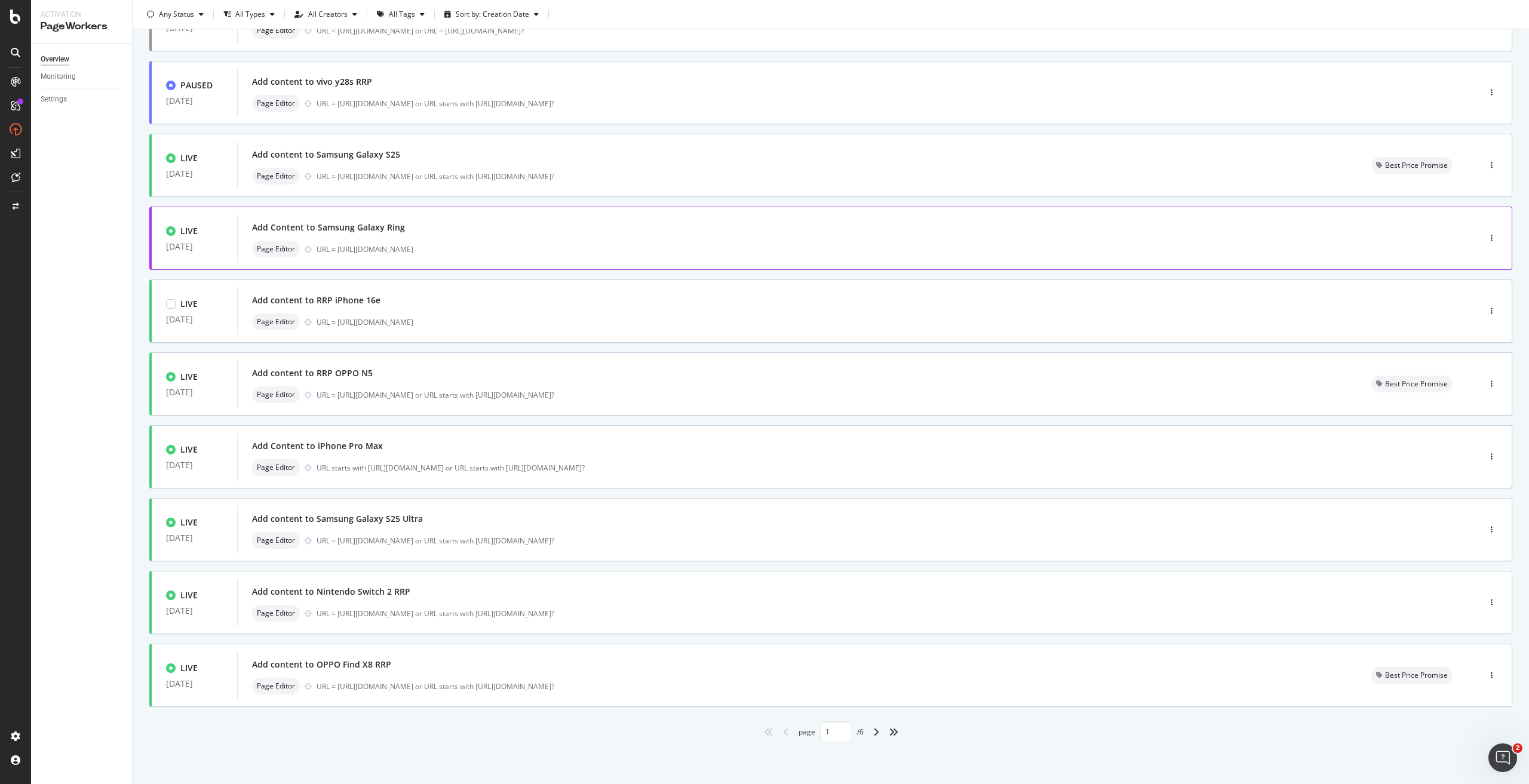
scroll to position [119, 0]
click at [873, 738] on div "angle-right" at bounding box center [875, 731] width 15 height 19
click at [873, 733] on icon "angle-right" at bounding box center [876, 731] width 6 height 9
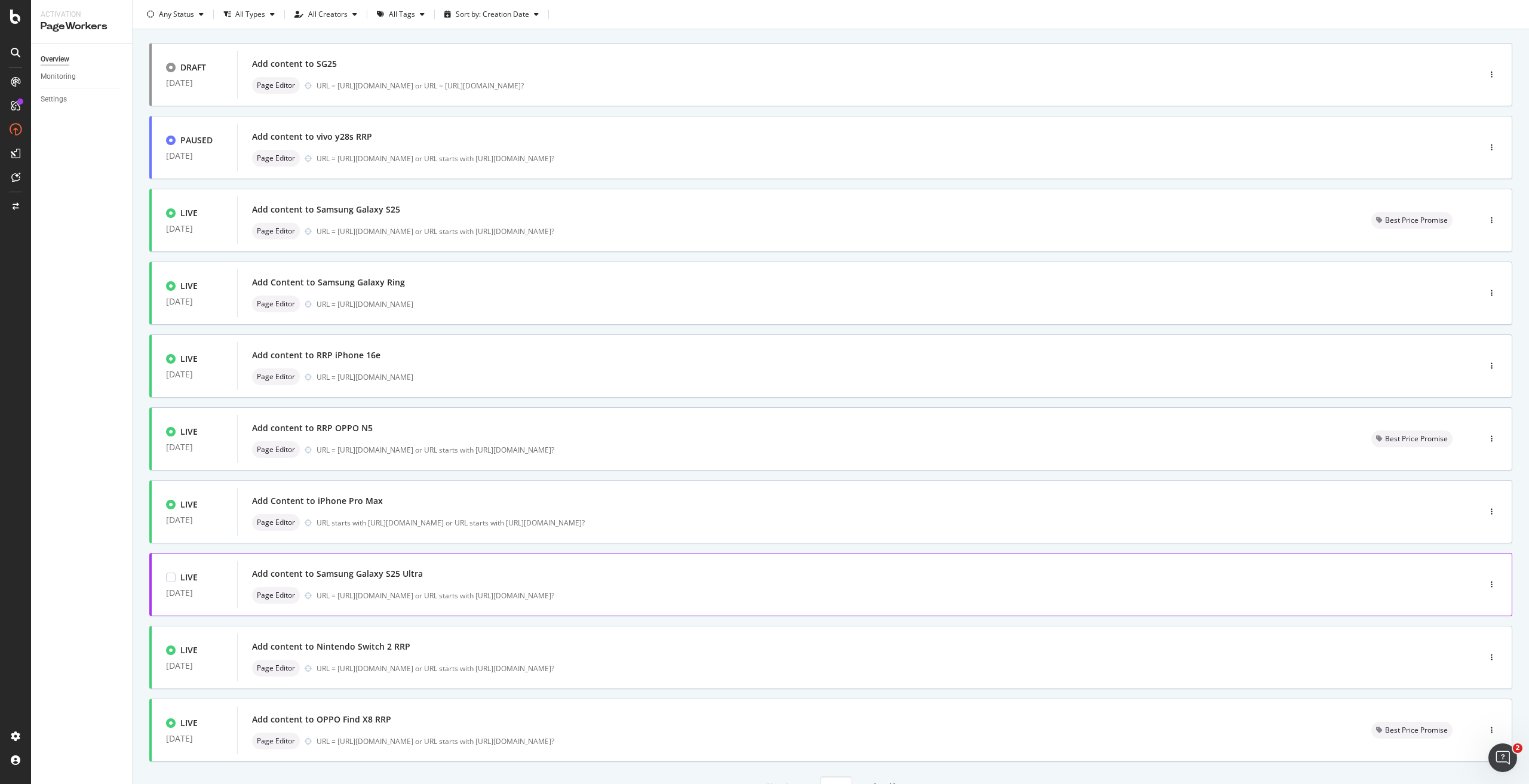
scroll to position [121, 0]
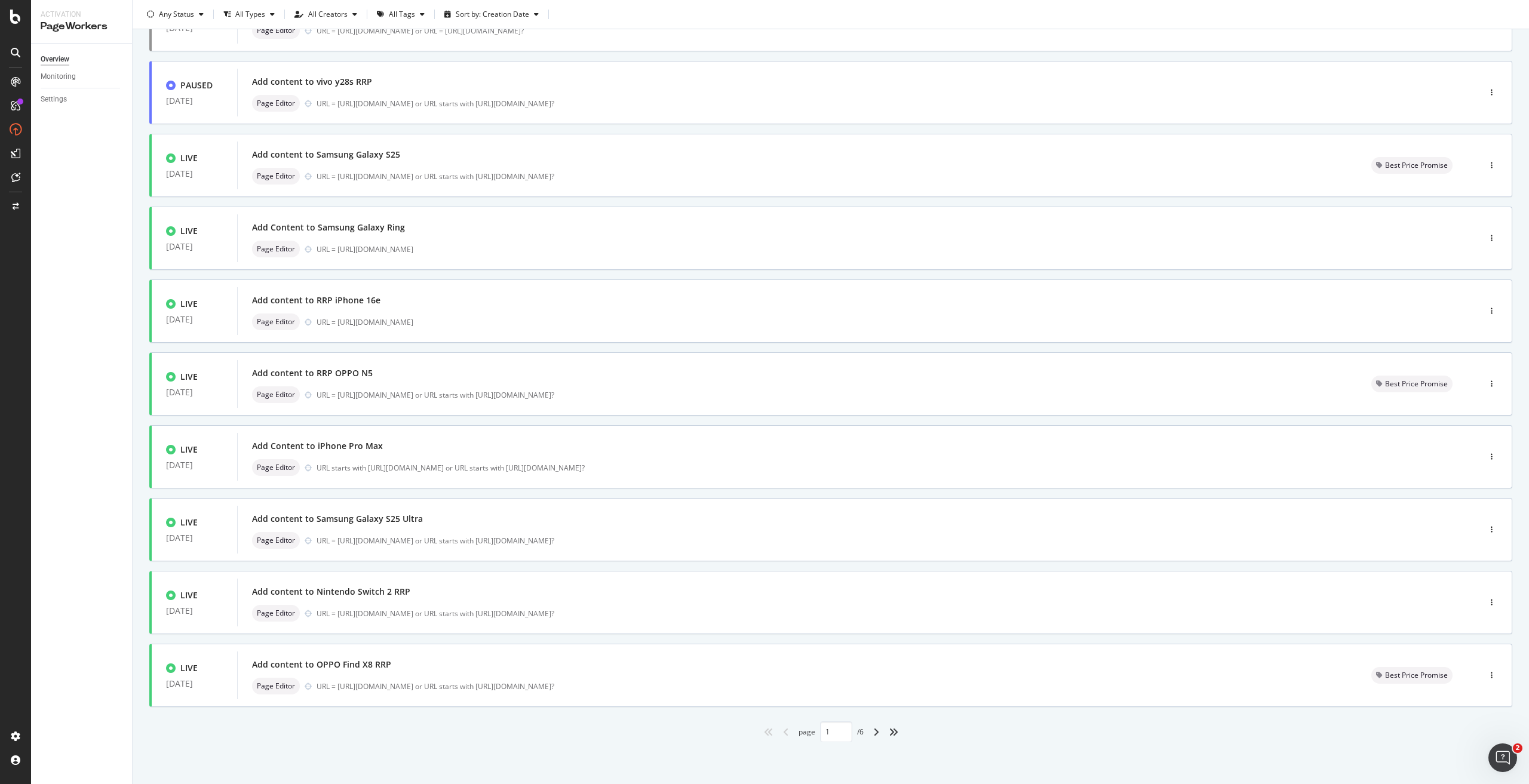
click at [868, 732] on div "angle-right" at bounding box center [875, 731] width 15 height 19
click at [873, 733] on icon "angle-right" at bounding box center [876, 731] width 6 height 9
type input "3"
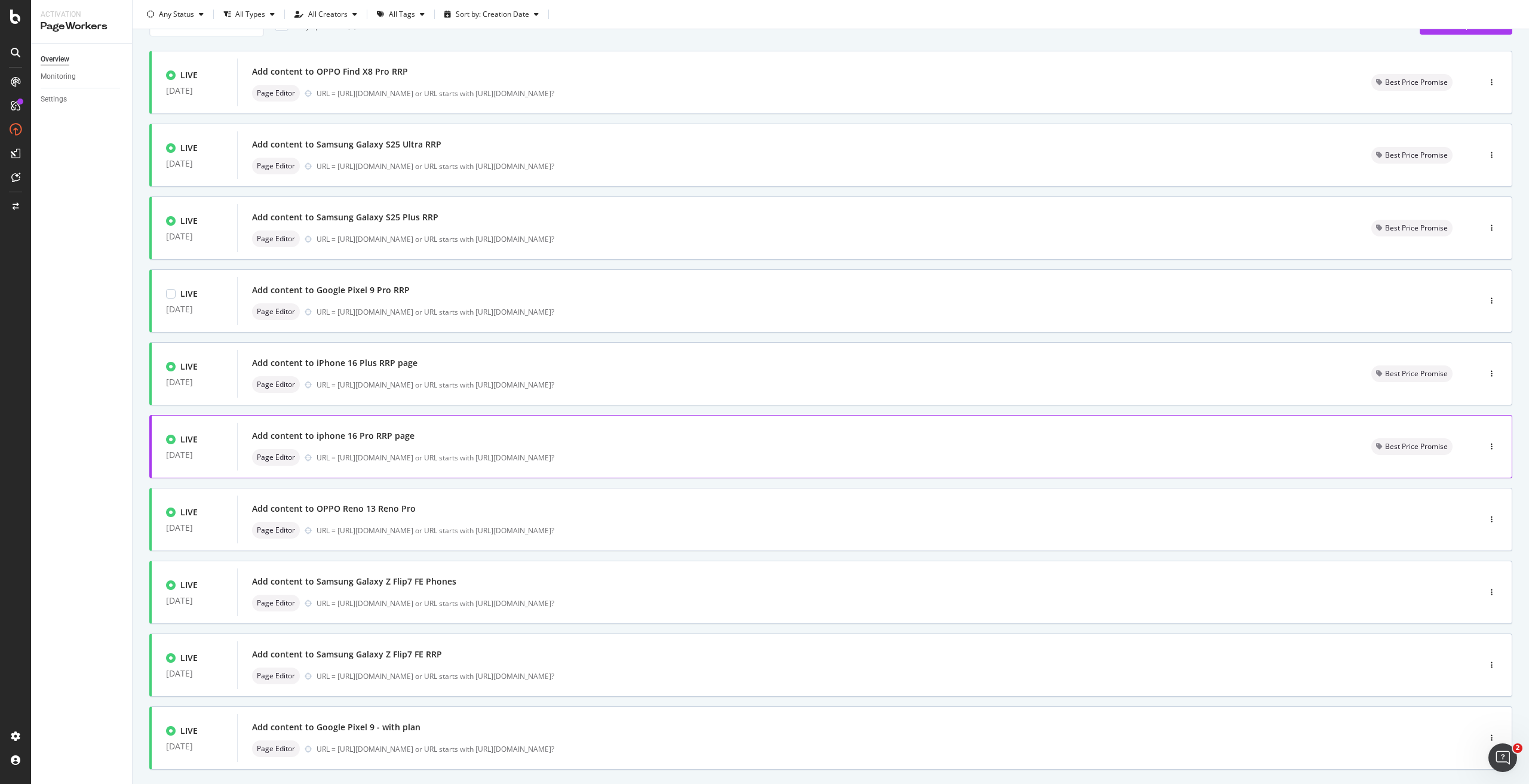
scroll to position [119, 0]
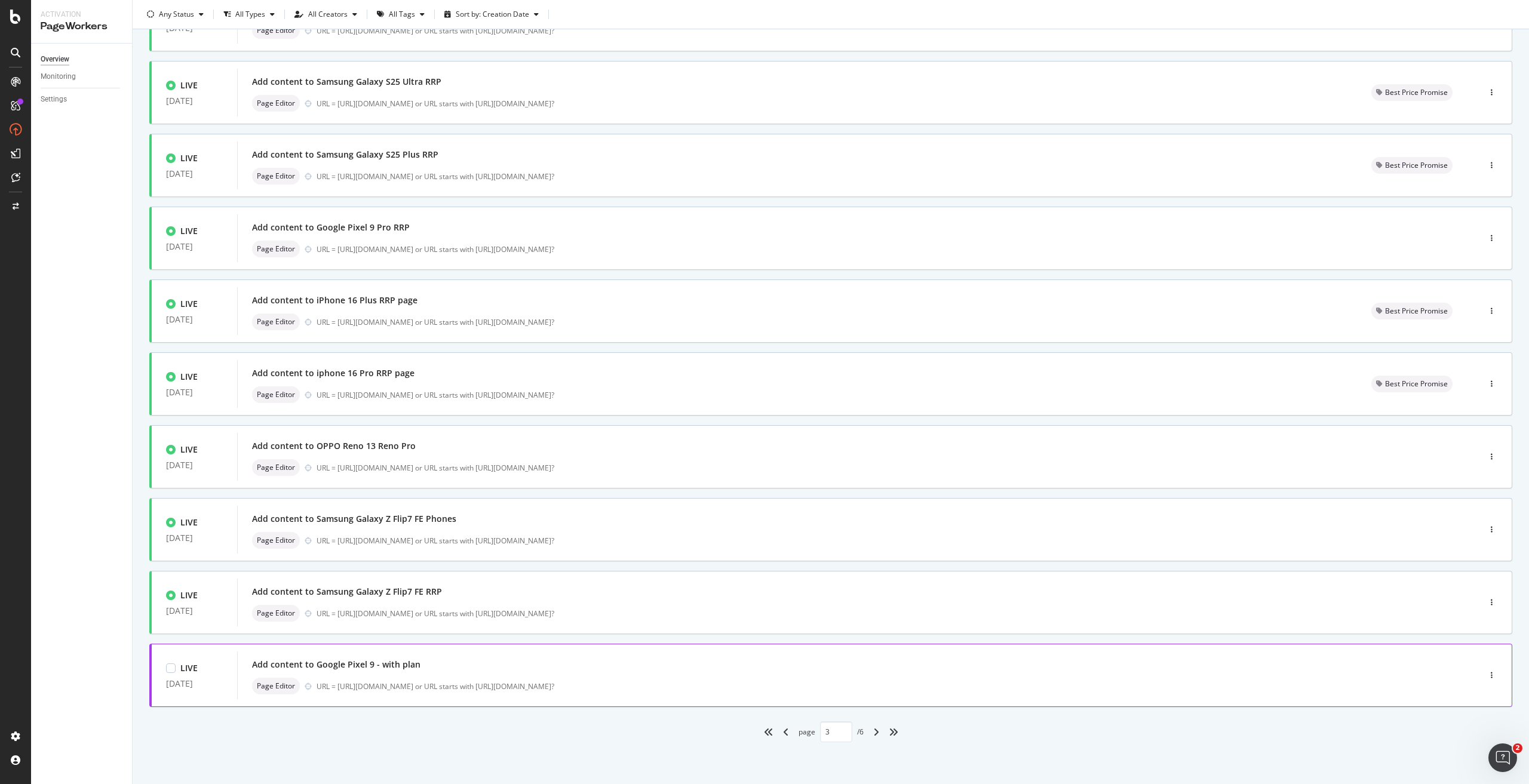
click at [404, 663] on div "Add content to Google Pixel 9 - with plan" at bounding box center [336, 664] width 168 height 12
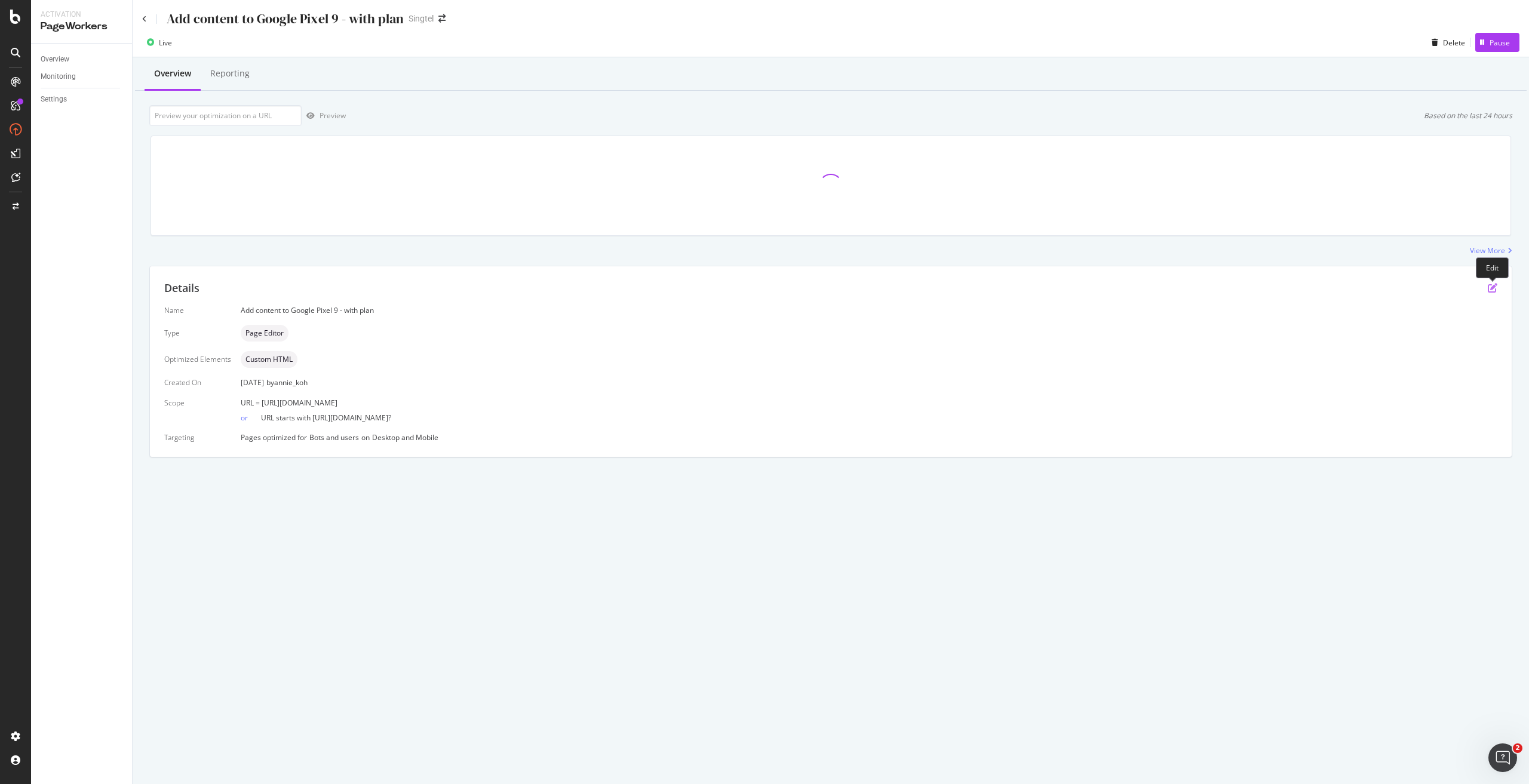
click at [1491, 286] on icon "pen-to-square" at bounding box center [1492, 288] width 9 height 9
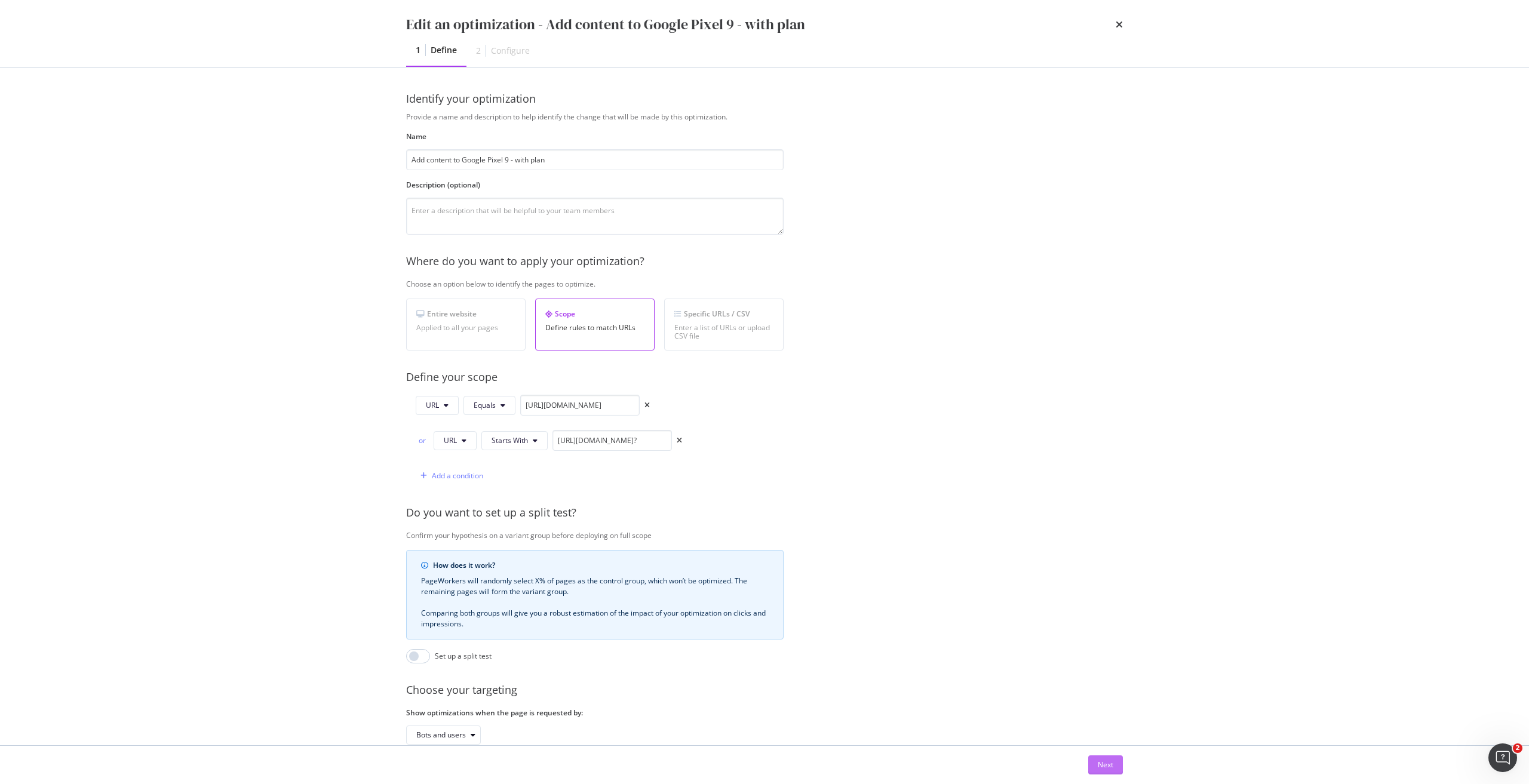
click at [1096, 766] on button "Next" at bounding box center [1105, 764] width 34 height 19
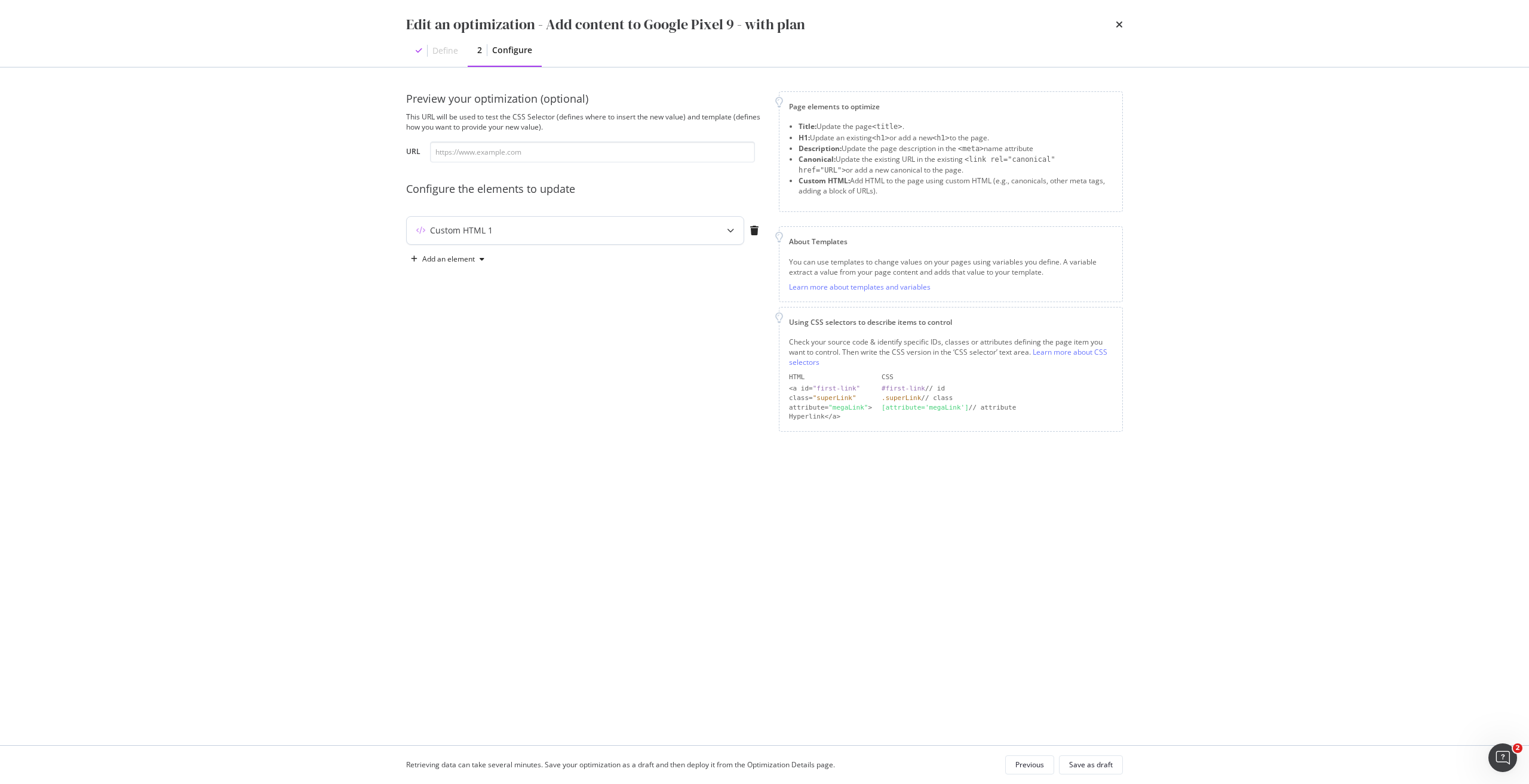
click at [635, 232] on div "Custom HTML 1" at bounding box center [551, 230] width 290 height 12
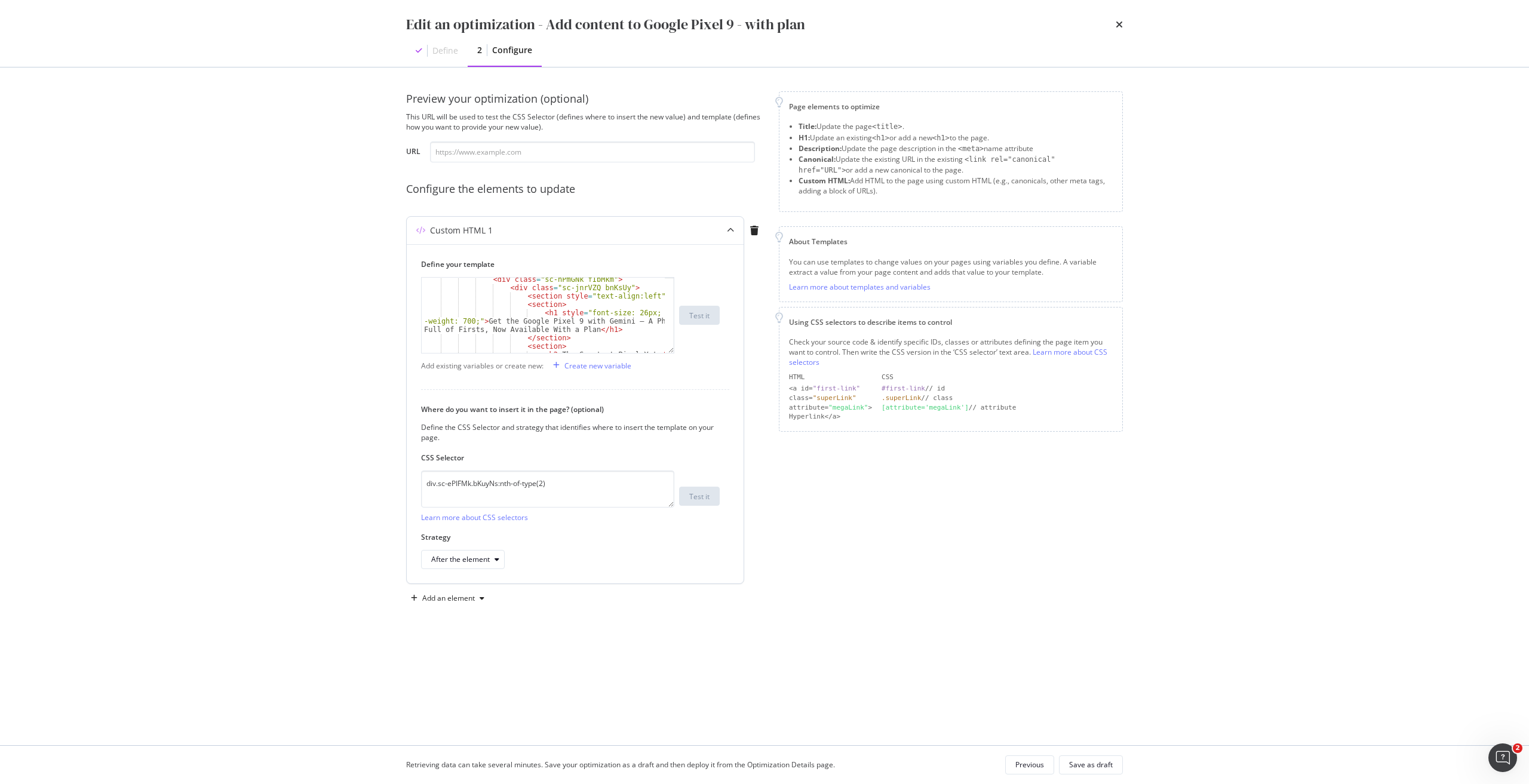
scroll to position [36, 0]
drag, startPoint x: 580, startPoint y: 480, endPoint x: 335, endPoint y: 474, distance: 245.1
click at [335, 474] on div "Edit an optimization - Add content to Google Pixel 9 - with plan Define 2 Confi…" at bounding box center [764, 392] width 1529 height 784
paste textarea "iEhLsB.jWdwcZ:nth-of-type(1"
type textarea "div.sc-iEhLsB.jWdwcZ:nth-of-type(1)"
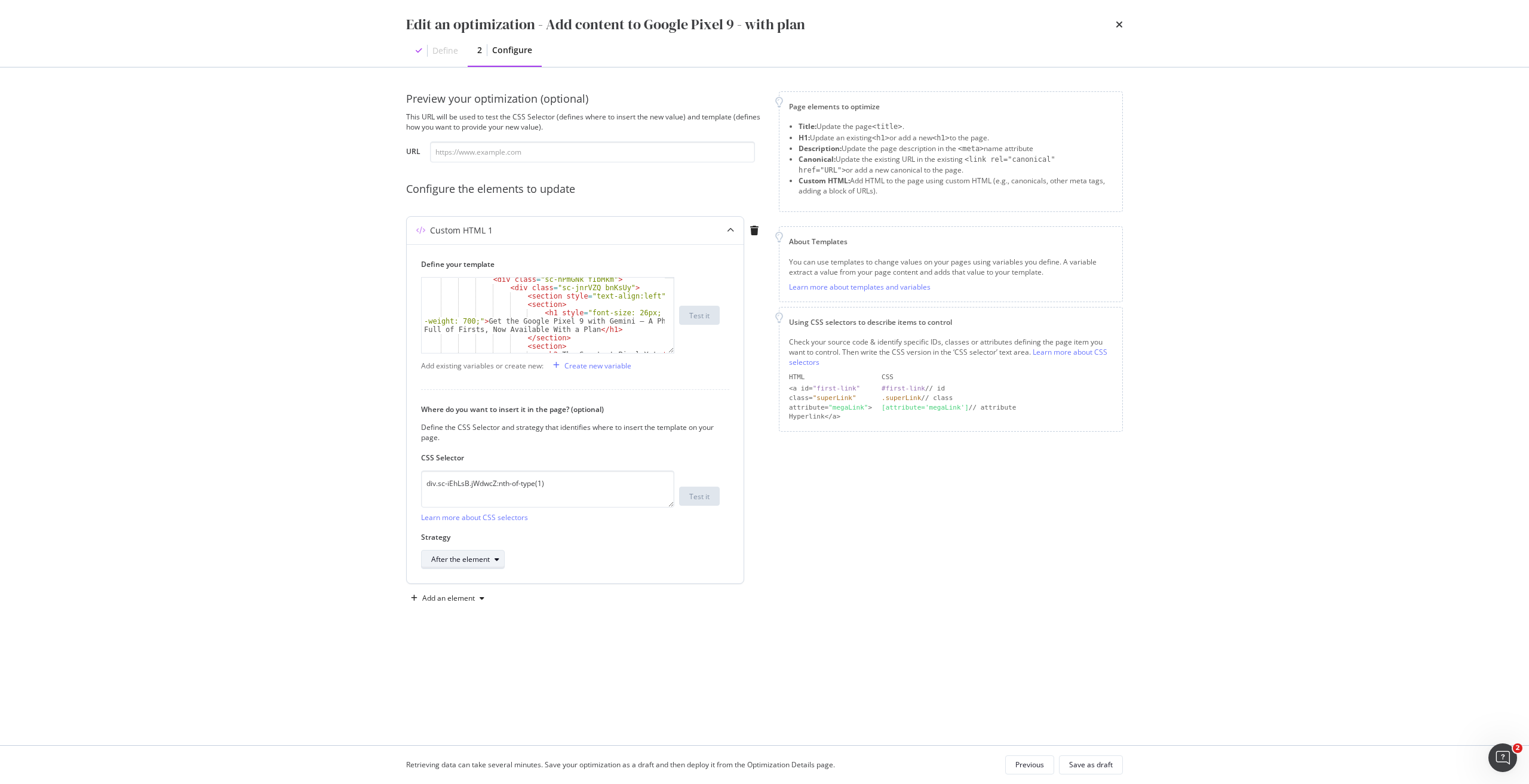
click at [493, 556] on div "modal" at bounding box center [497, 559] width 14 height 7
click at [489, 599] on div "Inside the element, at the end" at bounding box center [485, 599] width 98 height 10
click at [464, 595] on div "Add an element" at bounding box center [449, 598] width 53 height 7
click at [446, 703] on div "Custom HTML" at bounding box center [462, 699] width 47 height 10
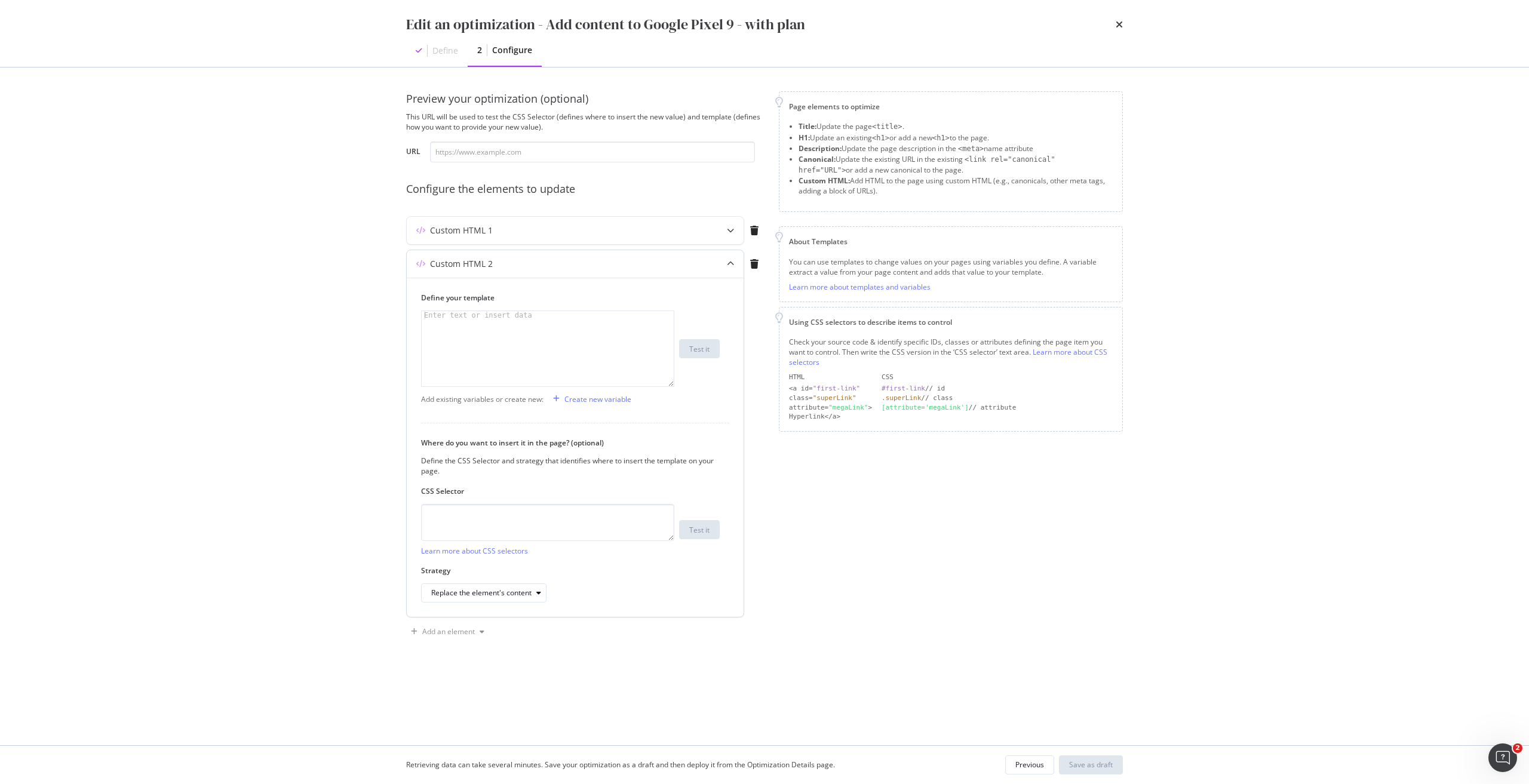
click at [505, 332] on div "modal" at bounding box center [548, 357] width 252 height 92
click at [522, 331] on div "modal" at bounding box center [548, 357] width 252 height 92
type textarea "v"
paste textarea "<h1 data-testid="phone-name" class="sc-iqseJM fxHNbQ">Google Pixel 9</h1>"
click at [434, 313] on div "< h1 data-testid = "phone-name" class = "sc-iqseJM fxHNbQ" > Google Pixel 9 </ …" at bounding box center [548, 365] width 252 height 108
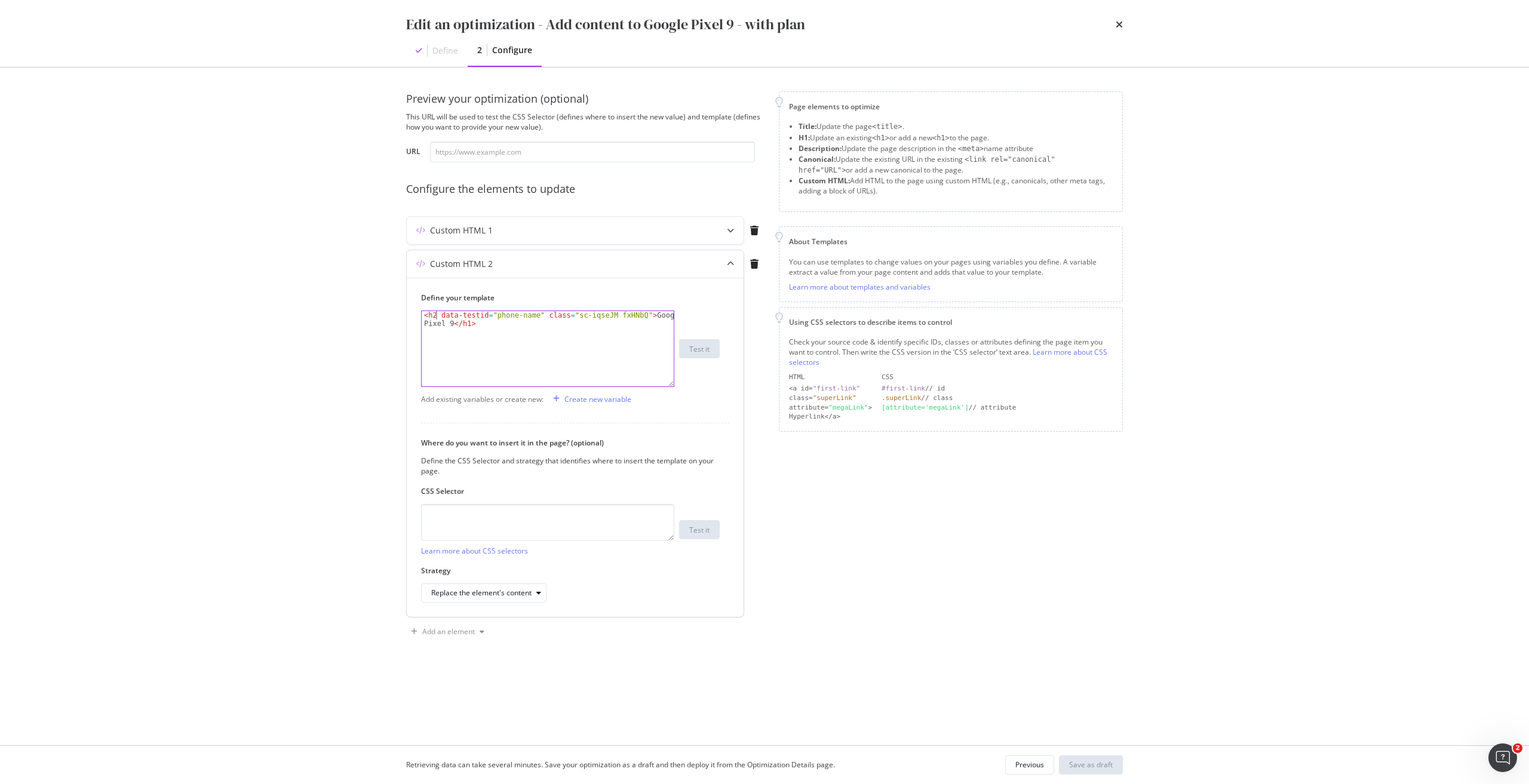
scroll to position [0, 1]
drag, startPoint x: 464, startPoint y: 325, endPoint x: 477, endPoint y: 311, distance: 19.1
click at [465, 323] on div "< h2 data-testid = "phone-name" class = "sc-iqseJM fxHNbQ" > Google Pixel 9 </ …" at bounding box center [548, 365] width 252 height 108
type textarea "<h2 data-testid="phone-name" class="sc-iqseJM fxHNbQ">Google Pixel 9</h2>"
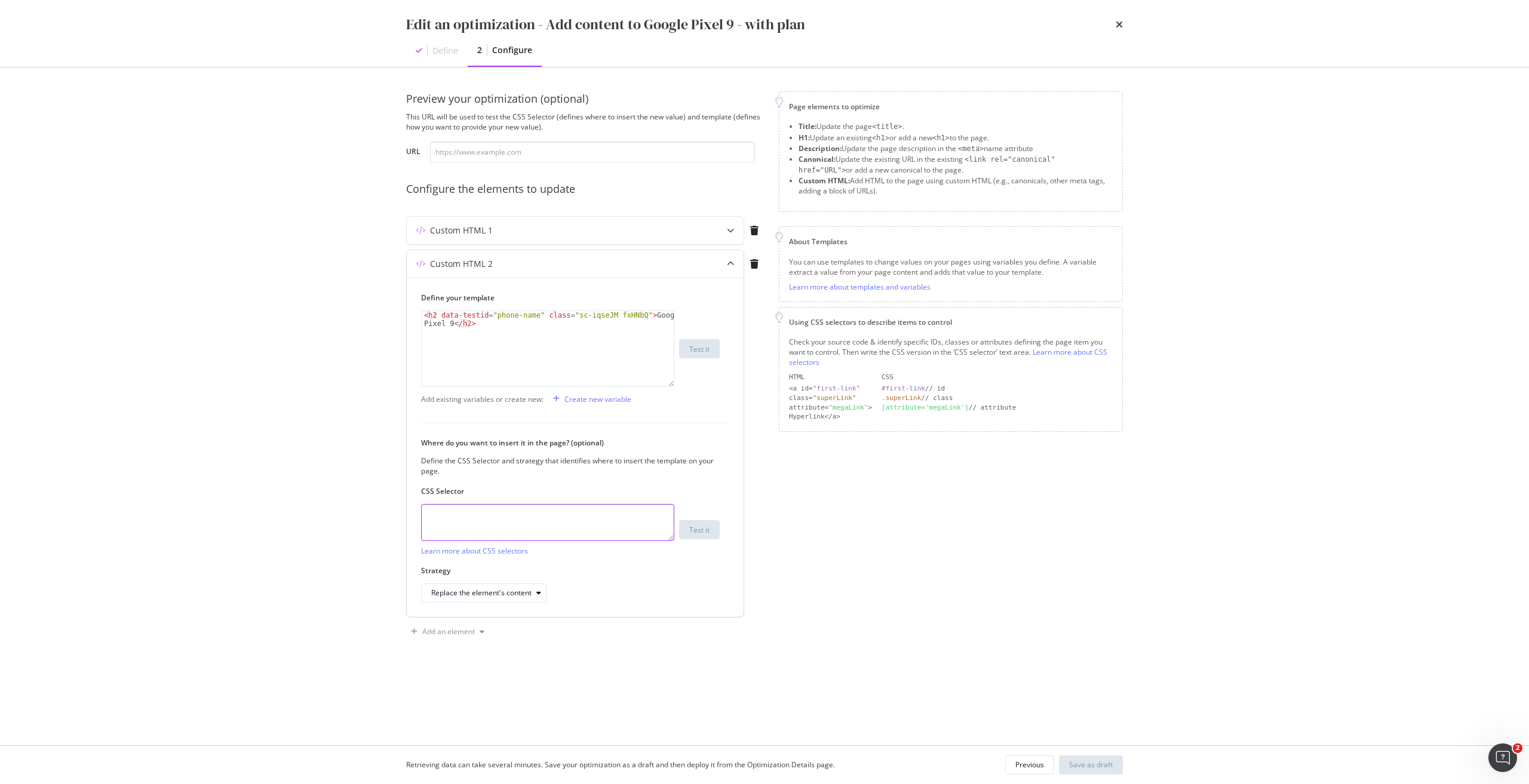
click at [509, 509] on textarea "modal" at bounding box center [548, 522] width 253 height 37
click at [555, 535] on textarea "modal" at bounding box center [548, 522] width 253 height 37
paste textarea "h1.sc-iqseJM.fxHNbQ"
type textarea "h1.sc-iqseJM.fxHNbQ"
click at [523, 596] on div "Replace the element's content" at bounding box center [481, 593] width 100 height 7
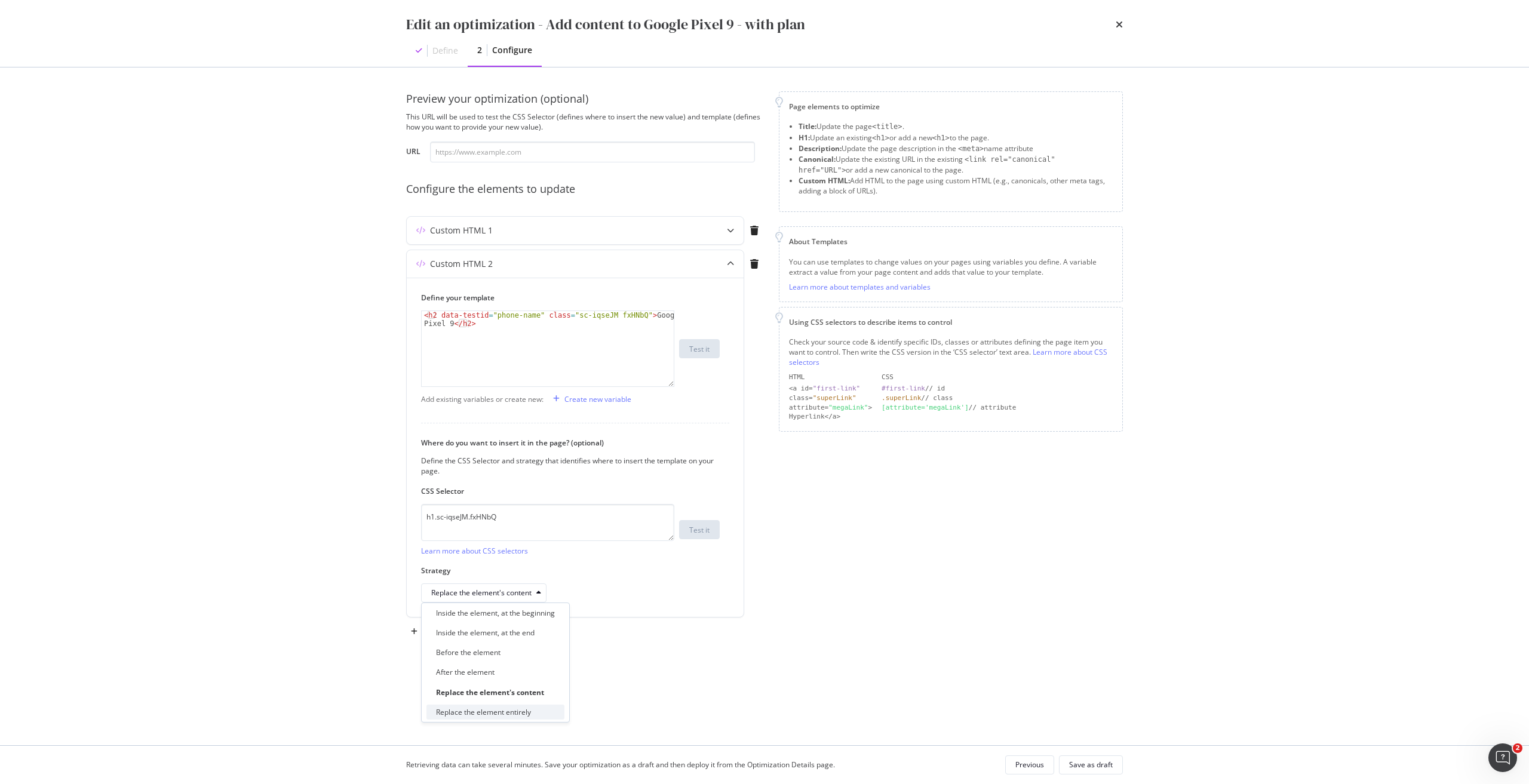
click at [527, 709] on div "Replace the element entirely" at bounding box center [483, 711] width 95 height 10
click at [1090, 769] on div "Save as draft" at bounding box center [1090, 764] width 44 height 10
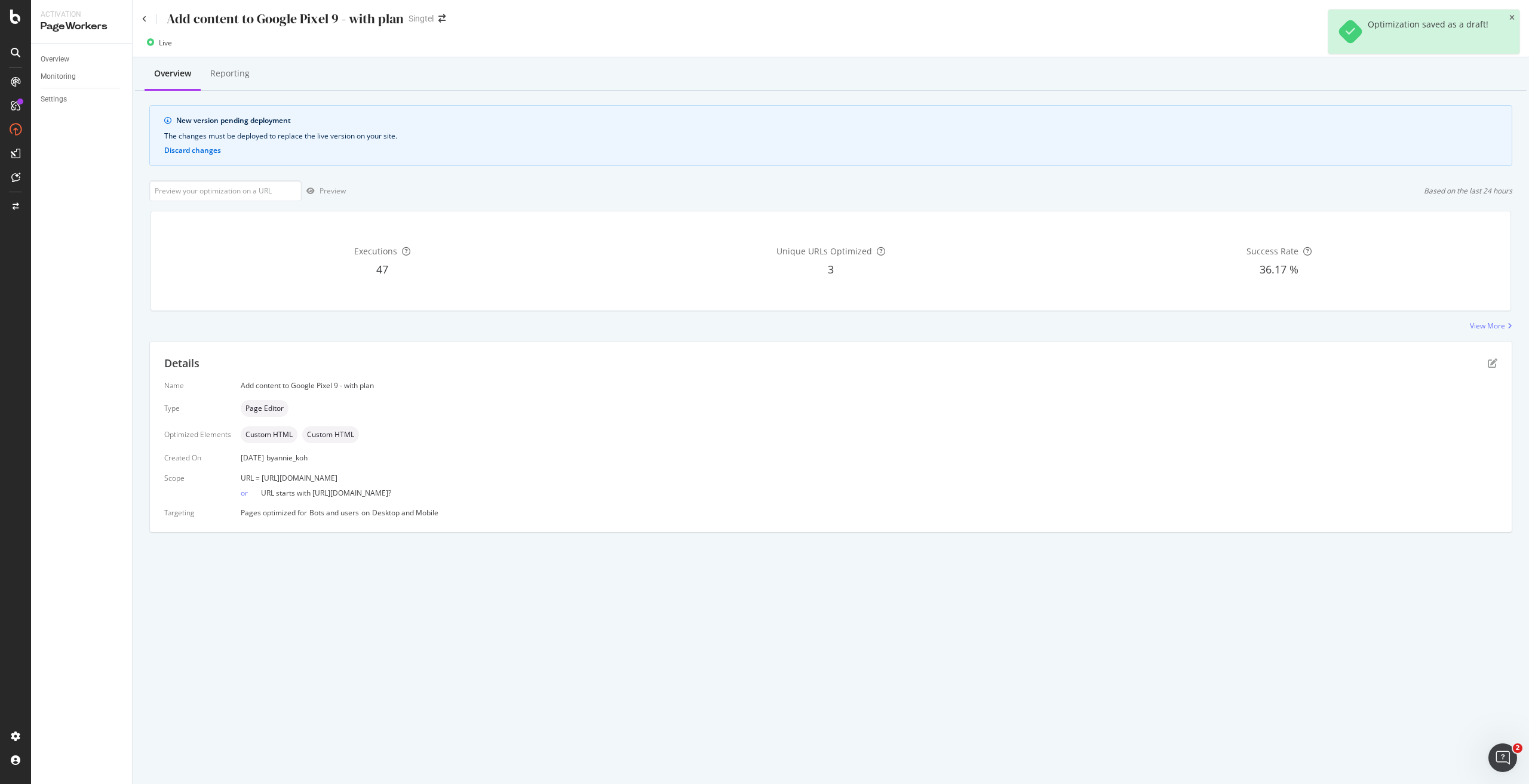
drag, startPoint x: 444, startPoint y: 475, endPoint x: 260, endPoint y: 476, distance: 184.0
click at [260, 476] on div "URL = [URL][DOMAIN_NAME]" at bounding box center [869, 478] width 1256 height 10
copy span "[URL][DOMAIN_NAME]"
click at [294, 188] on input "url" at bounding box center [226, 191] width 152 height 21
paste input "[URL][DOMAIN_NAME]"
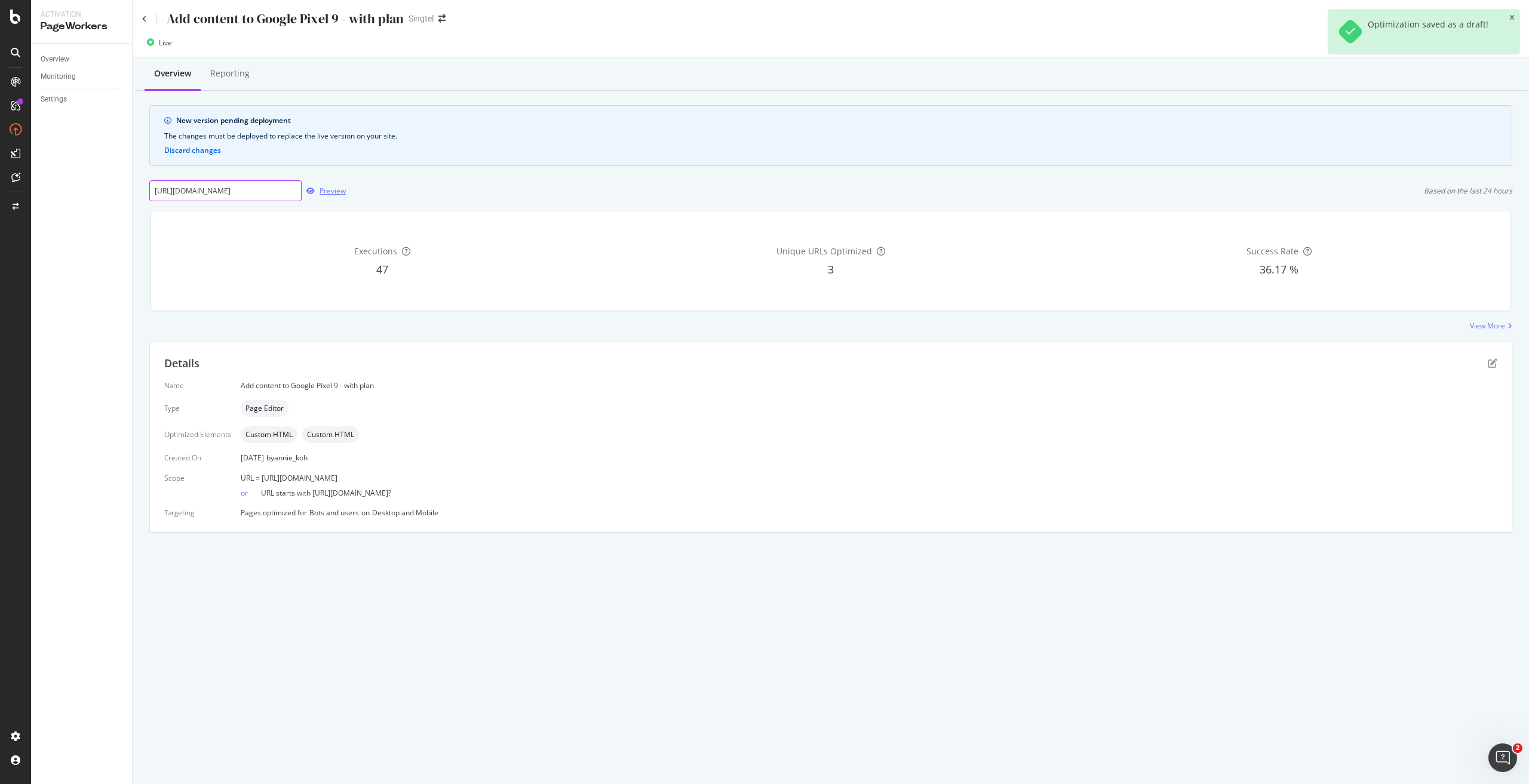
scroll to position [0, 16]
type input "[URL][DOMAIN_NAME]"
click at [325, 197] on div "Preview" at bounding box center [324, 191] width 44 height 18
click at [323, 193] on div "Preview" at bounding box center [332, 191] width 26 height 10
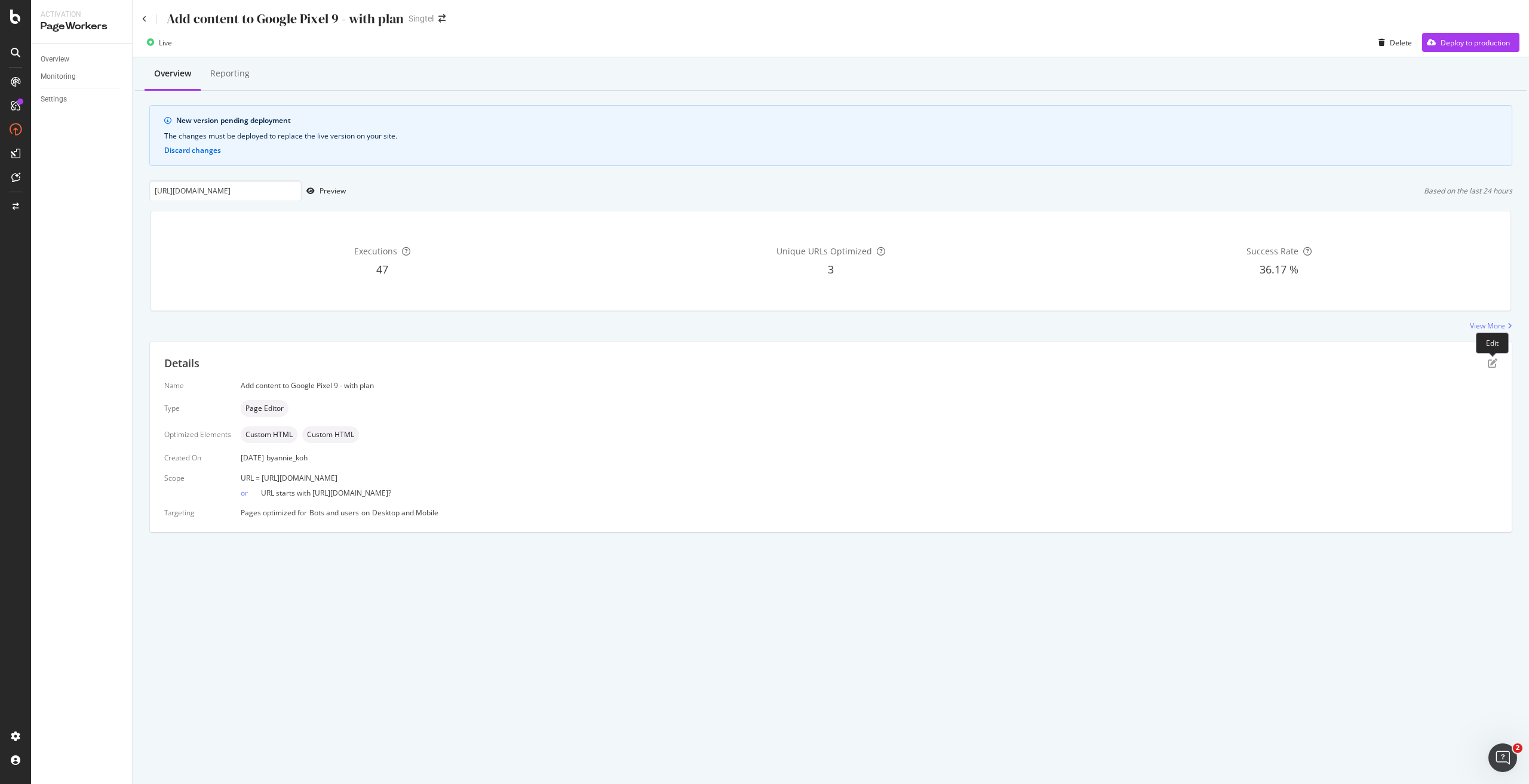
click at [1491, 356] on div "Details" at bounding box center [831, 363] width 1333 height 15
click at [1491, 359] on icon "pen-to-square" at bounding box center [1492, 363] width 9 height 9
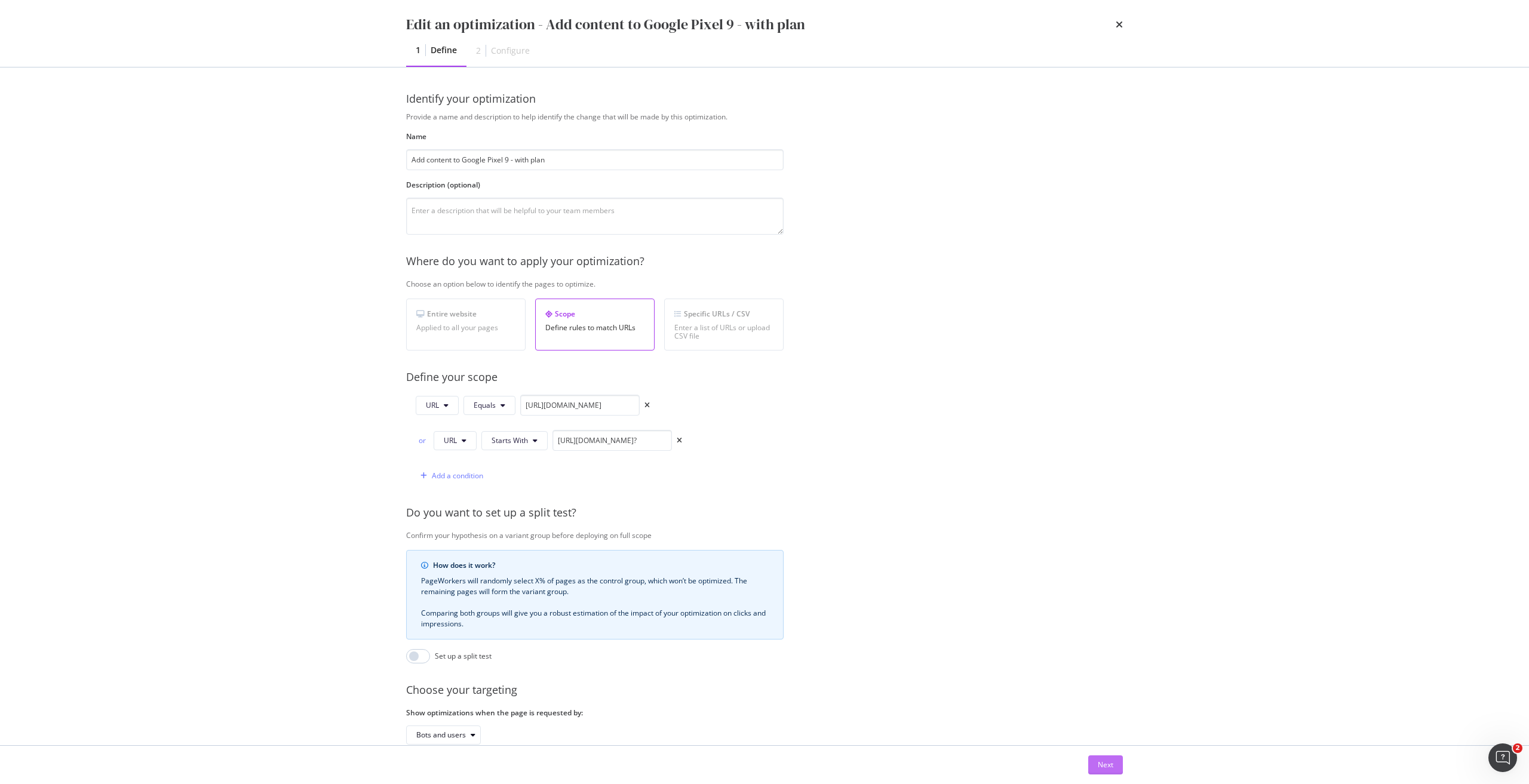
click at [1115, 766] on button "Next" at bounding box center [1105, 764] width 34 height 19
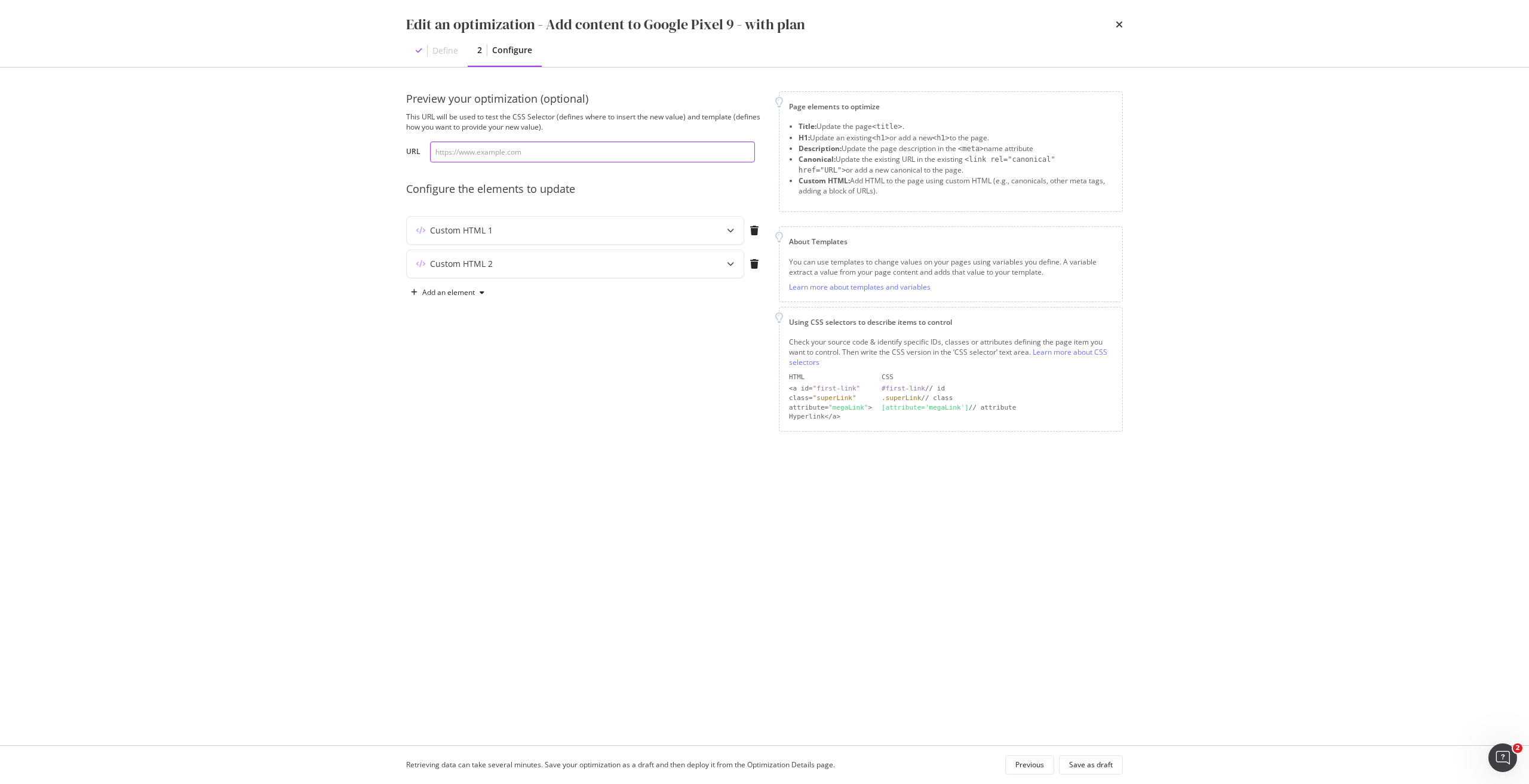
click at [485, 154] on input "modal" at bounding box center [592, 152] width 325 height 21
paste input "[URL][DOMAIN_NAME]"
type input "[URL][DOMAIN_NAME]"
click at [544, 265] on div "Custom HTML 2" at bounding box center [551, 264] width 290 height 12
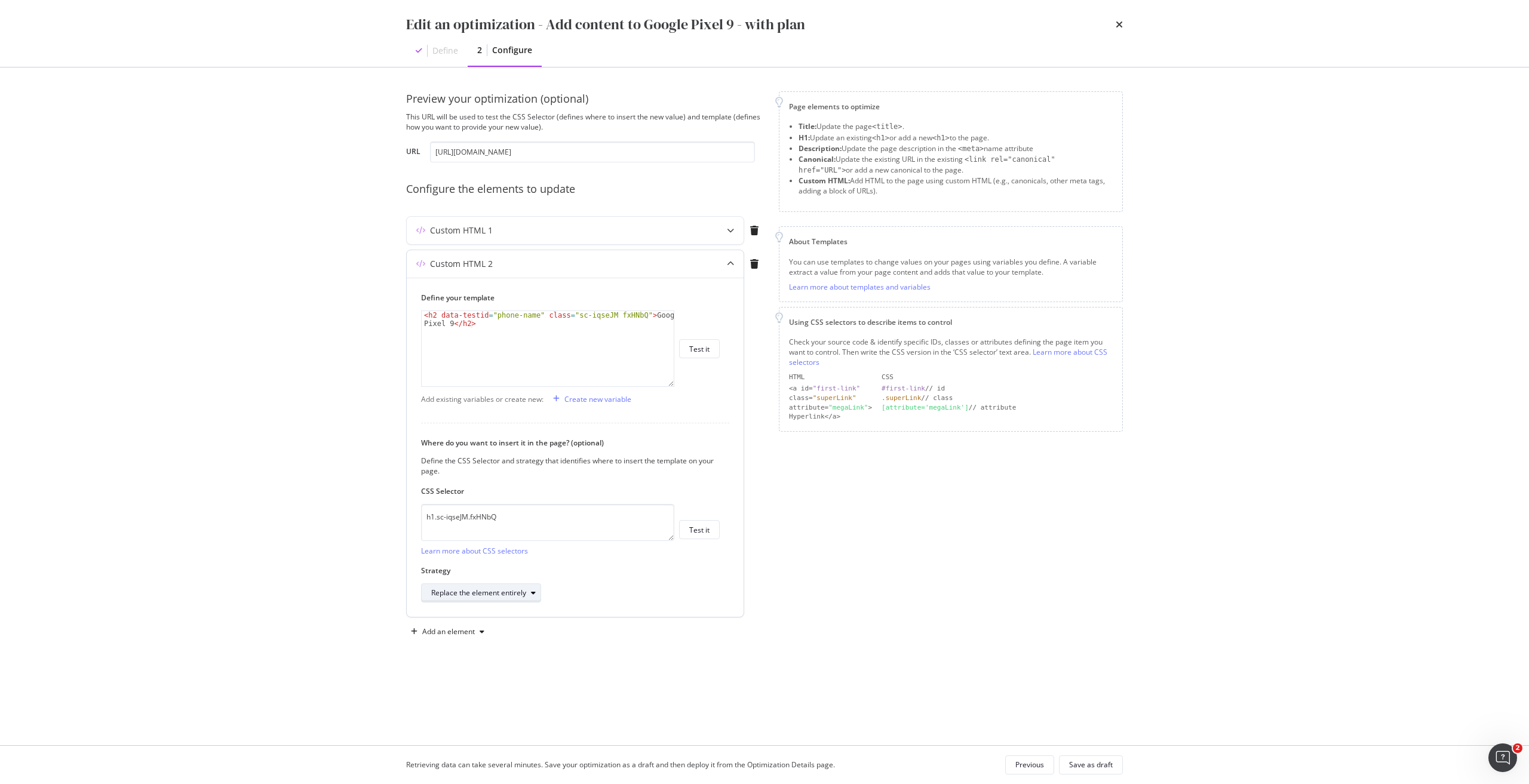
click at [505, 598] on div "Replace the element entirely" at bounding box center [486, 593] width 109 height 17
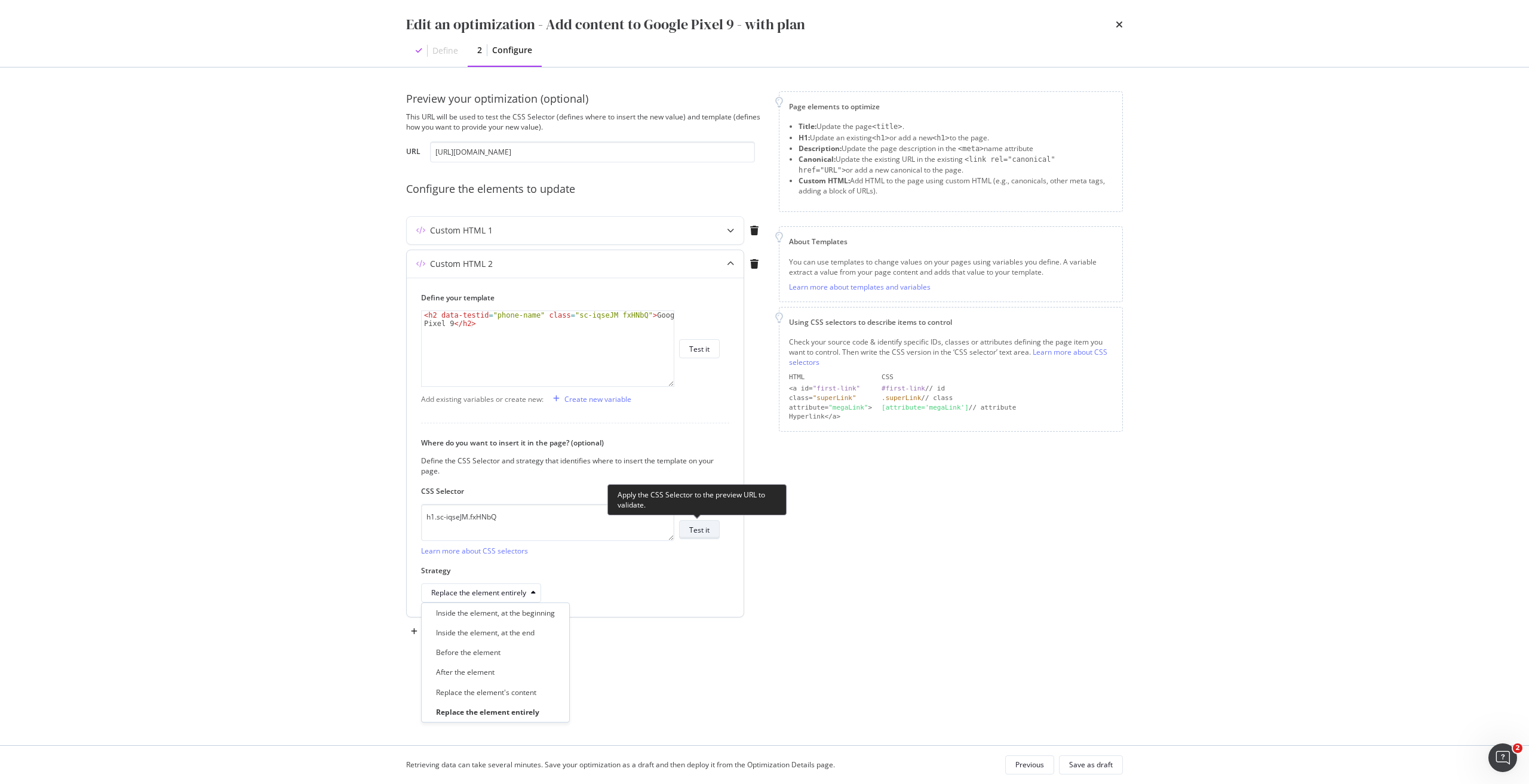
click at [699, 527] on div "Test it" at bounding box center [699, 529] width 20 height 10
click at [696, 527] on div "Test it" at bounding box center [699, 529] width 20 height 10
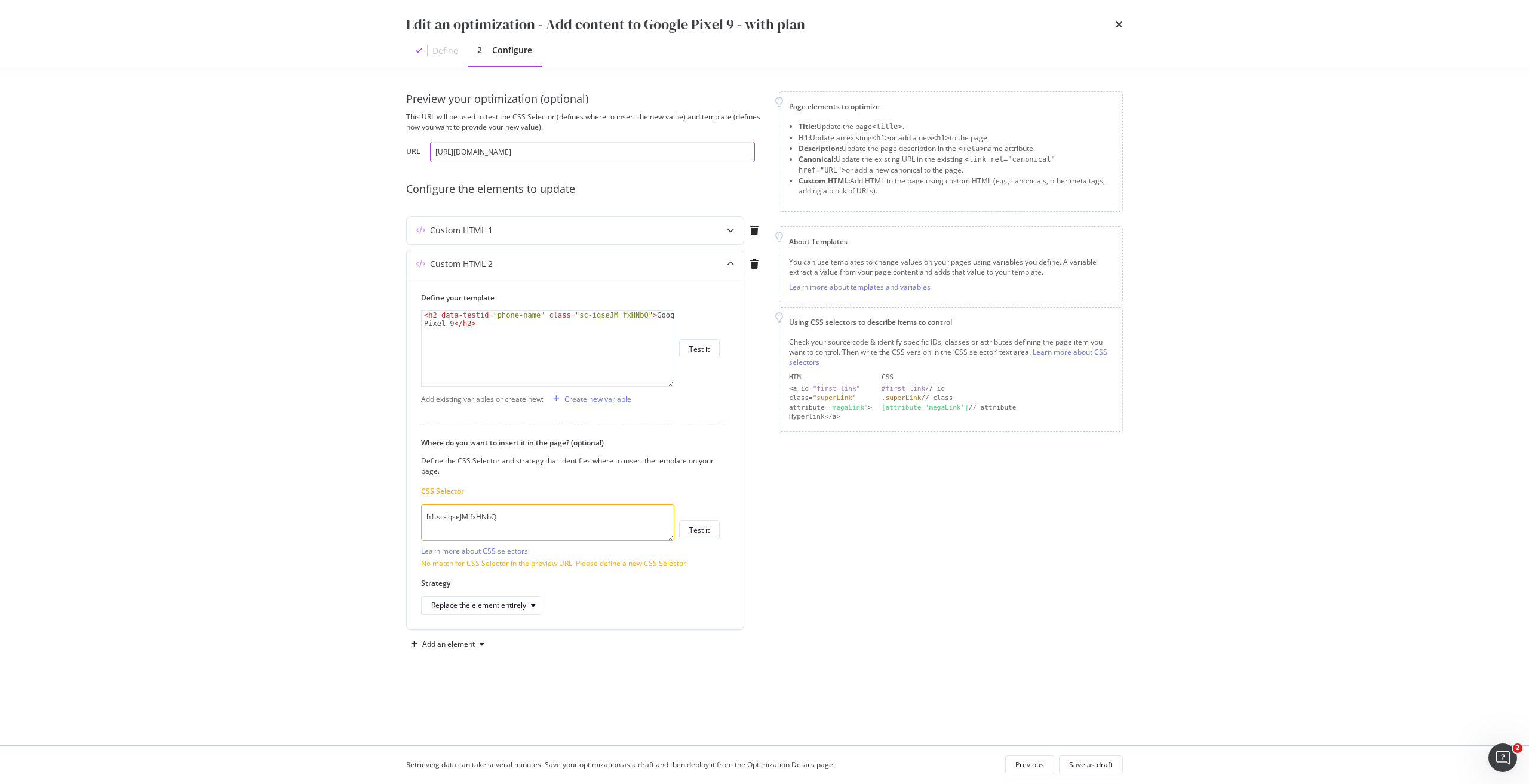
click at [650, 145] on input "[URL][DOMAIN_NAME]" at bounding box center [592, 152] width 325 height 21
drag, startPoint x: 527, startPoint y: 518, endPoint x: 401, endPoint y: 522, distance: 126.1
click at [402, 519] on div "Preview your optimization (optional) This URL will be used to test the CSS Sele…" at bounding box center [764, 406] width 764 height 678
click at [585, 519] on textarea "h1.sc-iqseJM.fxHNbQ" at bounding box center [548, 522] width 253 height 37
type textarea "h1.sc-iqseJM.fxHNbQ"
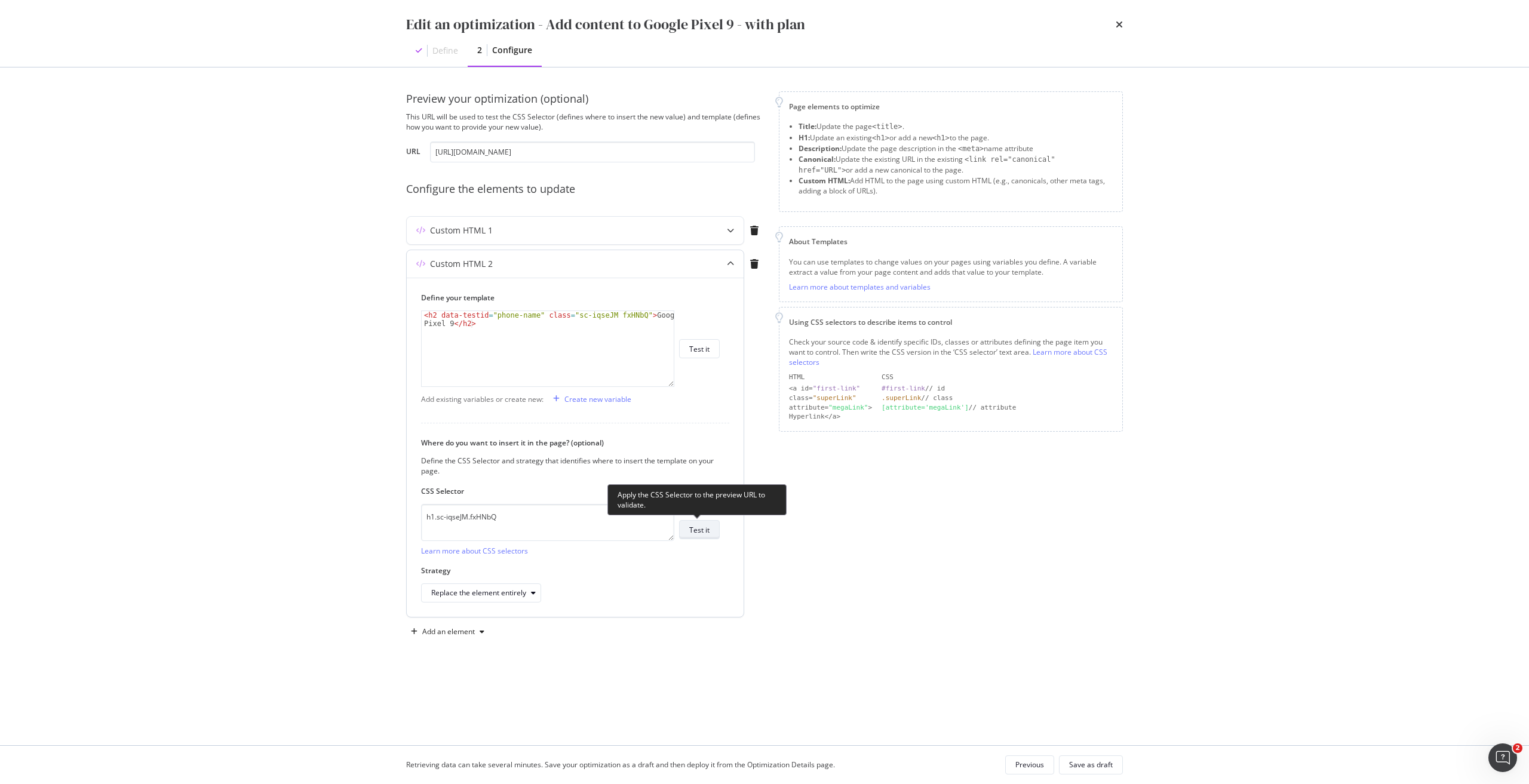
click at [712, 529] on button "Test it" at bounding box center [699, 529] width 40 height 19
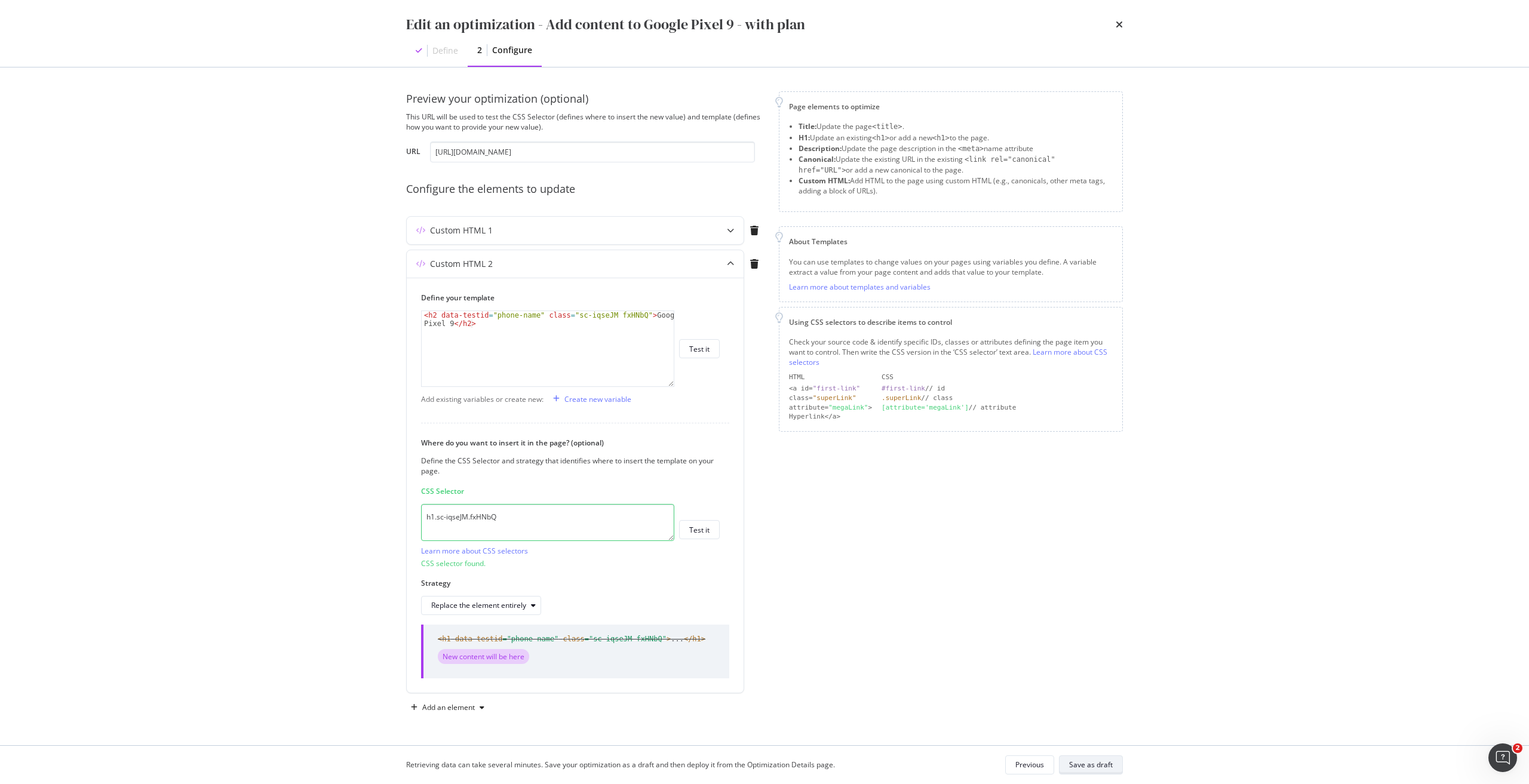
click at [1109, 765] on div "Save as draft" at bounding box center [1090, 764] width 44 height 10
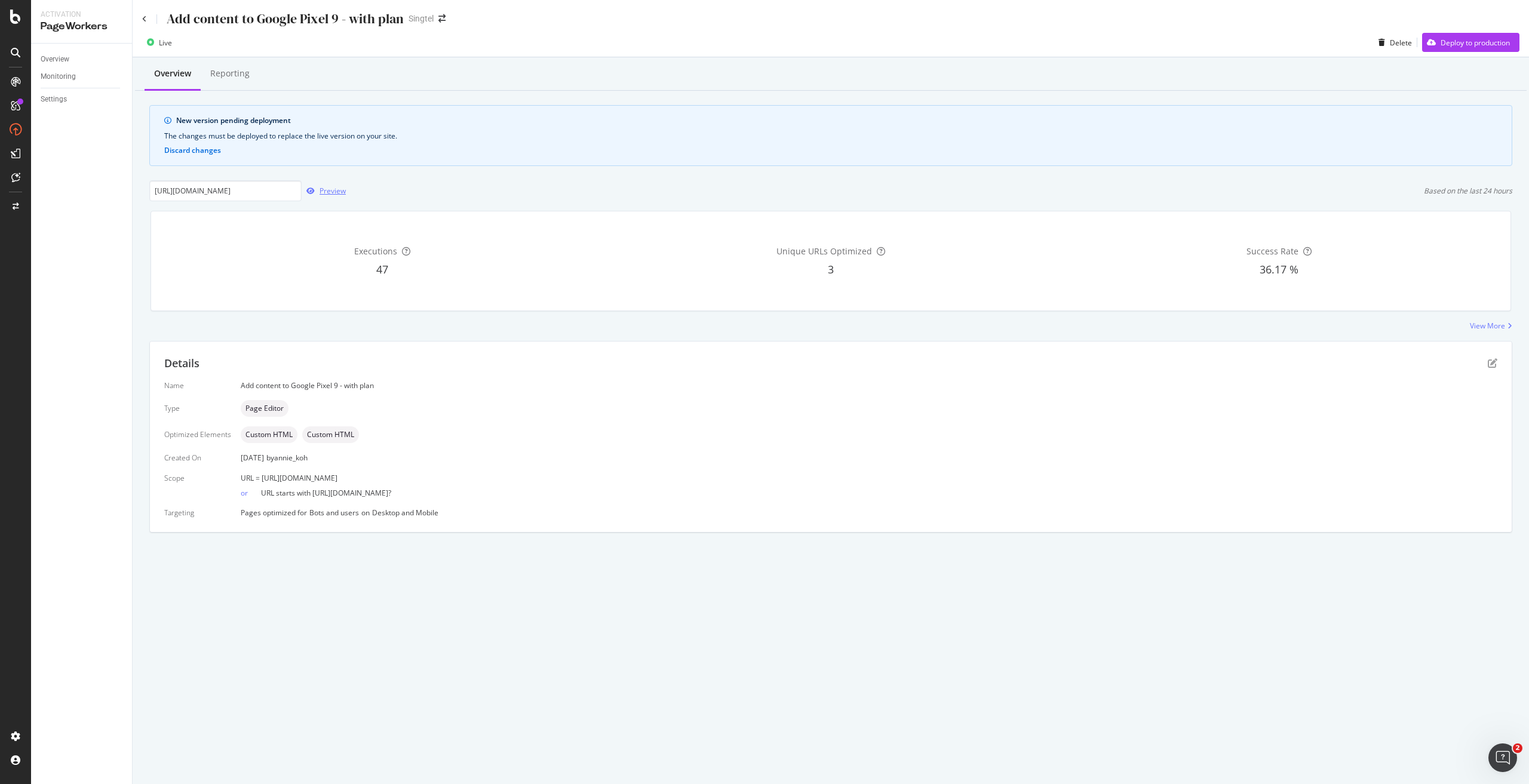
click at [333, 187] on div "Preview" at bounding box center [332, 191] width 26 height 10
click at [1471, 44] on div "Deploy to production" at bounding box center [1474, 42] width 69 height 10
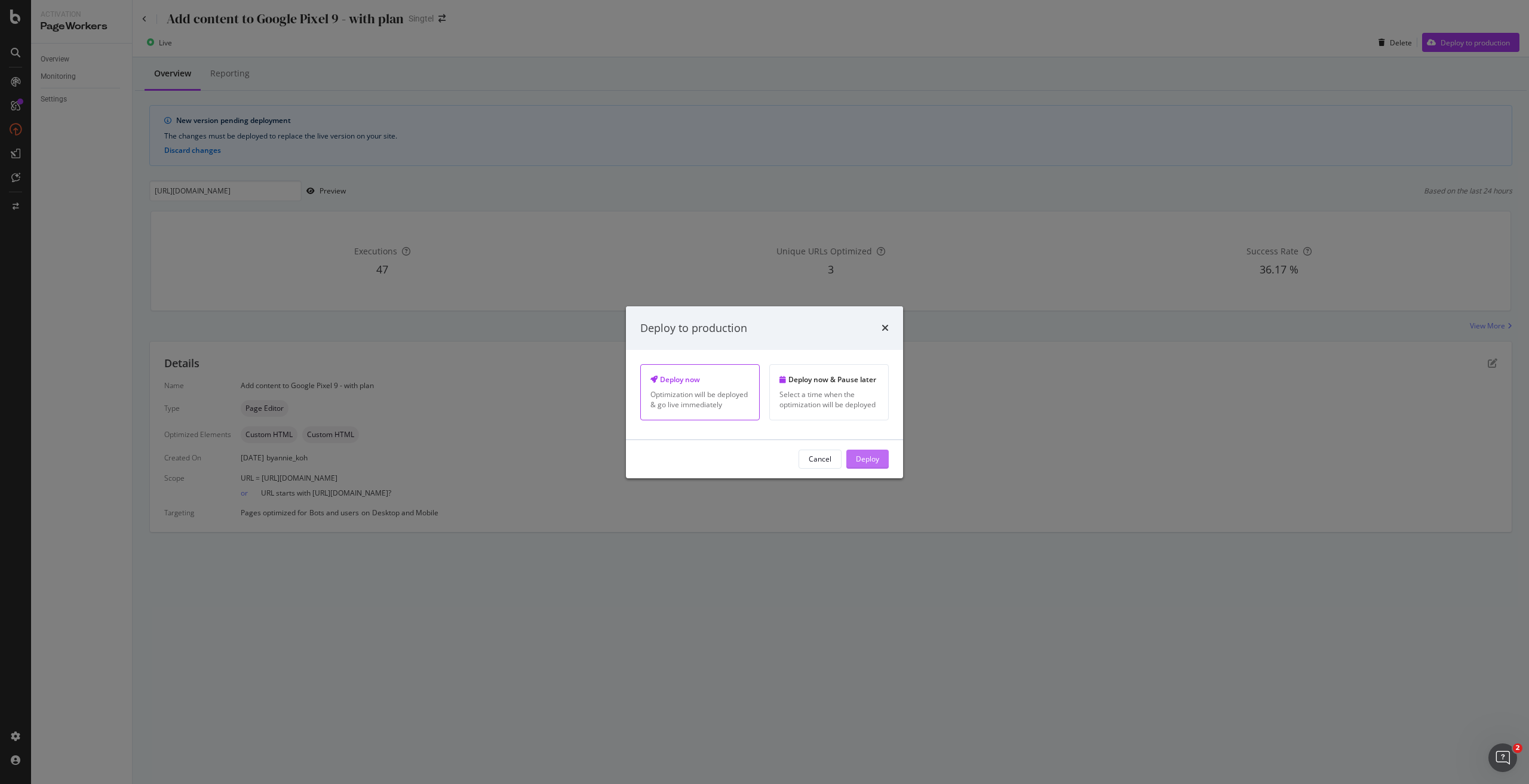
click at [879, 461] on div "Deploy" at bounding box center [867, 458] width 24 height 10
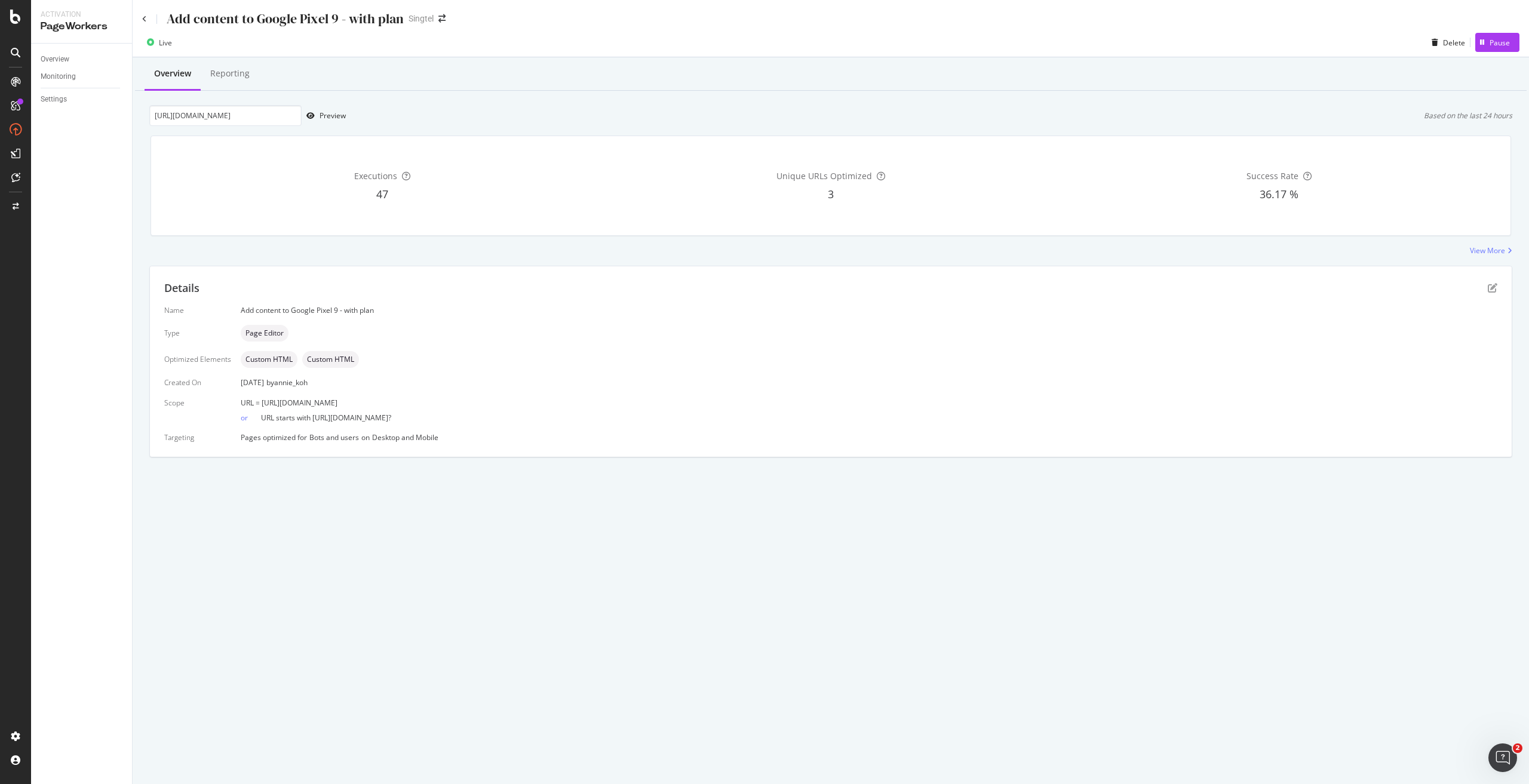
drag, startPoint x: 433, startPoint y: 400, endPoint x: 259, endPoint y: 405, distance: 174.1
click at [259, 405] on div "URL = [URL][DOMAIN_NAME]" at bounding box center [869, 402] width 1256 height 10
copy span "[URL][DOMAIN_NAME]"
click at [144, 24] on div "Add content to Google Pixel 9 - with plan" at bounding box center [273, 18] width 261 height 18
click at [144, 22] on icon at bounding box center [144, 19] width 5 height 7
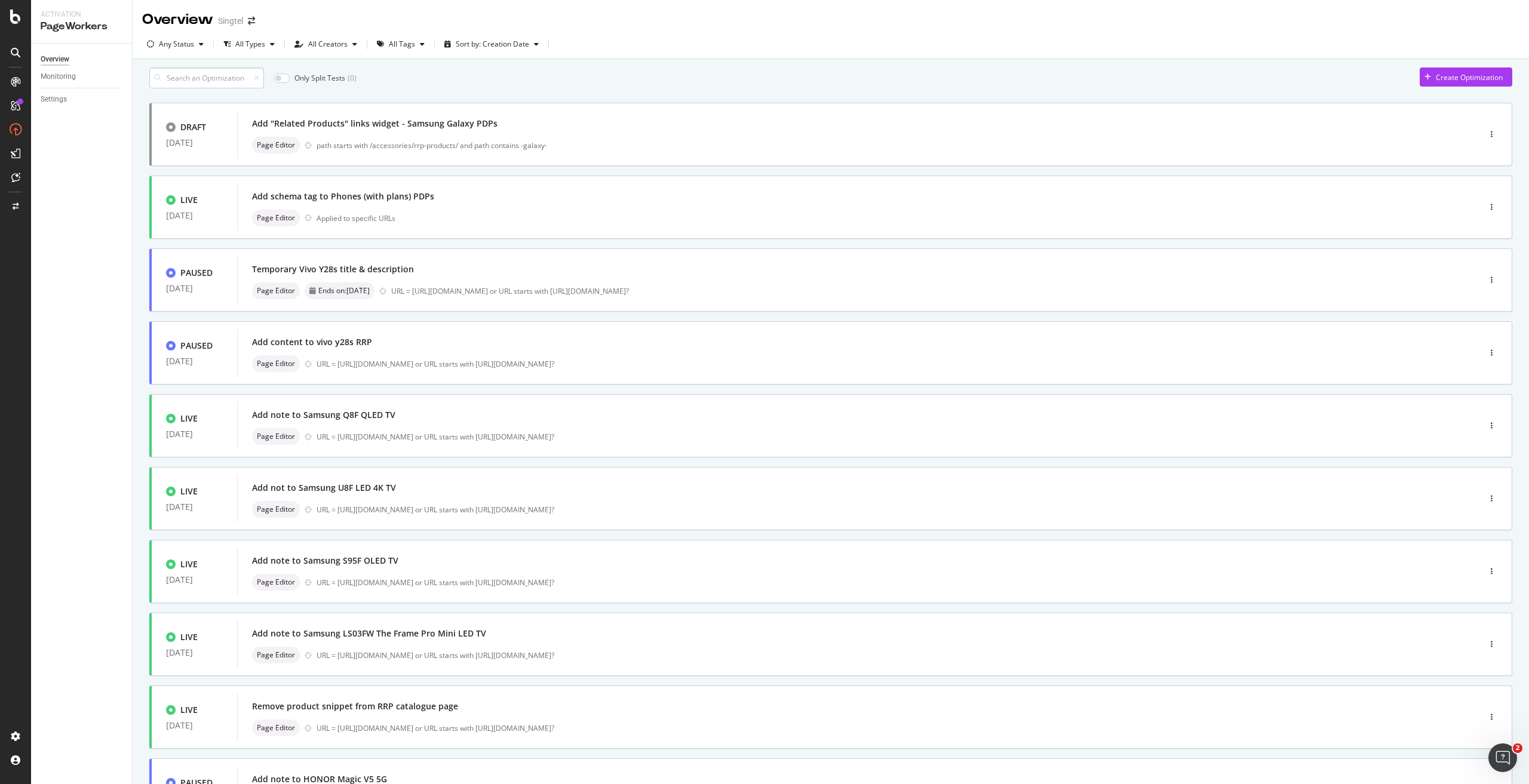
click at [227, 88] on input at bounding box center [207, 77] width 115 height 21
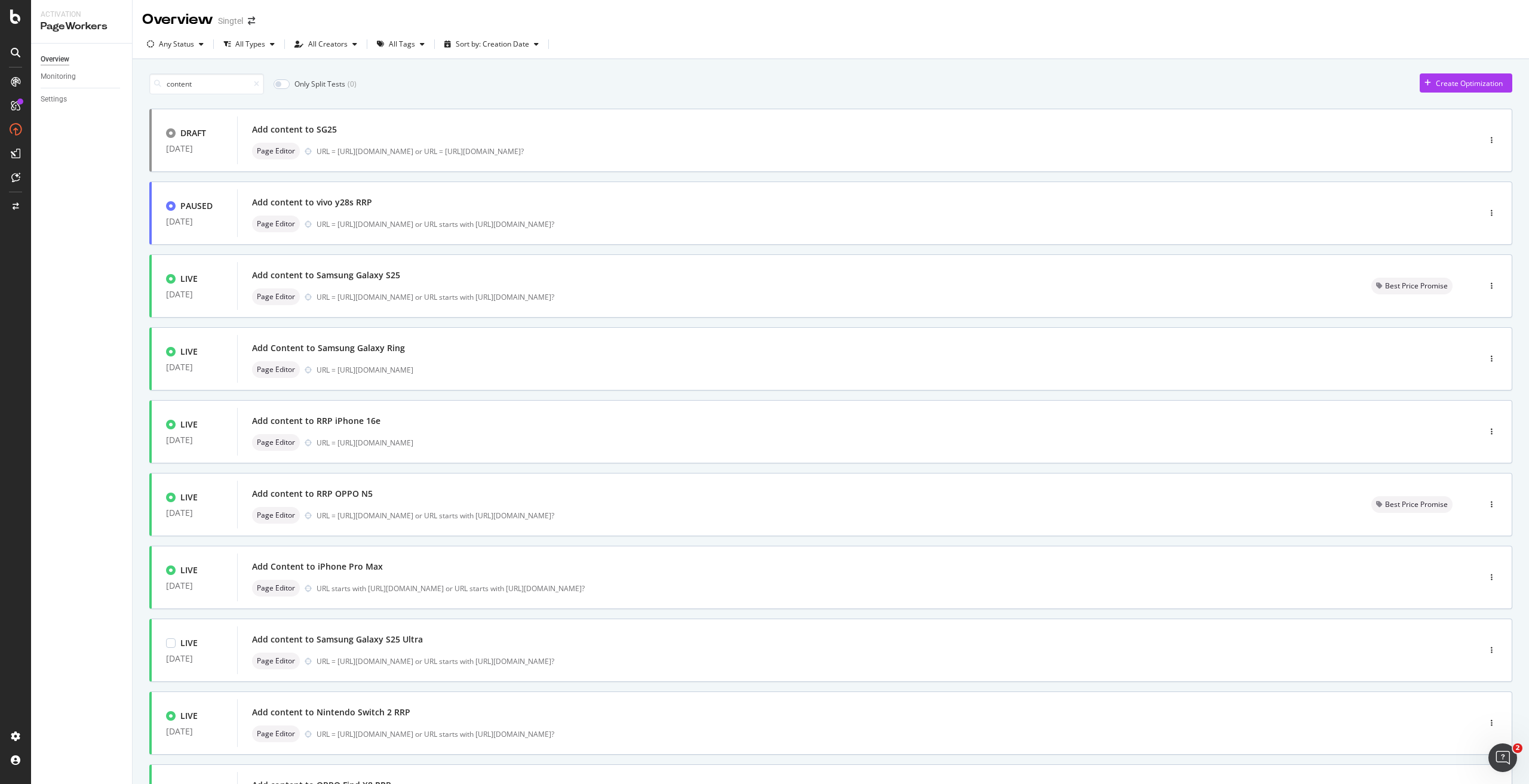
scroll to position [119, 0]
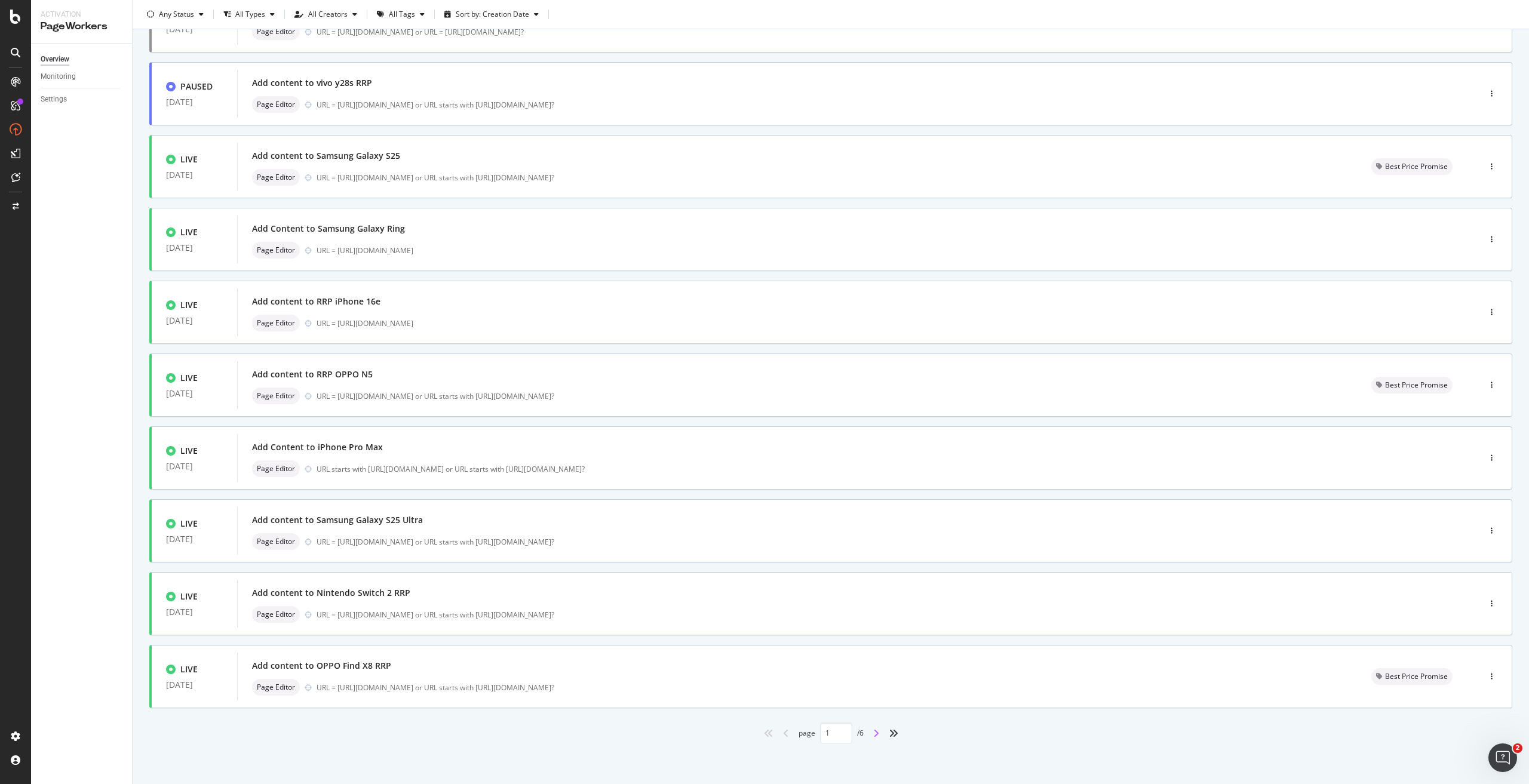
click at [873, 733] on icon "angle-right" at bounding box center [876, 733] width 6 height 9
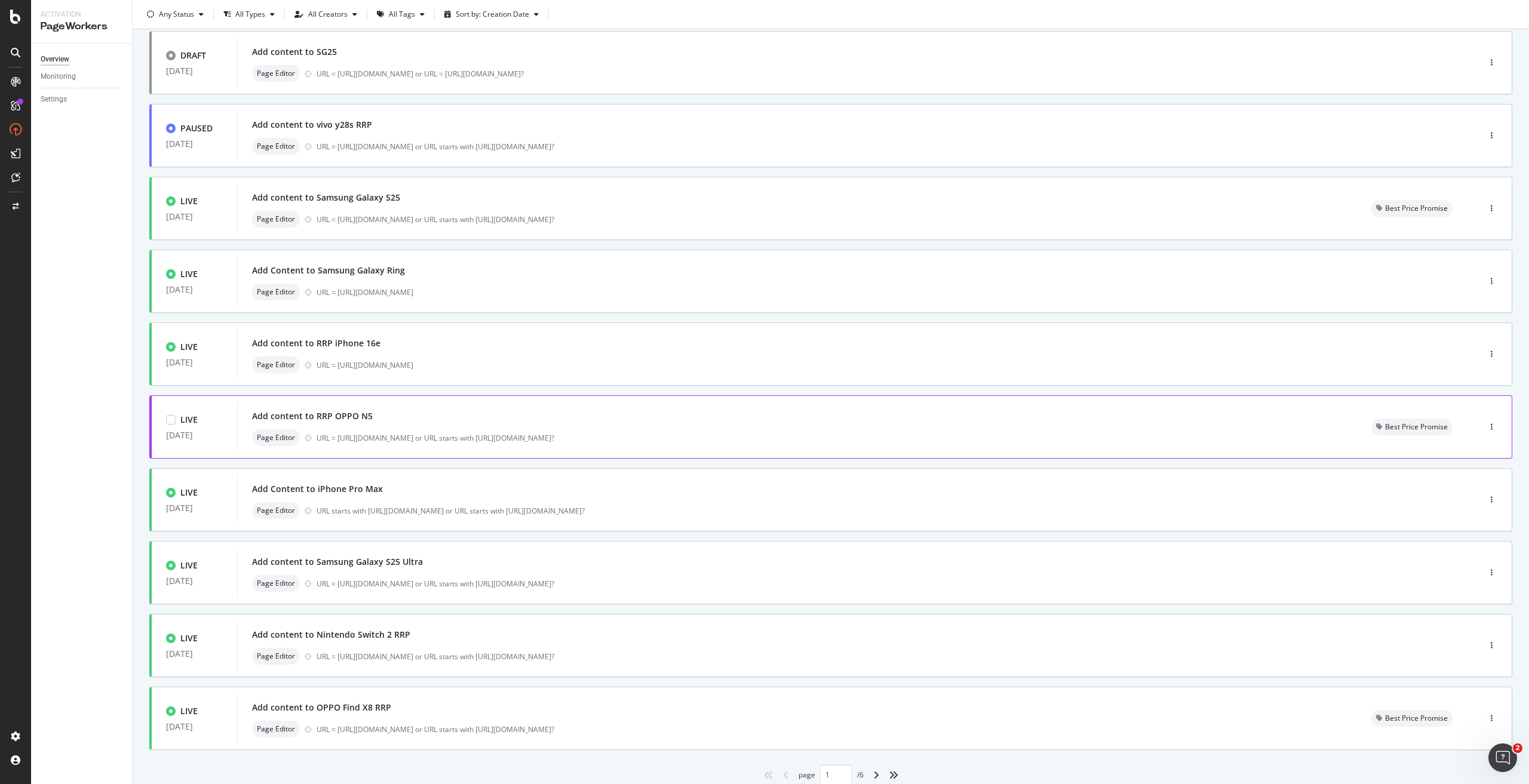
scroll to position [121, 0]
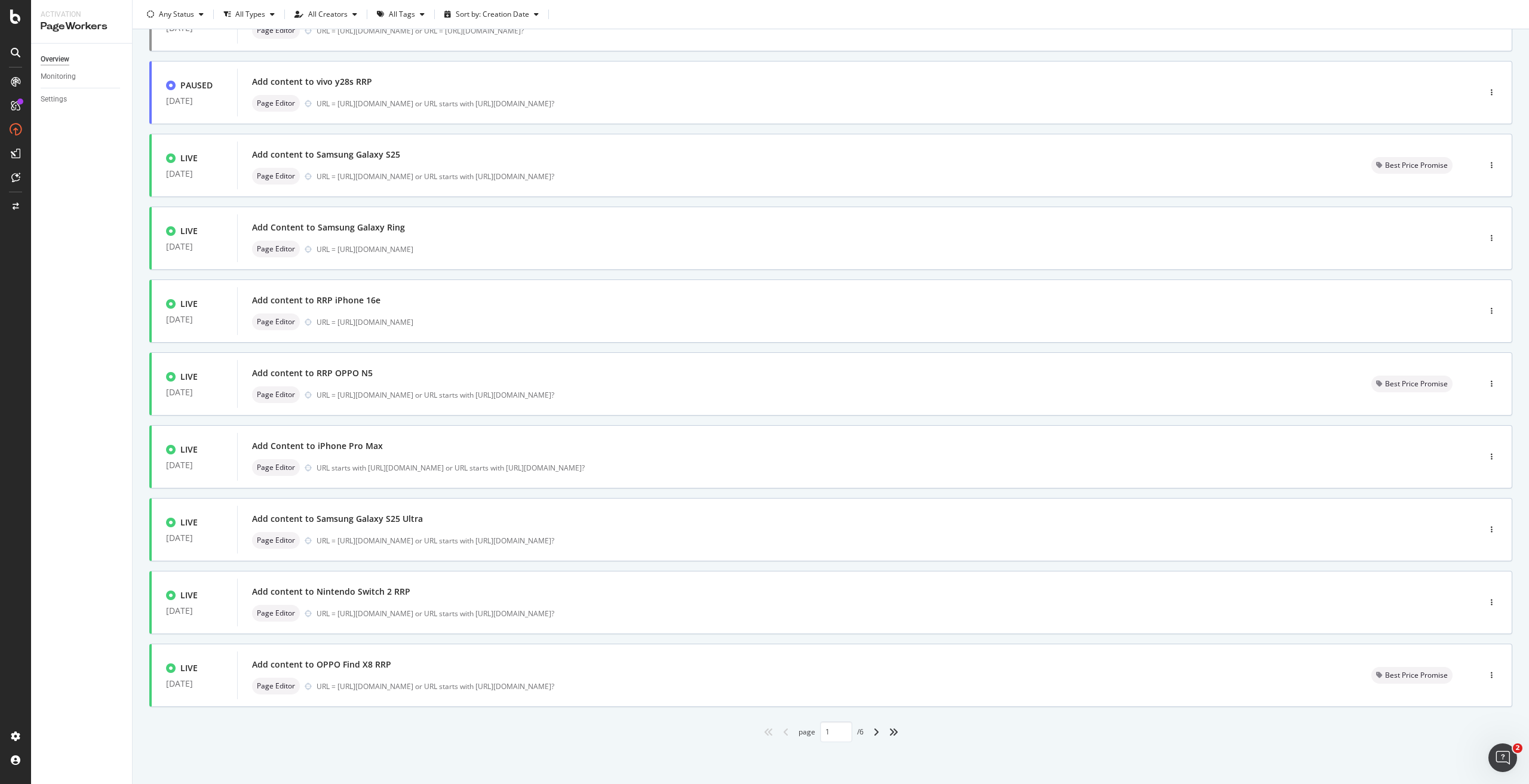
click at [868, 729] on div "angle-right" at bounding box center [875, 731] width 15 height 19
click at [873, 734] on icon "angle-right" at bounding box center [876, 731] width 6 height 9
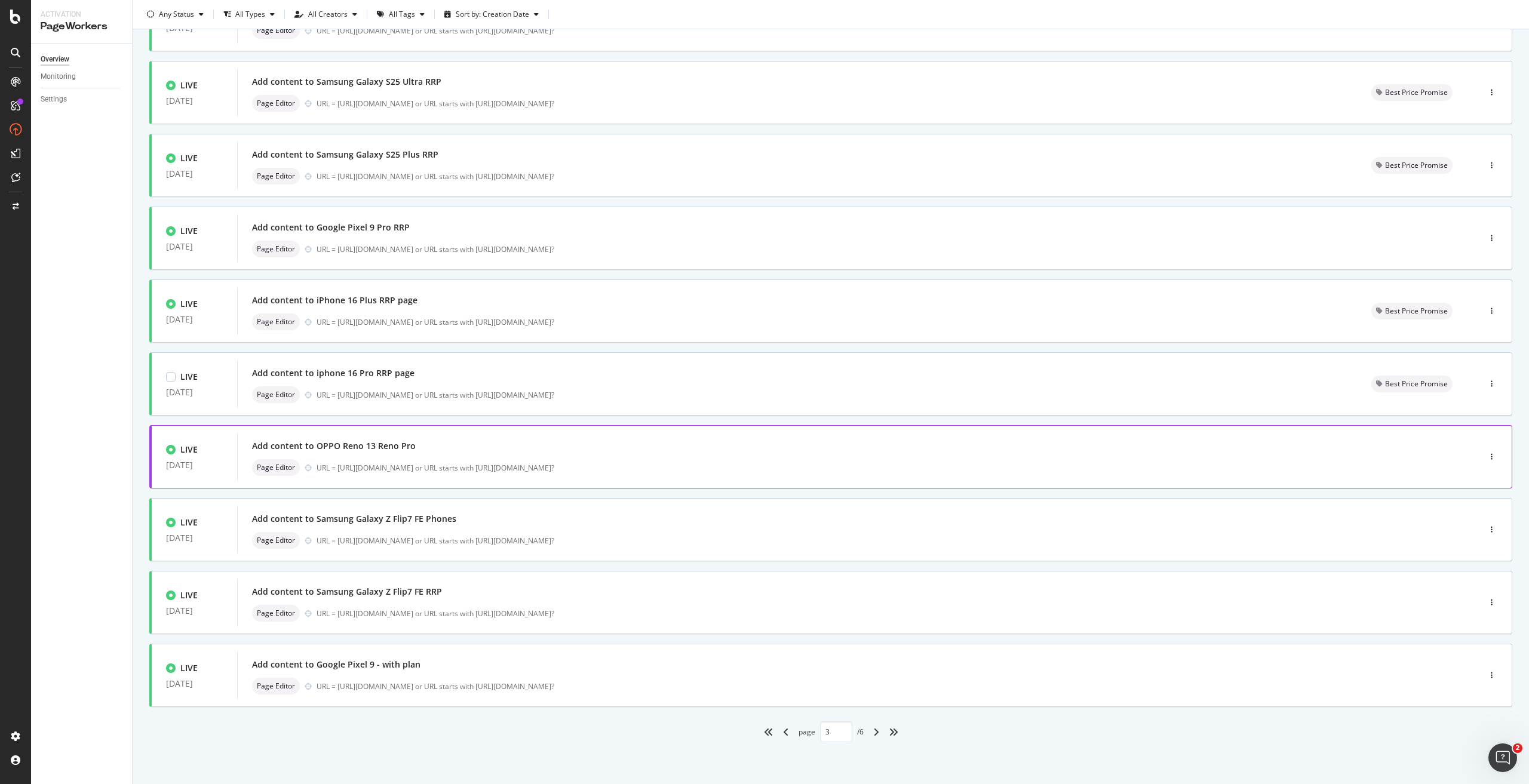
scroll to position [119, 0]
click at [873, 732] on icon "angle-right" at bounding box center [876, 731] width 6 height 9
type input "4"
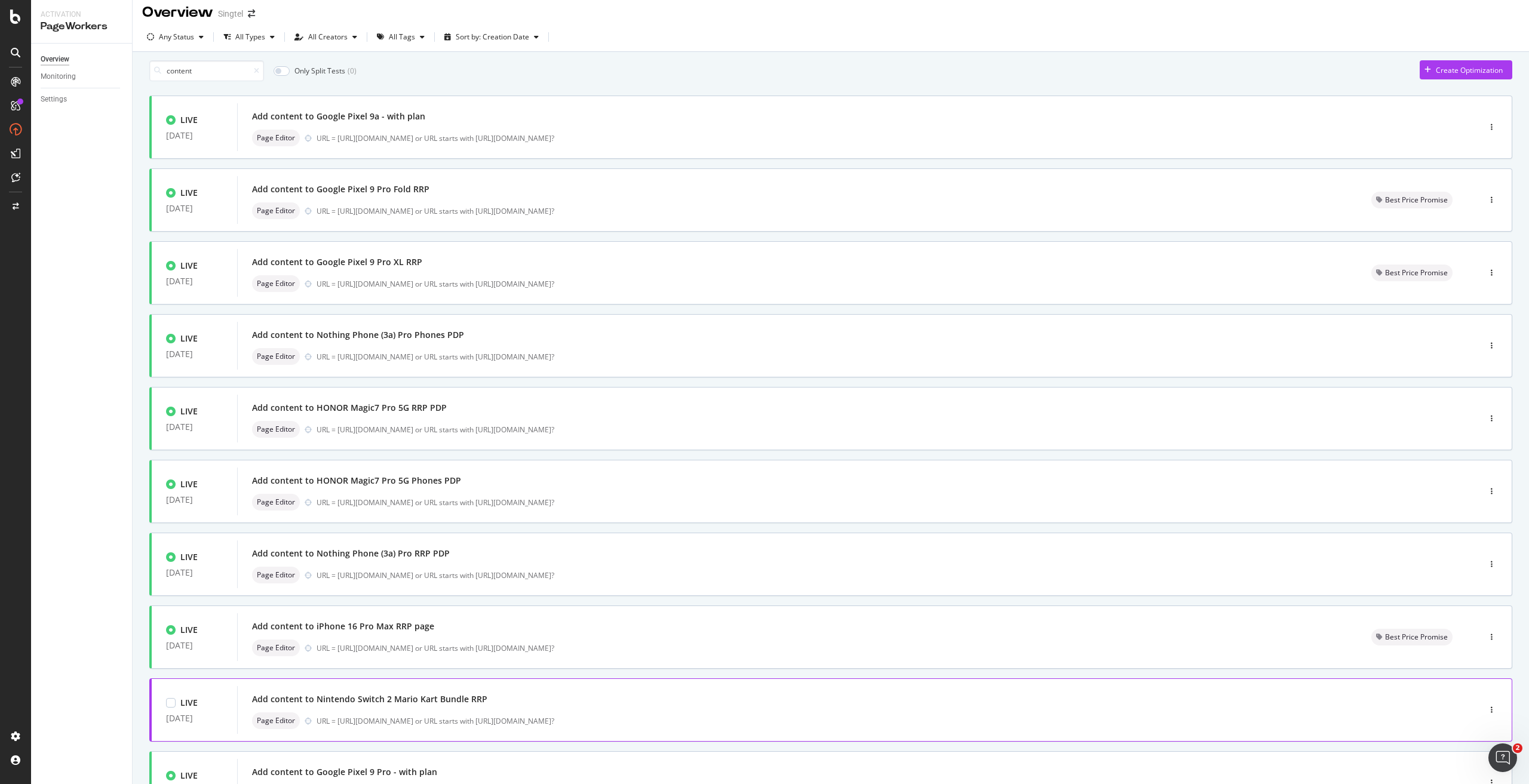
scroll to position [0, 0]
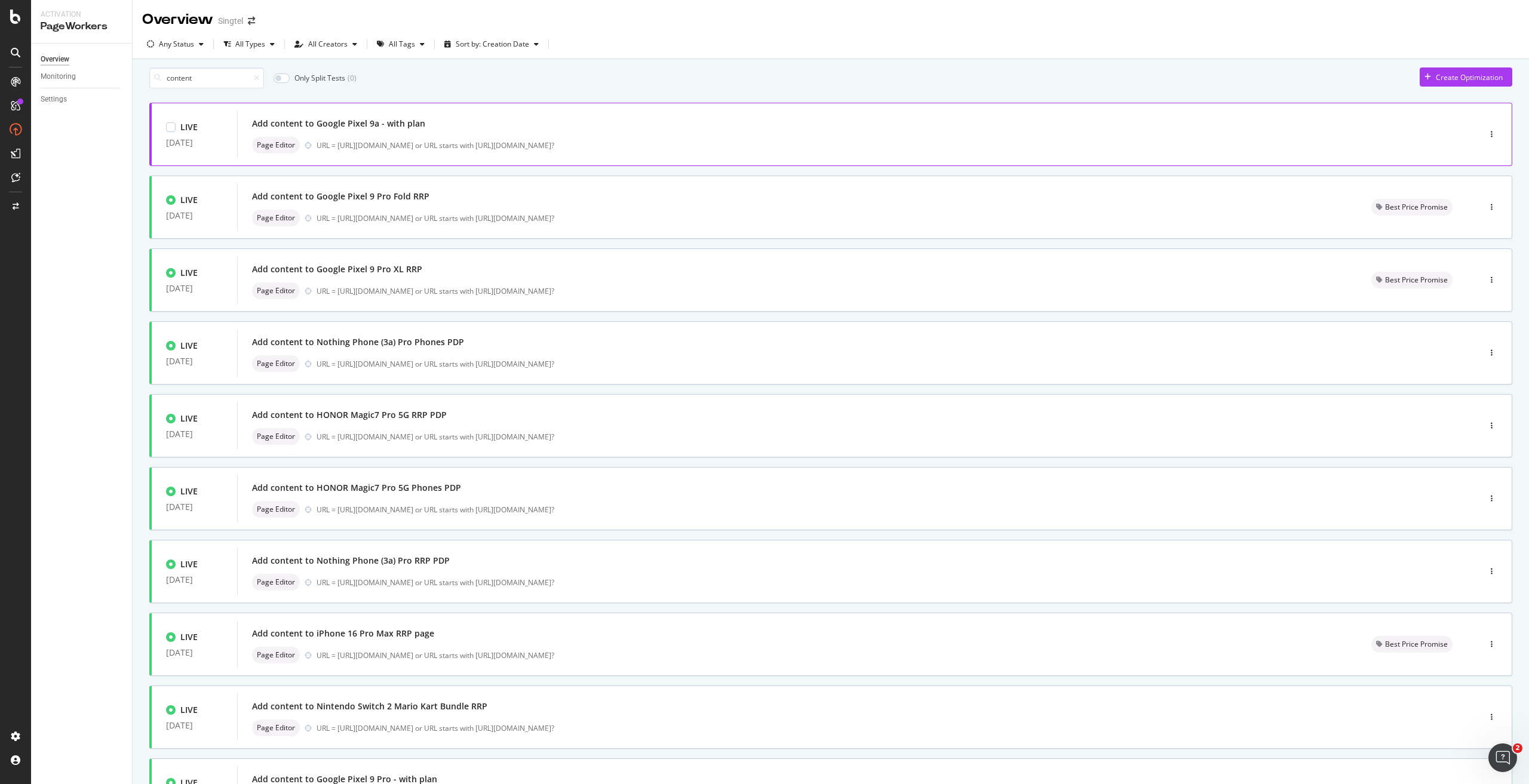
click at [564, 150] on div "URL = [URL][DOMAIN_NAME] or URL starts with [URL][DOMAIN_NAME]?" at bounding box center [873, 145] width 1112 height 10
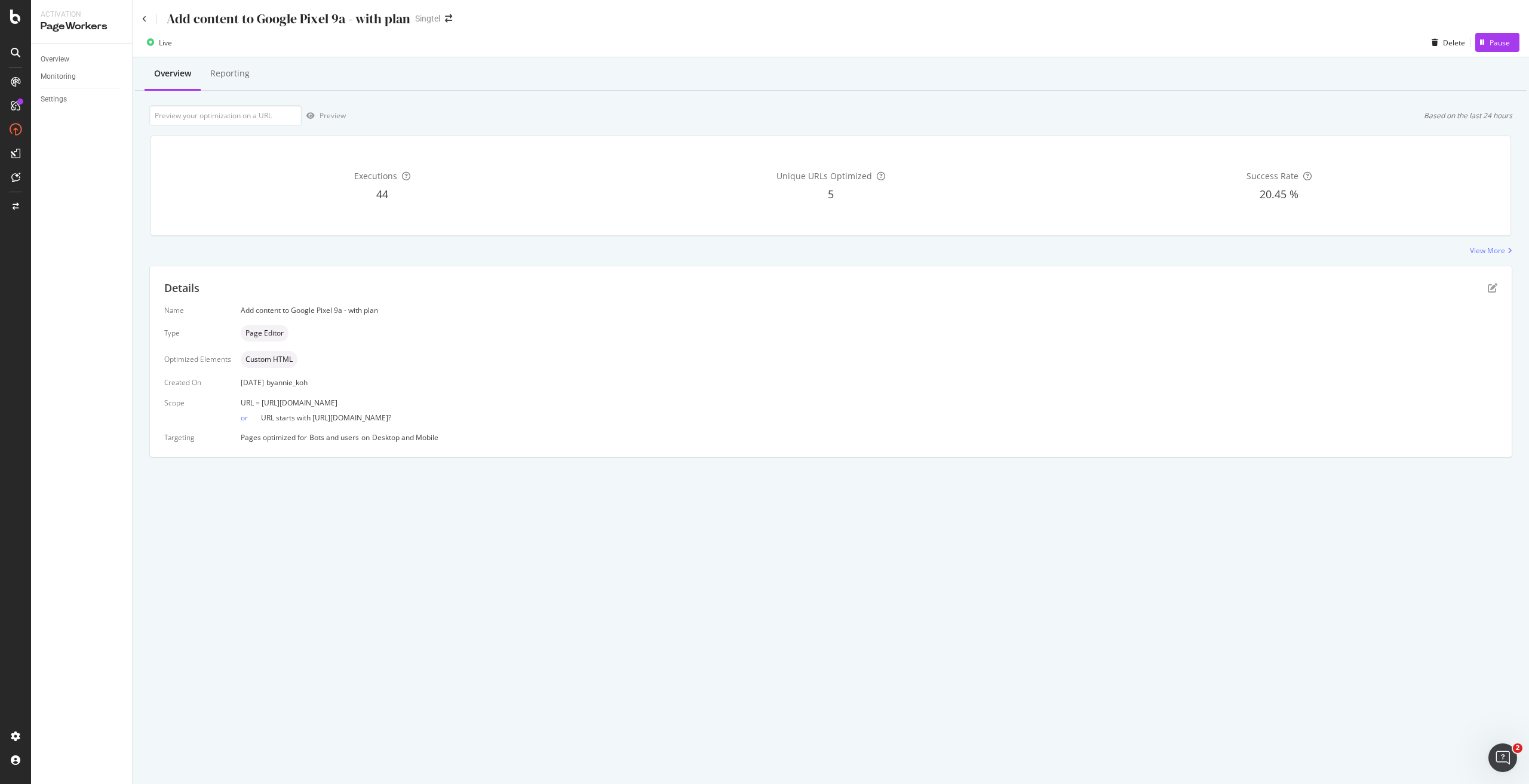
drag, startPoint x: 438, startPoint y: 405, endPoint x: 258, endPoint y: 401, distance: 180.0
click at [258, 401] on div "URL = https://shop.singtel.com/phones/google-pixel-9a" at bounding box center [869, 402] width 1256 height 10
click at [1490, 284] on icon "pen-to-square" at bounding box center [1492, 288] width 9 height 9
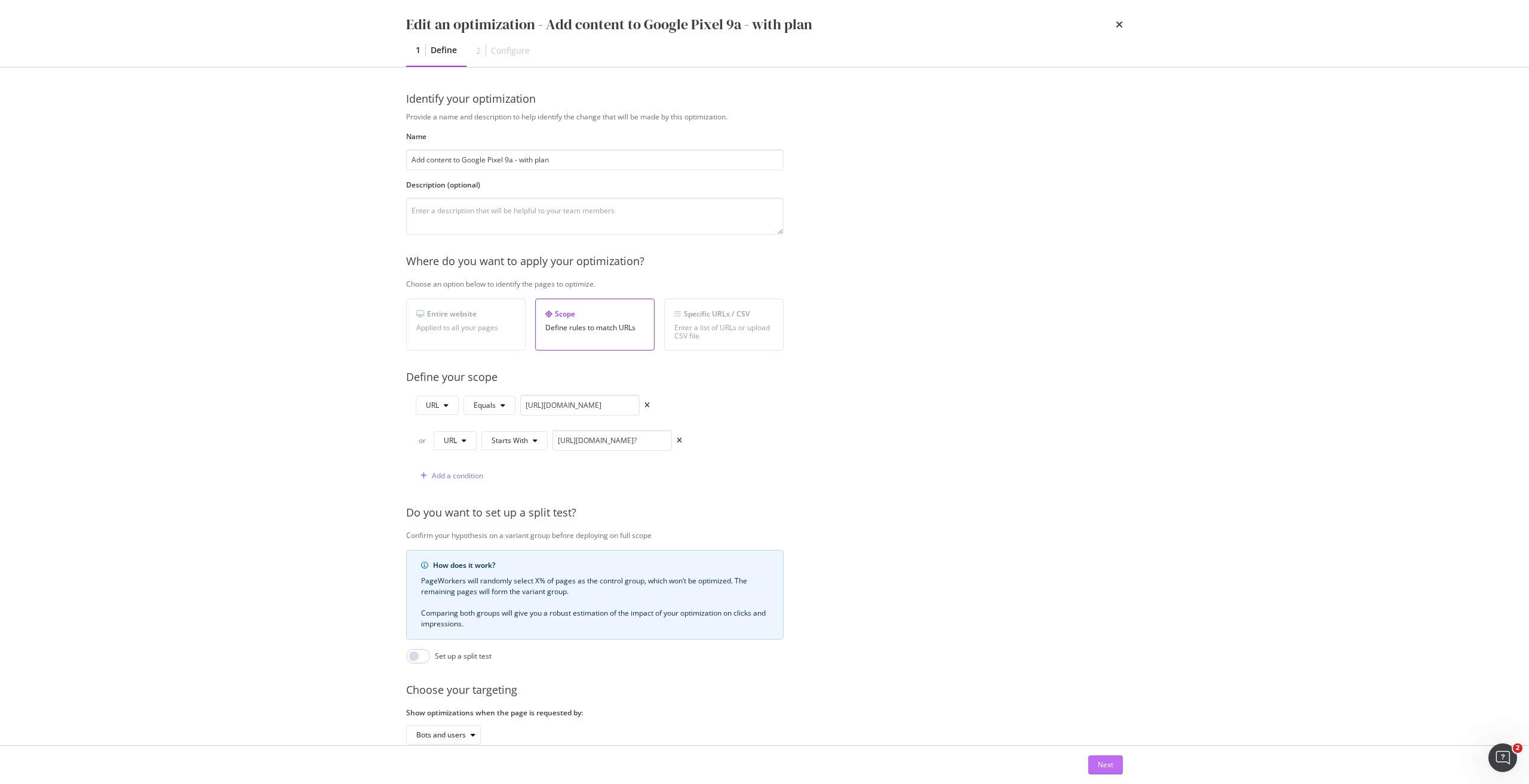
click at [1098, 766] on div "Next" at bounding box center [1105, 764] width 15 height 10
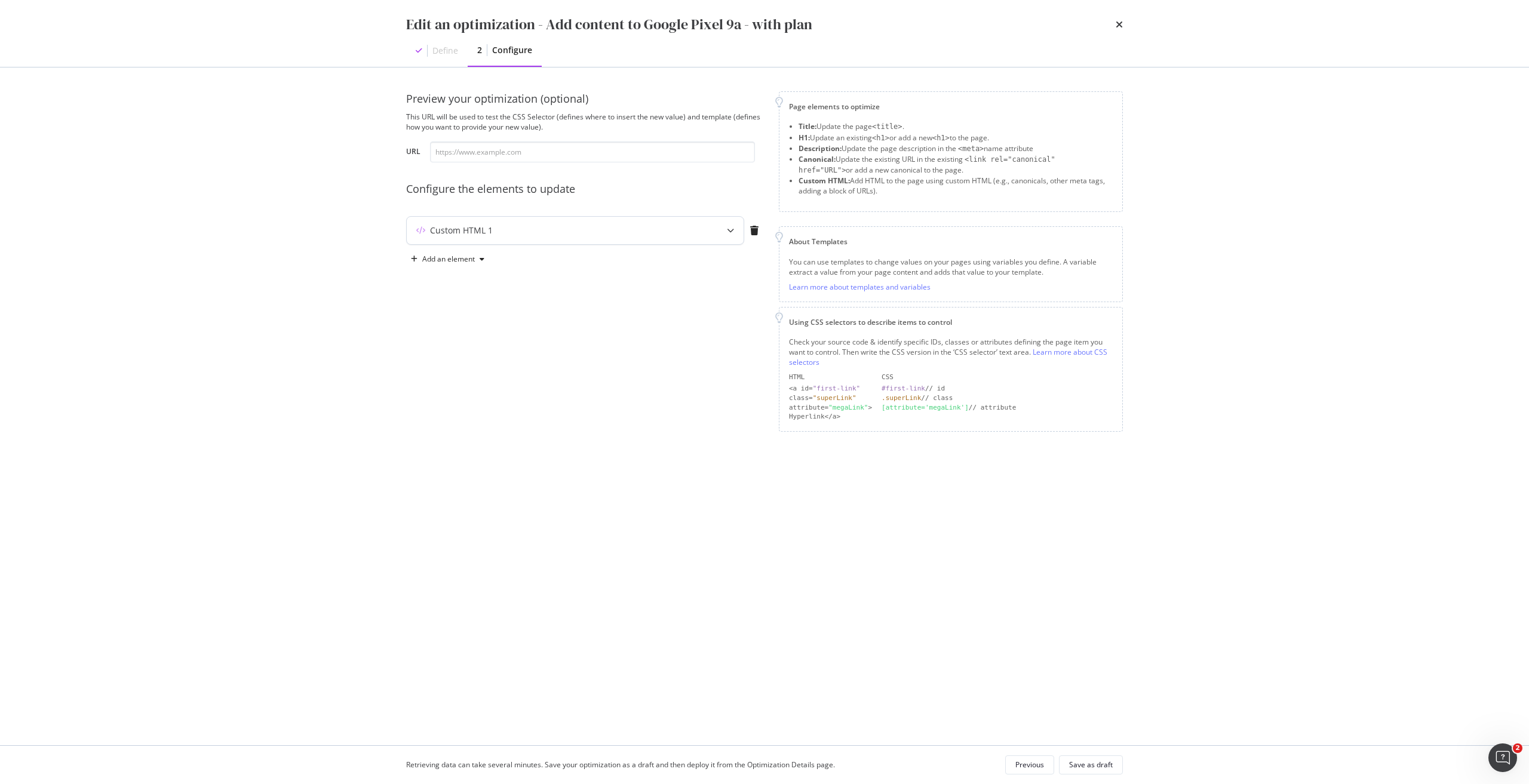
click at [557, 229] on div "Custom HTML 1" at bounding box center [551, 230] width 290 height 12
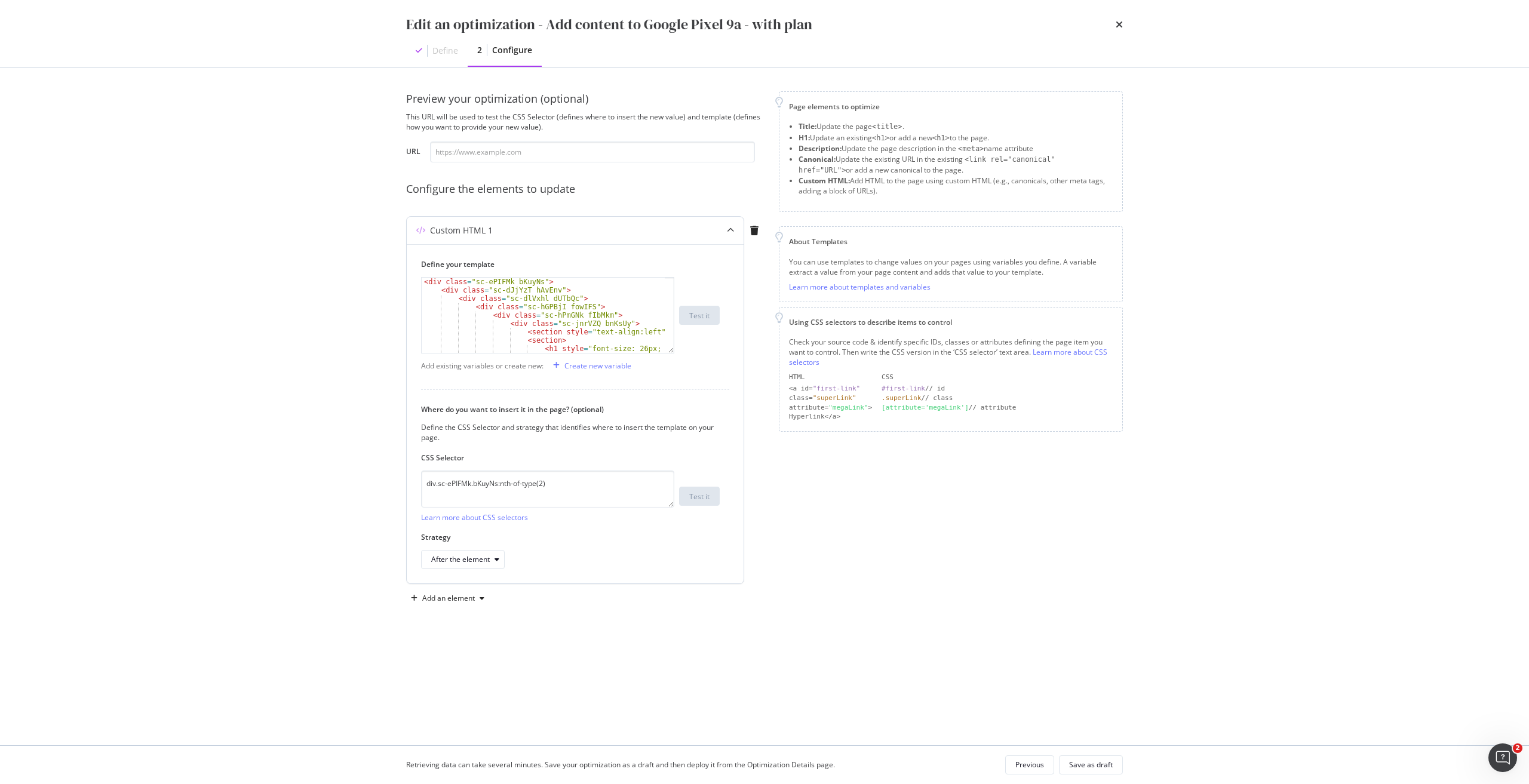
scroll to position [71, 0]
click at [1034, 760] on div "Previous" at bounding box center [1029, 764] width 29 height 10
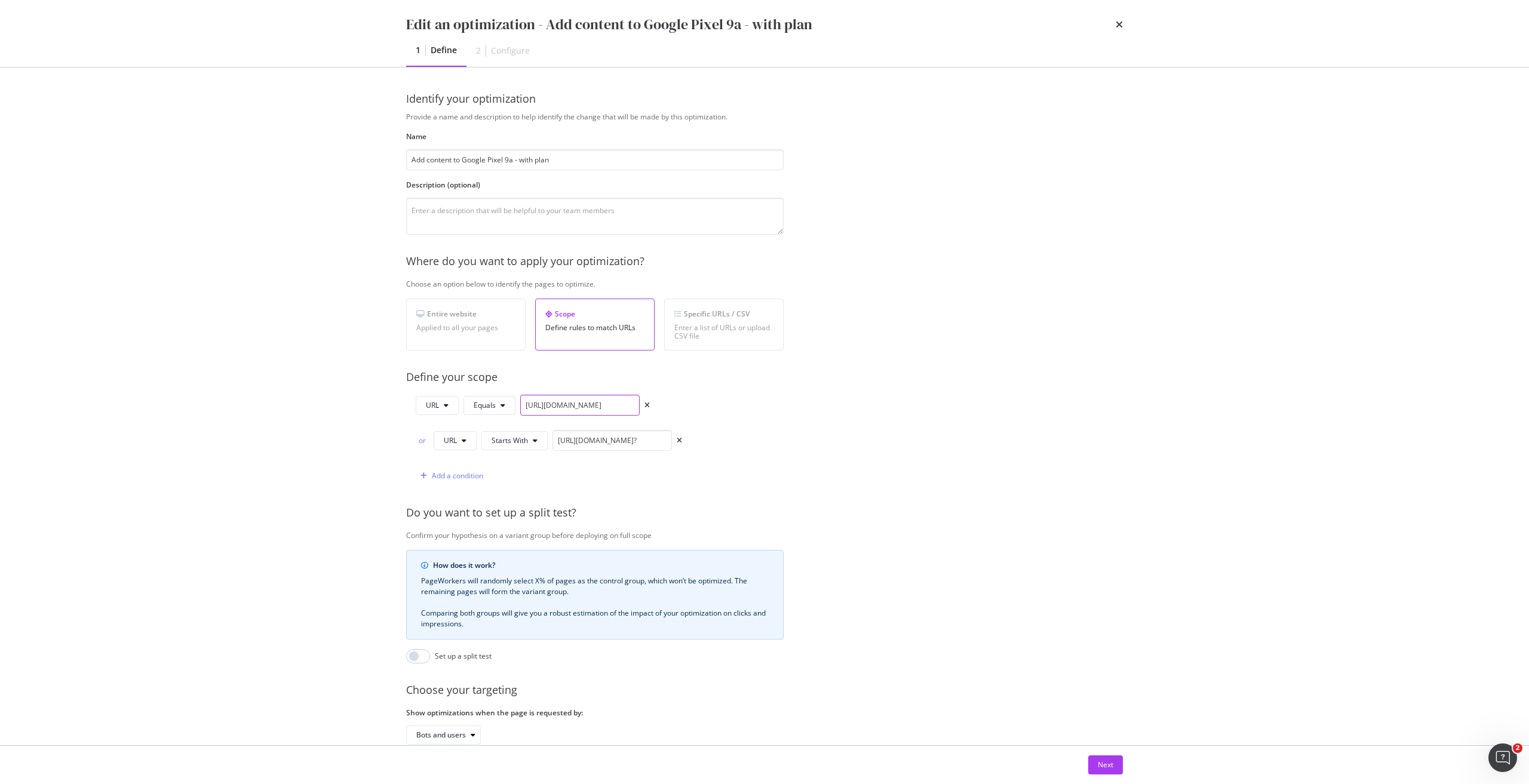
click at [612, 400] on input "https://shop.singtel.com/phones/google-pixel-9a" at bounding box center [580, 405] width 119 height 21
click at [1108, 766] on div "Next" at bounding box center [1105, 764] width 15 height 10
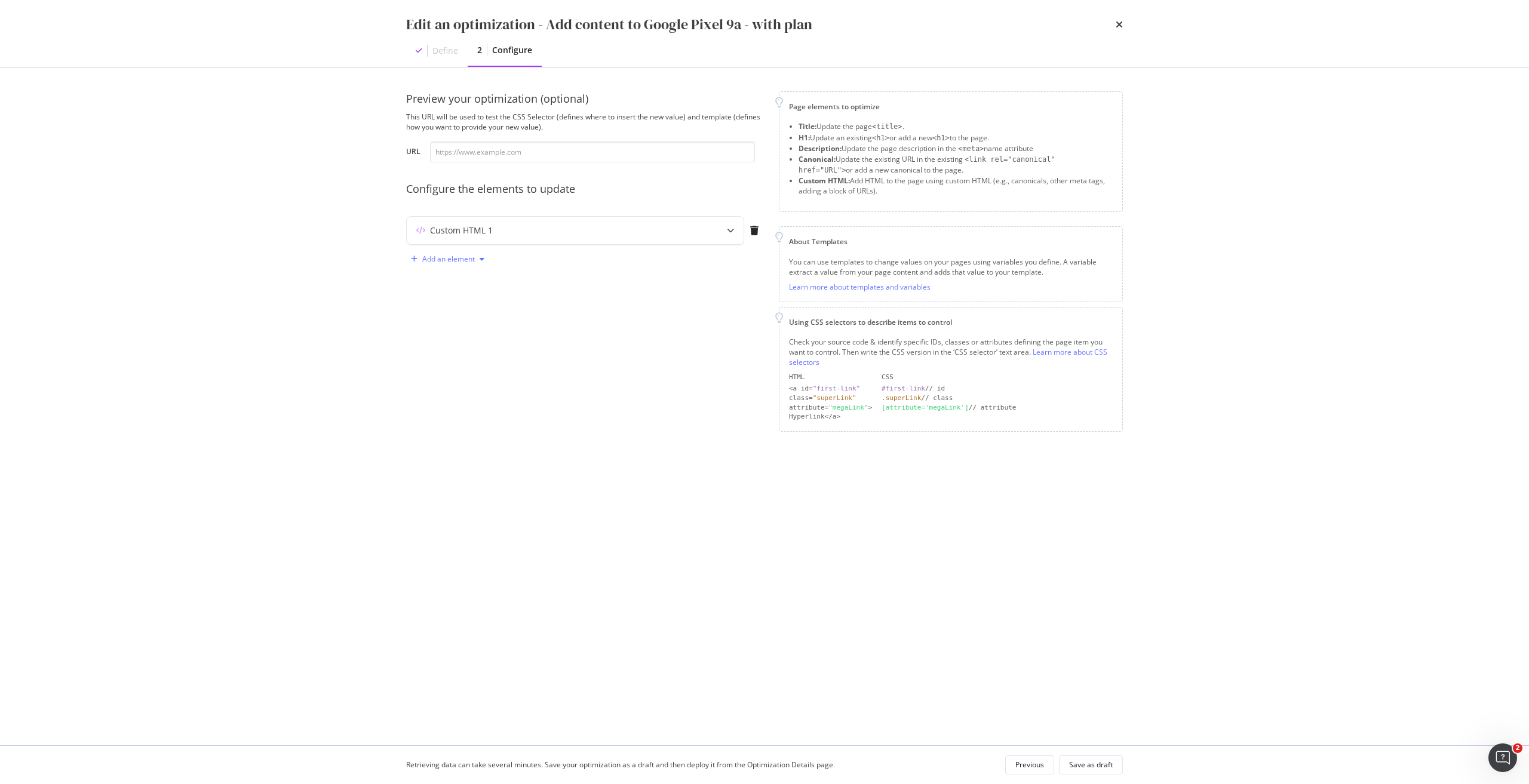
click at [443, 261] on div "Add an element" at bounding box center [449, 259] width 53 height 7
click at [466, 362] on div "Custom HTML" at bounding box center [462, 360] width 47 height 10
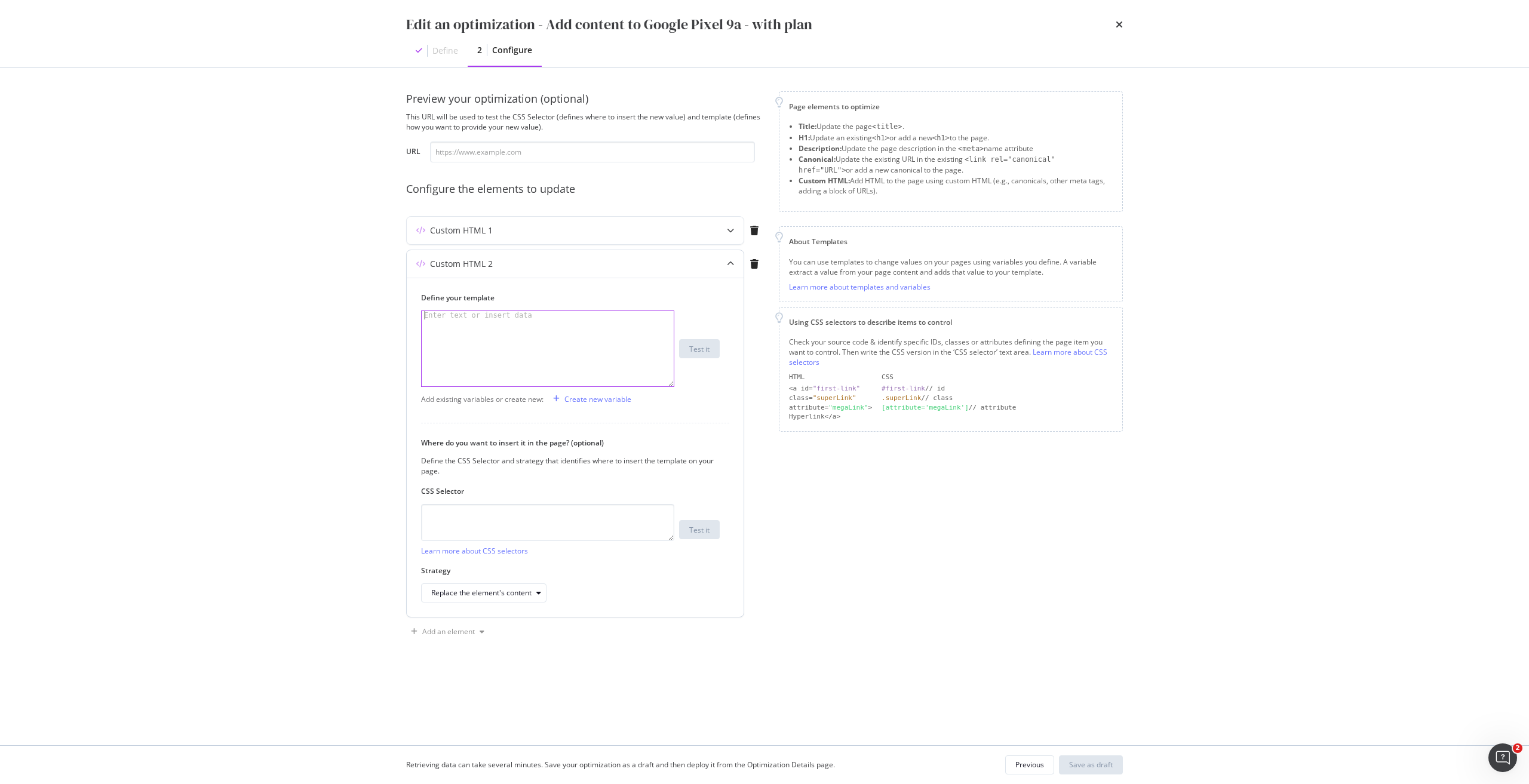
click at [515, 329] on div "modal" at bounding box center [548, 357] width 252 height 92
paste textarea "<h1 data-testid="phone-name" class="sc-iqseJM fxHNbQ">Google Pixel 9a</h1>"
click at [435, 318] on div "< h1 data-testid = "phone-name" class = "sc-iqseJM fxHNbQ" > Google Pixel 9a </…" at bounding box center [548, 365] width 252 height 108
click at [470, 319] on div "< h2 data-testid = "phone-name" class = "sc-iqseJM fxHNbQ" > Google Pixel 9a </…" at bounding box center [548, 365] width 252 height 108
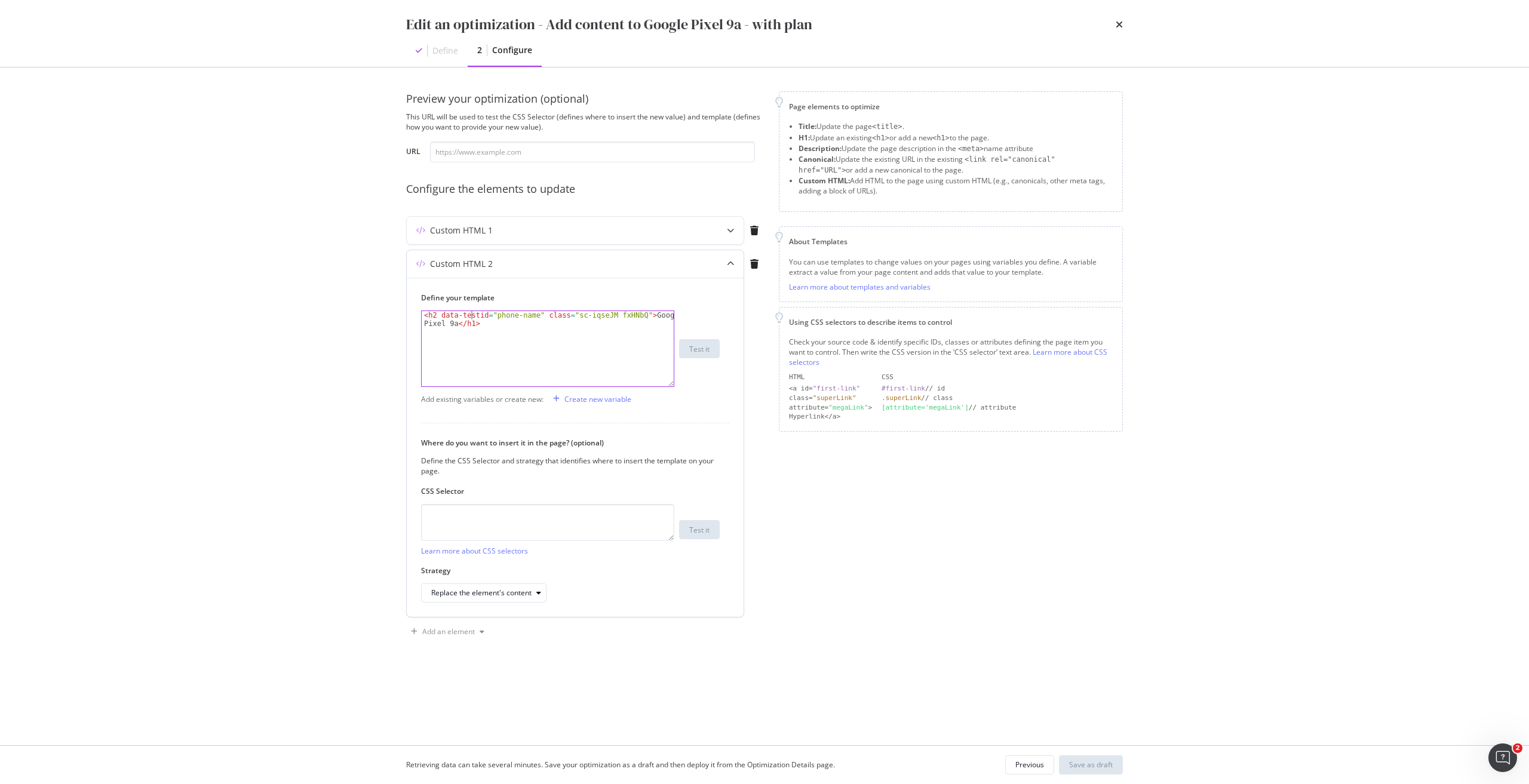
click at [468, 323] on div "< h2 data-testid = "phone-name" class = "sc-iqseJM fxHNbQ" > Google Pixel 9a </…" at bounding box center [548, 365] width 252 height 108
type textarea "<h2 data-testid="phone-name" class="sc-iqseJM fxHNbQ">Google Pixel 9a</h2>"
click at [551, 518] on textarea "modal" at bounding box center [548, 522] width 253 height 37
paste textarea "h1.sc-iqseJM.fxHNbQ"
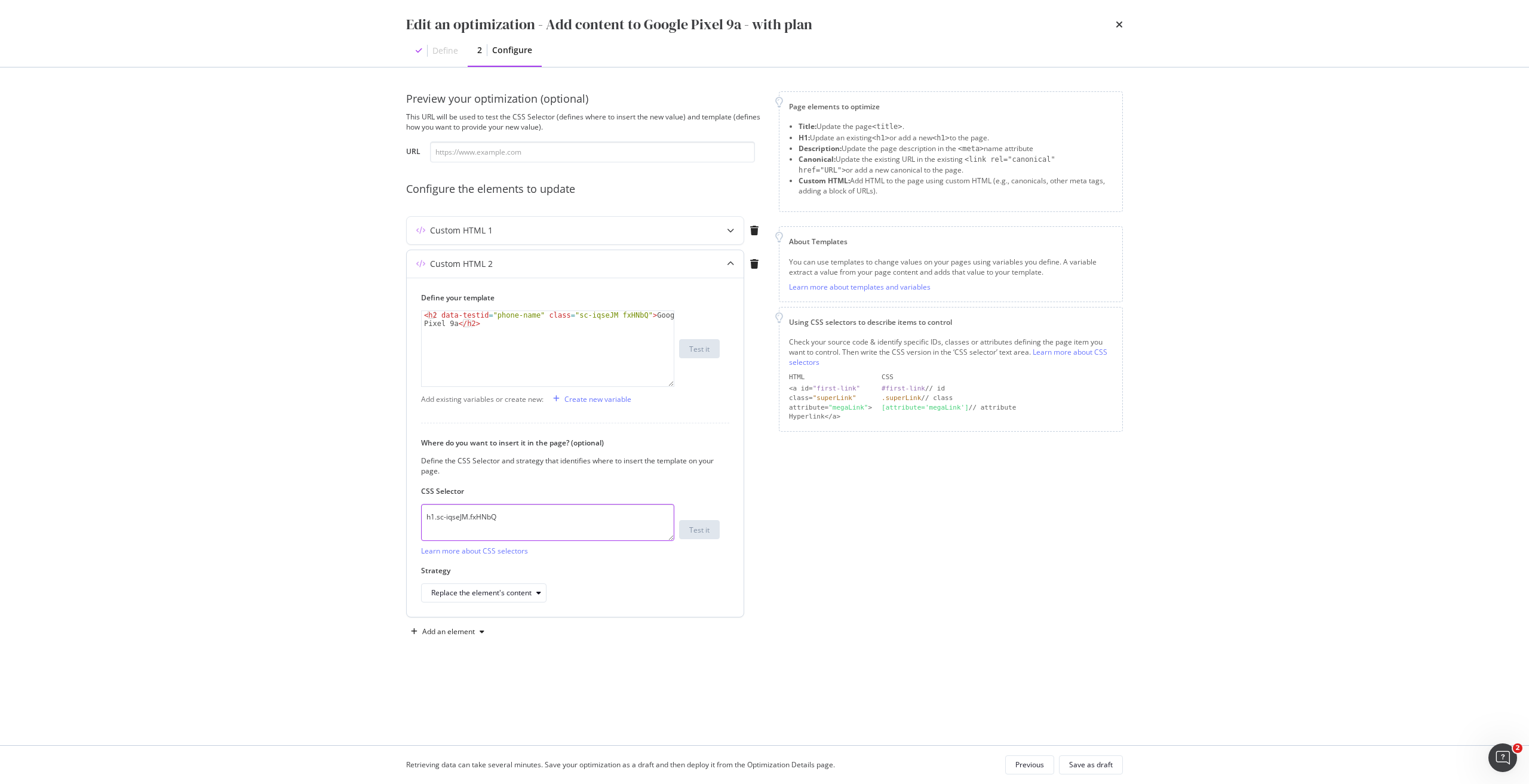
type textarea "h1.sc-iqseJM.fxHNbQ"
drag, startPoint x: 517, startPoint y: 606, endPoint x: 515, endPoint y: 597, distance: 9.2
click at [517, 606] on div "Define your template <h2 data-testid="phone-name" class="sc-iqseJM fxHNbQ">Goog…" at bounding box center [575, 447] width 337 height 339
click at [515, 594] on div "Replace the element's content" at bounding box center [481, 593] width 100 height 7
click at [492, 711] on div "Replace the element entirely" at bounding box center [483, 711] width 95 height 10
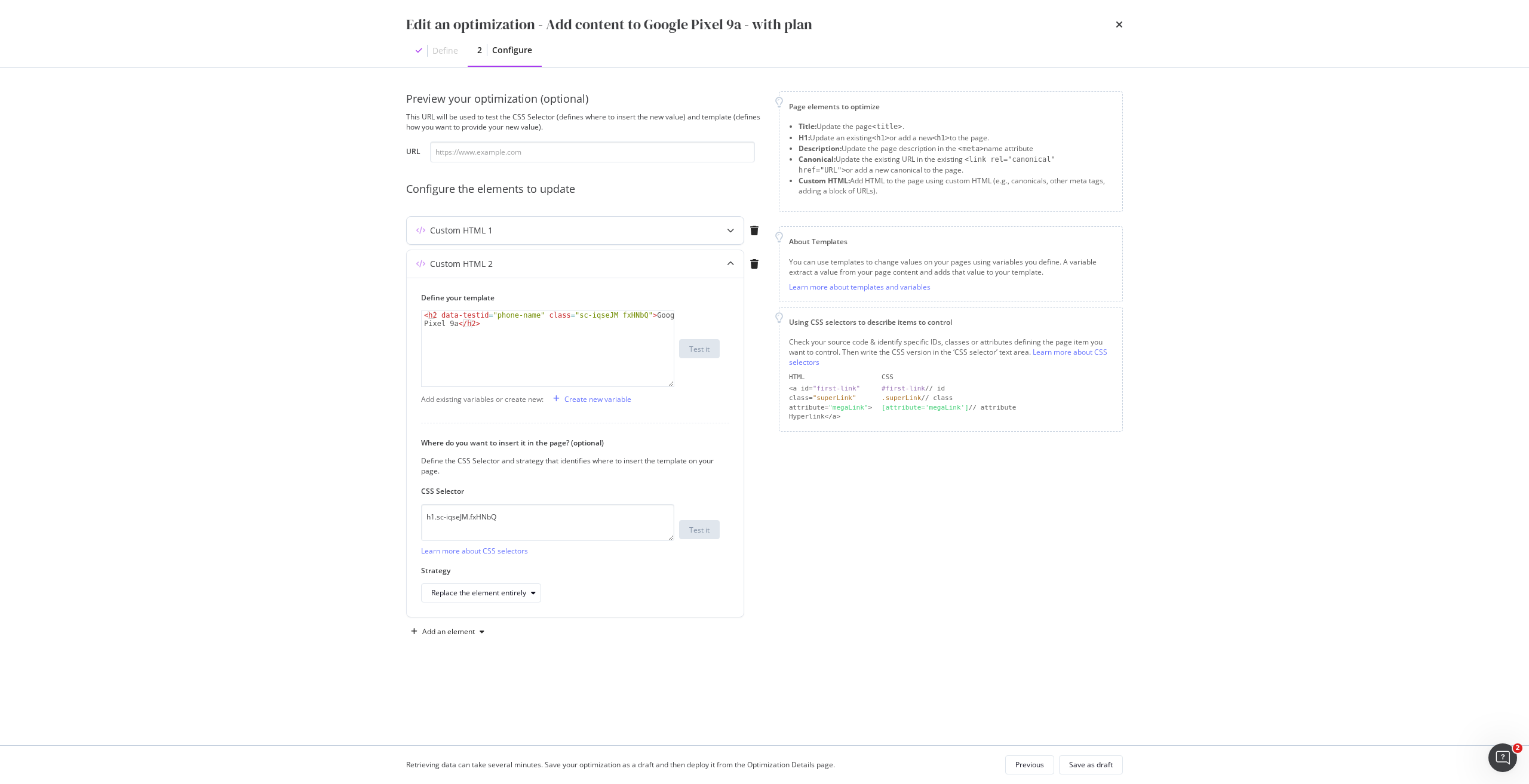
click at [590, 236] on div "Custom HTML 1" at bounding box center [551, 230] width 290 height 12
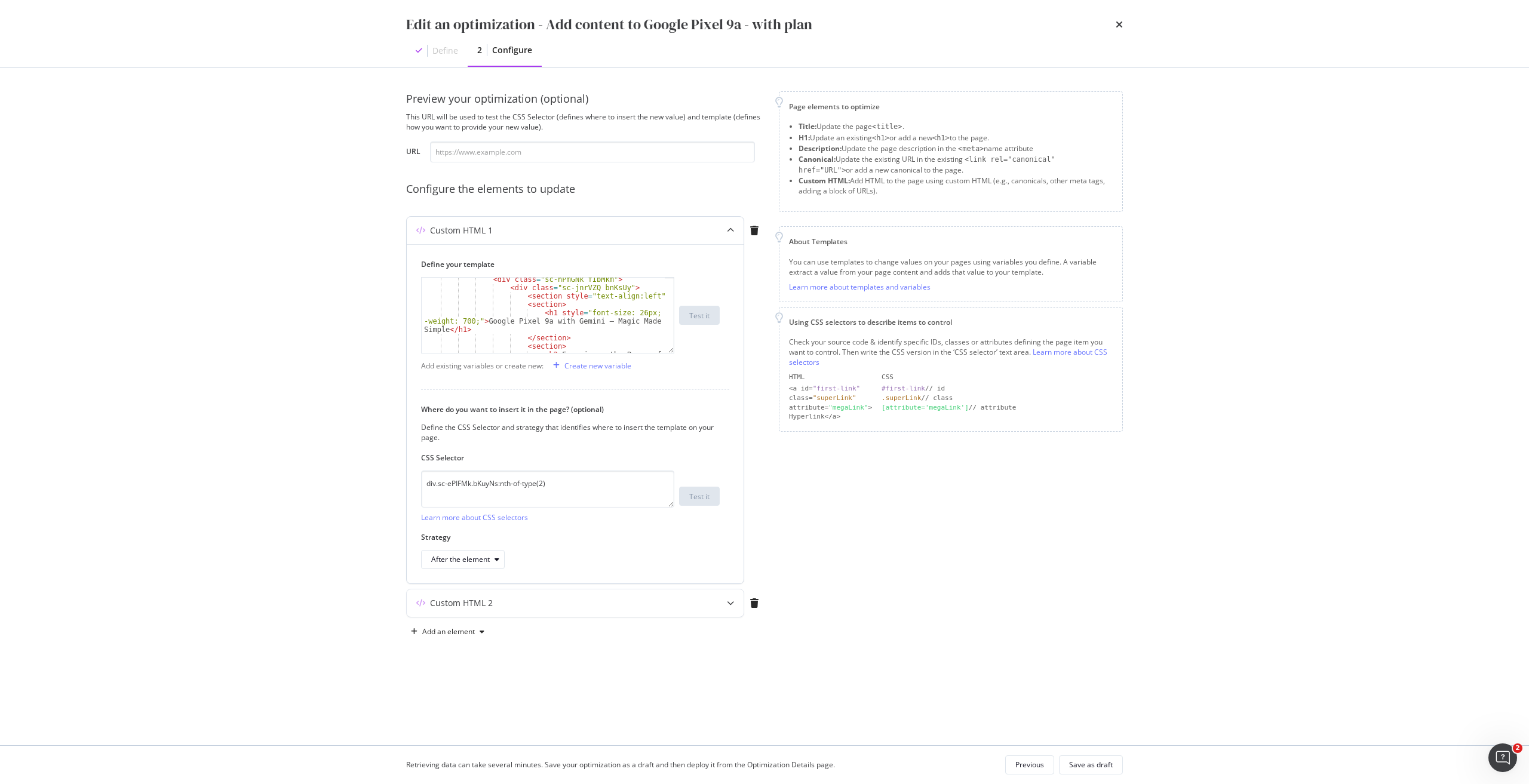
scroll to position [71, 0]
drag, startPoint x: 606, startPoint y: 485, endPoint x: 348, endPoint y: 476, distance: 258.2
click at [348, 476] on div "Edit an optimization - Add content to Google Pixel 9a - with plan Define 2 Conf…" at bounding box center [764, 392] width 1529 height 784
paste textarea "iEhLsB.jWdwcZ:nth-of-type(1"
type textarea "div.sc-iEhLsB.jWdwcZ:nth-of-type(1)"
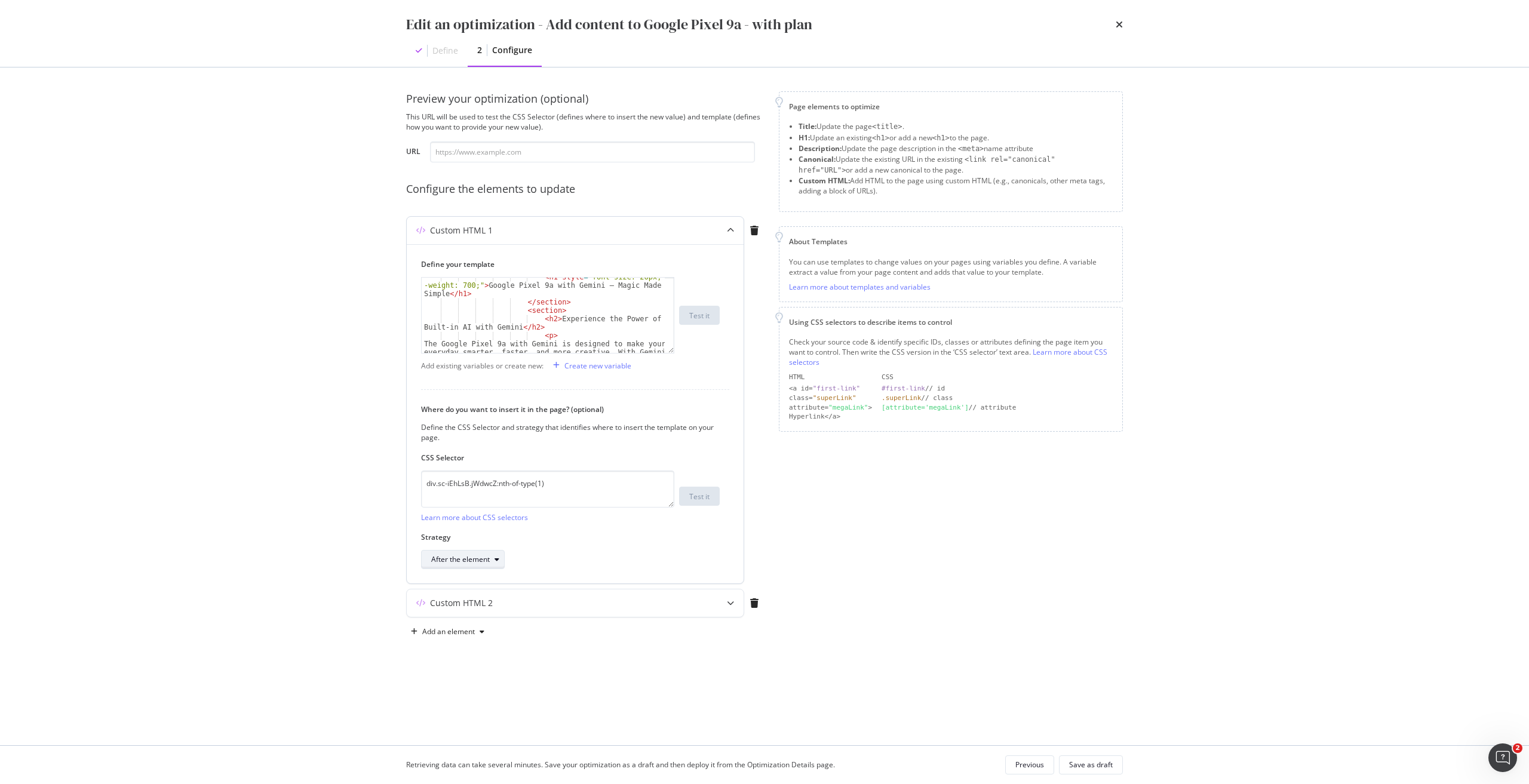
click at [474, 556] on div "After the element" at bounding box center [460, 559] width 59 height 7
click at [486, 600] on div "Inside the element, at the end" at bounding box center [485, 599] width 98 height 10
click at [1098, 760] on div "Save as draft" at bounding box center [1090, 764] width 44 height 10
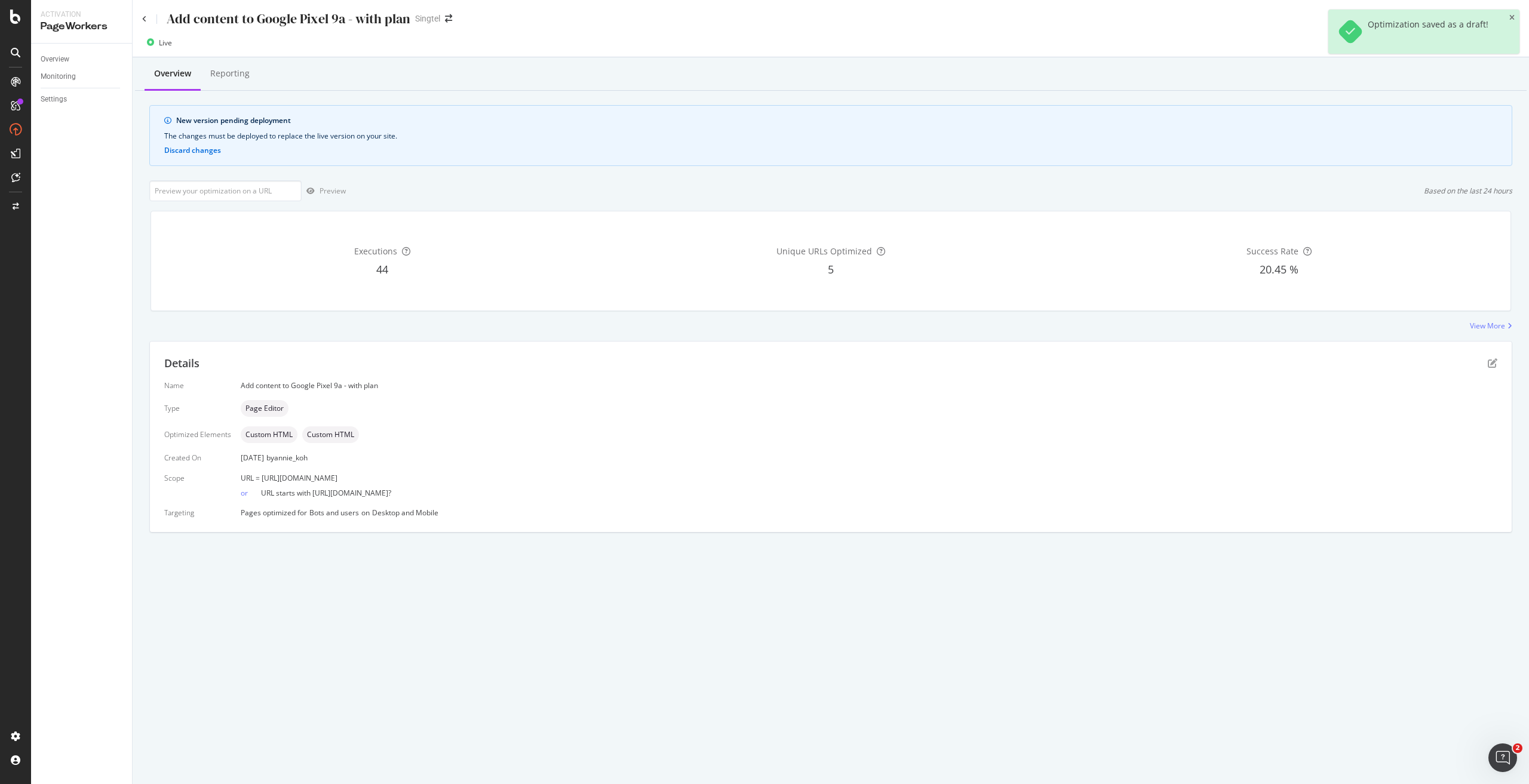
drag, startPoint x: 433, startPoint y: 478, endPoint x: 261, endPoint y: 480, distance: 172.0
click at [261, 480] on div "URL = https://shop.singtel.com/phones/google-pixel-9a" at bounding box center [869, 478] width 1256 height 10
click at [290, 191] on input "url" at bounding box center [226, 191] width 152 height 21
paste input "div.sc-iEhLsB.jWdwcZ:nth-of-type(1)"
drag, startPoint x: 425, startPoint y: 477, endPoint x: 259, endPoint y: 477, distance: 166.0
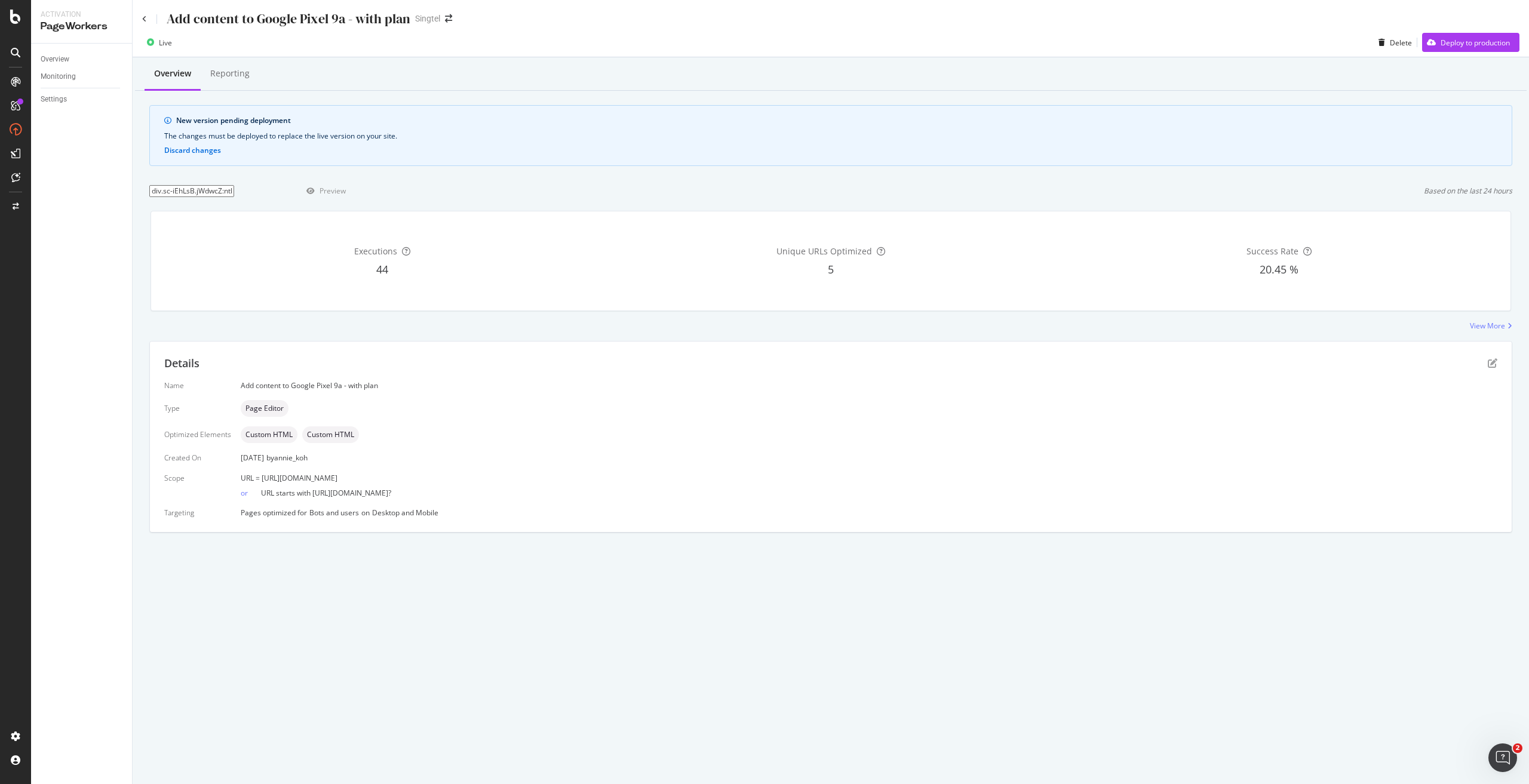
click at [259, 477] on div "URL = https://shop.singtel.com/phones/google-pixel-9a" at bounding box center [869, 478] width 1256 height 10
drag, startPoint x: 371, startPoint y: 482, endPoint x: 264, endPoint y: 485, distance: 107.0
click at [264, 485] on div "or URL starts with https://shop.singtel.com/phones/google-pixel-9a?" at bounding box center [869, 490] width 1256 height 15
drag, startPoint x: 259, startPoint y: 480, endPoint x: 425, endPoint y: 473, distance: 166.1
click at [425, 473] on div "URL = https://shop.singtel.com/phones/google-pixel-9a" at bounding box center [869, 478] width 1256 height 10
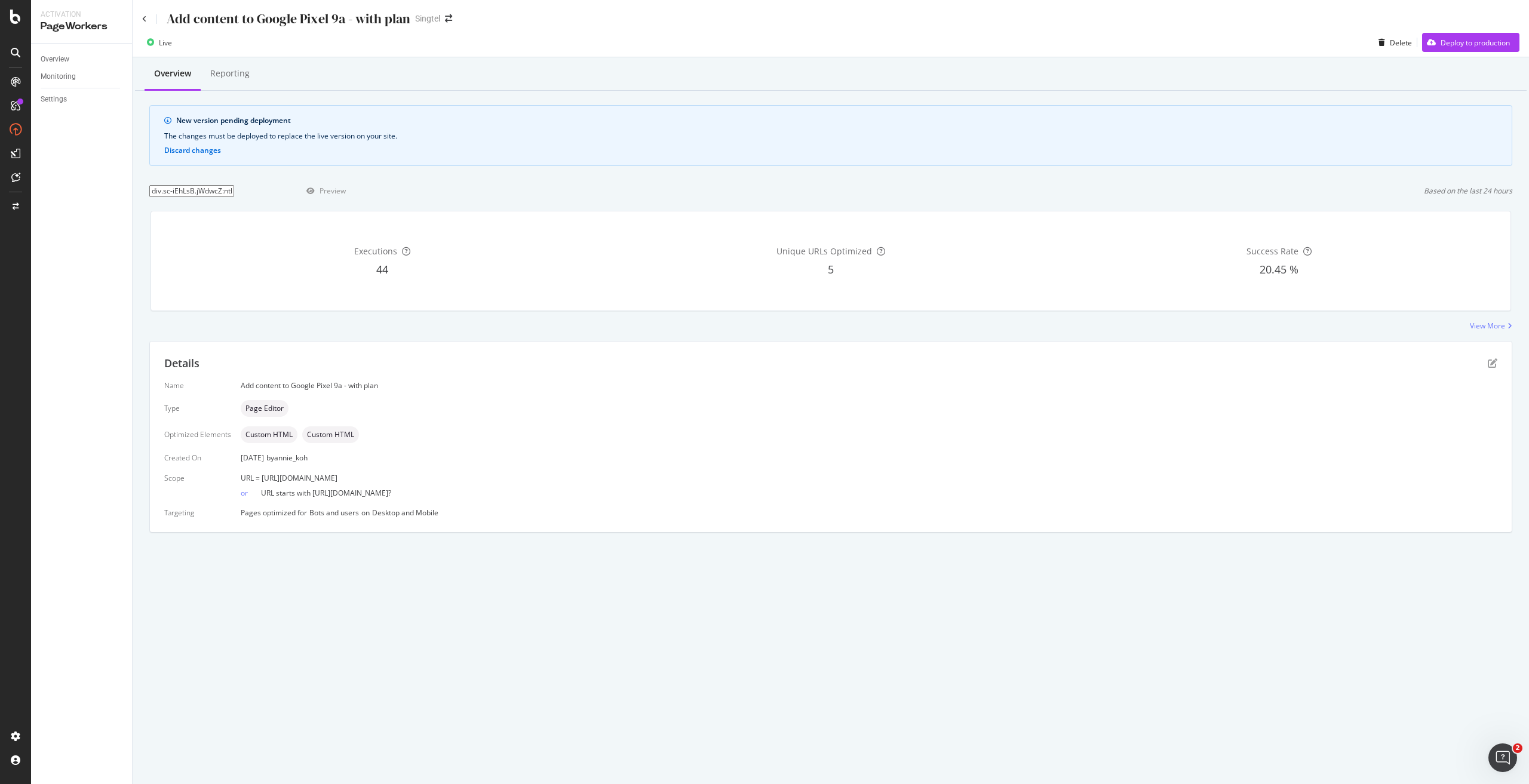
copy span "https://shop.singtel.com/phones/google-pixel-9a"
click at [234, 186] on input "div.sc-iEhLsB.jWdwcZ:nth-of-type(1)" at bounding box center [192, 191] width 85 height 12
paste input "https://shop.singtel.com/phones/google-pixel-9a"
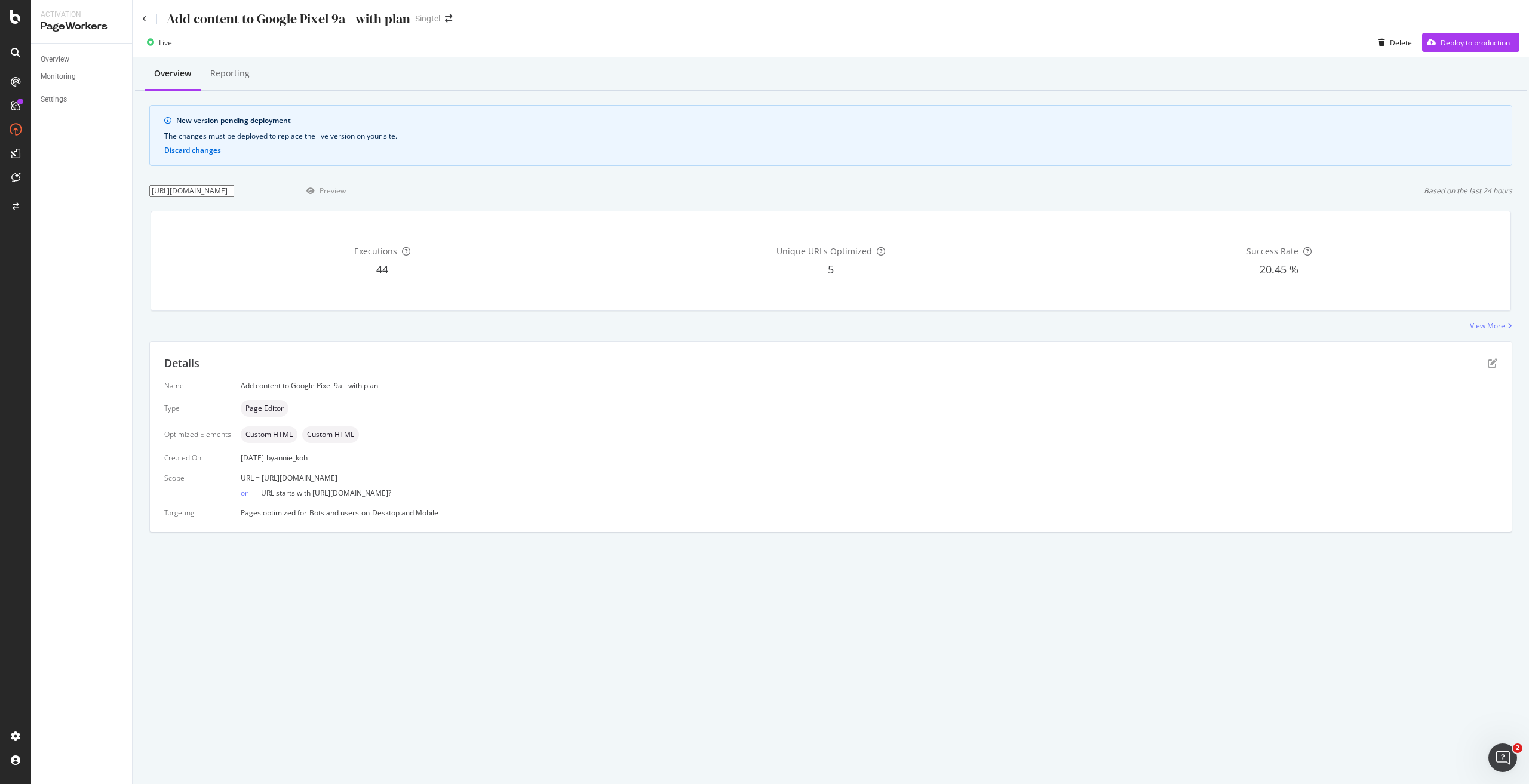
scroll to position [0, 20]
type input "https://shop.singtel.com/phones/google-pixel-9a"
click at [335, 189] on div "Preview" at bounding box center [332, 191] width 26 height 10
click at [1474, 46] on div "Deploy to production" at bounding box center [1474, 42] width 69 height 10
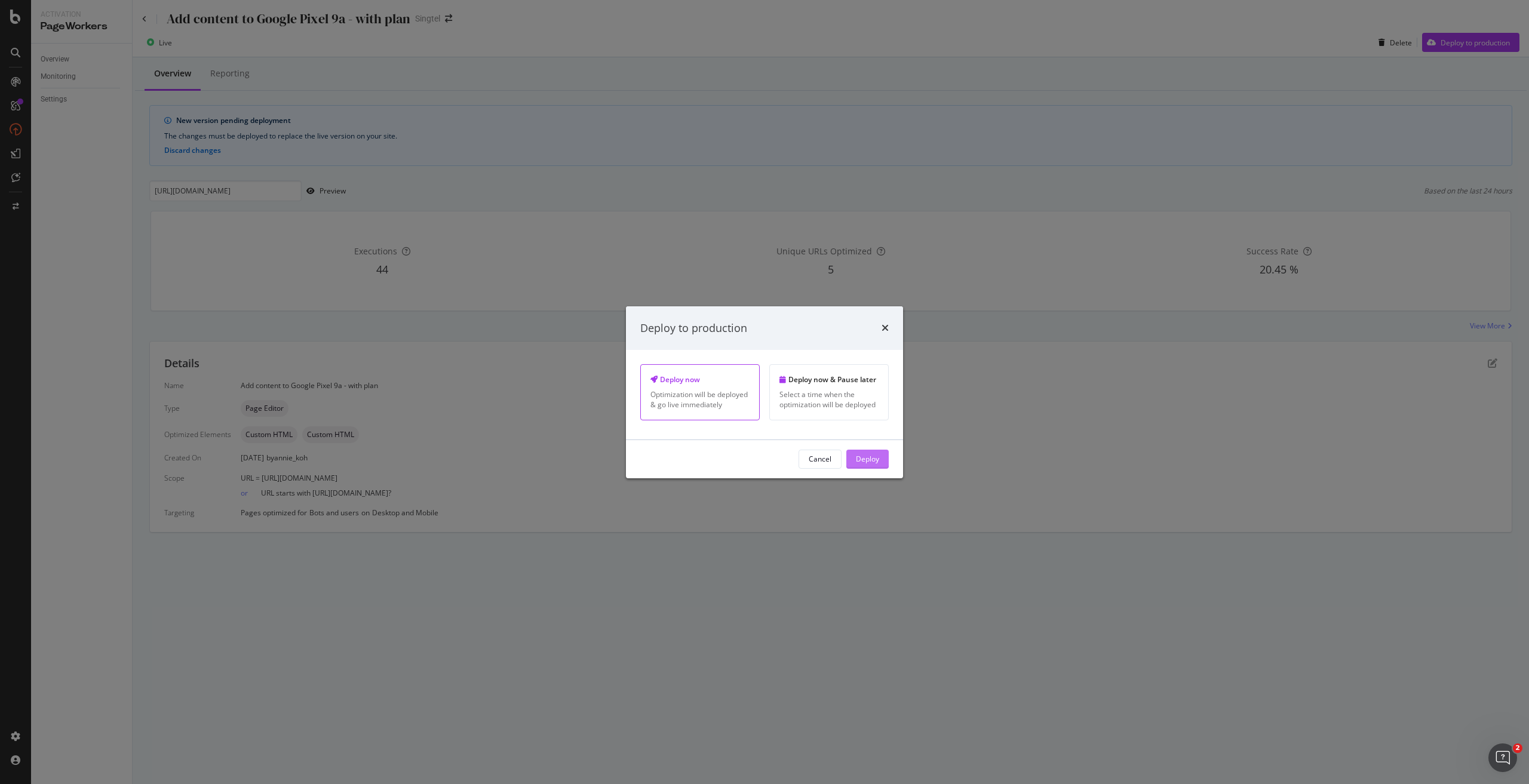
click at [869, 459] on div "Deploy" at bounding box center [867, 458] width 24 height 10
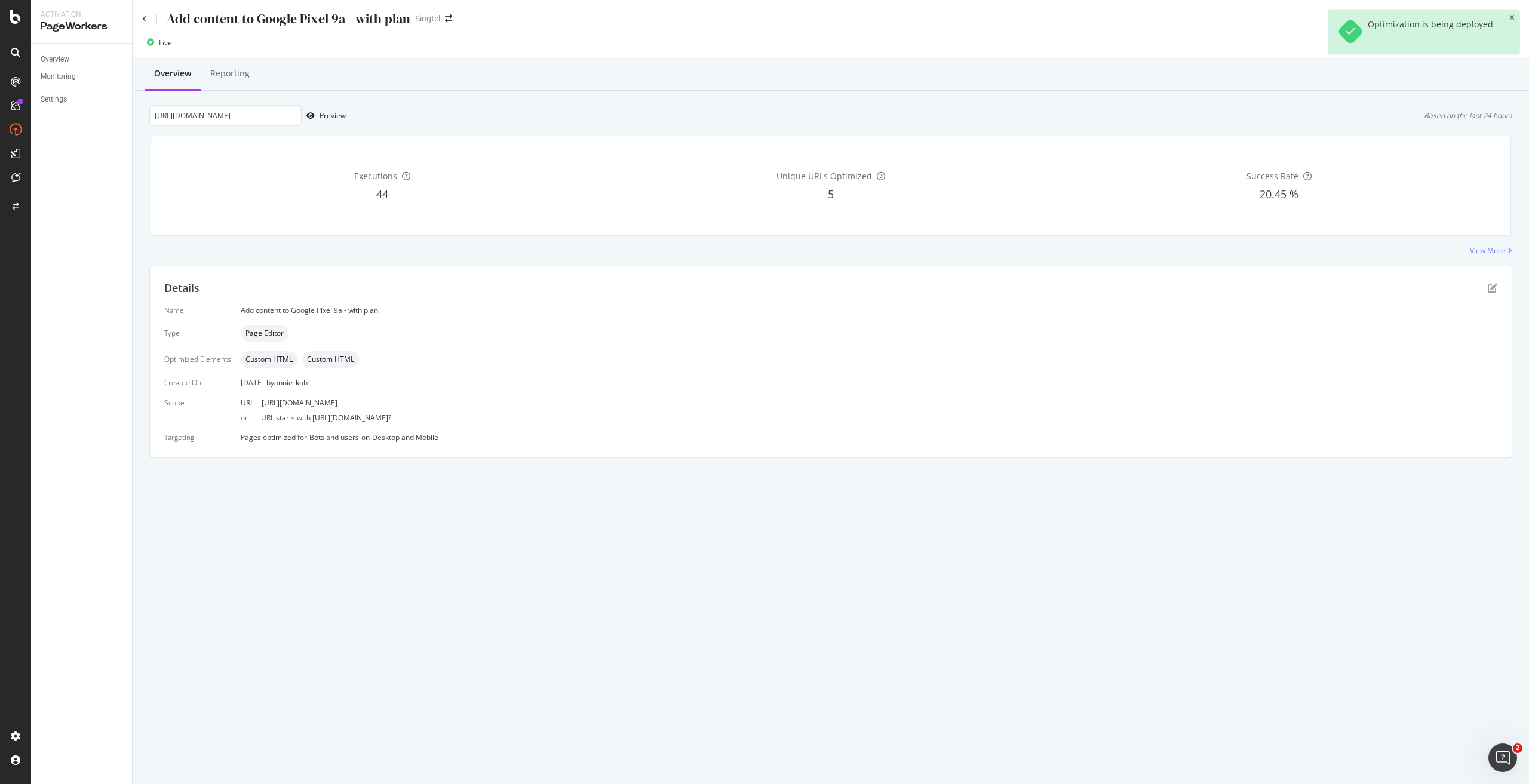
drag, startPoint x: 449, startPoint y: 401, endPoint x: 260, endPoint y: 400, distance: 189.0
click at [260, 400] on div "URL = https://shop.singtel.com/phones/google-pixel-9a" at bounding box center [869, 402] width 1256 height 10
copy span "https://shop.singtel.com/phones/google-pixel-9a"
click at [245, 108] on input "https://shop.singtel.com/phones/google-pixel-9a" at bounding box center [226, 115] width 152 height 21
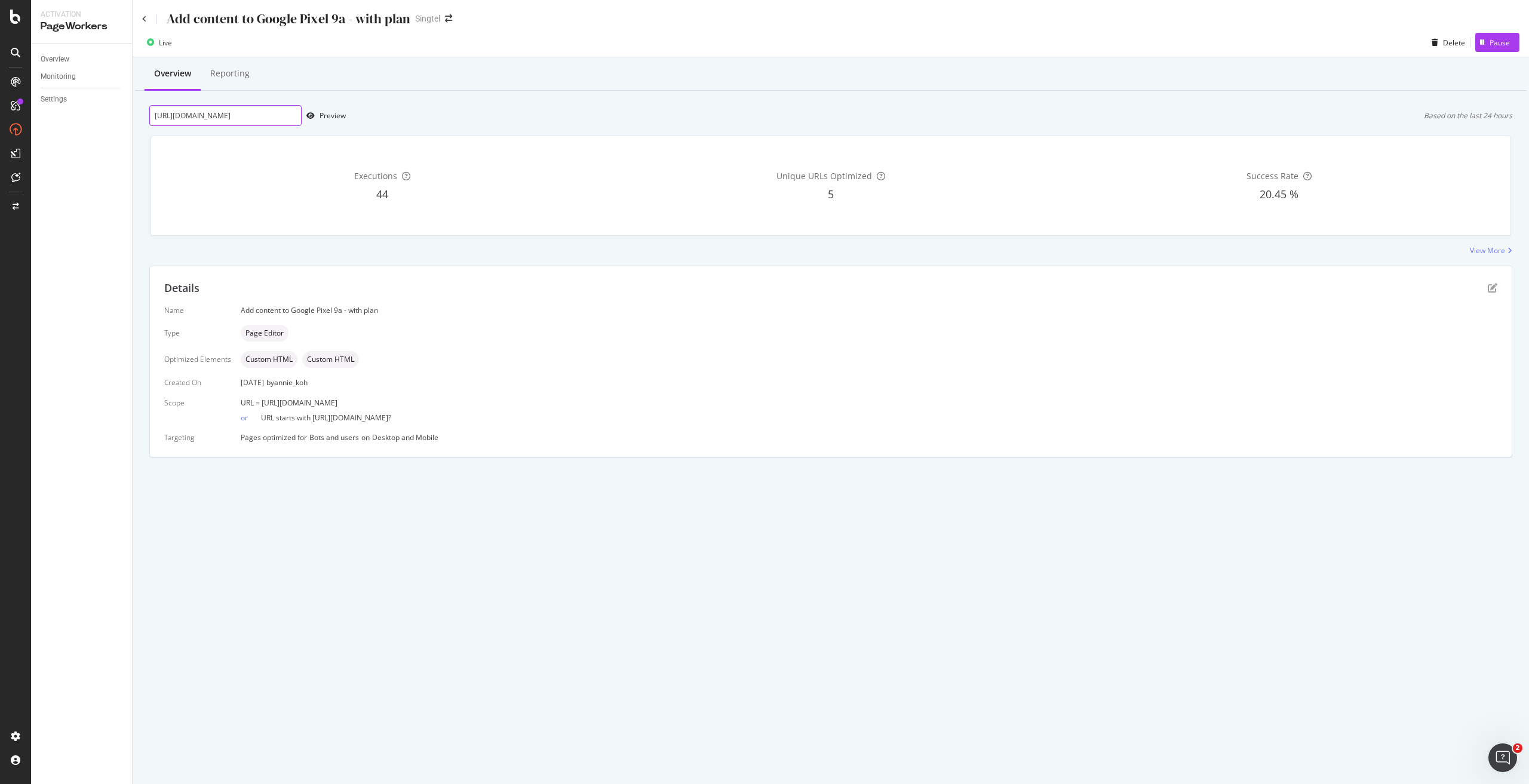
click at [245, 108] on input "https://shop.singtel.com/phones/google-pixel-9a" at bounding box center [226, 115] width 152 height 21
click at [144, 21] on icon at bounding box center [144, 19] width 5 height 7
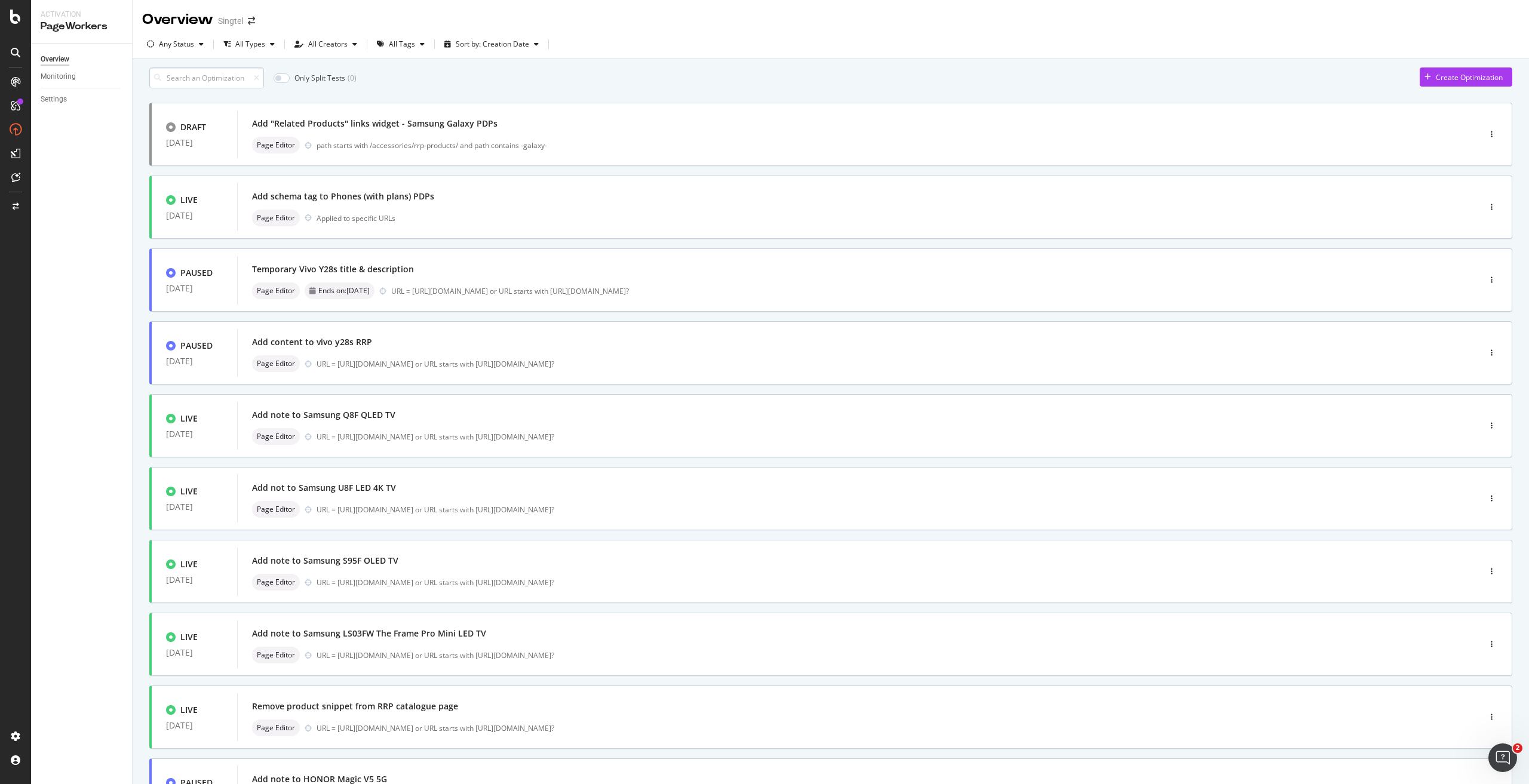
click at [245, 88] on input at bounding box center [207, 77] width 115 height 21
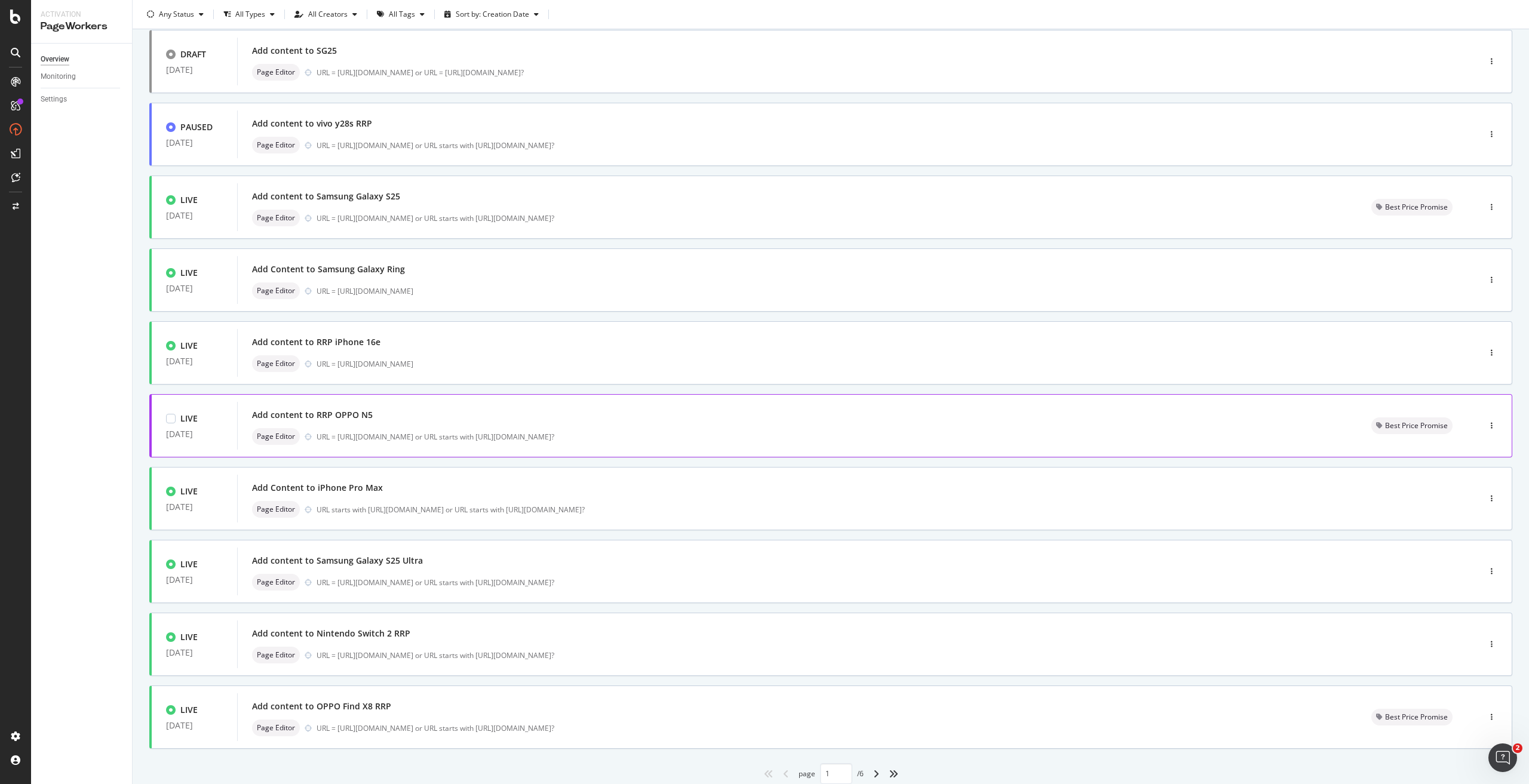
scroll to position [121, 0]
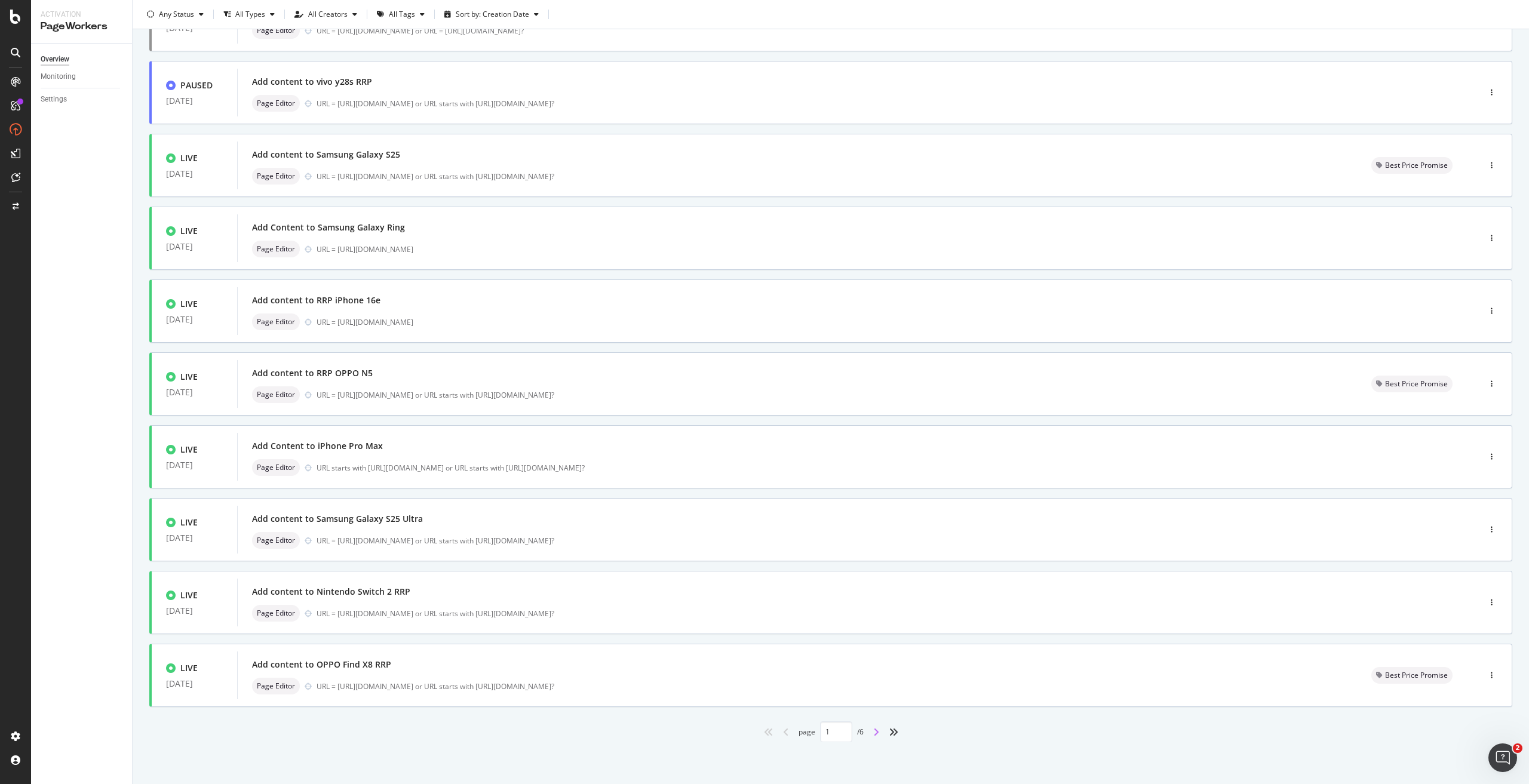
click at [873, 736] on icon "angle-right" at bounding box center [876, 731] width 6 height 9
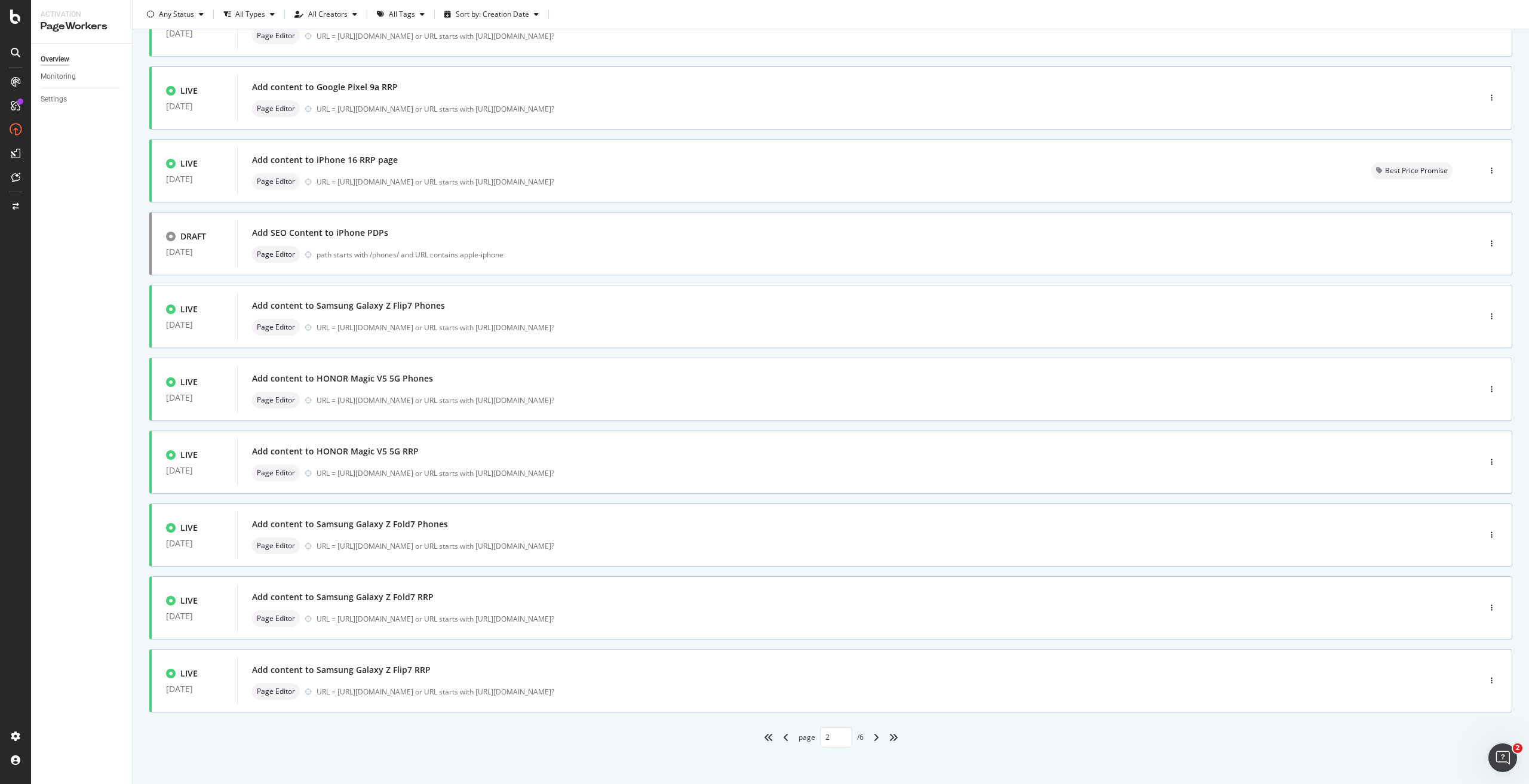
scroll to position [119, 0]
click at [873, 729] on icon "angle-right" at bounding box center [876, 731] width 6 height 9
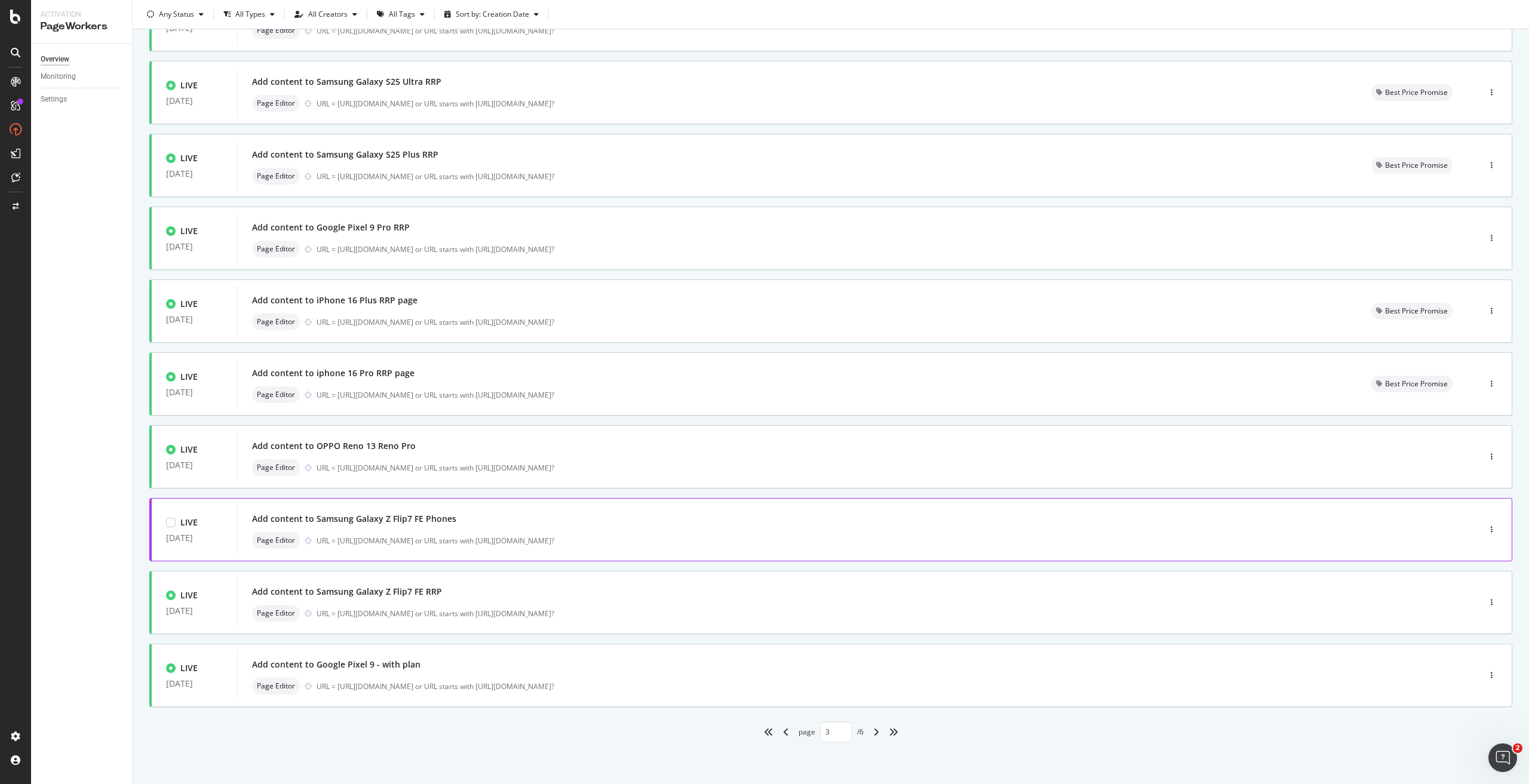
scroll to position [121, 0]
click at [871, 723] on div "angle-right" at bounding box center [875, 731] width 15 height 19
type input "4"
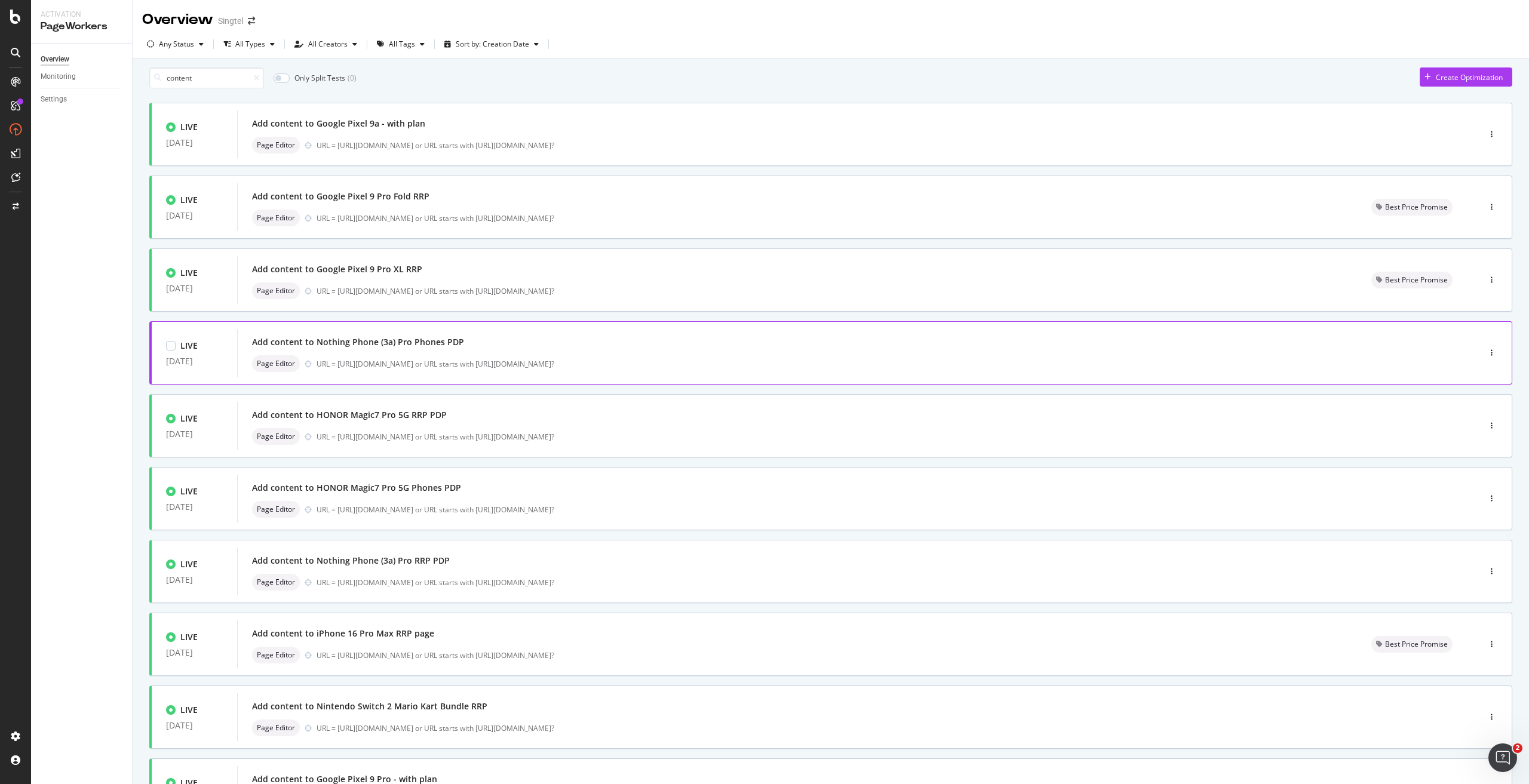
click at [378, 350] on div "Add content to Nothing Phone (3a) Pro Phones PDP" at bounding box center [840, 341] width 1177 height 17
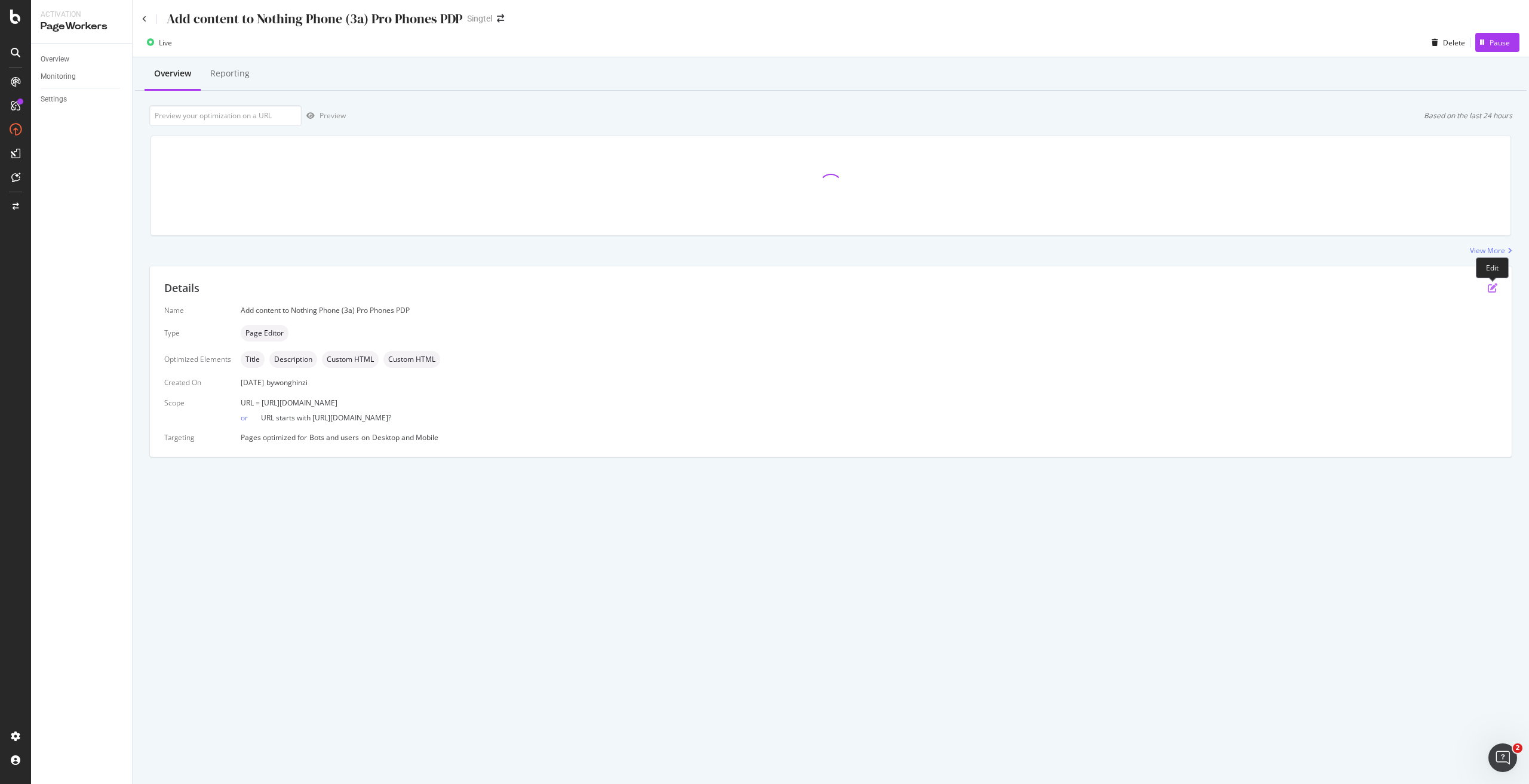
click at [1489, 291] on icon "pen-to-square" at bounding box center [1492, 288] width 9 height 9
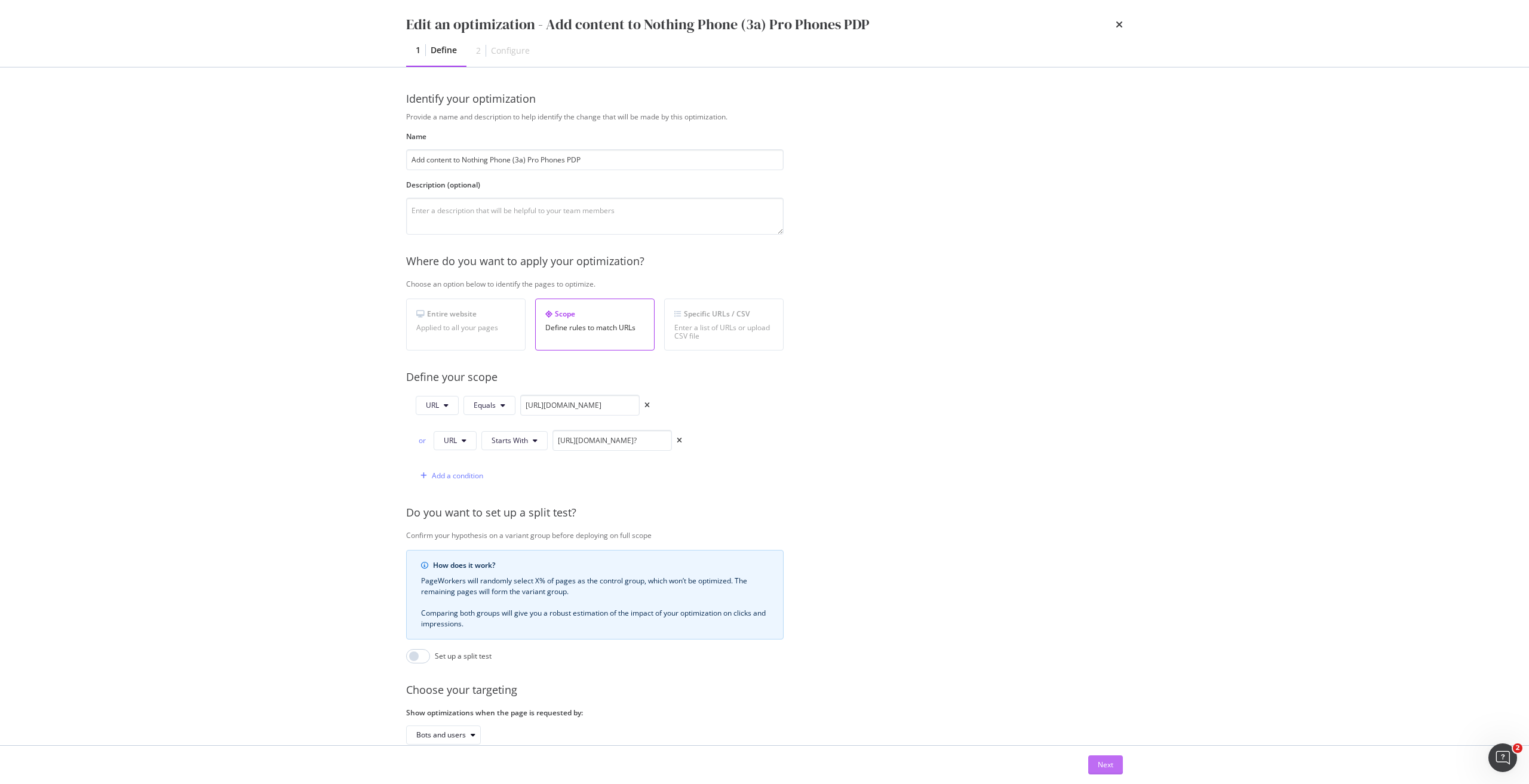
click at [1109, 764] on div "Next" at bounding box center [1105, 764] width 15 height 10
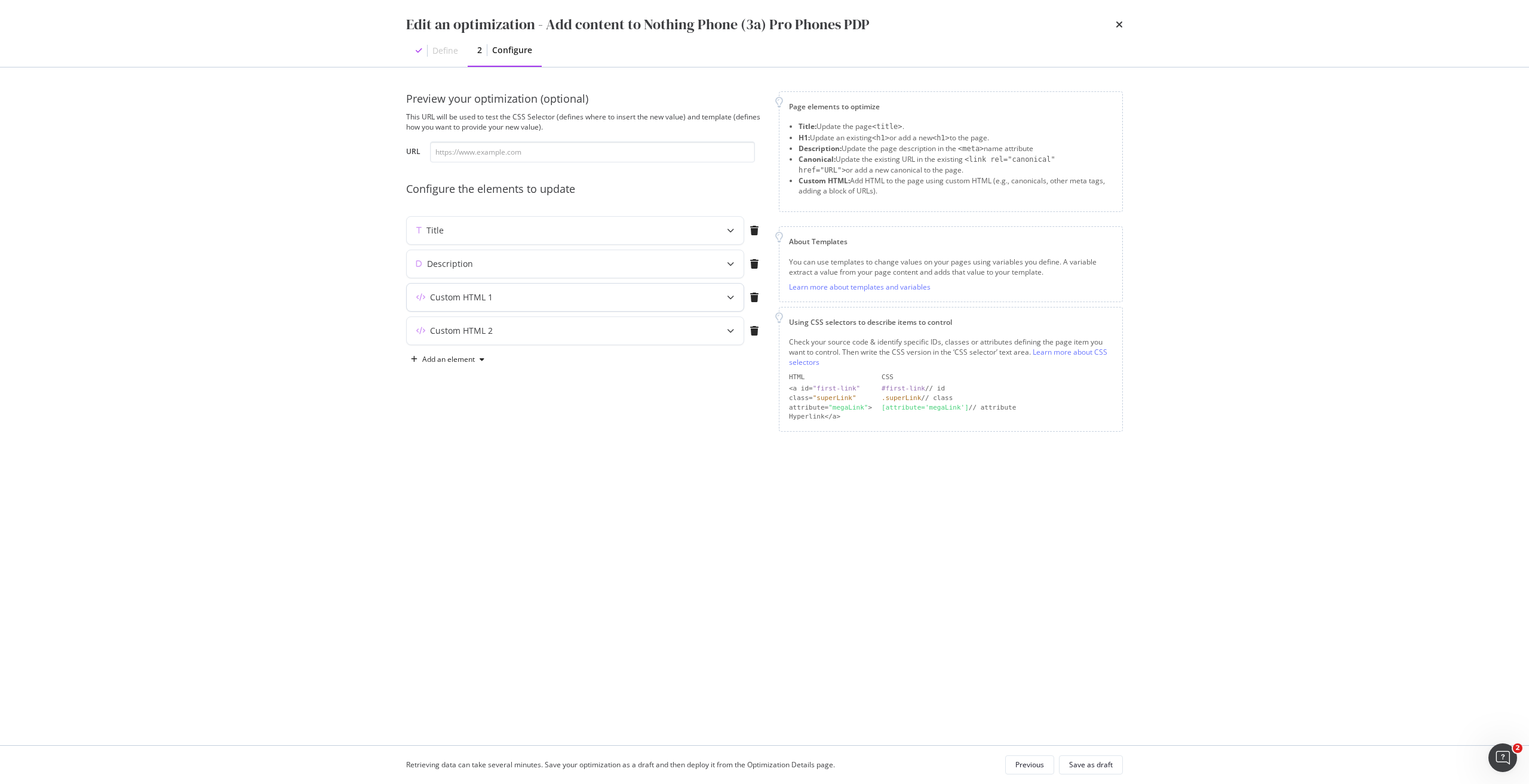
click at [656, 304] on div "Custom HTML 1" at bounding box center [575, 297] width 337 height 28
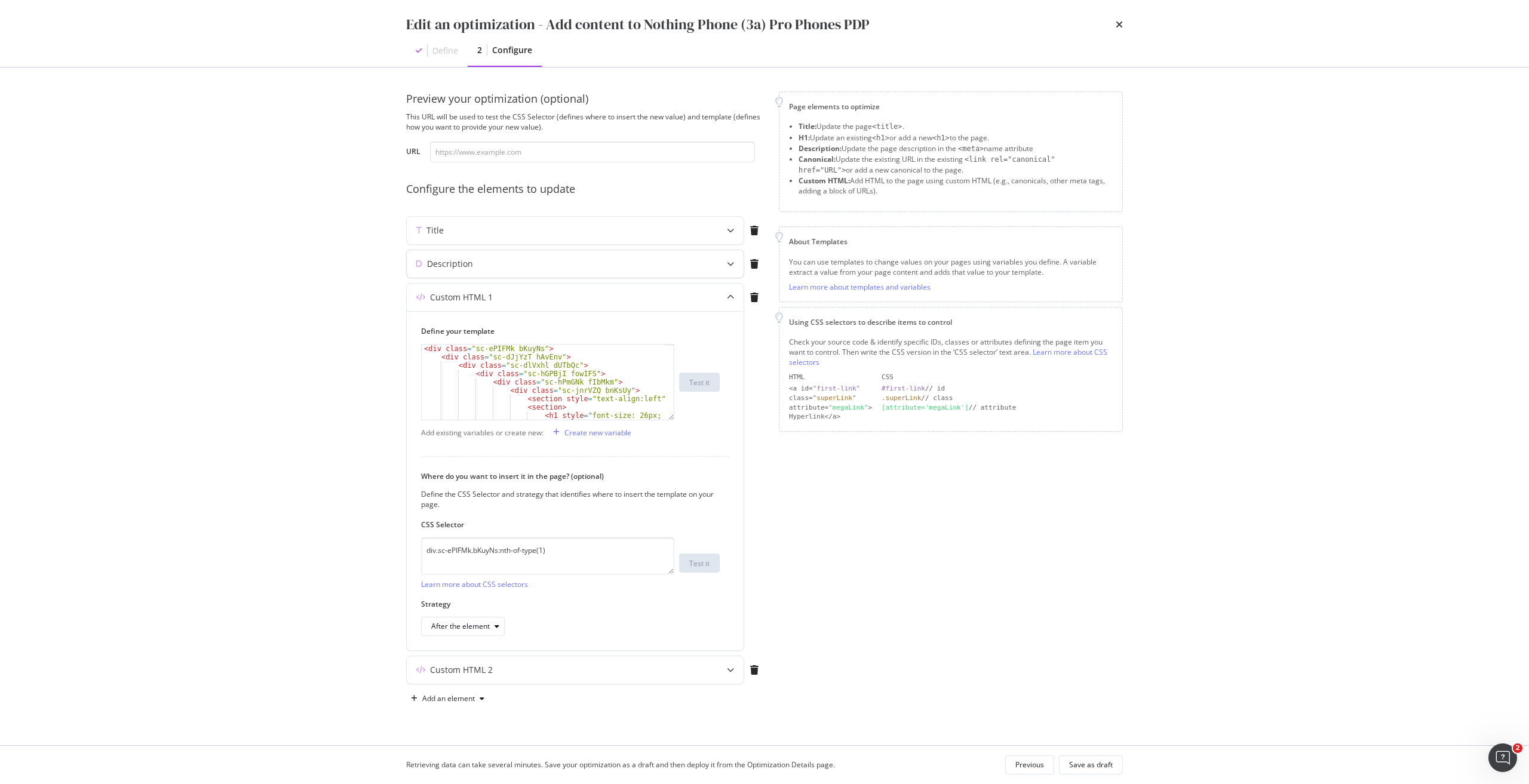
click at [585, 258] on div "Description" at bounding box center [551, 264] width 290 height 12
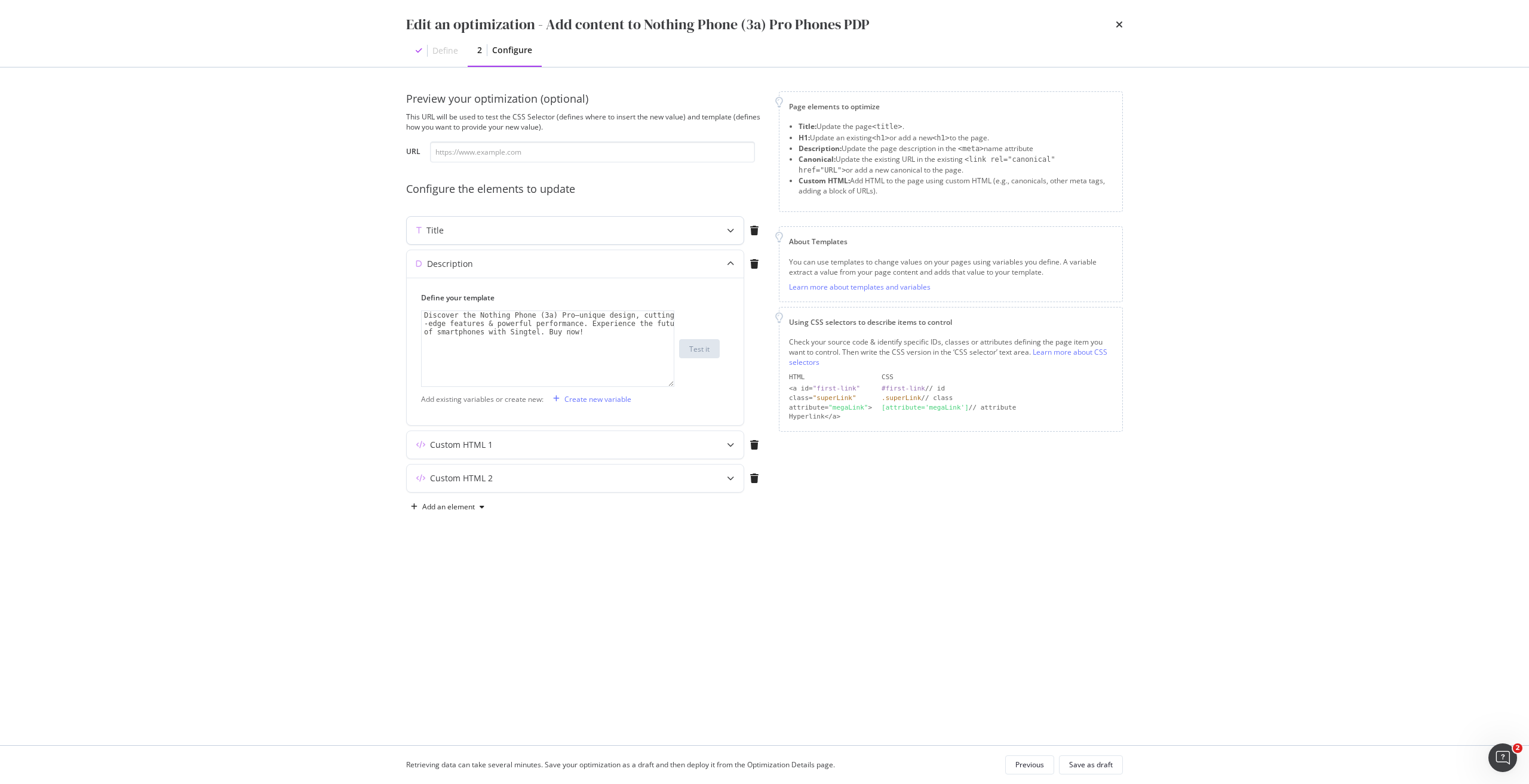
click at [606, 220] on div "Title" at bounding box center [575, 230] width 337 height 28
click at [464, 298] on div "Custom HTML 1" at bounding box center [461, 297] width 63 height 12
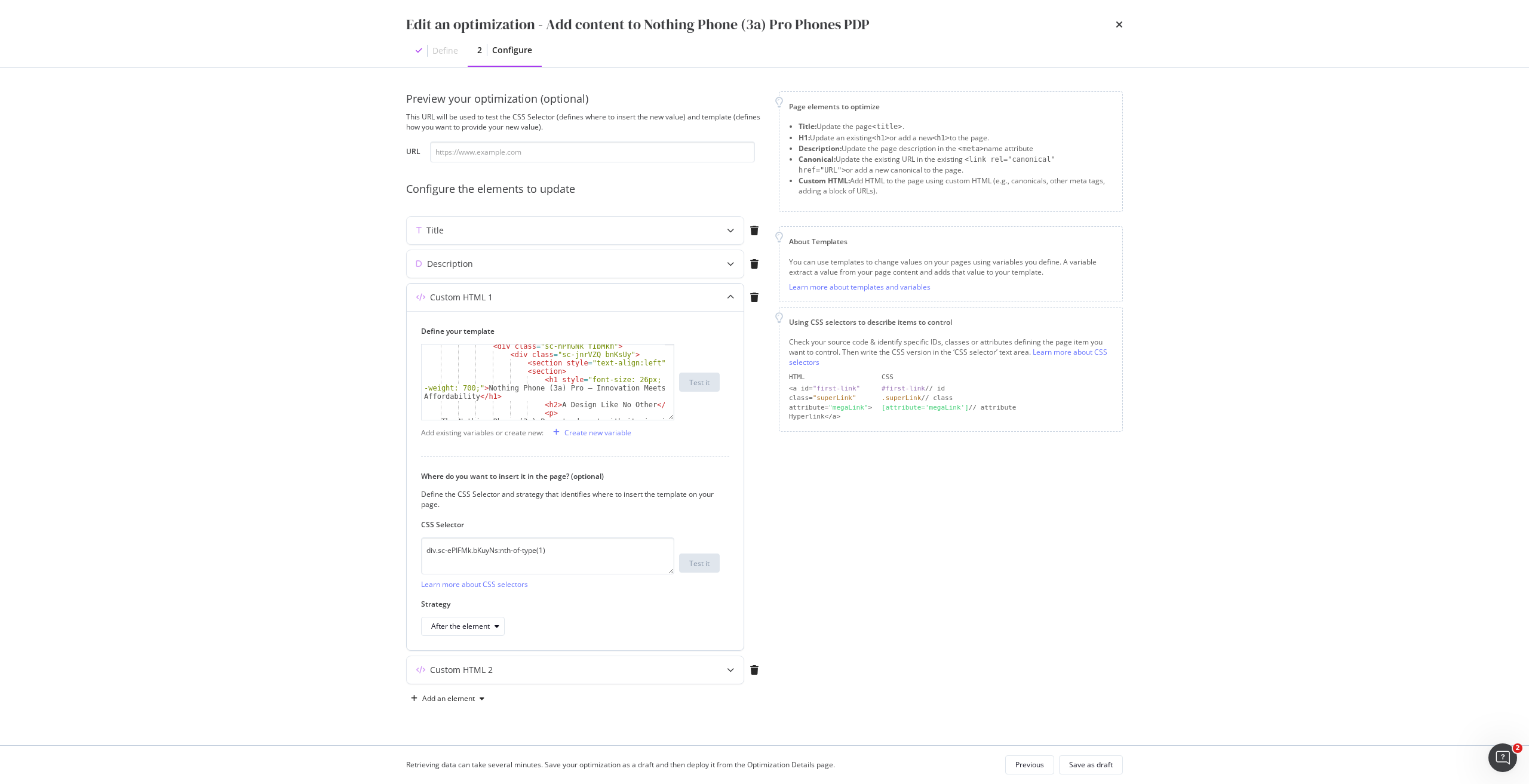
scroll to position [36, 0]
drag, startPoint x: 575, startPoint y: 547, endPoint x: 397, endPoint y: 533, distance: 178.5
click at [397, 533] on div "Preview your optimization (optional) This URL will be used to test the CSS Sele…" at bounding box center [764, 406] width 764 height 678
paste textarea "iEhLsB.jWdwcZ"
type textarea "div.sc-iEhLsB.jWdwcZ:nth-of-type(1)"
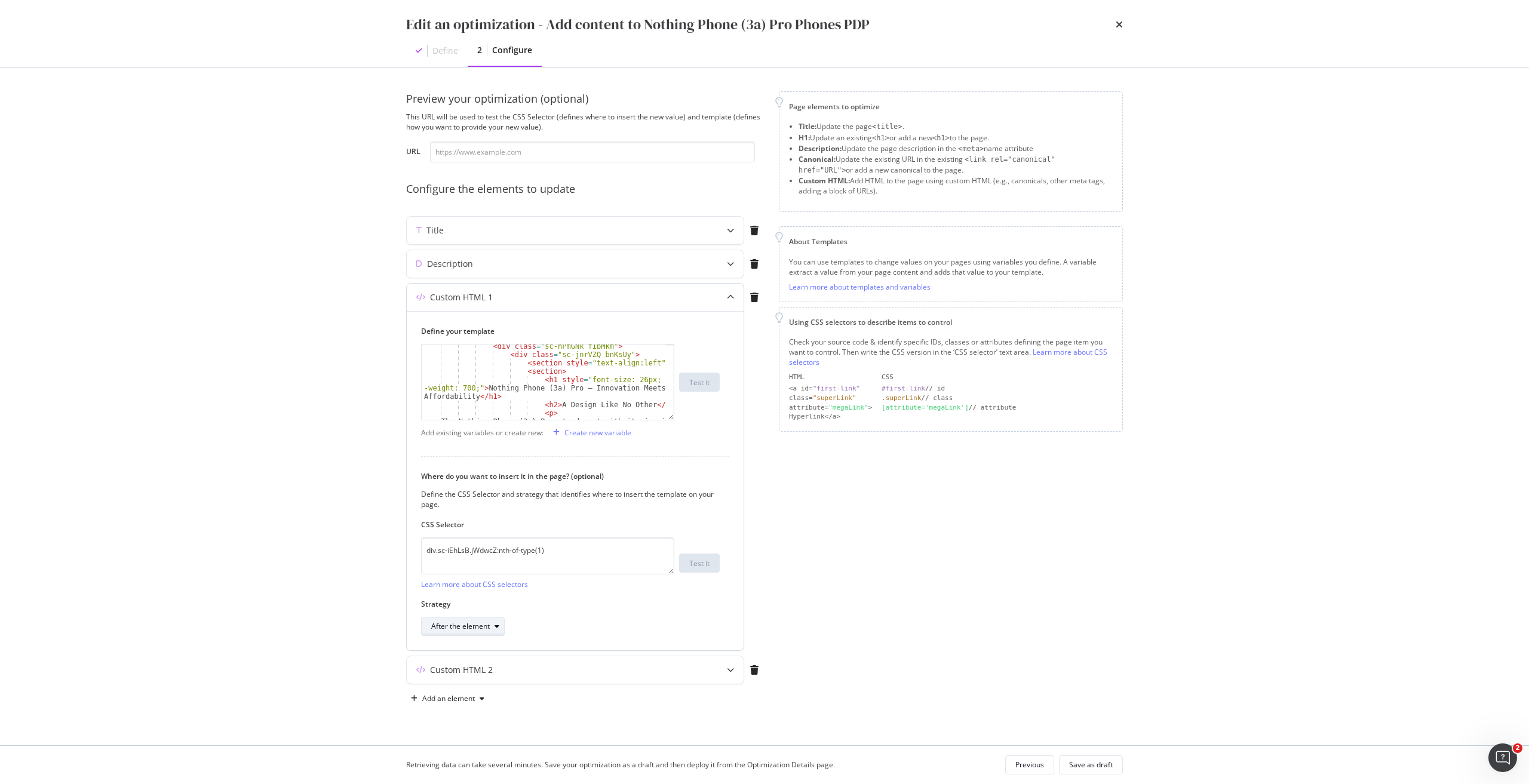
click at [481, 633] on div "After the element" at bounding box center [468, 626] width 73 height 17
click at [485, 661] on div "Inside the element, at the end" at bounding box center [485, 665] width 98 height 10
click at [498, 668] on div "Custom HTML 2" at bounding box center [551, 669] width 290 height 12
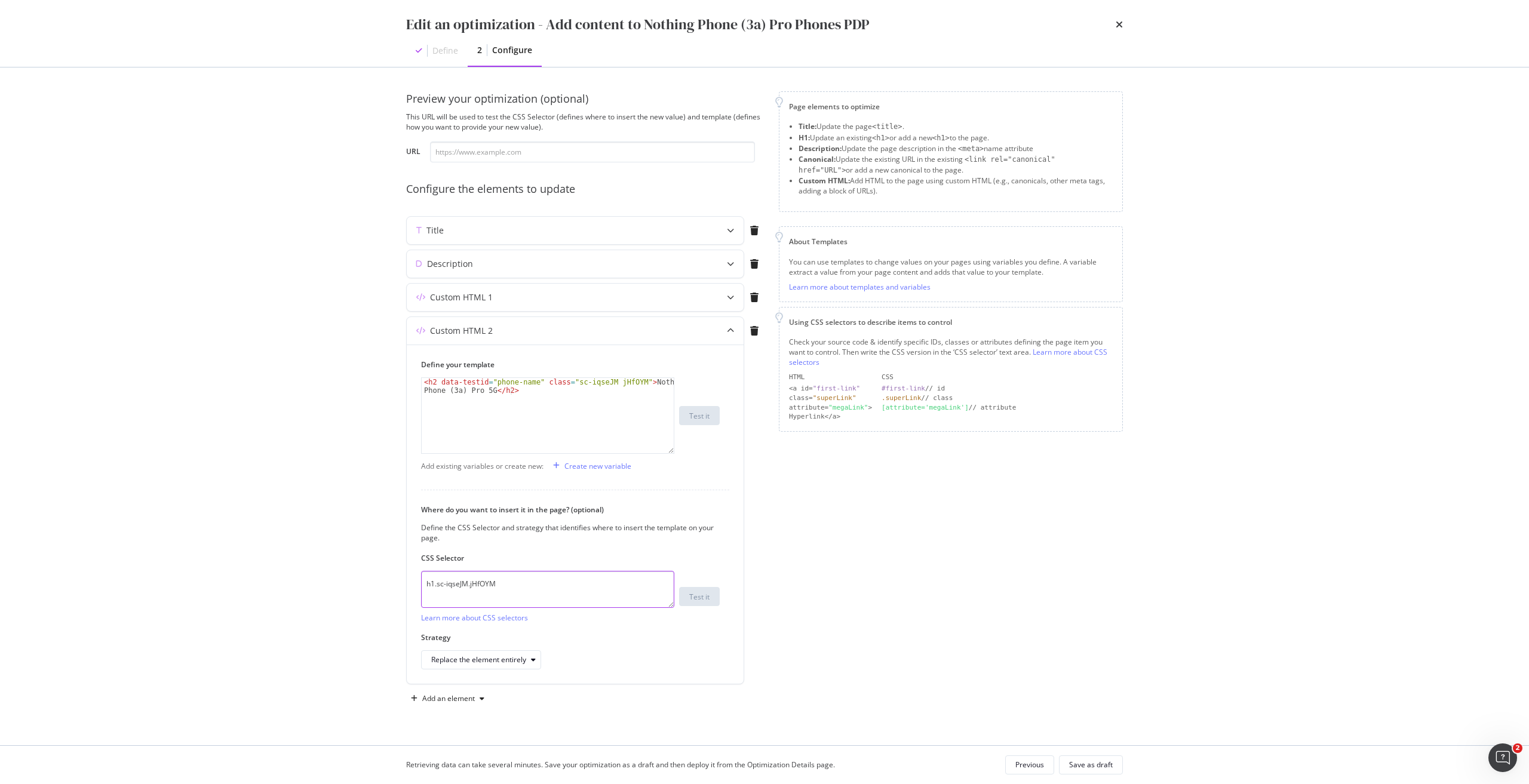
drag, startPoint x: 541, startPoint y: 584, endPoint x: 338, endPoint y: 568, distance: 203.6
click at [338, 568] on div "Edit an optimization - Add content to Nothing Phone (3a) Pro Phones PDP Define …" at bounding box center [764, 392] width 1529 height 784
paste textarea "fxHNbQ"
type textarea "h1.sc-iqseJM.fxHNbQ"
drag, startPoint x: 567, startPoint y: 385, endPoint x: 629, endPoint y: 386, distance: 62.0
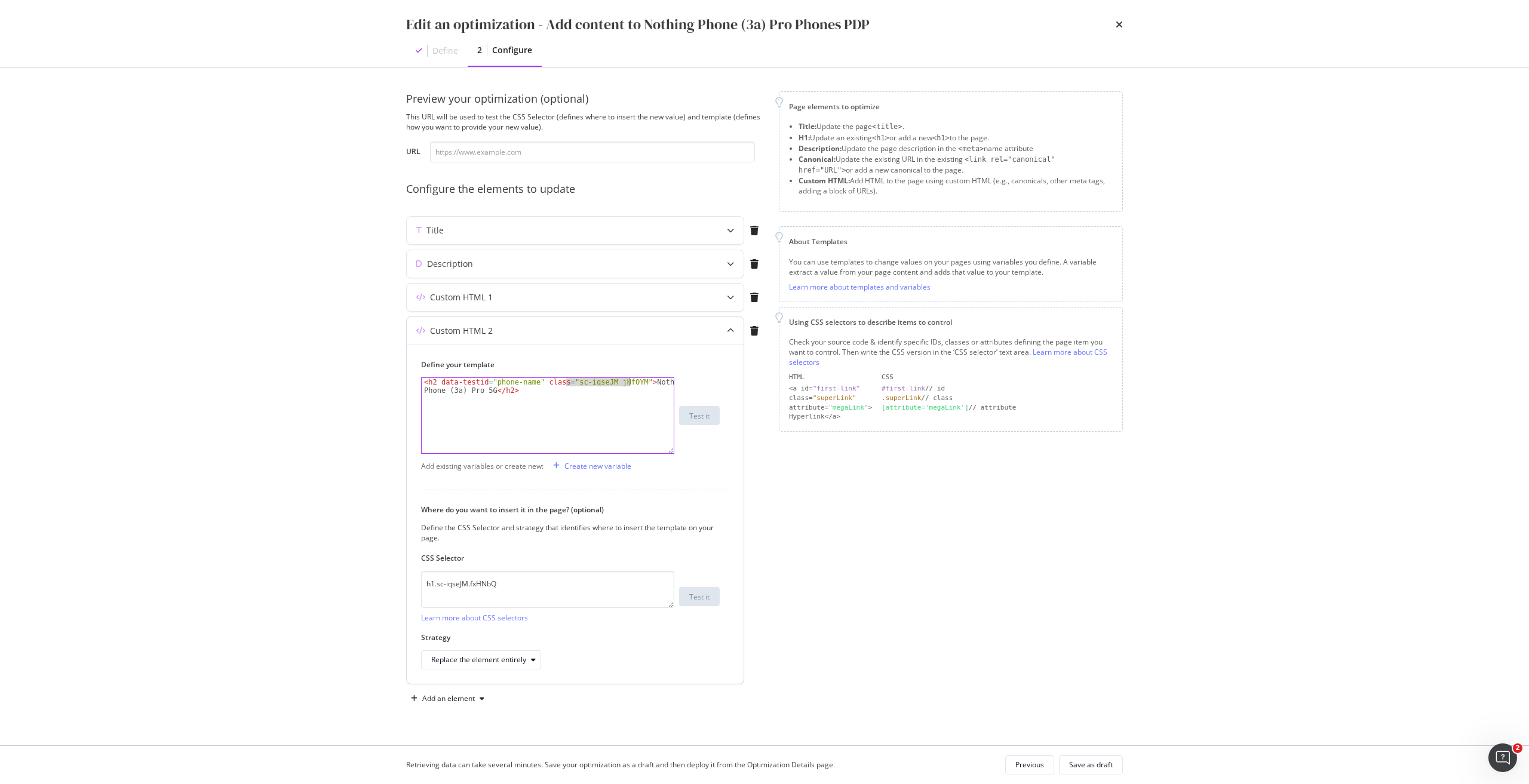
click at [629, 386] on div "< h2 data-testid = "phone-name" class = "sc-iqseJM jHfOYM" > Nothing Phone (3a)…" at bounding box center [548, 432] width 252 height 108
paste textarea "fxHNbQ"
type textarea "<h2 data-testid="phone-name" class="sc-iqseJM fxHNbQ">Nothing Phone (3a) Pro 5G…"
click at [668, 306] on div "Custom HTML 1" at bounding box center [575, 297] width 337 height 28
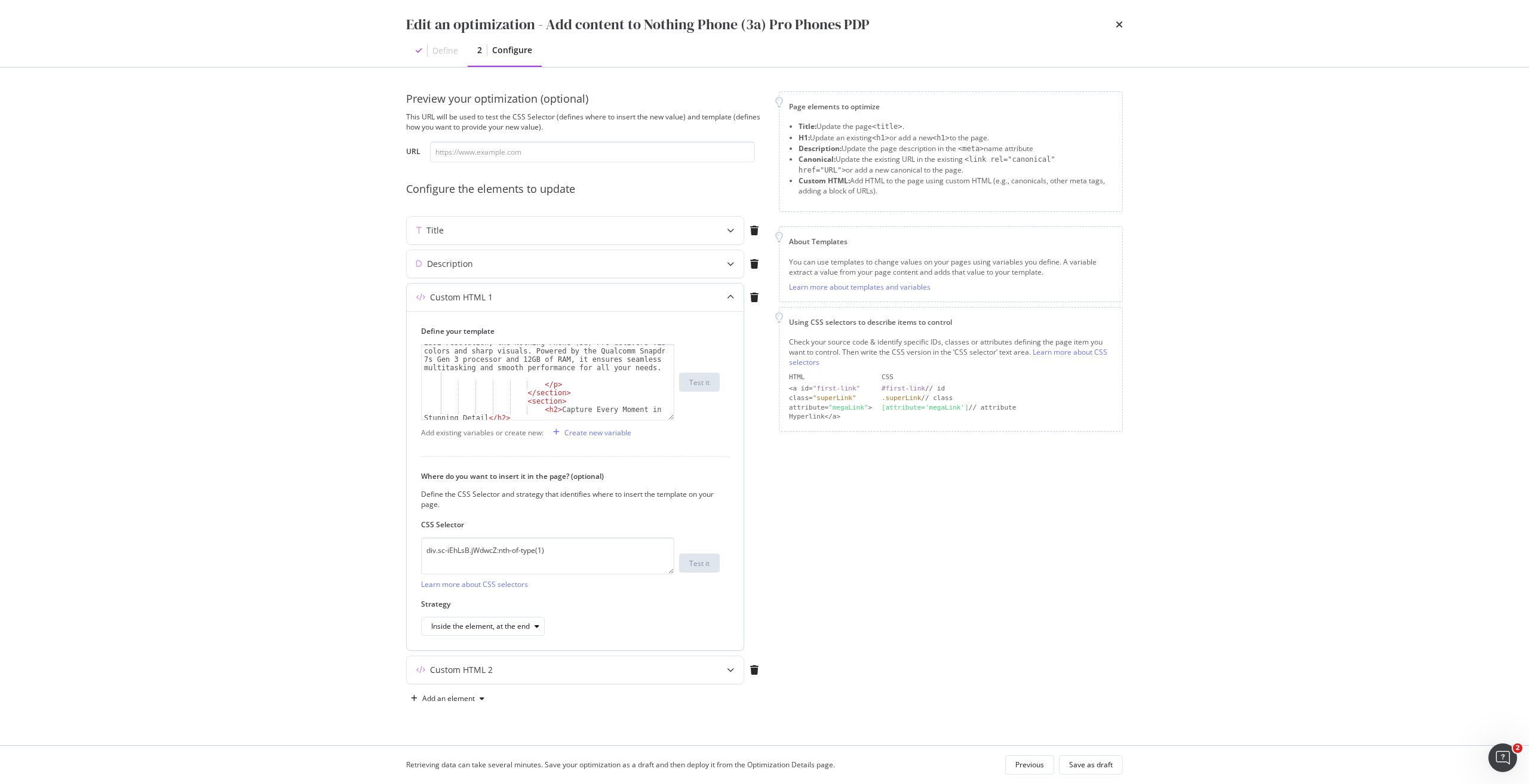
scroll to position [179, 0]
click at [1109, 762] on div "Save as draft" at bounding box center [1090, 764] width 44 height 10
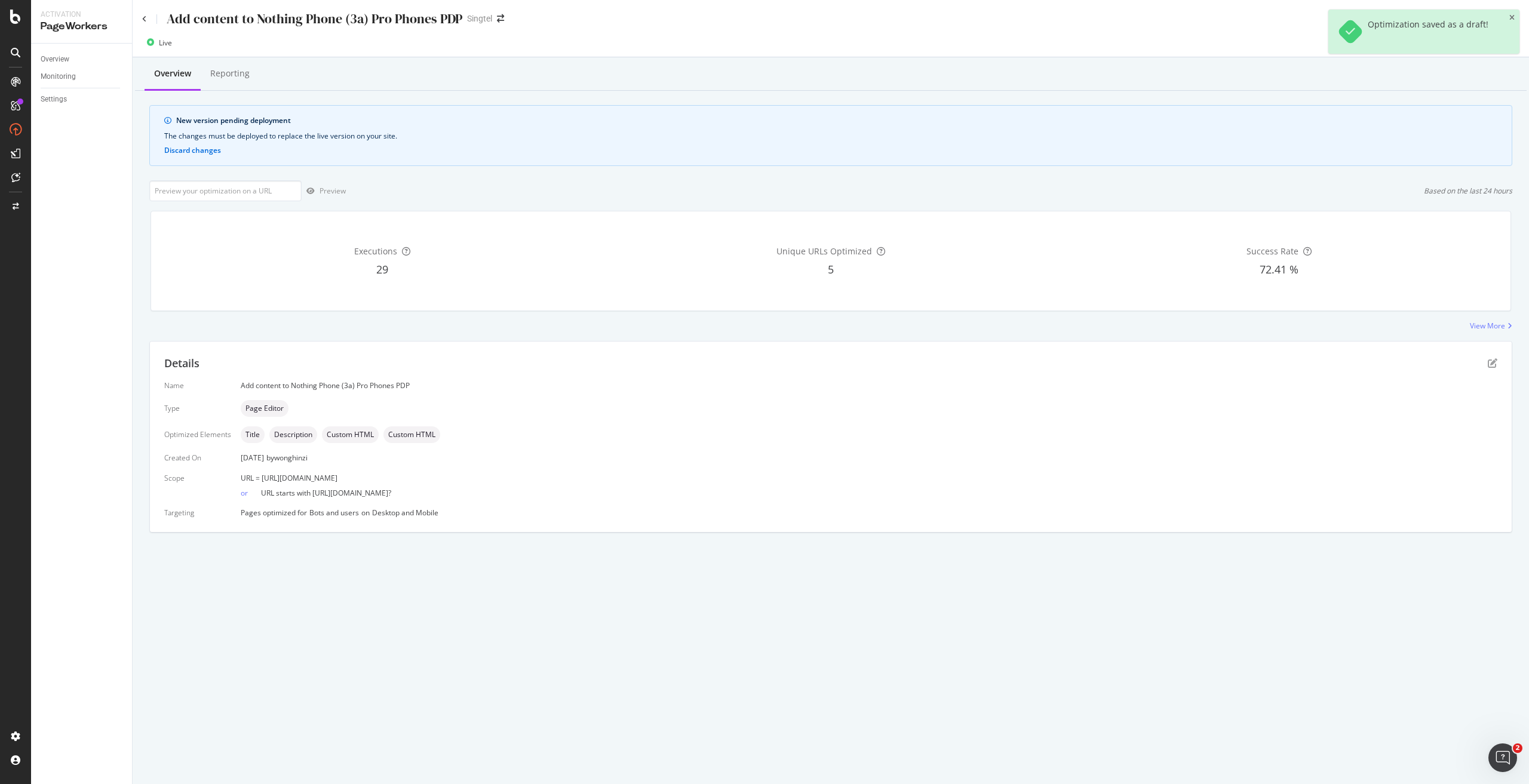
drag, startPoint x: 470, startPoint y: 477, endPoint x: 258, endPoint y: 479, distance: 212.0
click at [258, 479] on div "URL = https://shop.singtel.com/phones/nothing-phone--3a--pro-5g" at bounding box center [869, 478] width 1256 height 10
copy span "https://shop.singtel.com/phones/nothing-phone--3a--pro-5g"
click at [268, 191] on input "url" at bounding box center [226, 191] width 152 height 21
paste input "https://shop.singtel.com/phones/nothing-phone--3a--pro-5g"
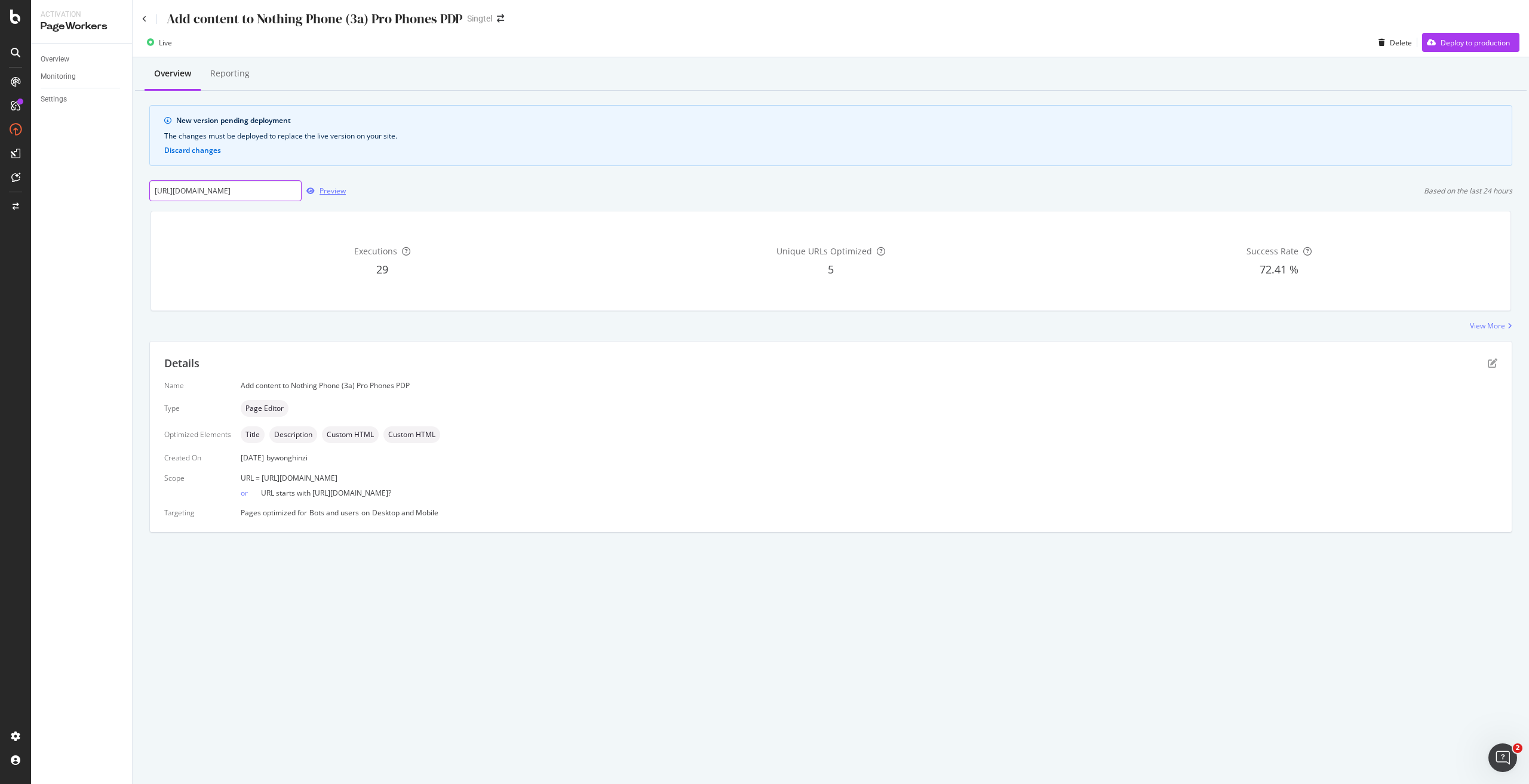
scroll to position [0, 58]
type input "https://shop.singtel.com/phones/nothing-phone--3a--pro-5g"
click at [323, 184] on div "Preview" at bounding box center [324, 191] width 44 height 18
click at [320, 201] on div "https://shop.singtel.com/phones/nothing-phone--3a--pro-5g Preview" at bounding box center [248, 191] width 197 height 21
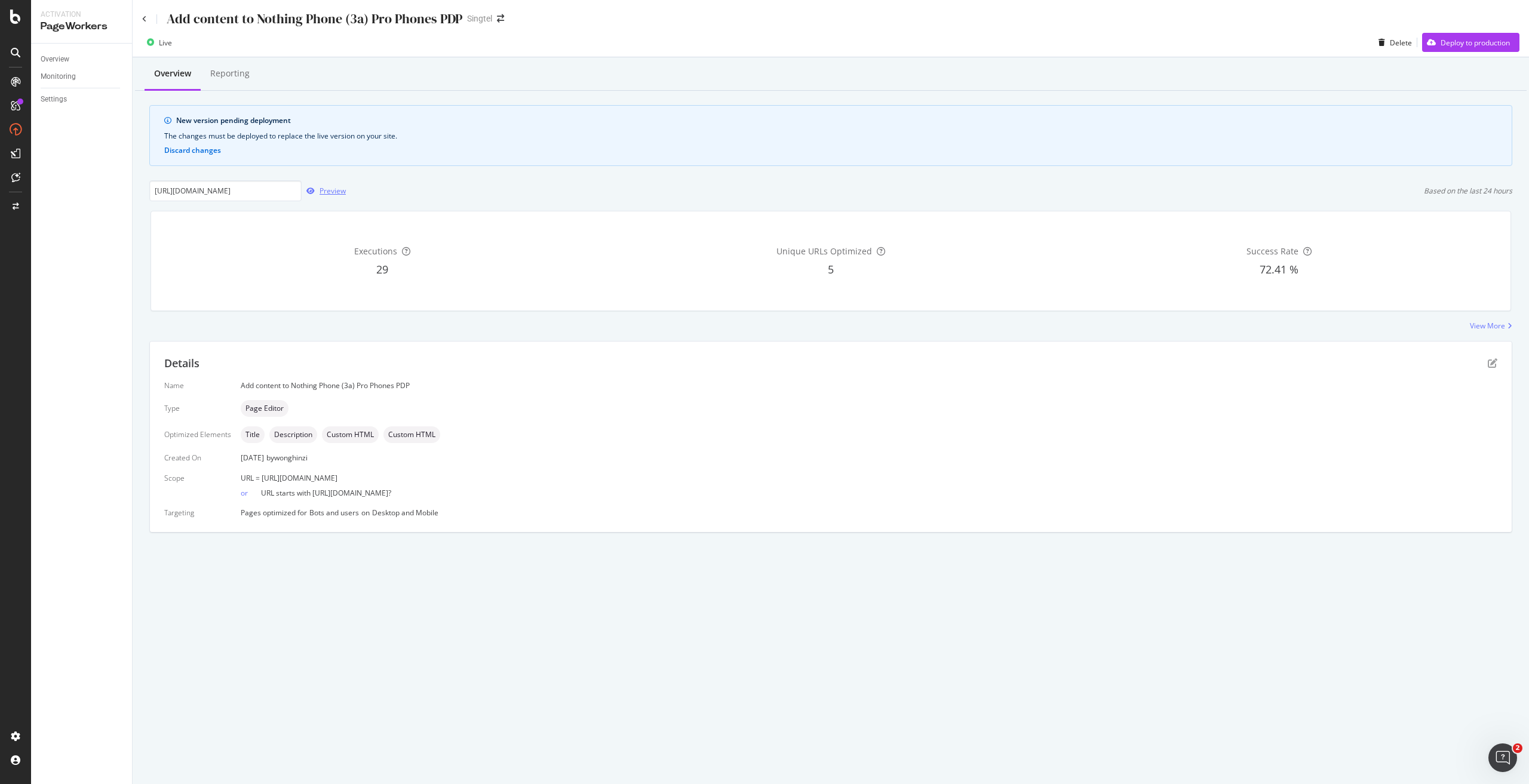
click at [321, 194] on div "Preview" at bounding box center [332, 191] width 26 height 10
